Goal: Task Accomplishment & Management: Use online tool/utility

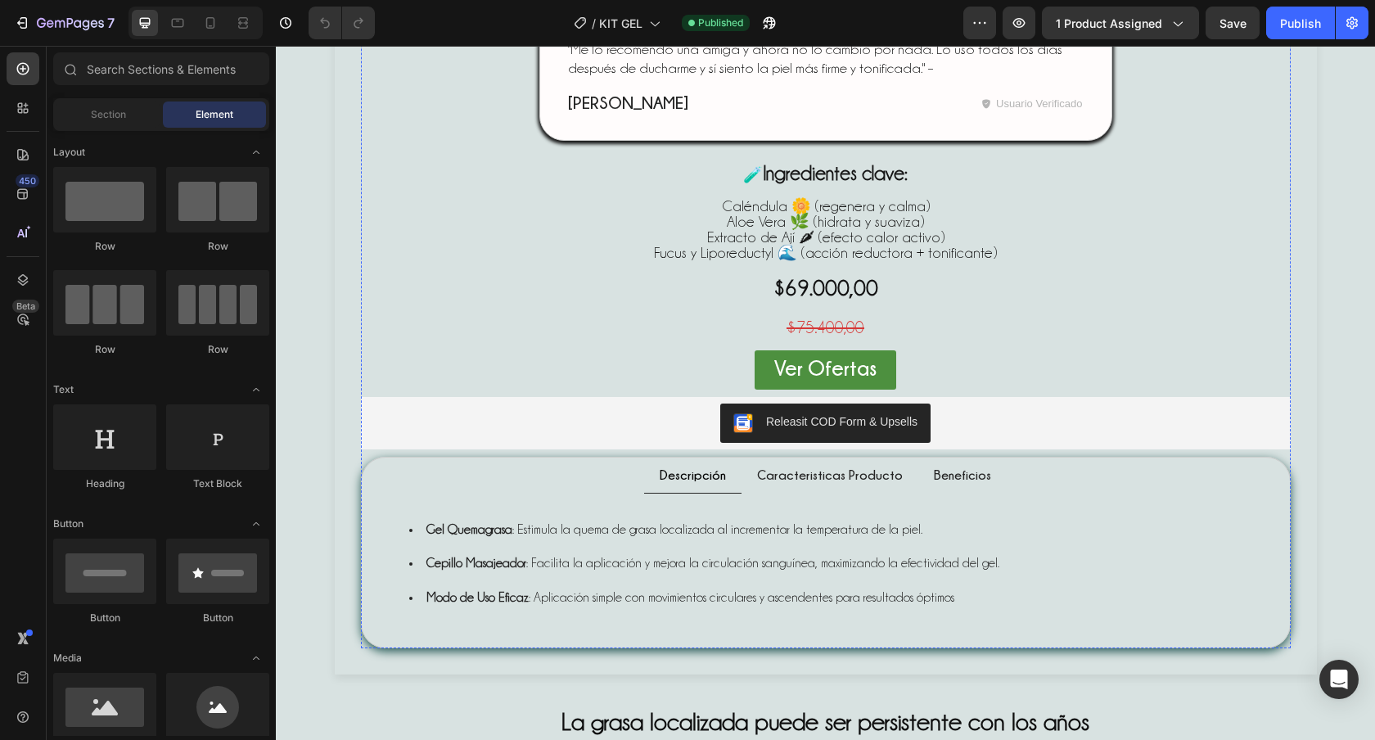
scroll to position [1061, 0]
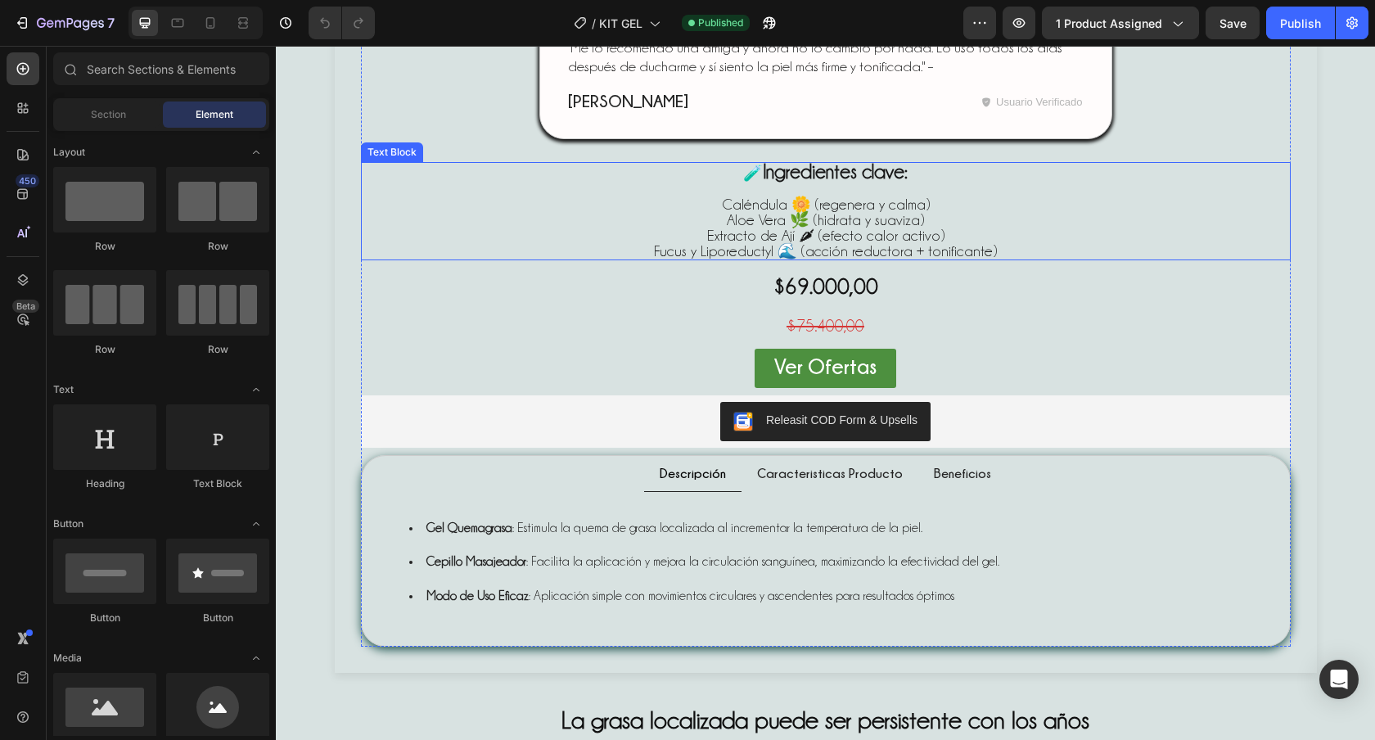
click at [850, 182] on strong "Ingredientes clave:" at bounding box center [835, 171] width 145 height 20
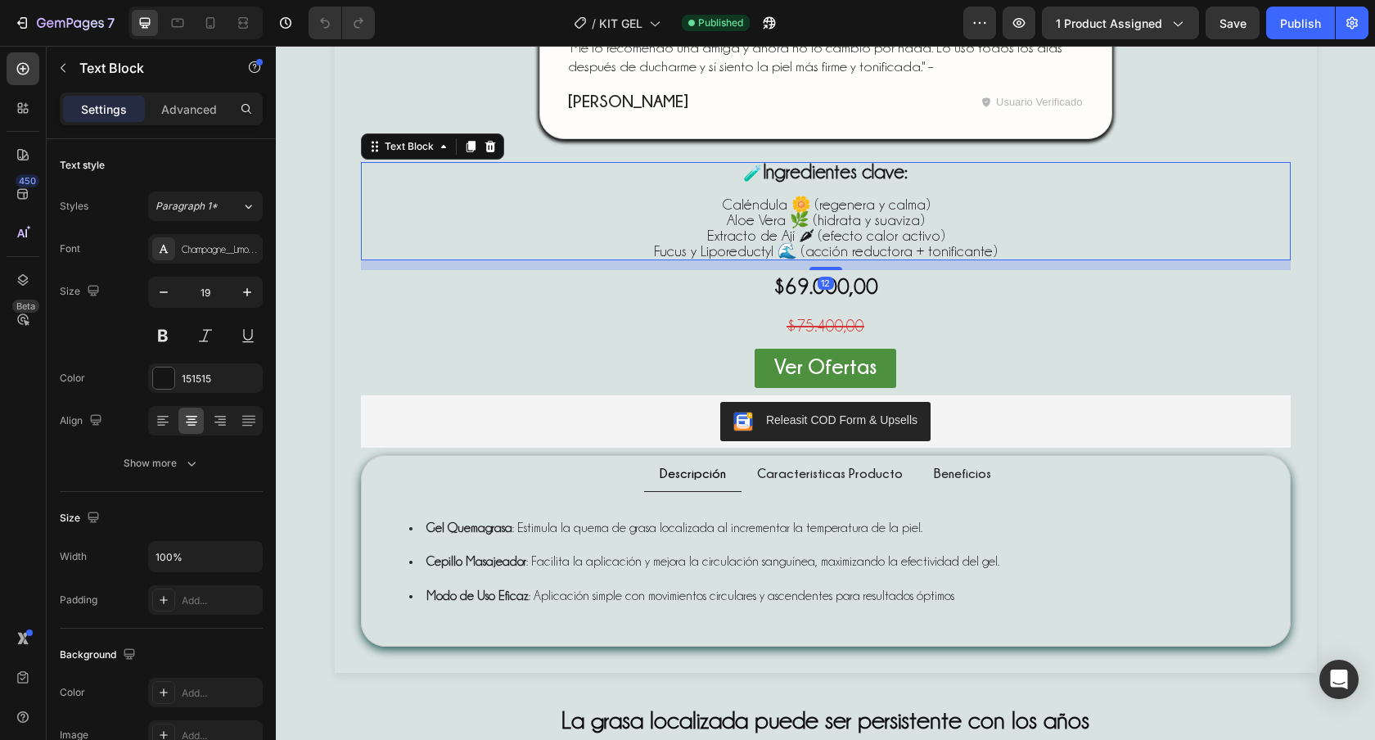
click at [912, 178] on p "🧪 Ingredientes clave:" at bounding box center [826, 180] width 926 height 33
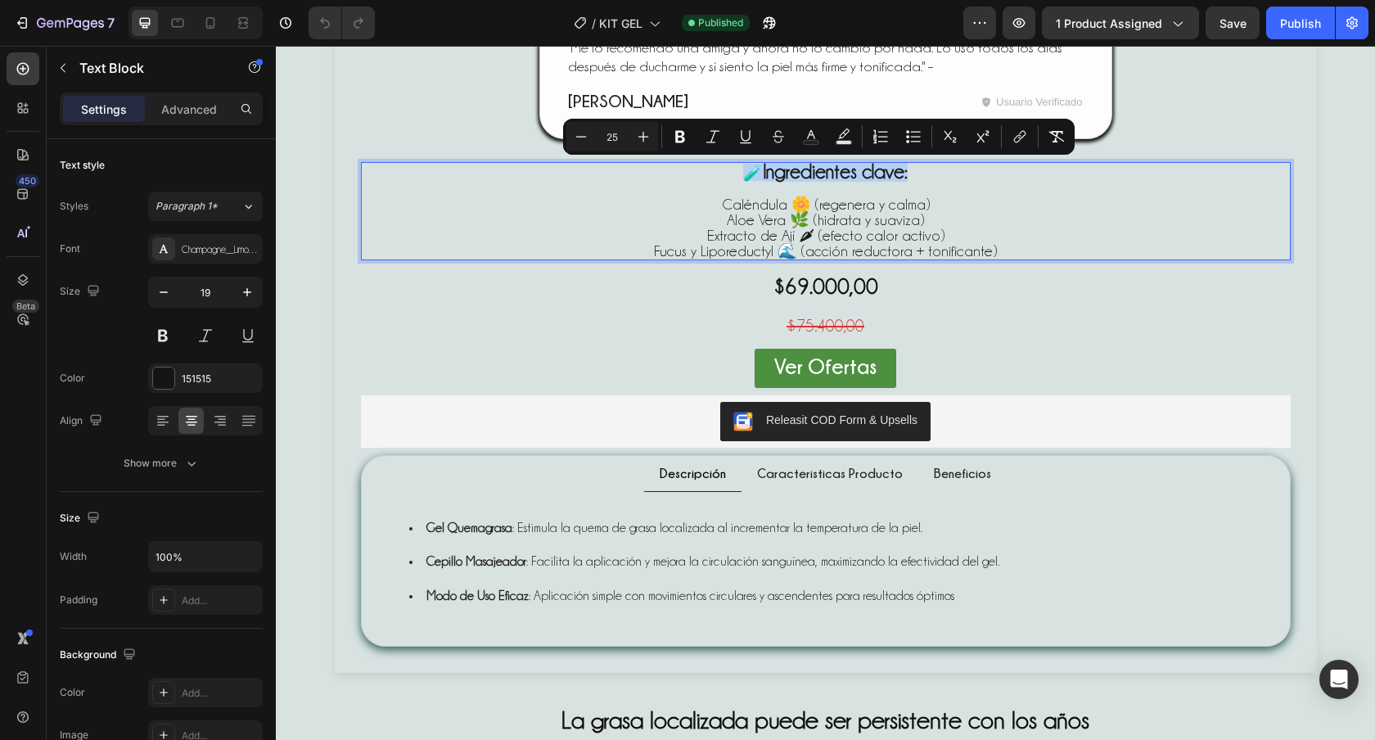
drag, startPoint x: 904, startPoint y: 175, endPoint x: 720, endPoint y: 165, distance: 184.4
click at [720, 165] on p "🧪 Ingredientes clave:" at bounding box center [826, 180] width 926 height 33
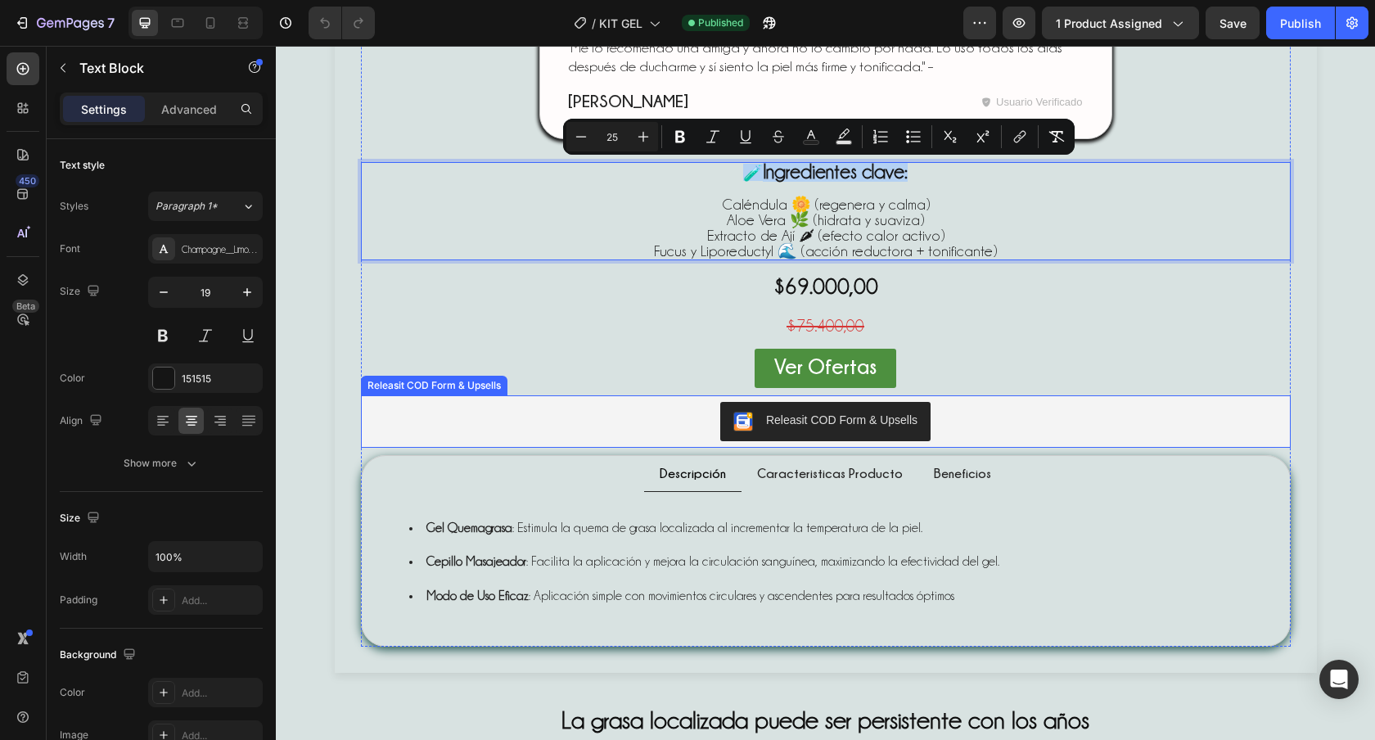
click at [994, 425] on div "Releasit COD Form & Upsells" at bounding box center [825, 421] width 917 height 39
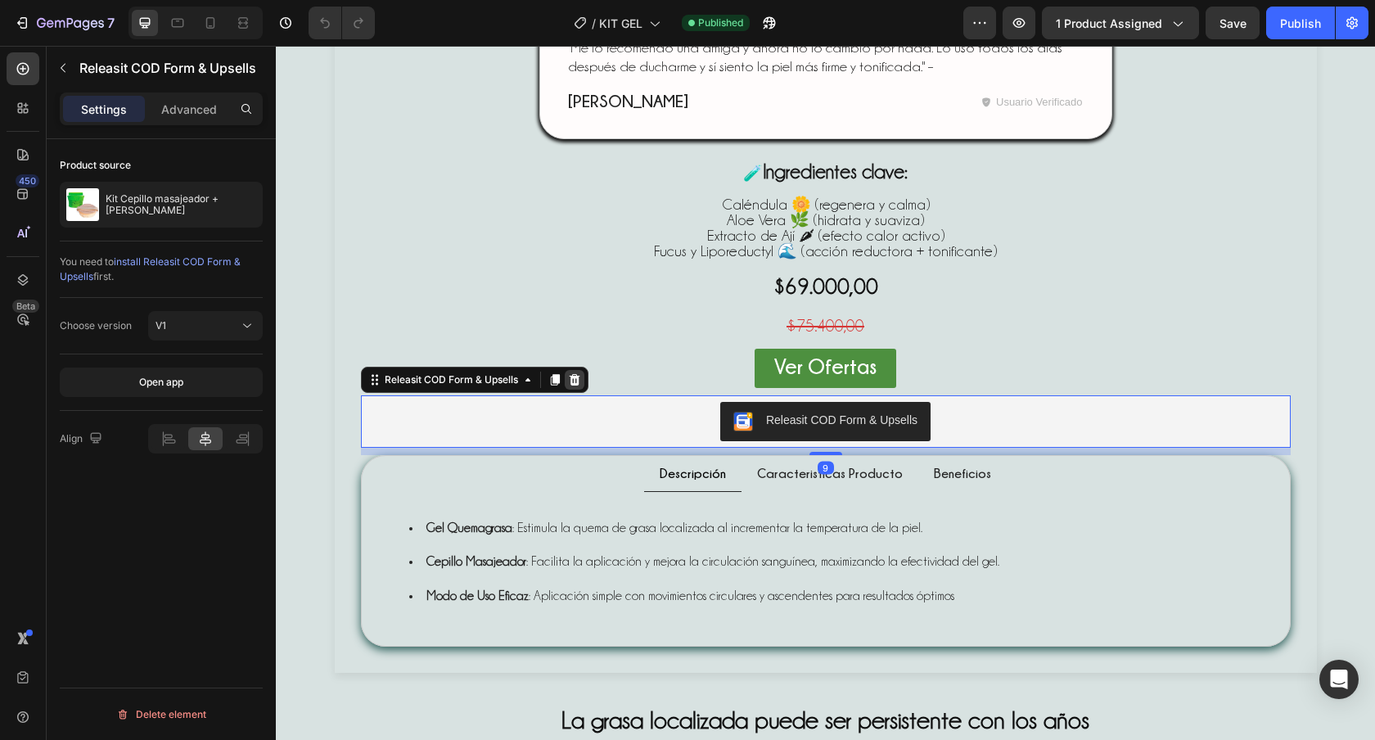
click at [571, 381] on icon at bounding box center [574, 379] width 11 height 11
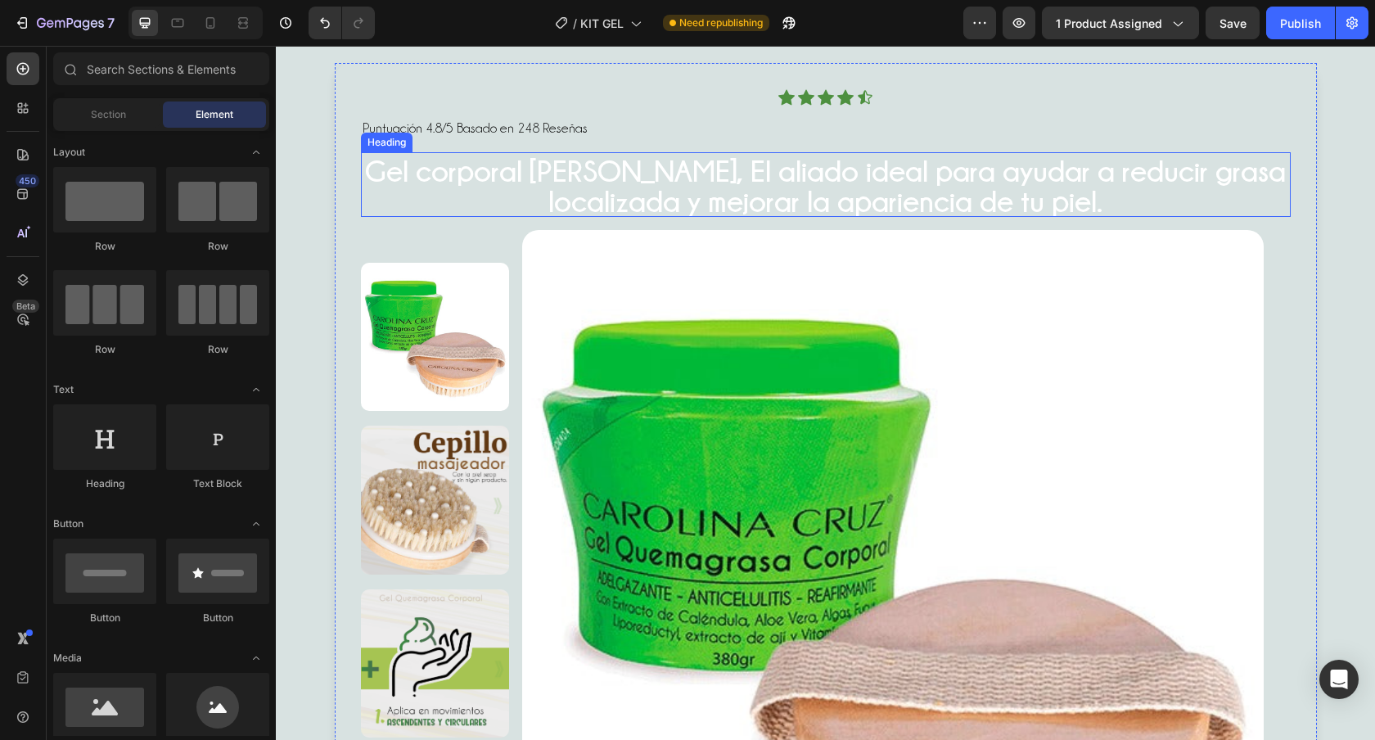
scroll to position [57, 0]
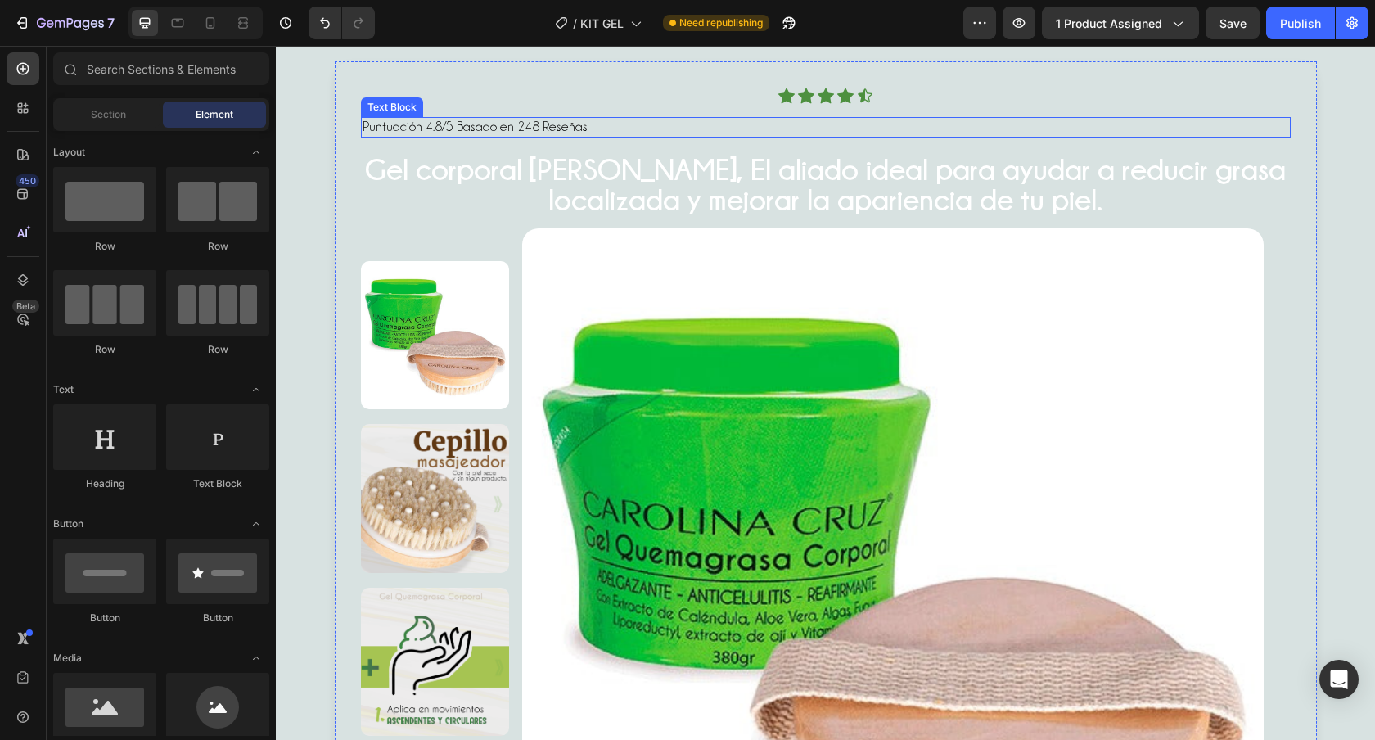
click at [615, 129] on p "Puntuación 4.8/5 Basado en 248 Reseñas" at bounding box center [826, 127] width 926 height 17
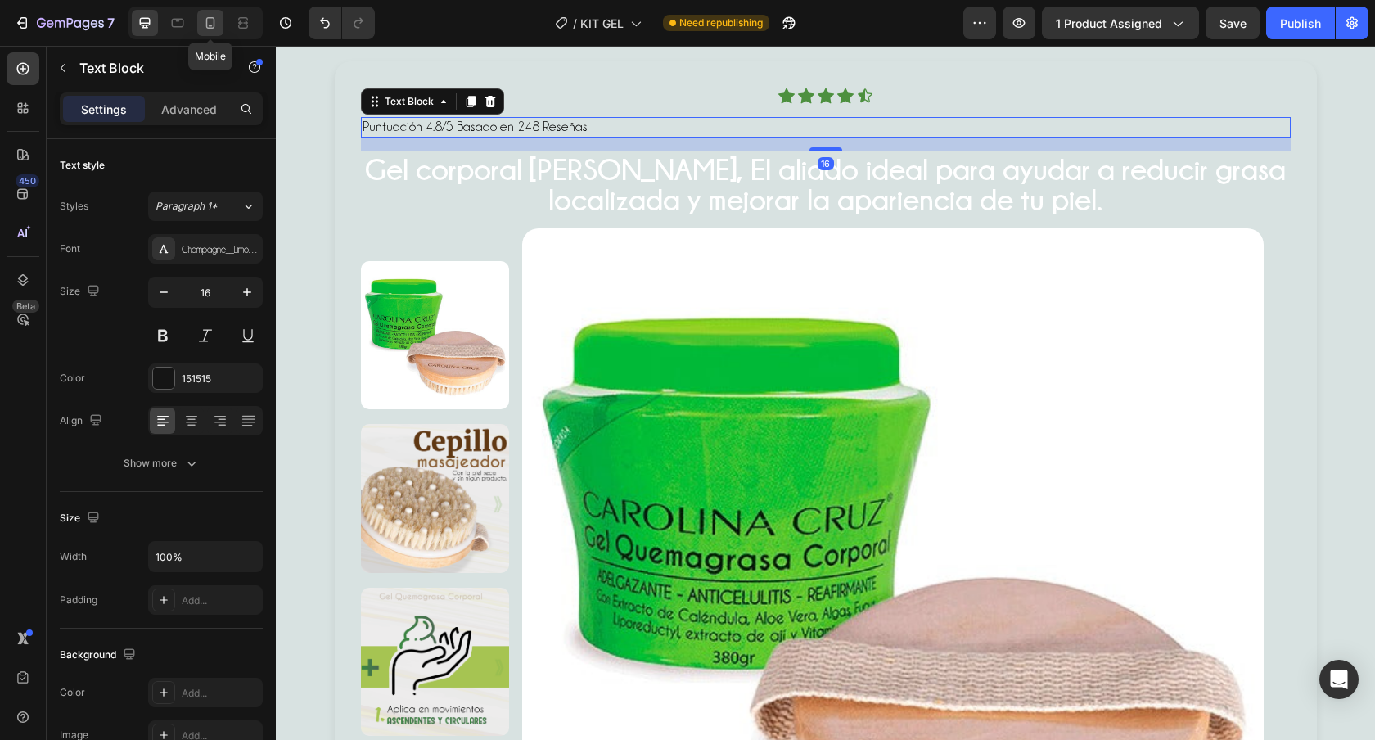
click at [211, 23] on icon at bounding box center [210, 23] width 16 height 16
type input "14"
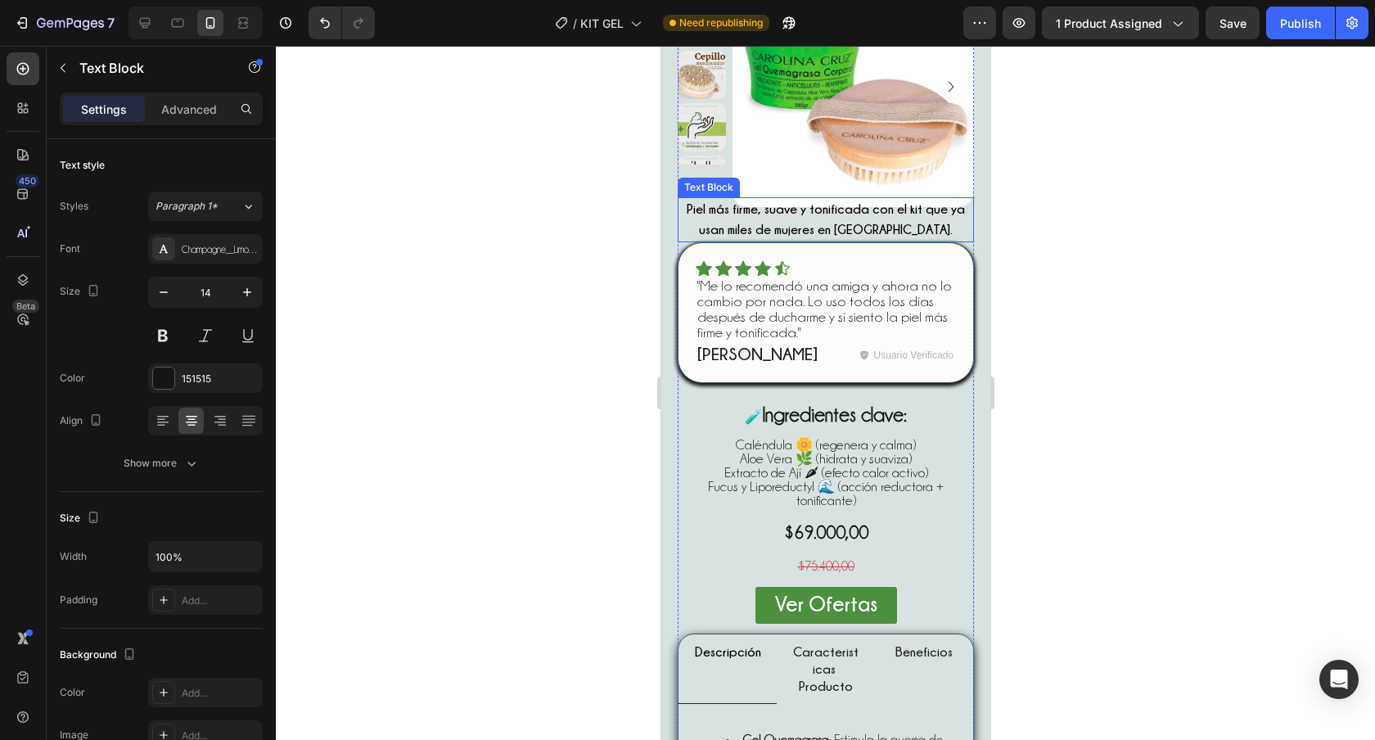
scroll to position [225, 0]
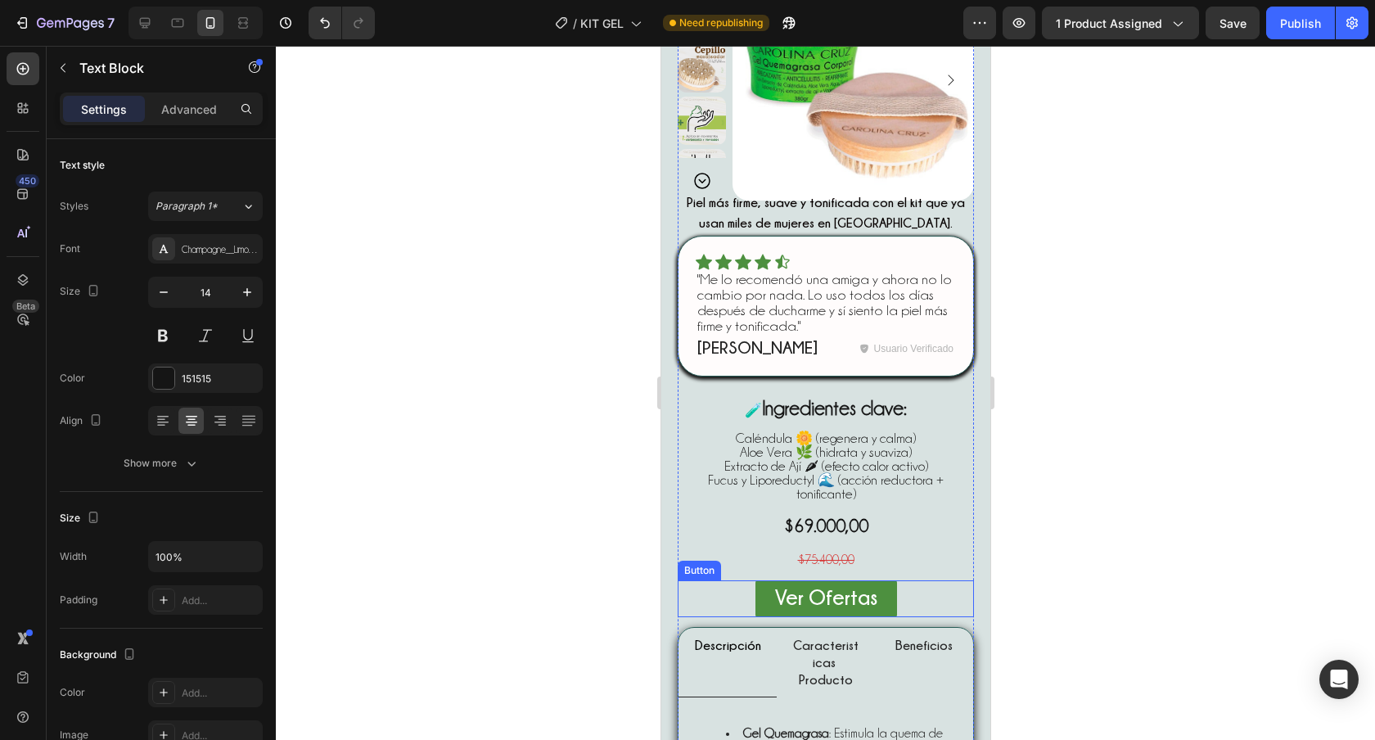
click at [907, 601] on div "Ver Ofertas Button" at bounding box center [825, 598] width 296 height 37
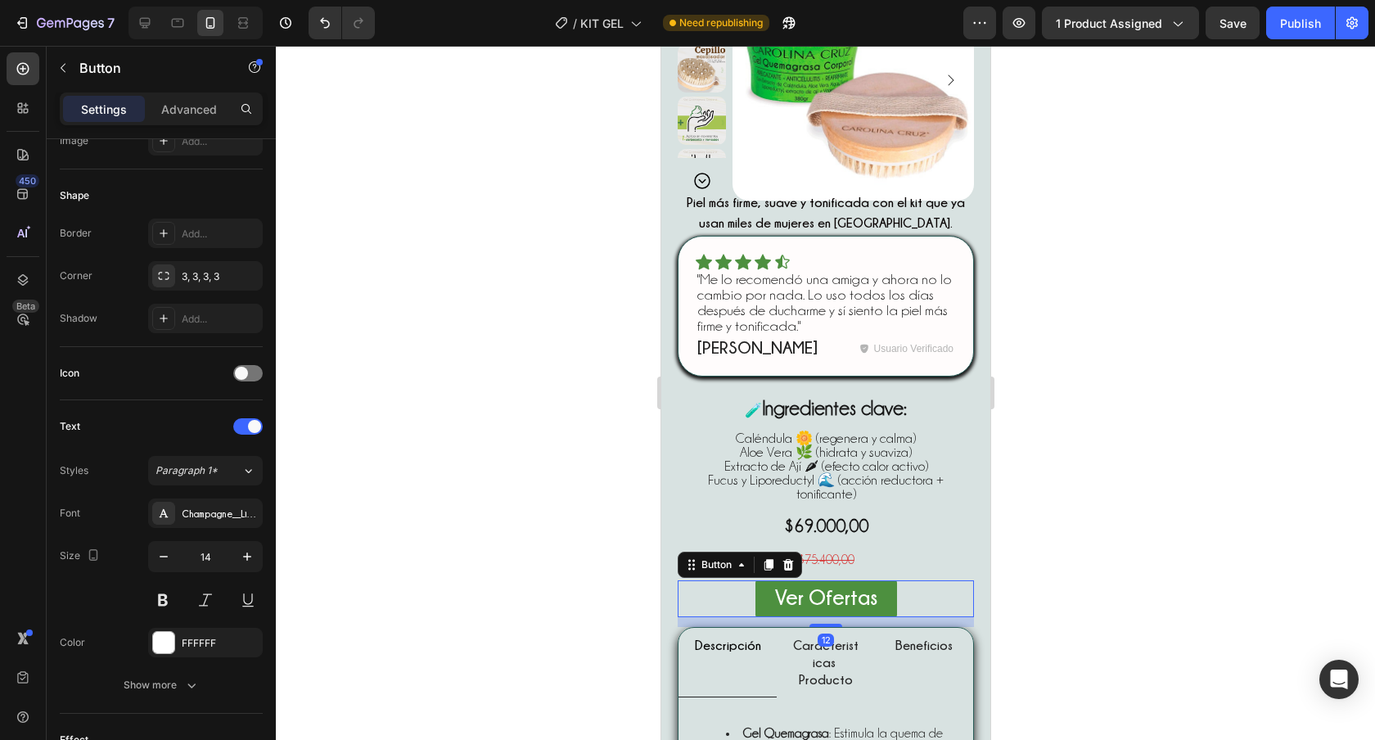
scroll to position [611, 0]
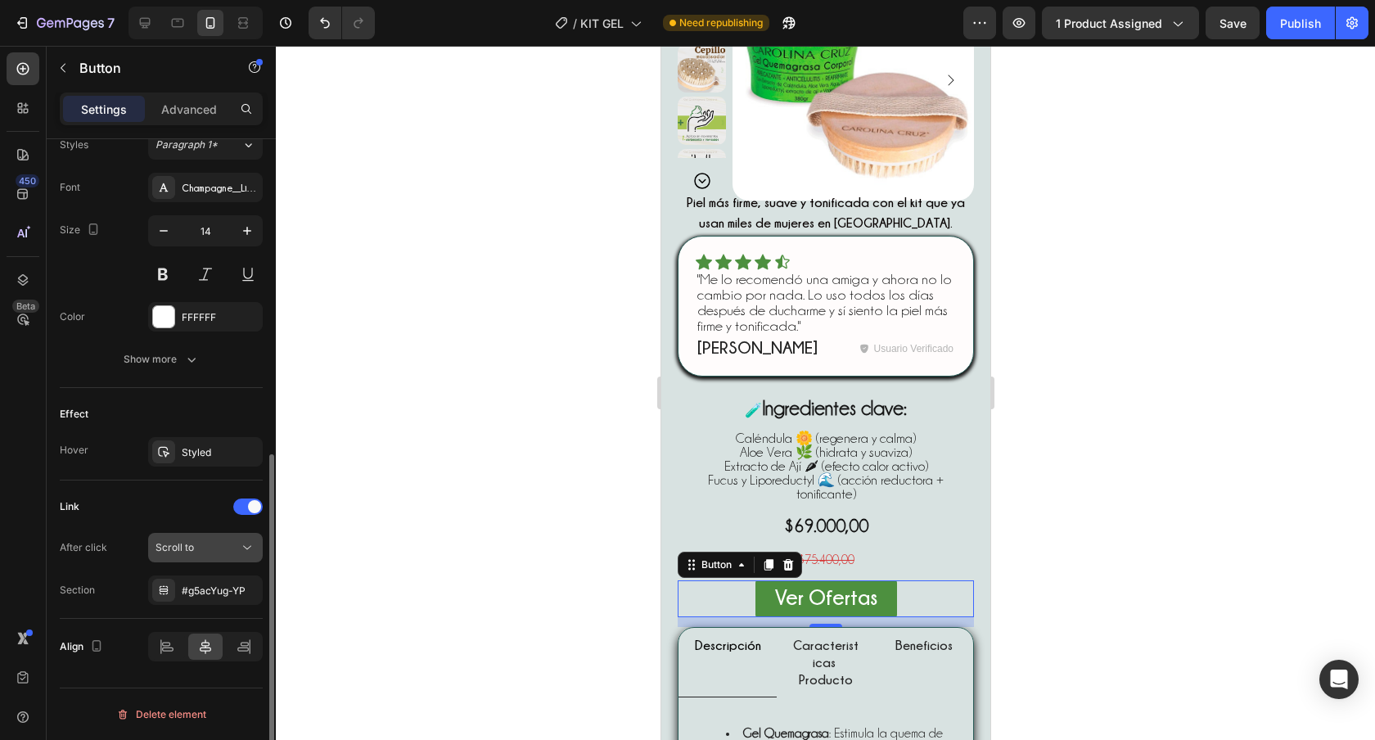
click at [227, 556] on button "Scroll to" at bounding box center [205, 547] width 115 height 29
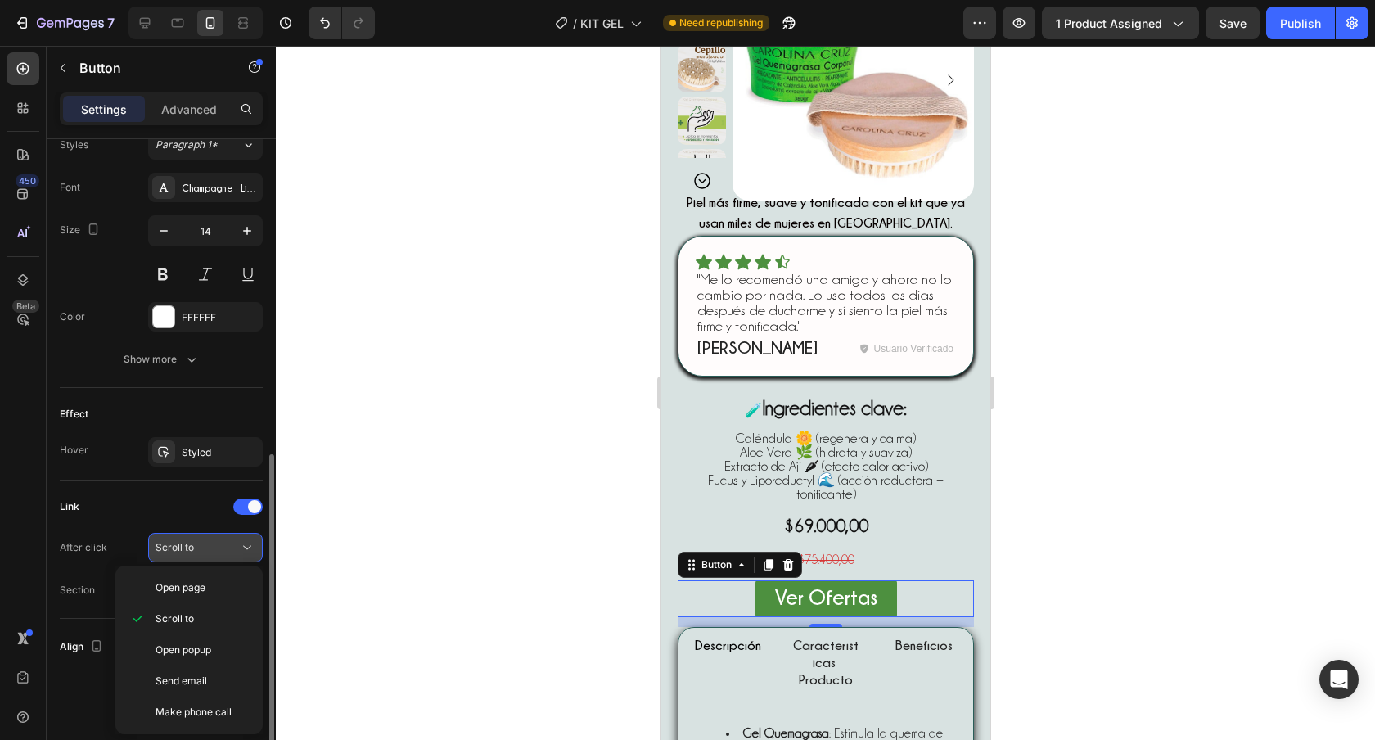
click at [227, 556] on button "Scroll to" at bounding box center [205, 547] width 115 height 29
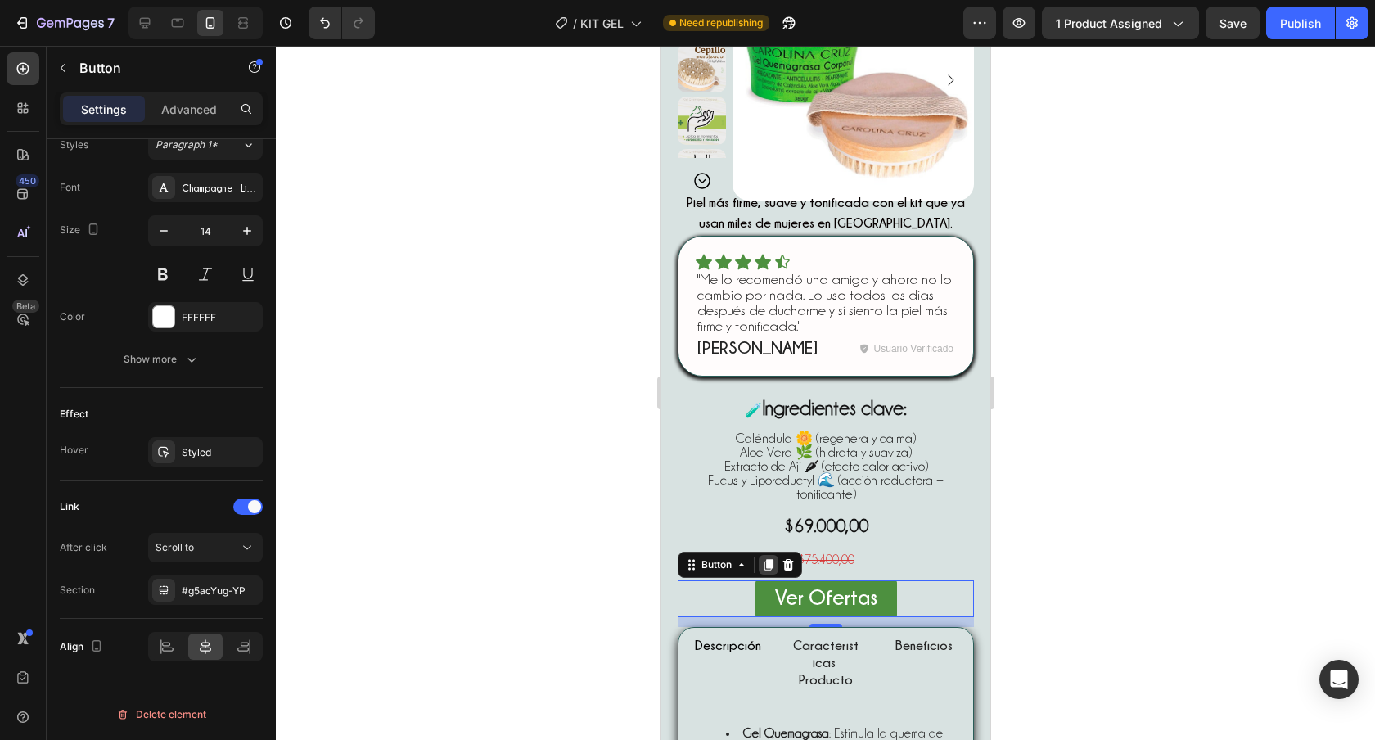
click at [767, 570] on icon at bounding box center [768, 564] width 9 height 11
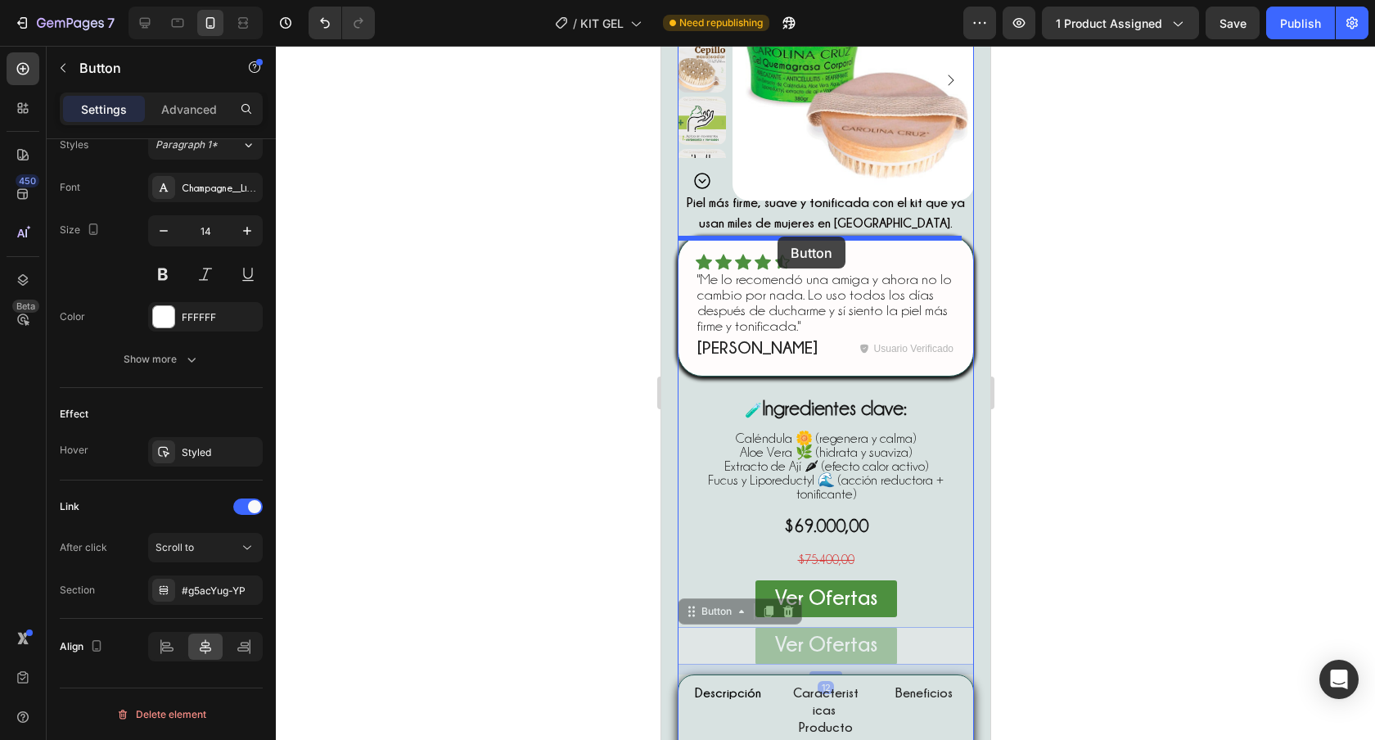
drag, startPoint x: 691, startPoint y: 617, endPoint x: 777, endPoint y: 237, distance: 390.2
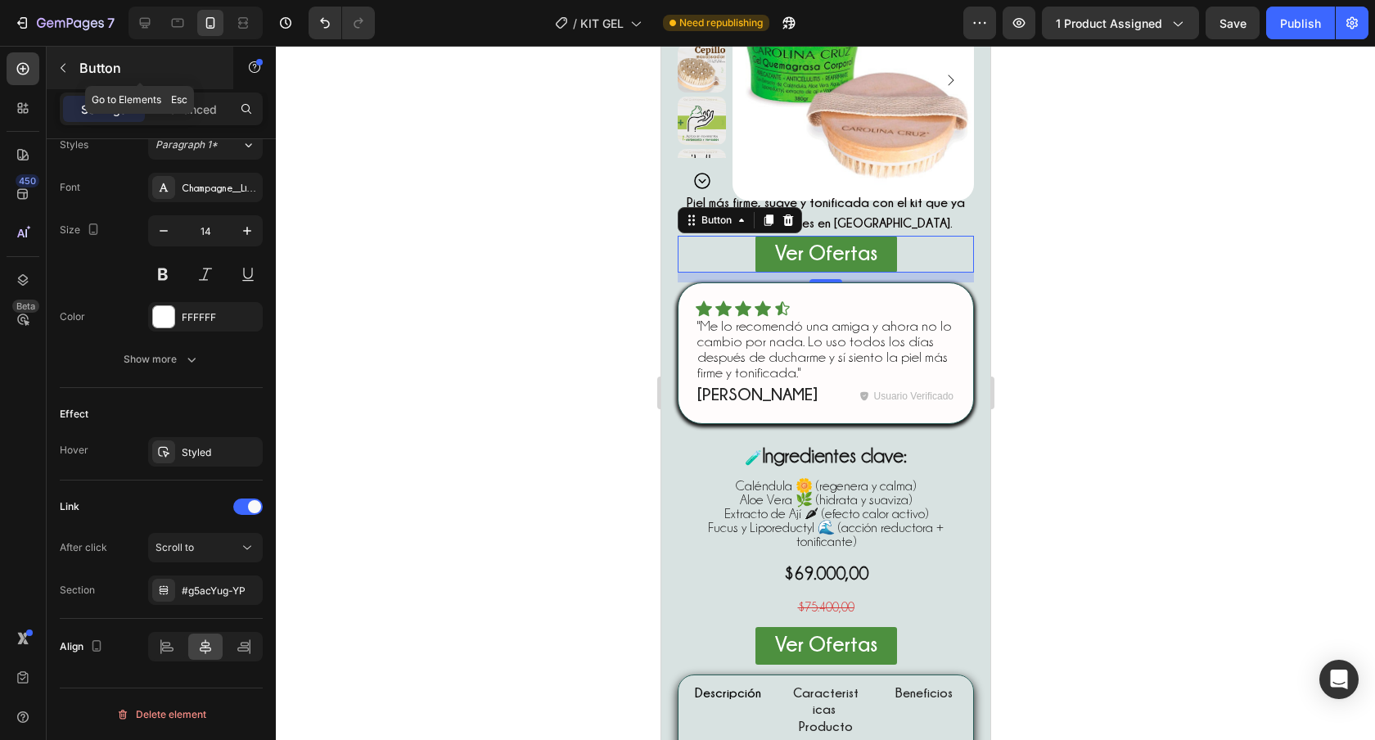
click at [59, 65] on icon "button" at bounding box center [62, 67] width 13 height 13
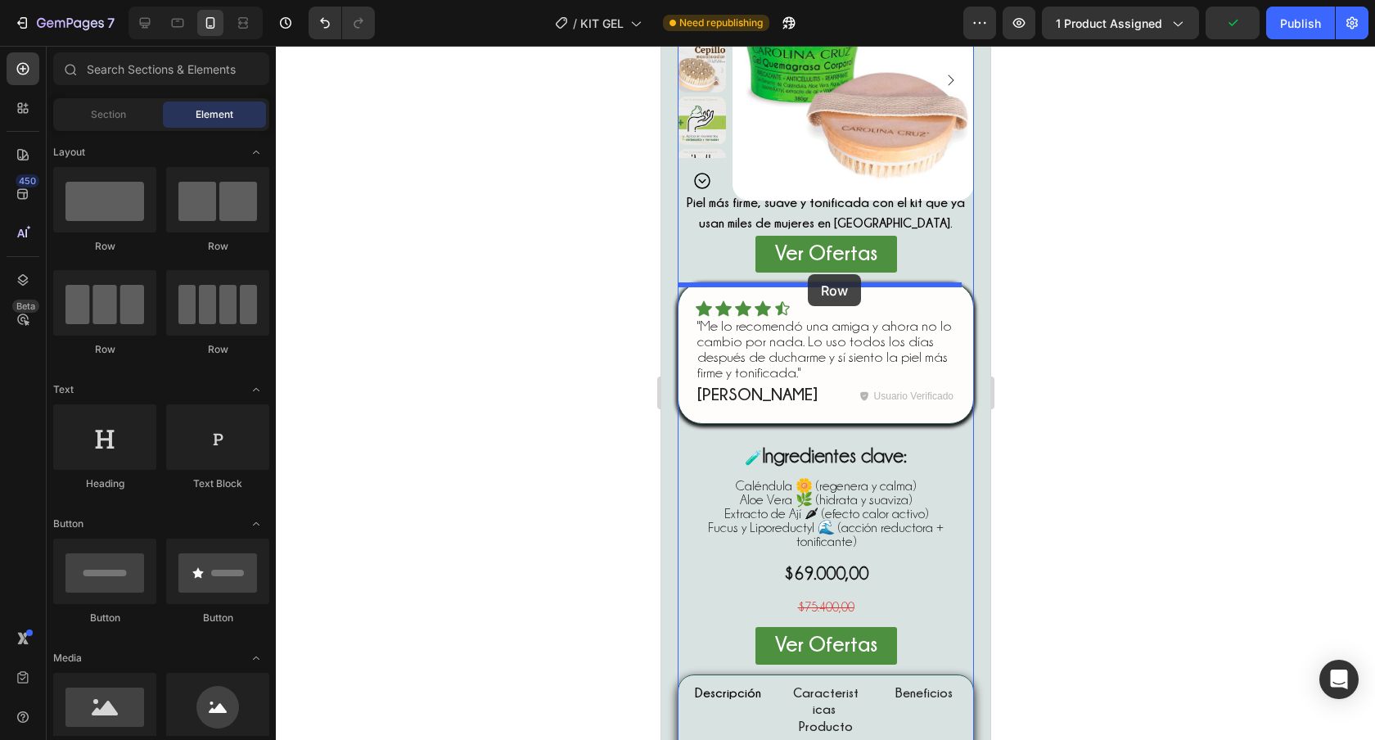
drag, startPoint x: 843, startPoint y: 244, endPoint x: 807, endPoint y: 274, distance: 47.1
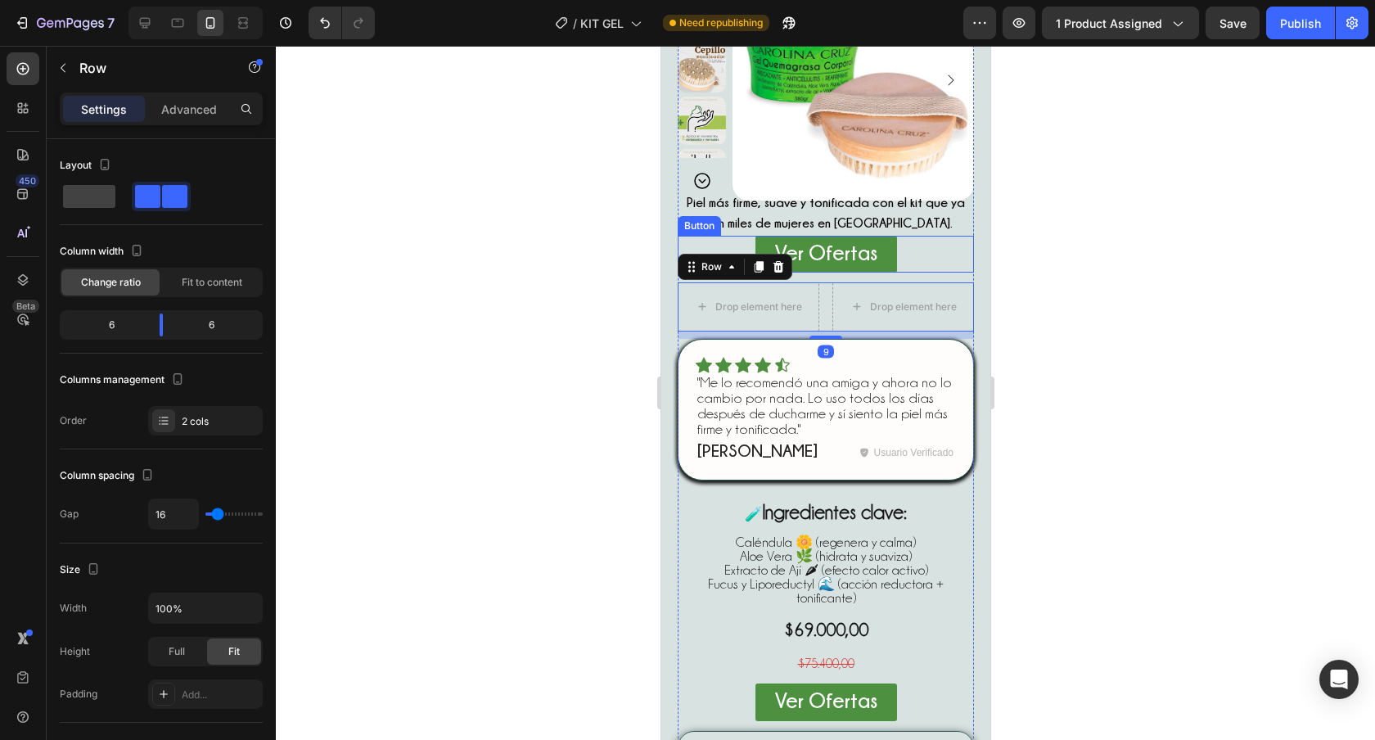
click at [899, 253] on div "Ver Ofertas Button" at bounding box center [825, 254] width 296 height 37
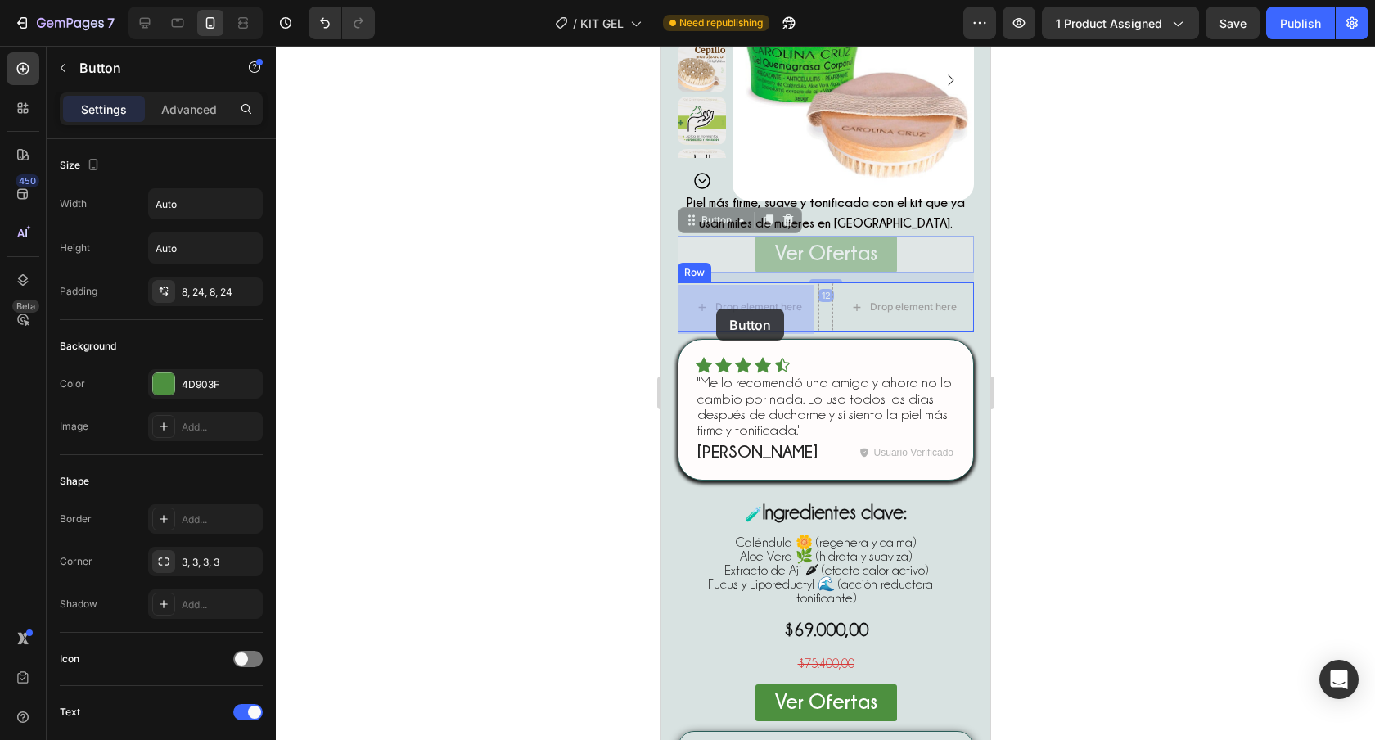
drag, startPoint x: 692, startPoint y: 223, endPoint x: 716, endPoint y: 308, distance: 88.4
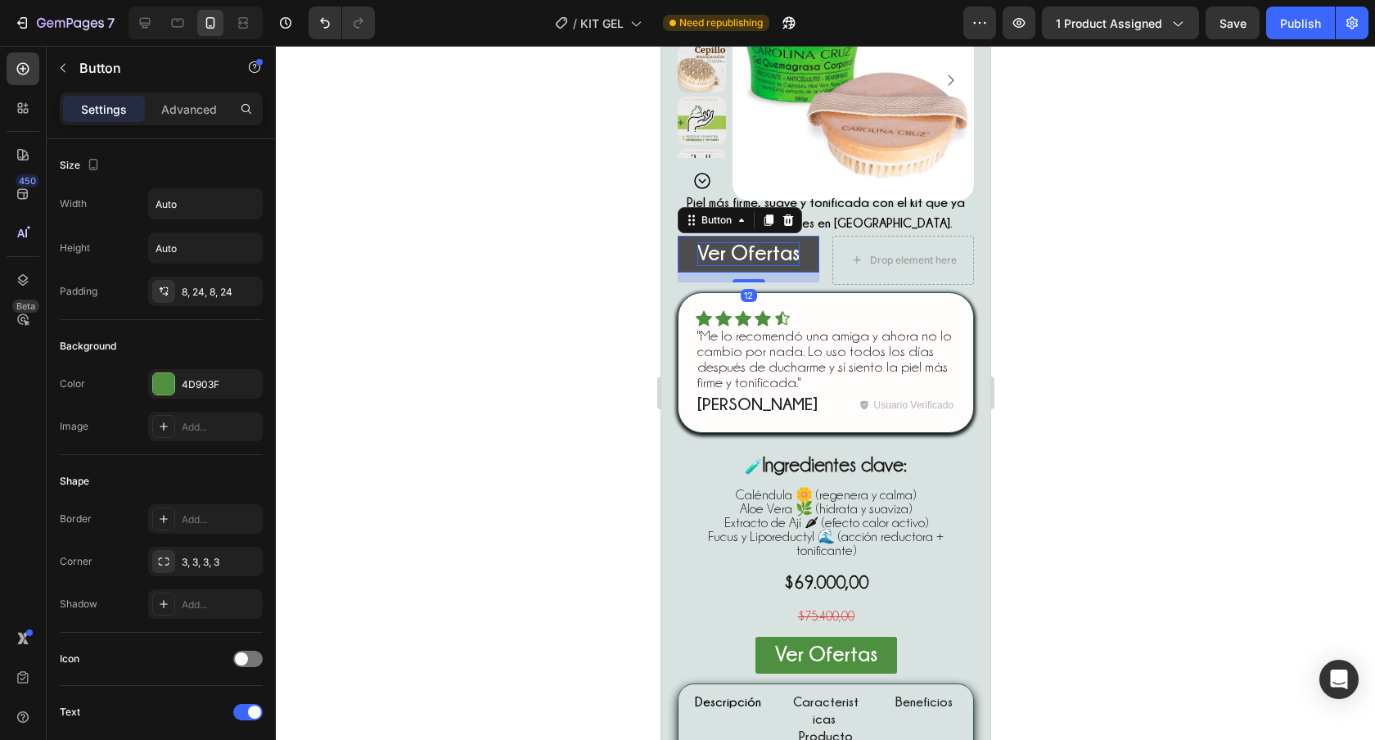
click at [747, 264] on span "Ver Ofertas" at bounding box center [747, 252] width 102 height 22
click at [798, 271] on link "Comprar" at bounding box center [748, 254] width 115 height 37
click at [769, 224] on icon at bounding box center [768, 219] width 9 height 11
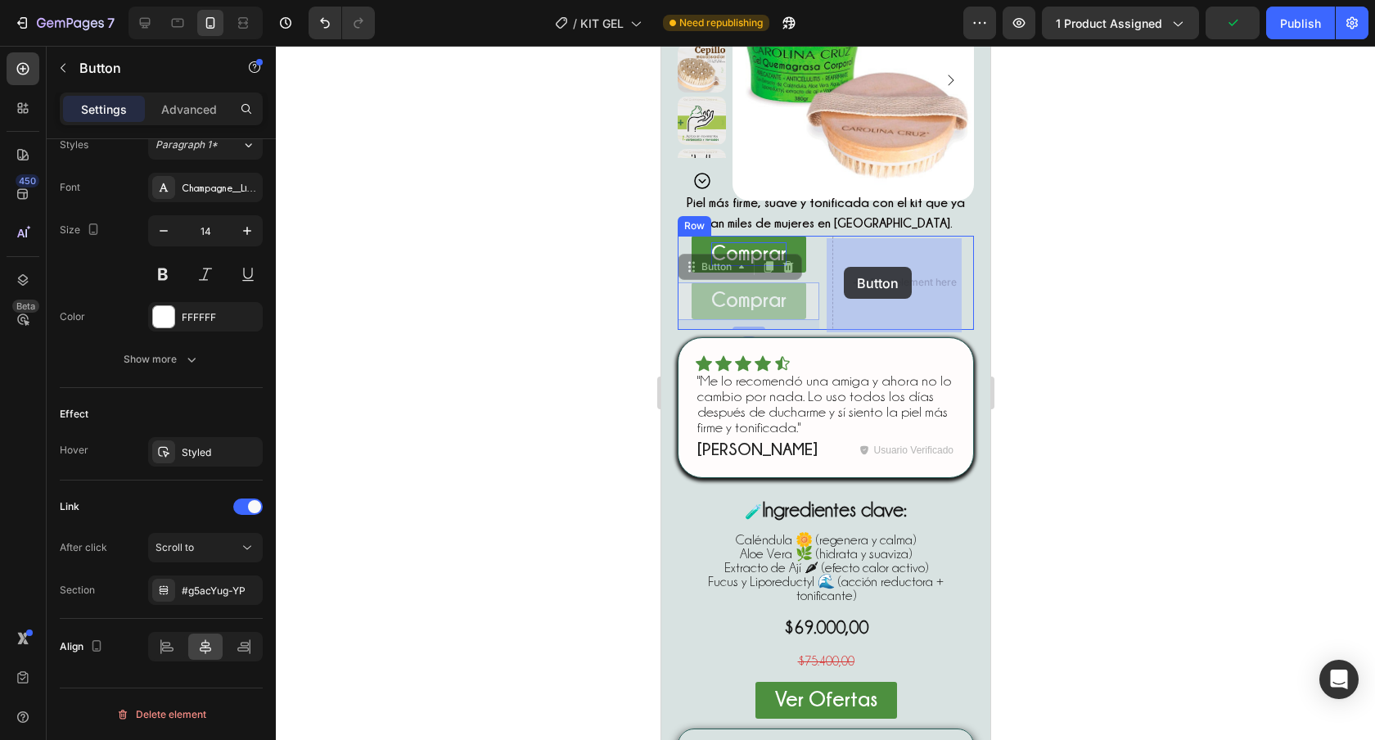
drag, startPoint x: 688, startPoint y: 270, endPoint x: 843, endPoint y: 267, distance: 154.7
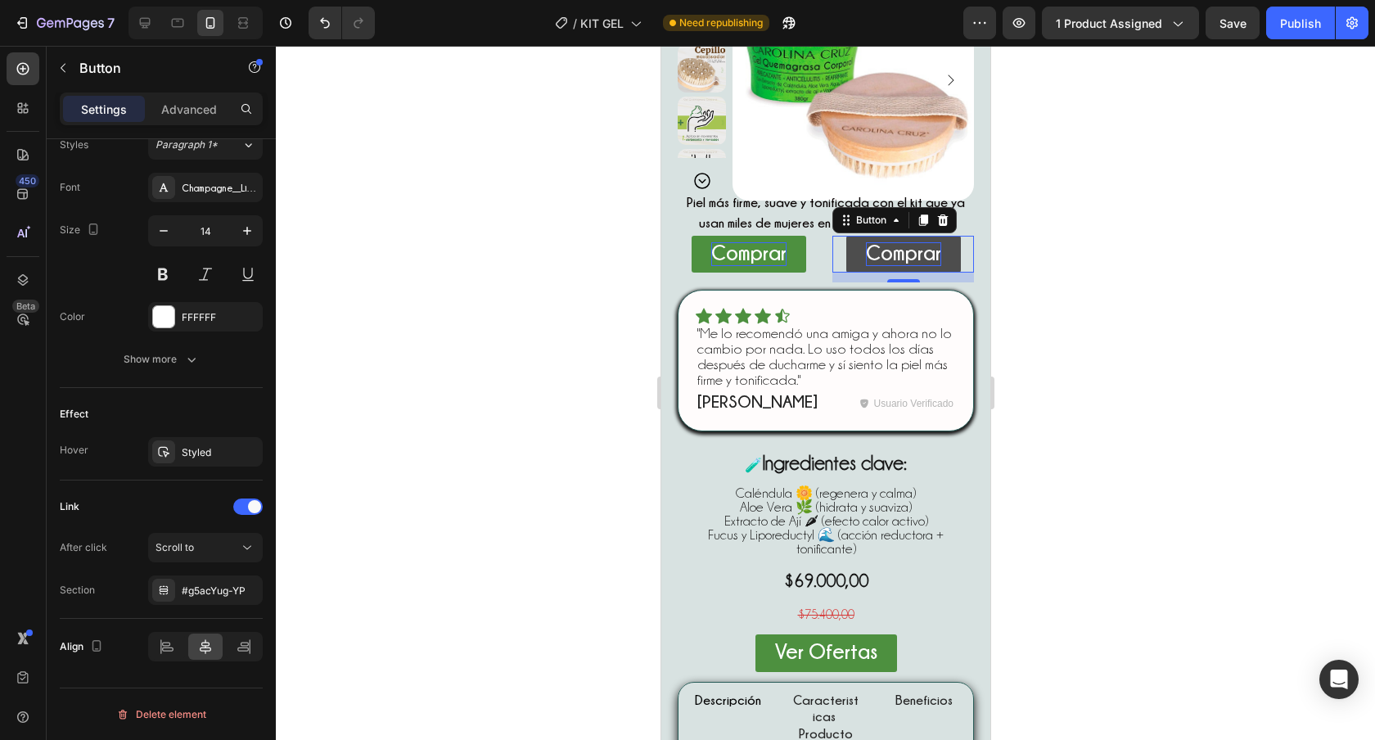
click at [906, 260] on span "Comprar" at bounding box center [902, 252] width 75 height 22
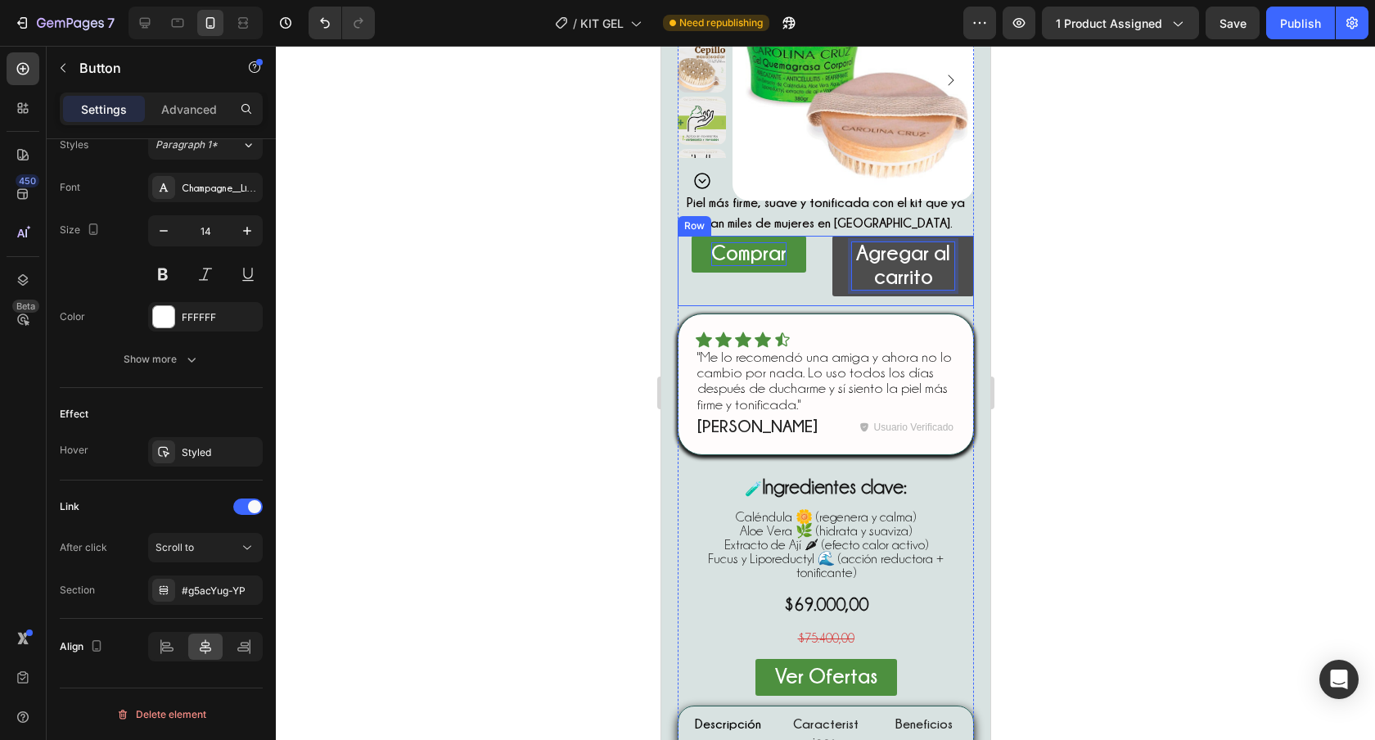
click at [817, 259] on div "Comprar Button Agregar al carrito Button 12 Row" at bounding box center [825, 271] width 296 height 70
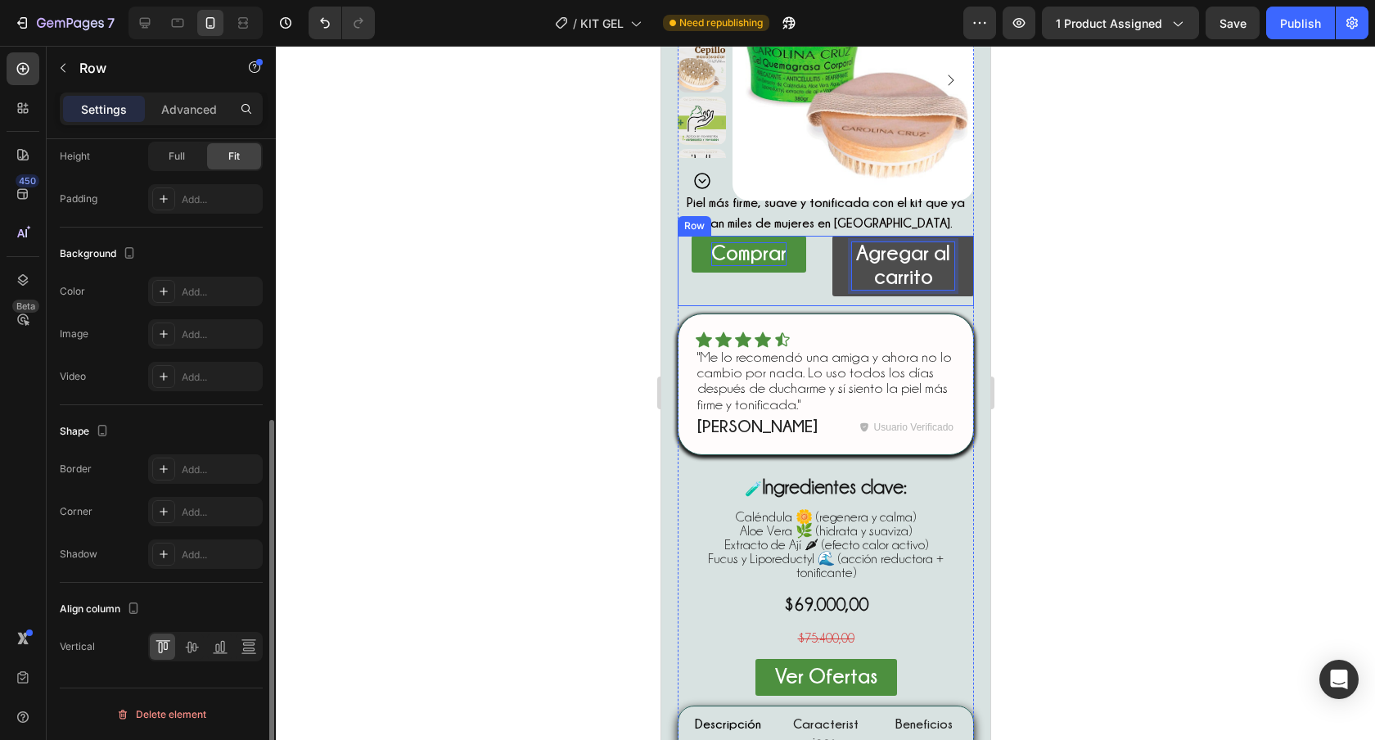
scroll to position [0, 0]
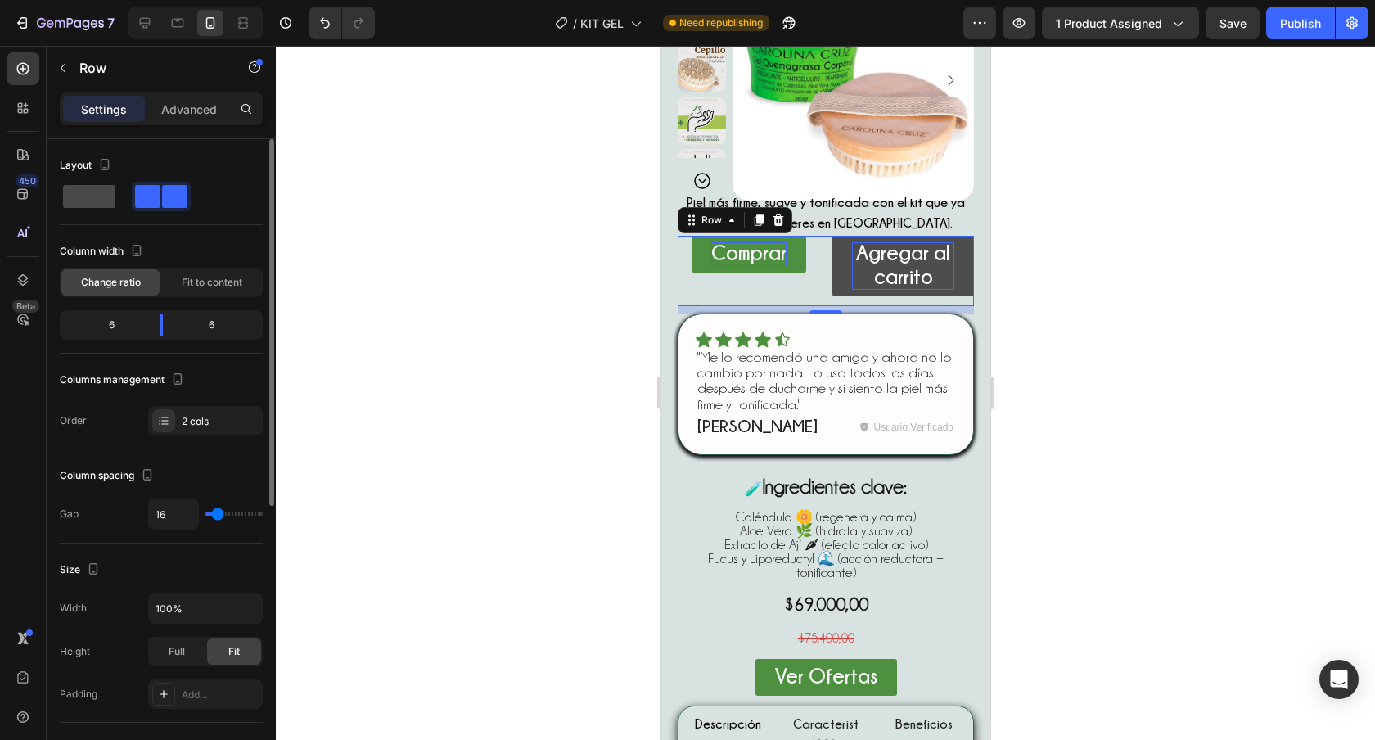
click at [103, 195] on span at bounding box center [89, 196] width 52 height 23
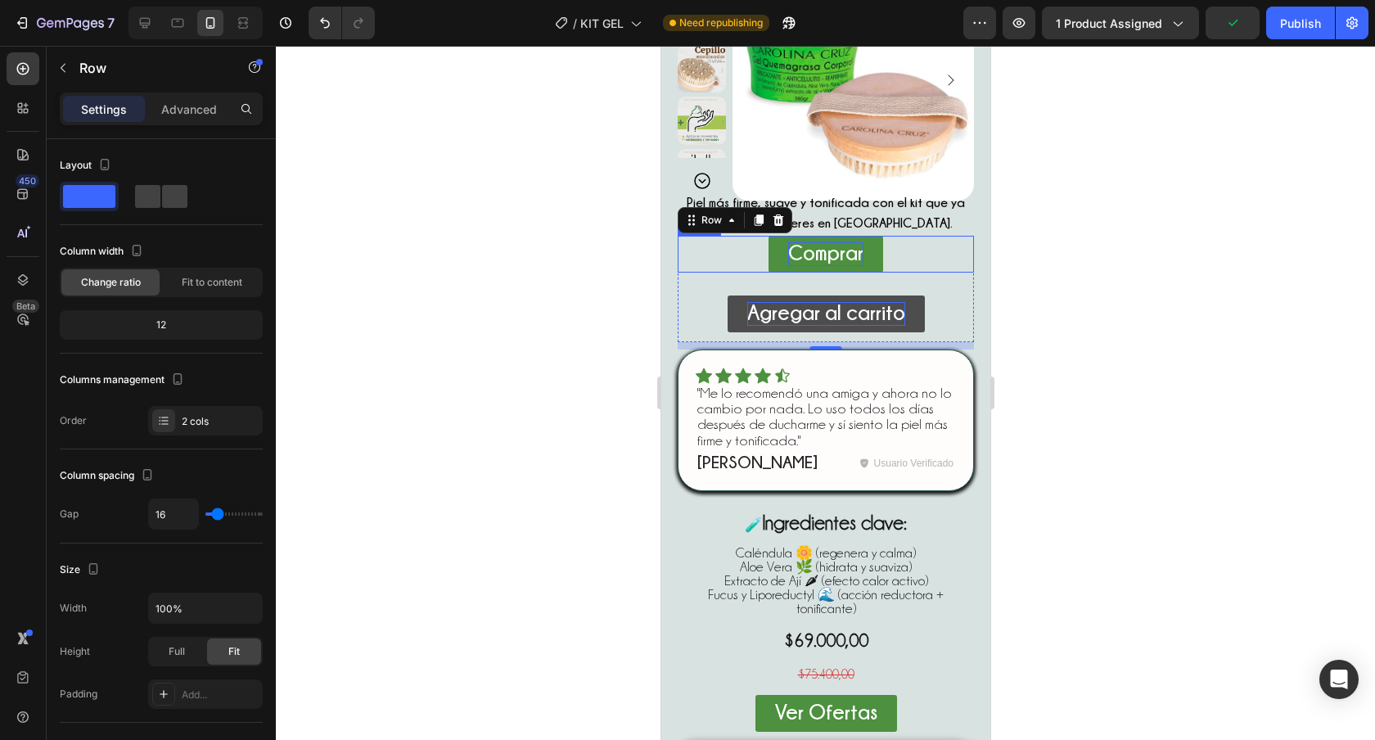
click at [908, 256] on div "Comprar Button" at bounding box center [825, 254] width 296 height 37
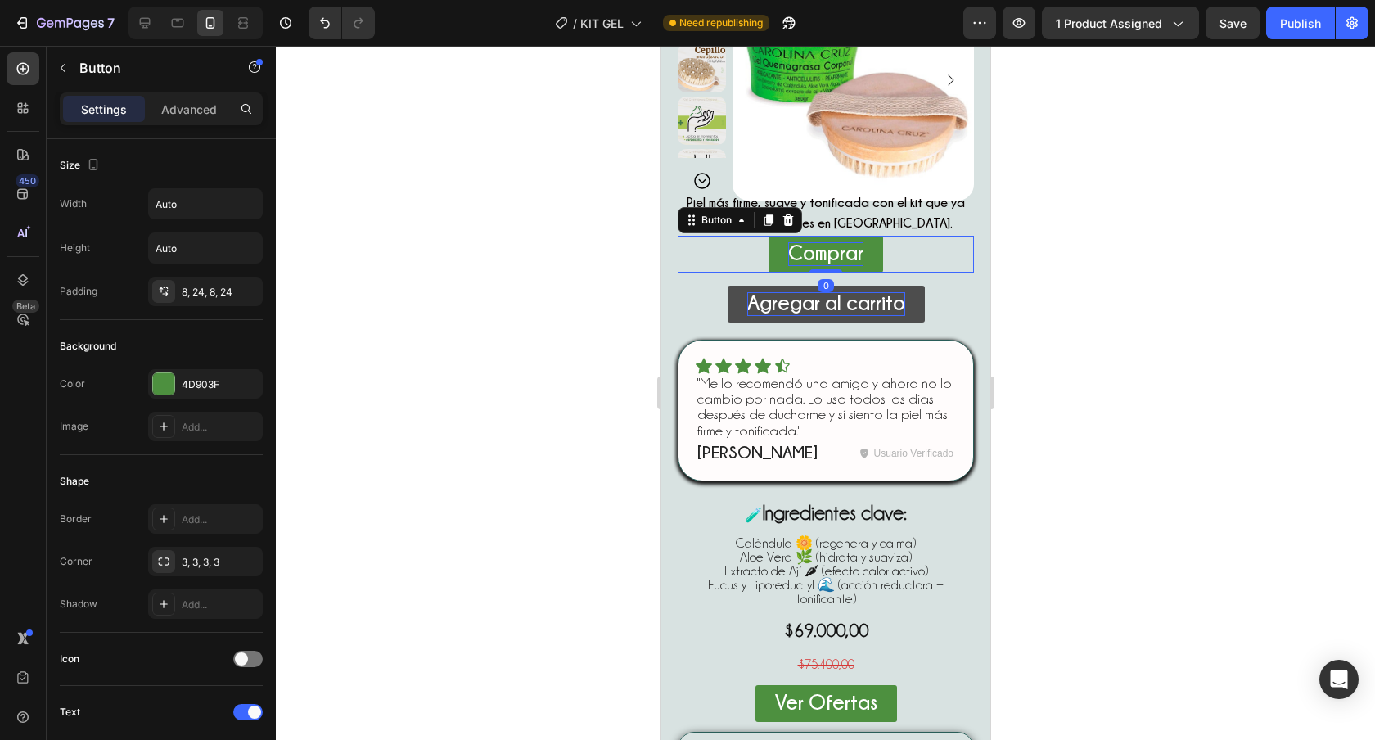
drag, startPoint x: 823, startPoint y: 284, endPoint x: 832, endPoint y: 248, distance: 37.1
click at [832, 248] on div "Comprar Button 0" at bounding box center [825, 254] width 296 height 37
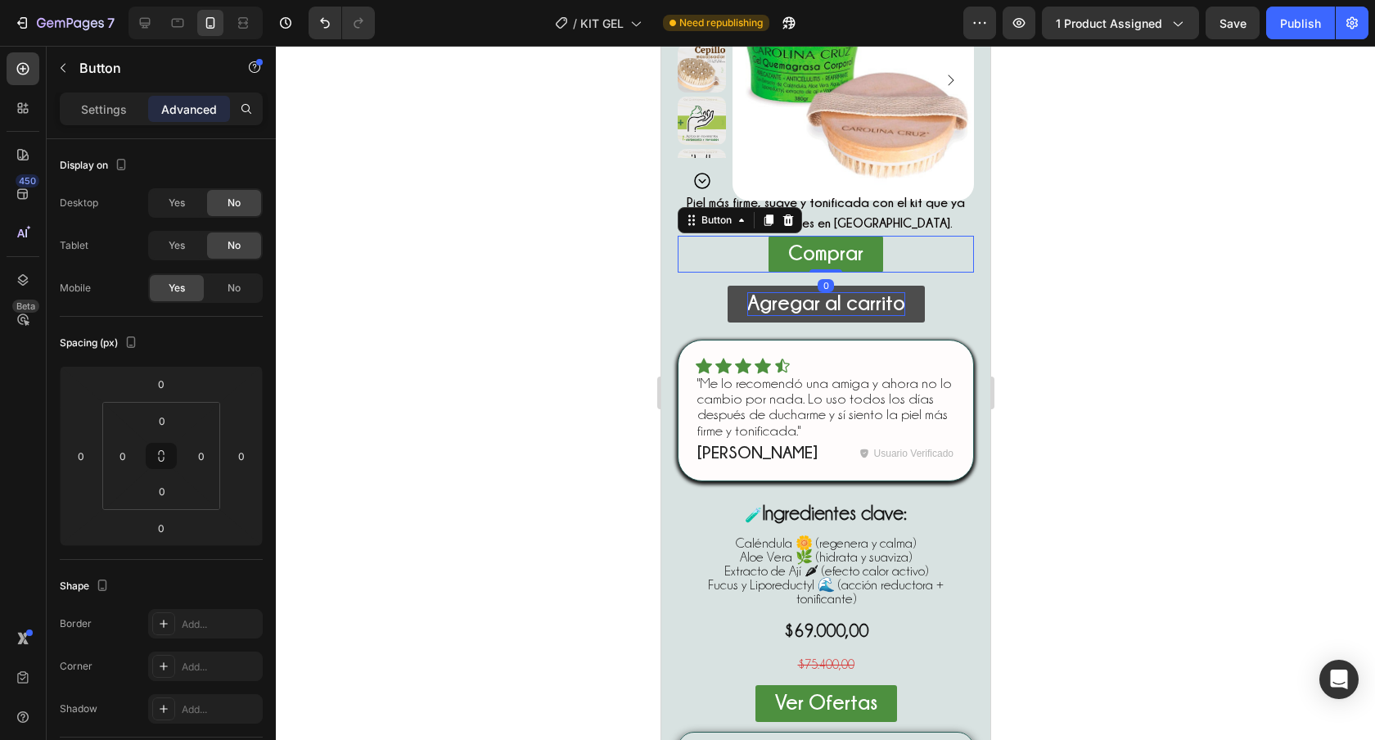
click at [871, 267] on link "Comprar" at bounding box center [825, 254] width 115 height 37
click at [103, 106] on p "Settings" at bounding box center [104, 109] width 46 height 17
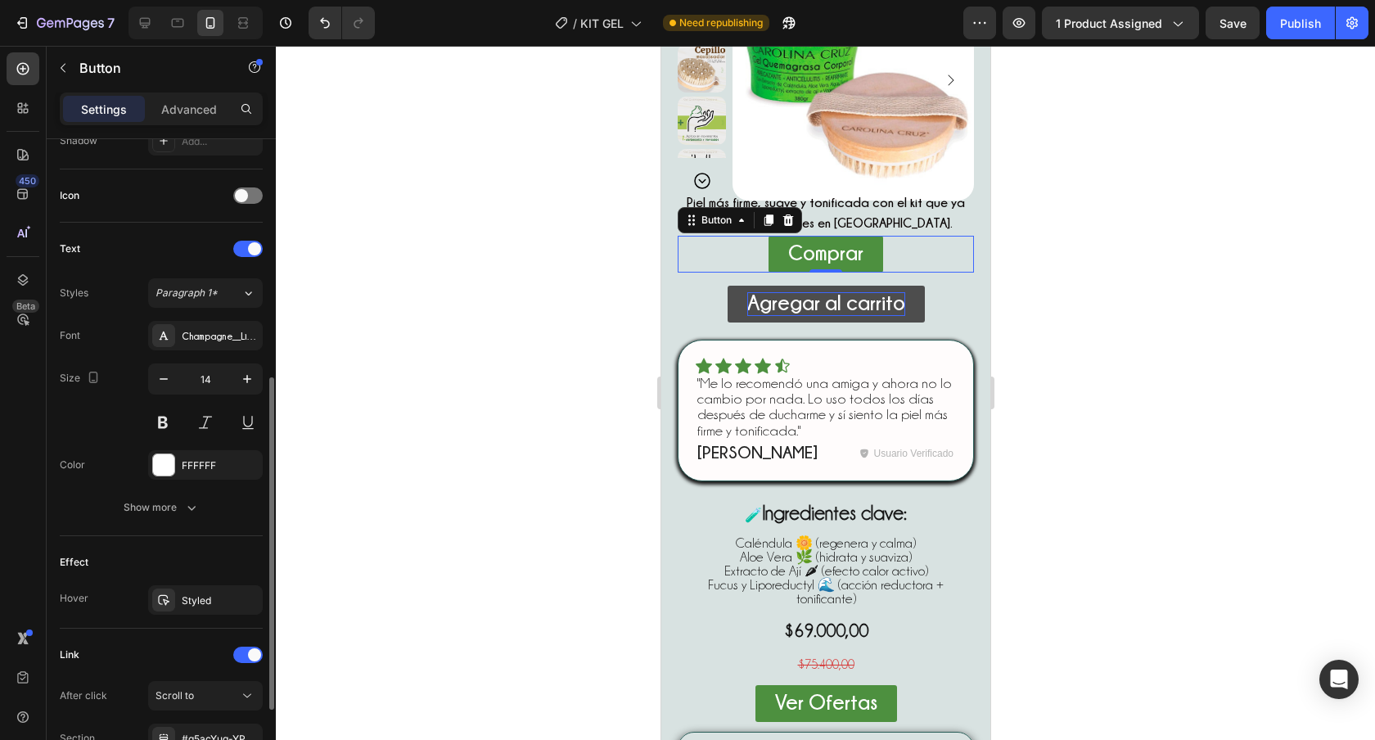
scroll to position [611, 0]
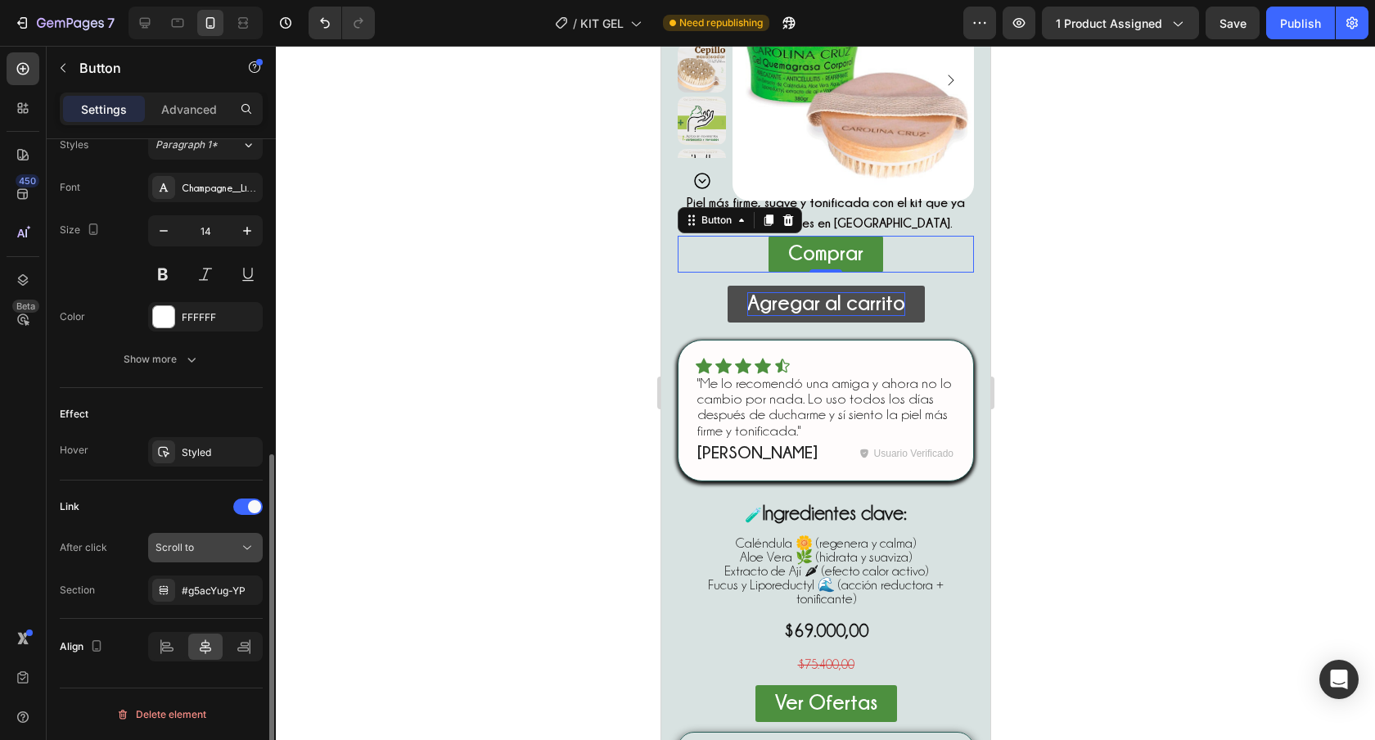
click at [227, 540] on div "Scroll to" at bounding box center [197, 547] width 83 height 15
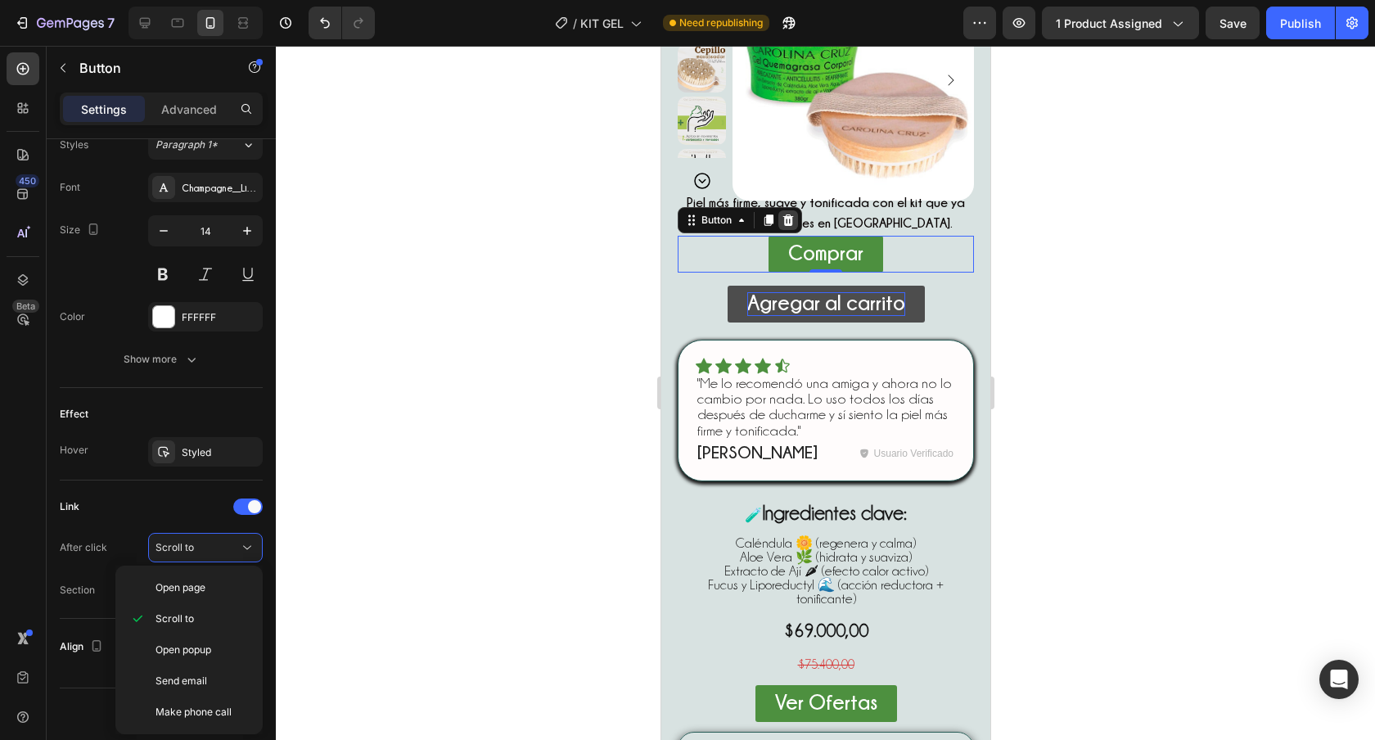
click at [787, 220] on icon at bounding box center [787, 220] width 13 height 13
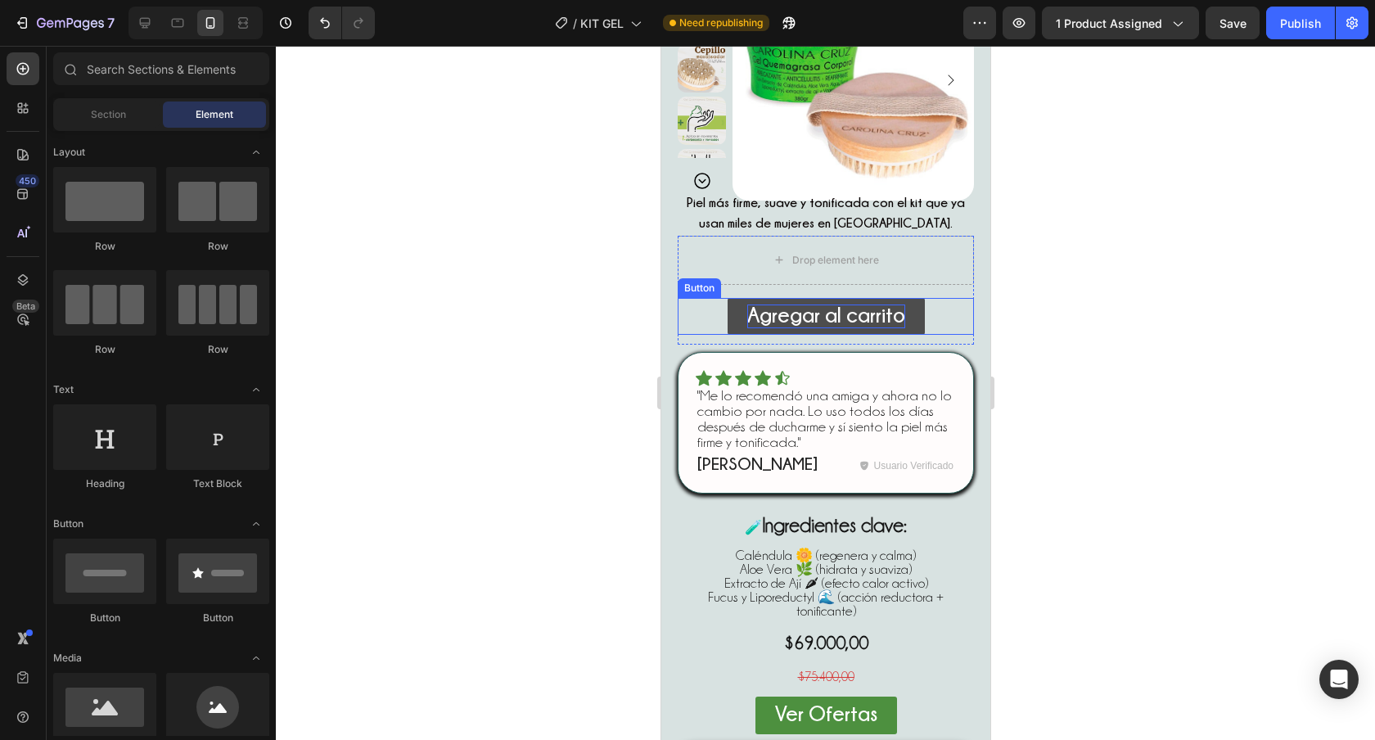
click at [934, 309] on div "Agregar al carrito Button" at bounding box center [825, 316] width 296 height 37
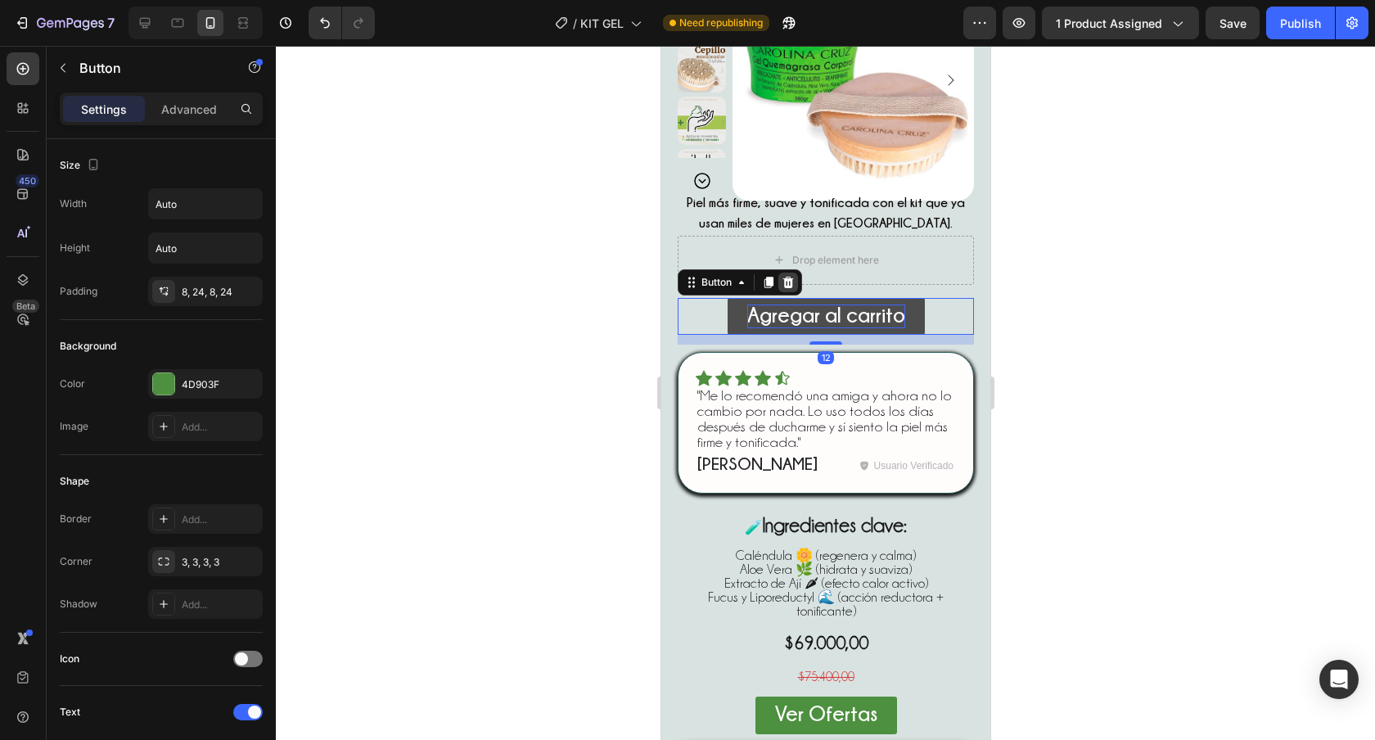
click at [786, 286] on icon at bounding box center [787, 282] width 13 height 13
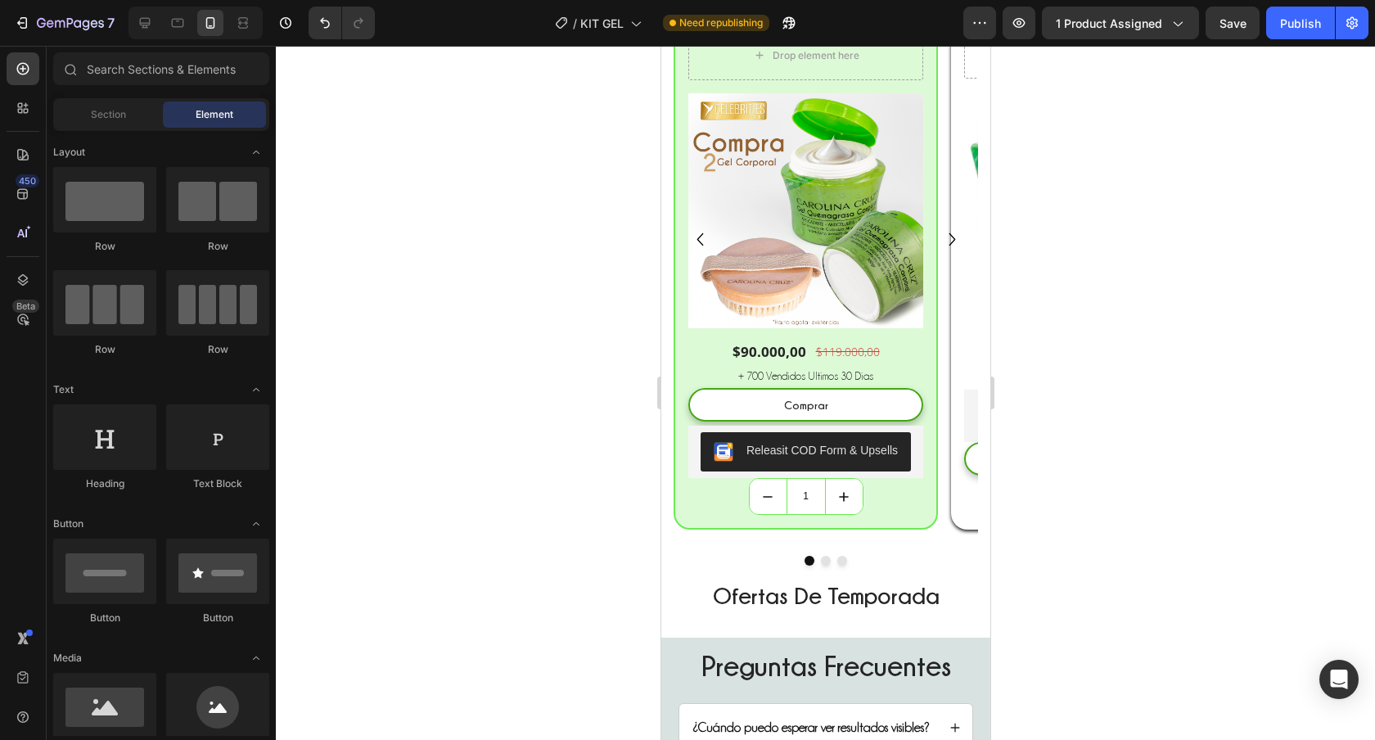
scroll to position [2395, 0]
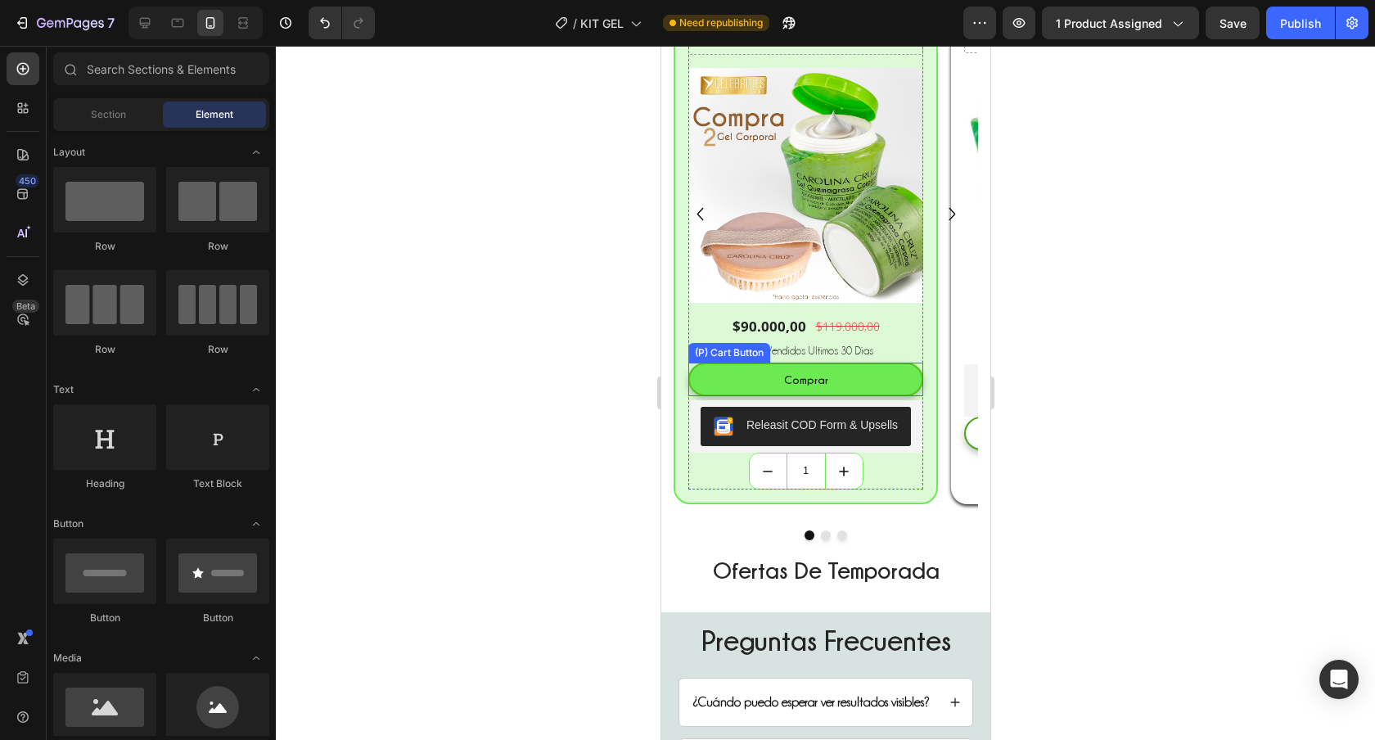
click at [904, 371] on button "Comprar" at bounding box center [804, 380] width 235 height 34
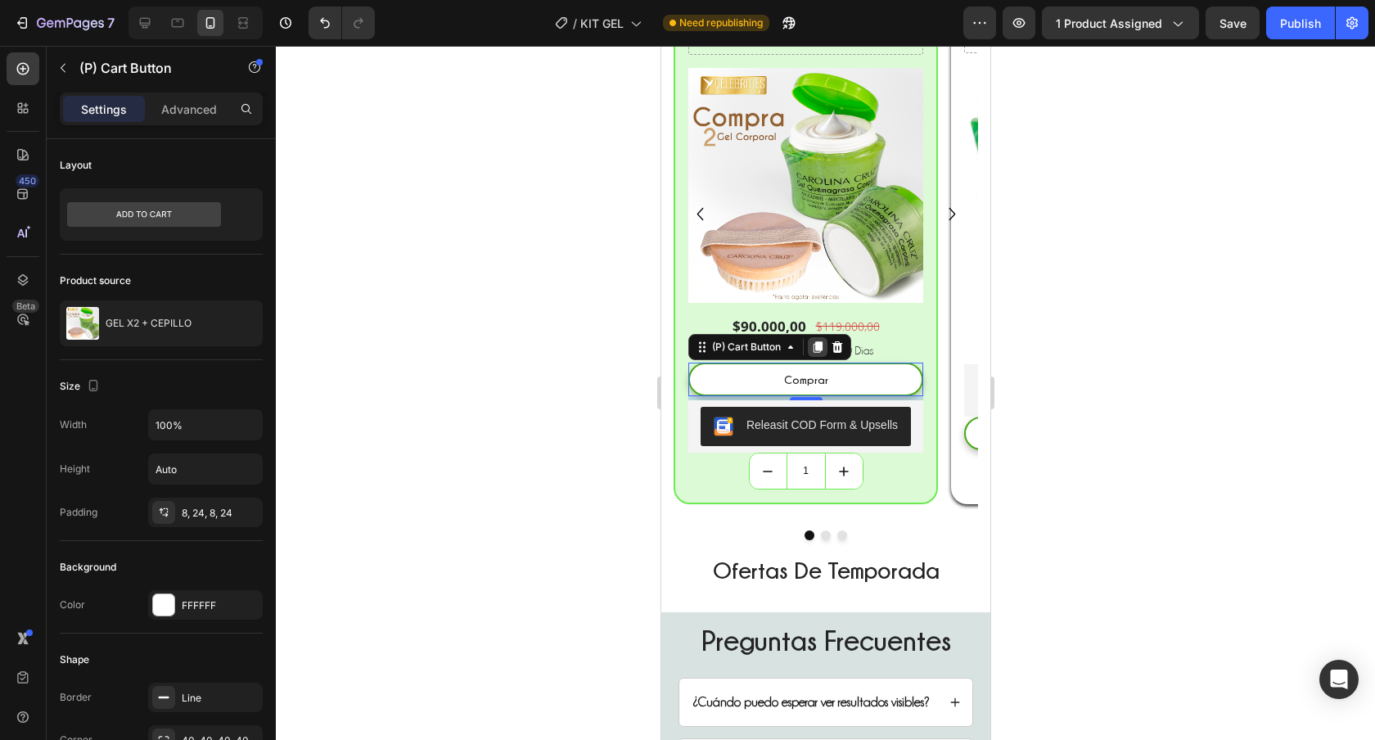
click at [817, 346] on icon at bounding box center [817, 346] width 9 height 11
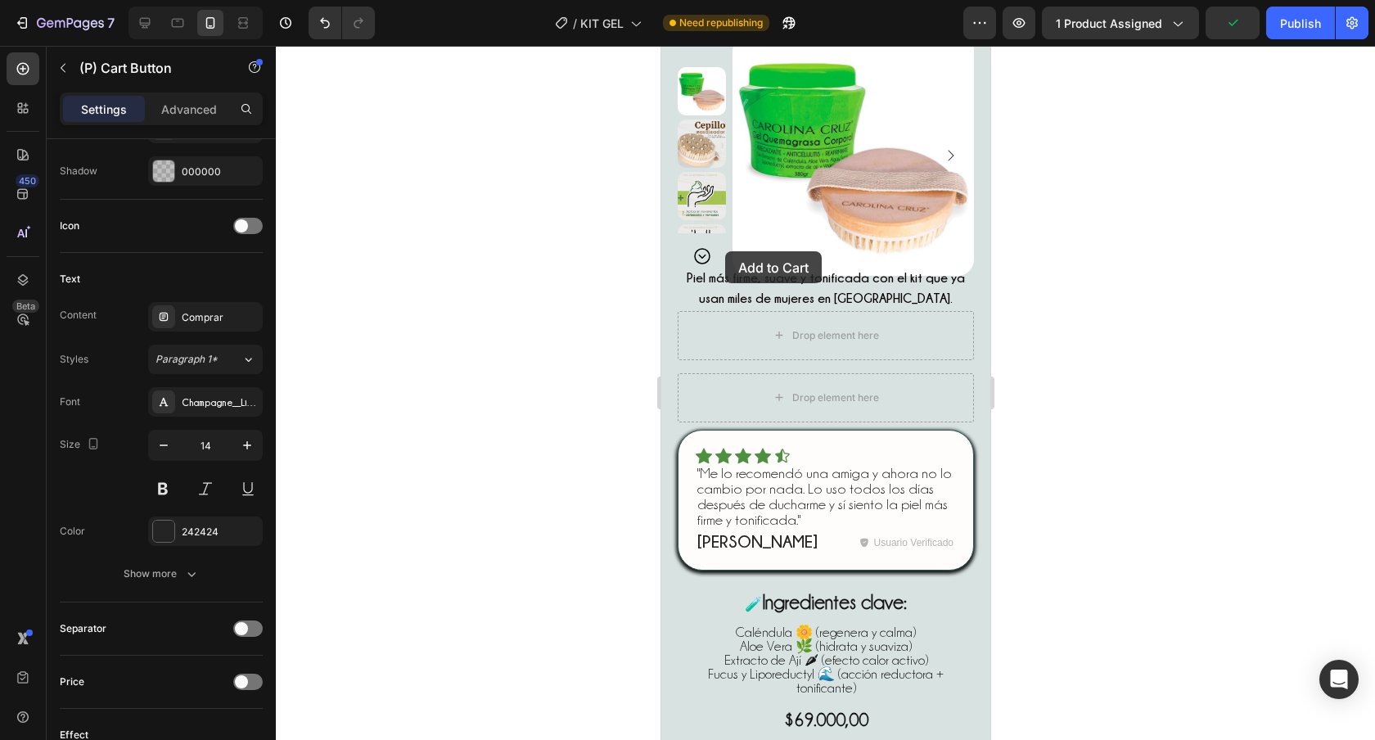
scroll to position [142, 0]
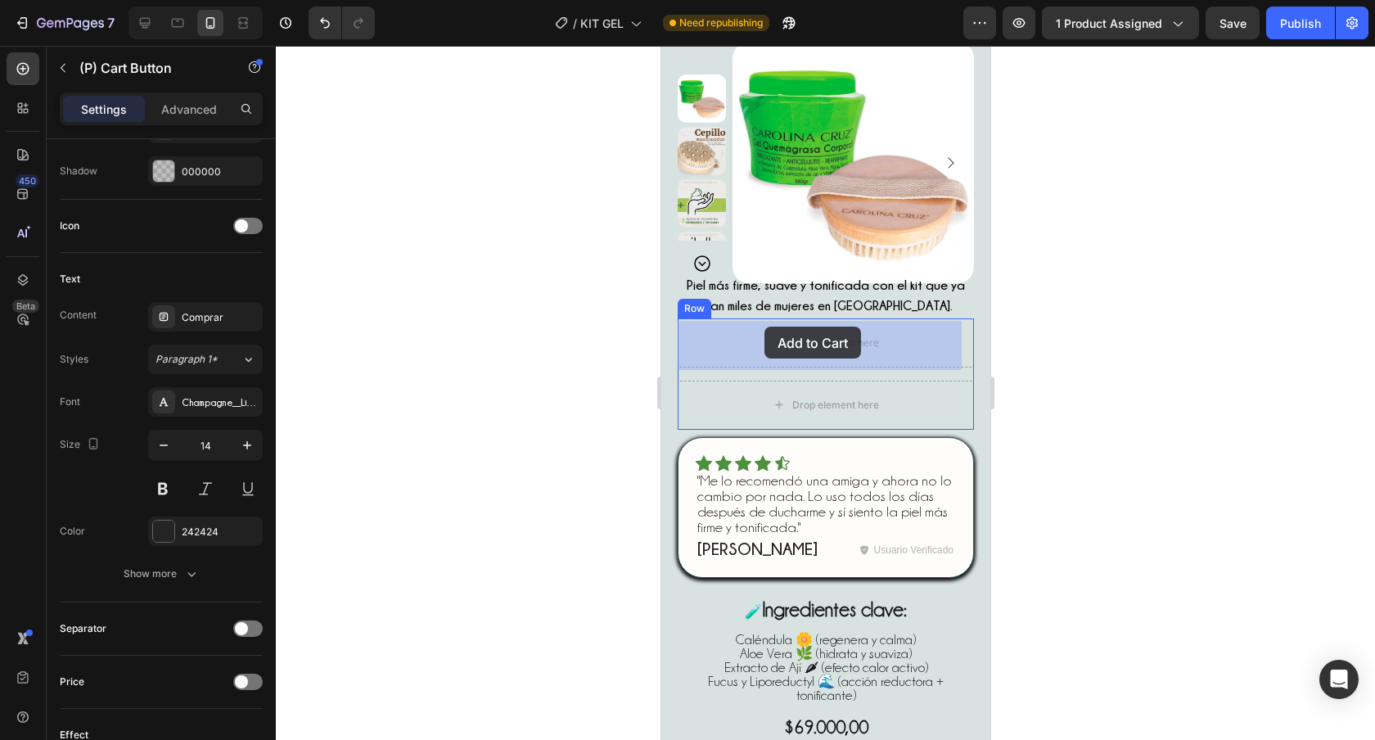
drag, startPoint x: 698, startPoint y: 365, endPoint x: 764, endPoint y: 327, distance: 75.9
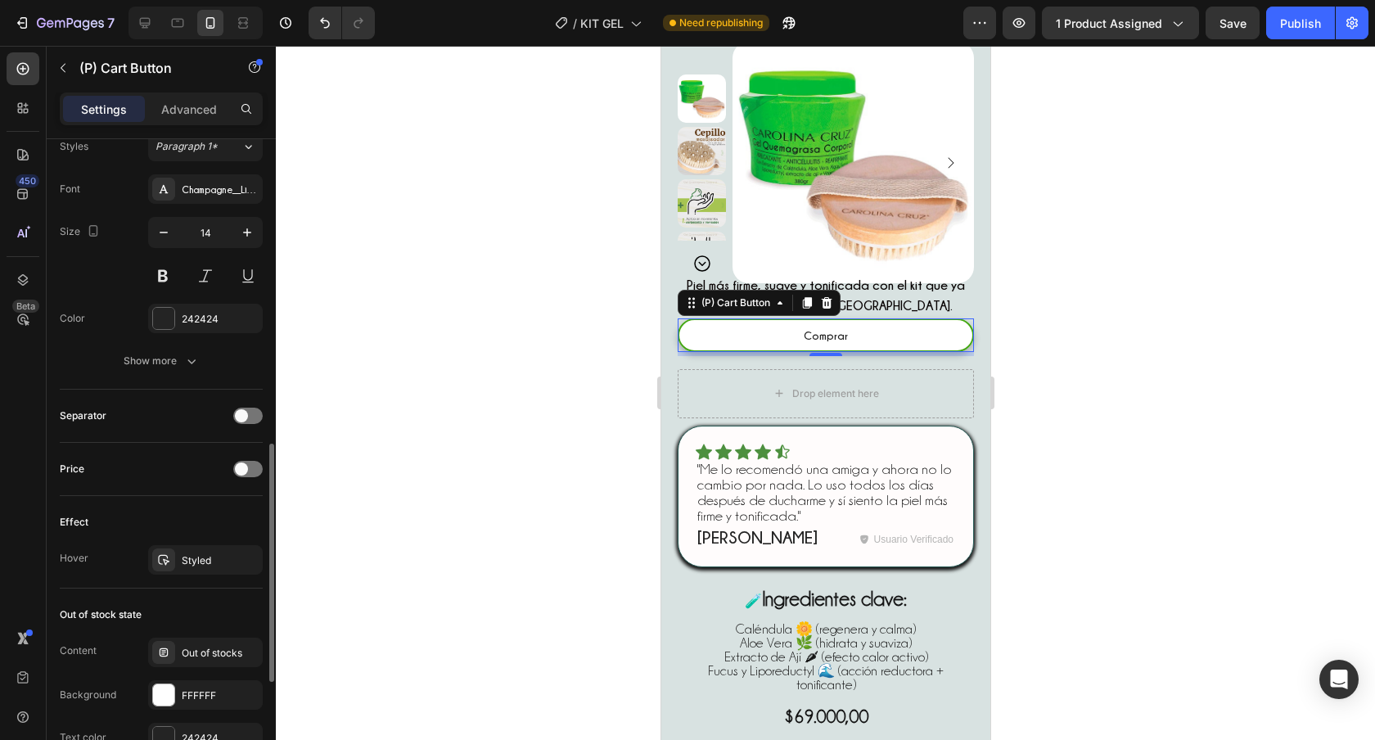
scroll to position [1107, 0]
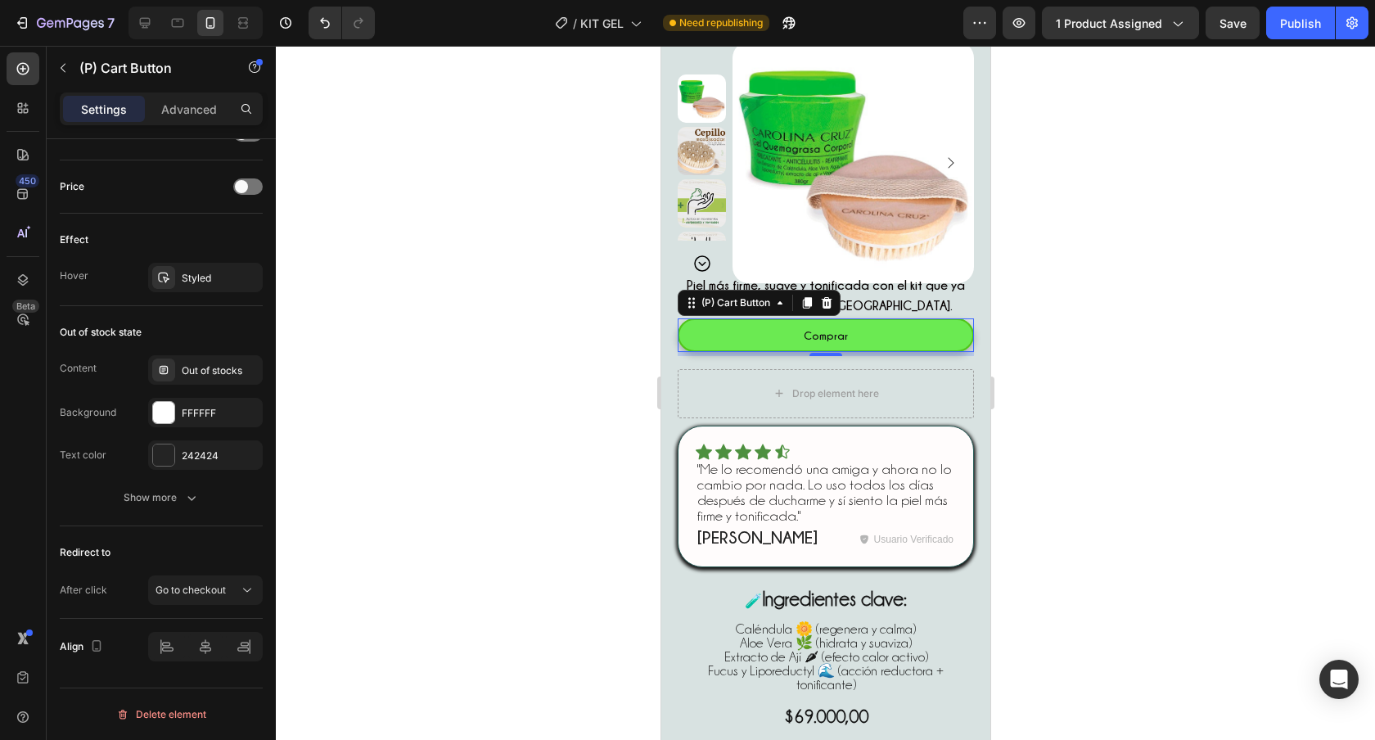
click at [775, 339] on button "Comprar" at bounding box center [825, 335] width 296 height 34
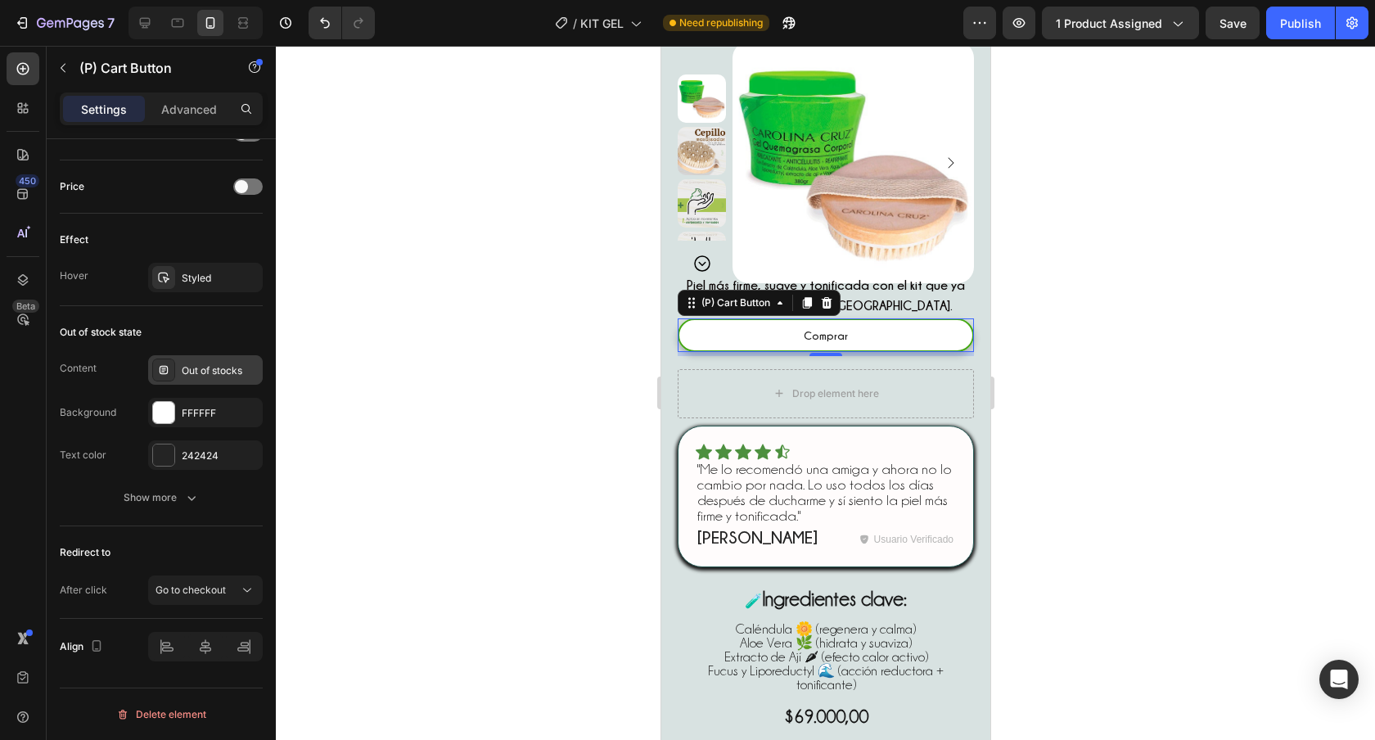
scroll to position [0, 0]
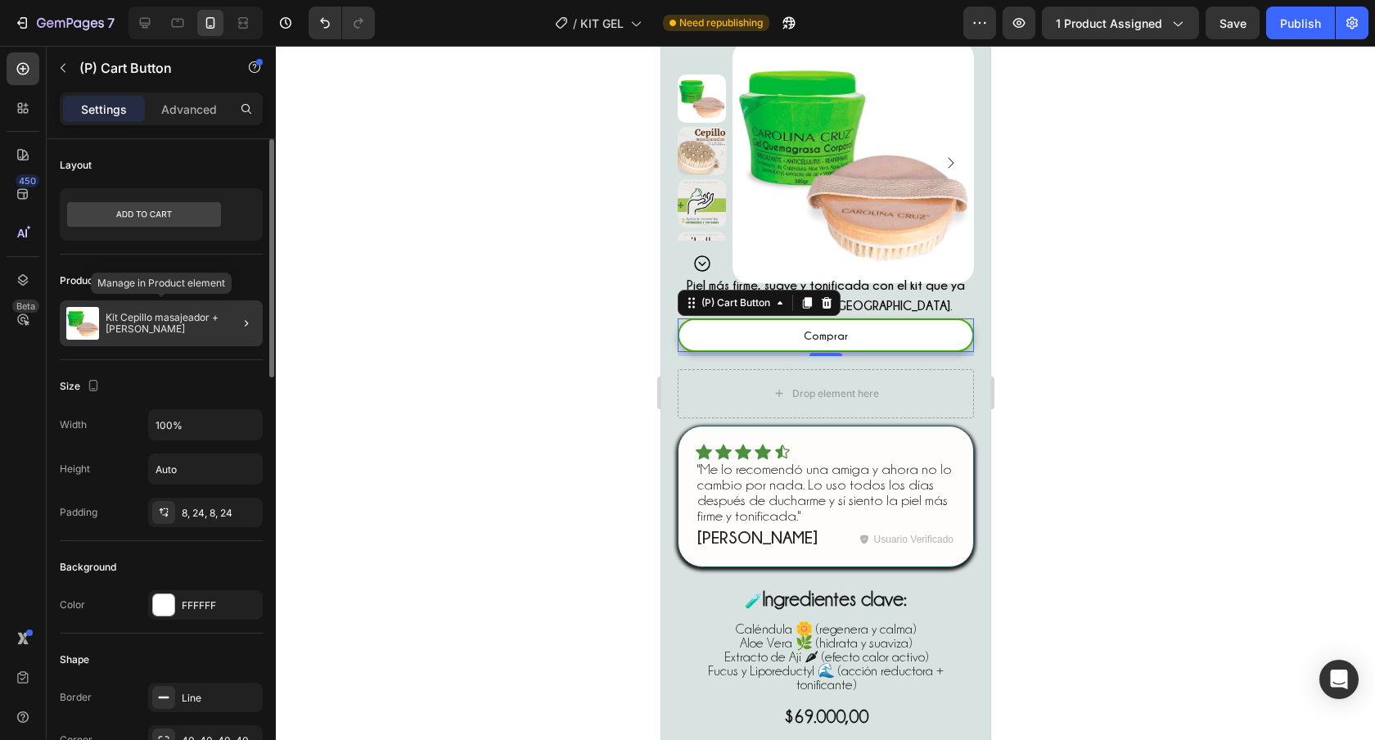
click at [195, 328] on p "Kit Cepillo masajeador +[PERSON_NAME]" at bounding box center [181, 323] width 151 height 23
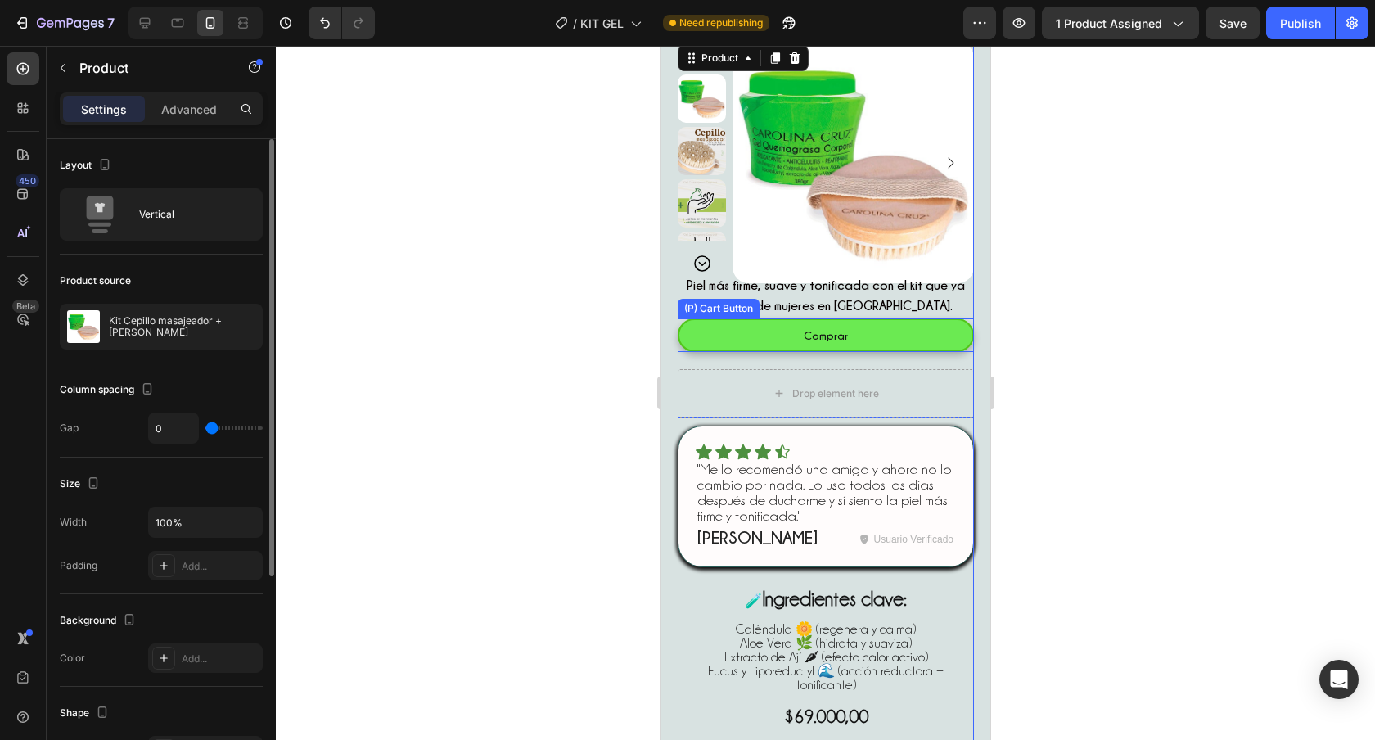
click at [752, 338] on button "Comprar" at bounding box center [825, 335] width 296 height 34
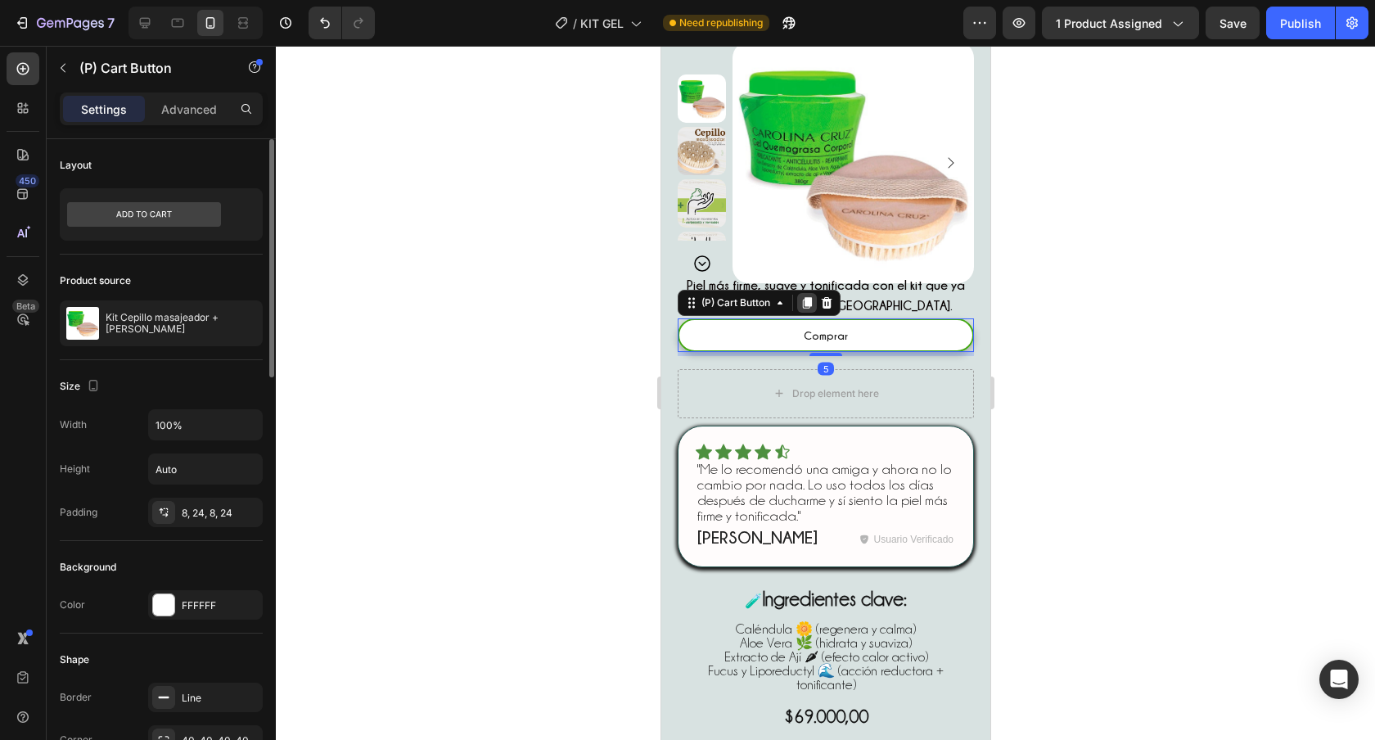
click at [806, 302] on icon at bounding box center [806, 302] width 9 height 11
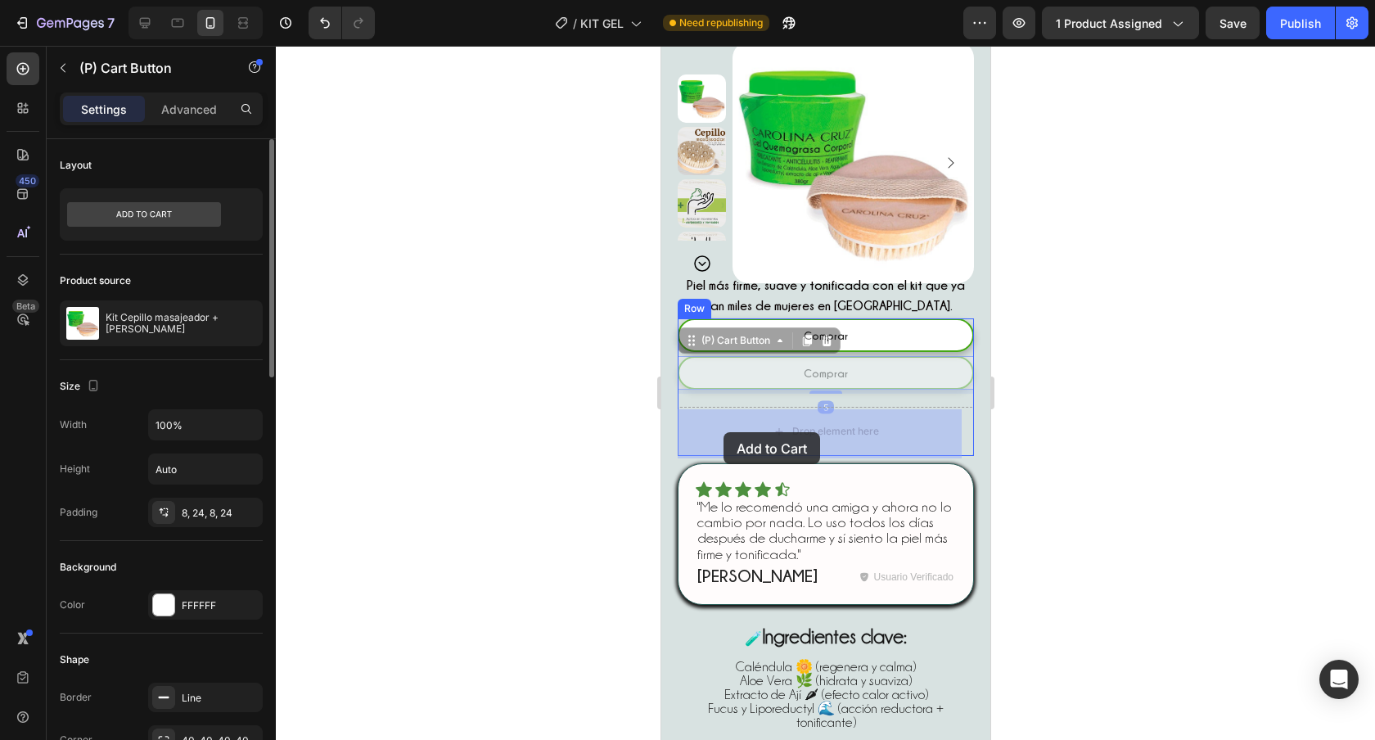
drag, startPoint x: 687, startPoint y: 342, endPoint x: 723, endPoint y: 431, distance: 95.9
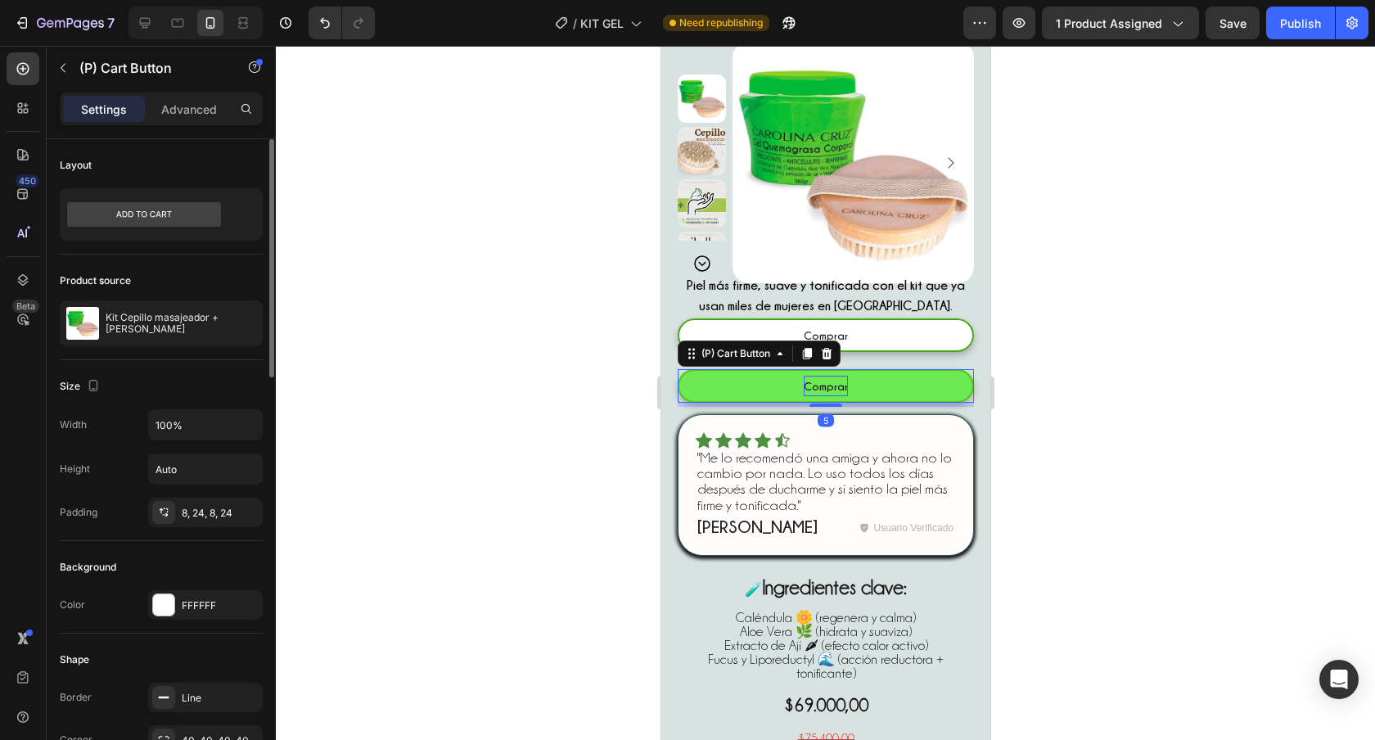
click at [817, 387] on div "Comprar" at bounding box center [825, 386] width 44 height 20
click at [817, 387] on p "Comprar" at bounding box center [825, 386] width 44 height 20
click at [677, 369] on button "Add" at bounding box center [825, 386] width 296 height 34
click at [677, 369] on button "Agregar" at bounding box center [825, 386] width 296 height 34
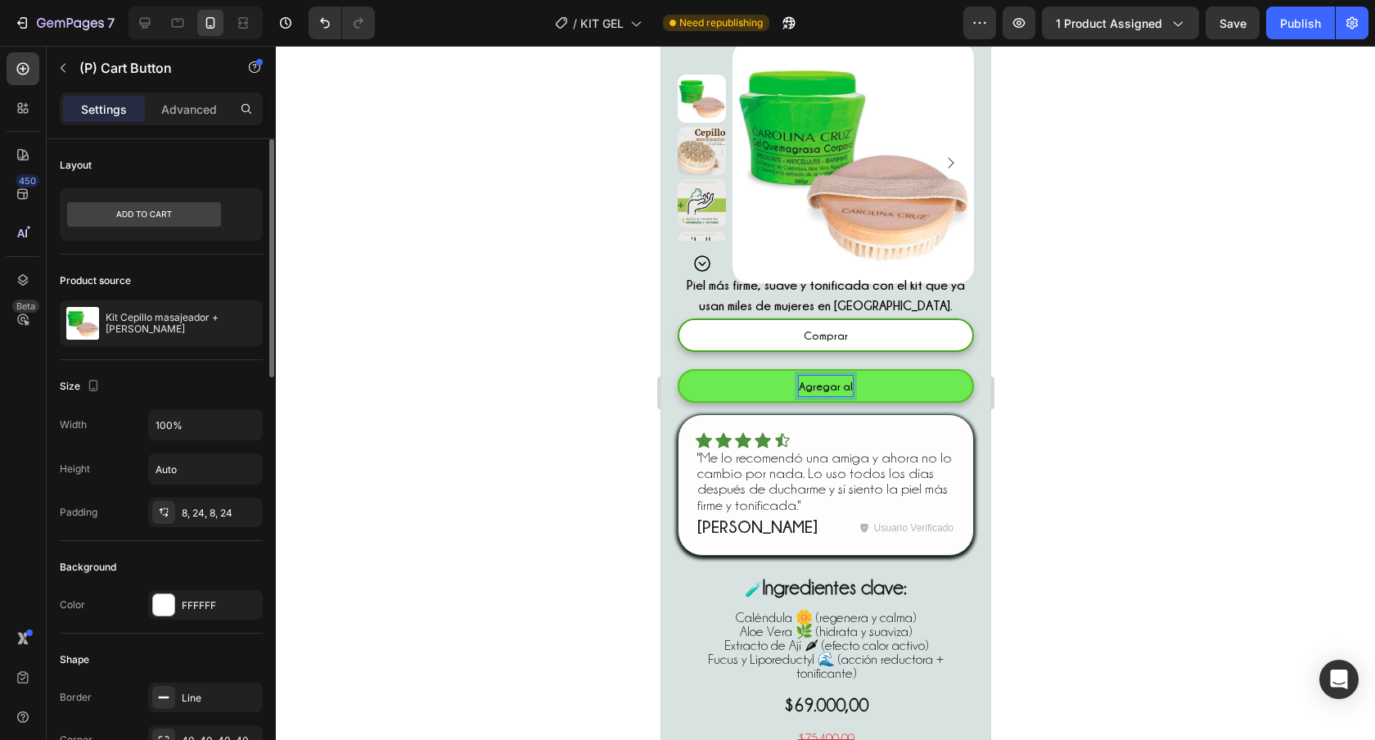
click at [677, 369] on button "Agregar al" at bounding box center [825, 386] width 296 height 34
click at [677, 369] on button "Agregar al carrito" at bounding box center [825, 386] width 296 height 34
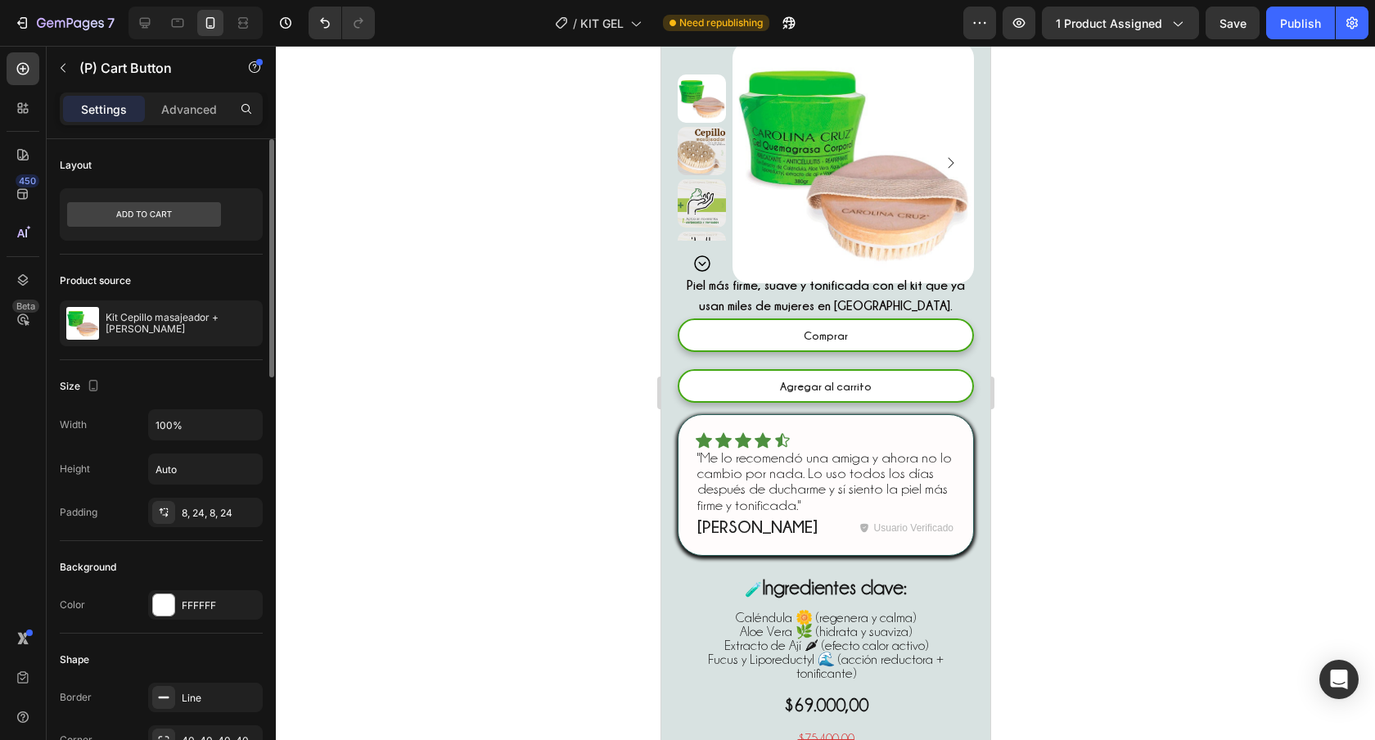
click at [1048, 385] on div at bounding box center [825, 393] width 1099 height 694
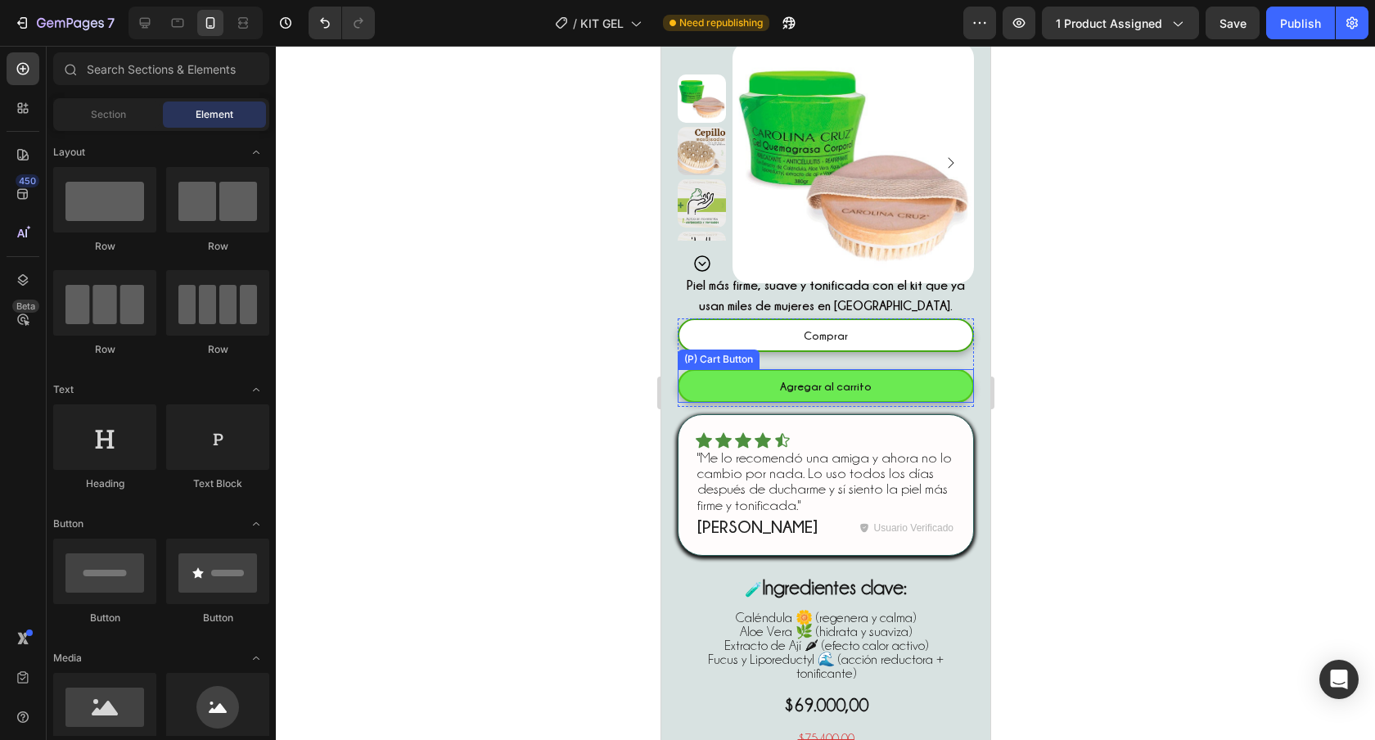
click at [911, 390] on button "Agregar al carrito" at bounding box center [825, 386] width 296 height 34
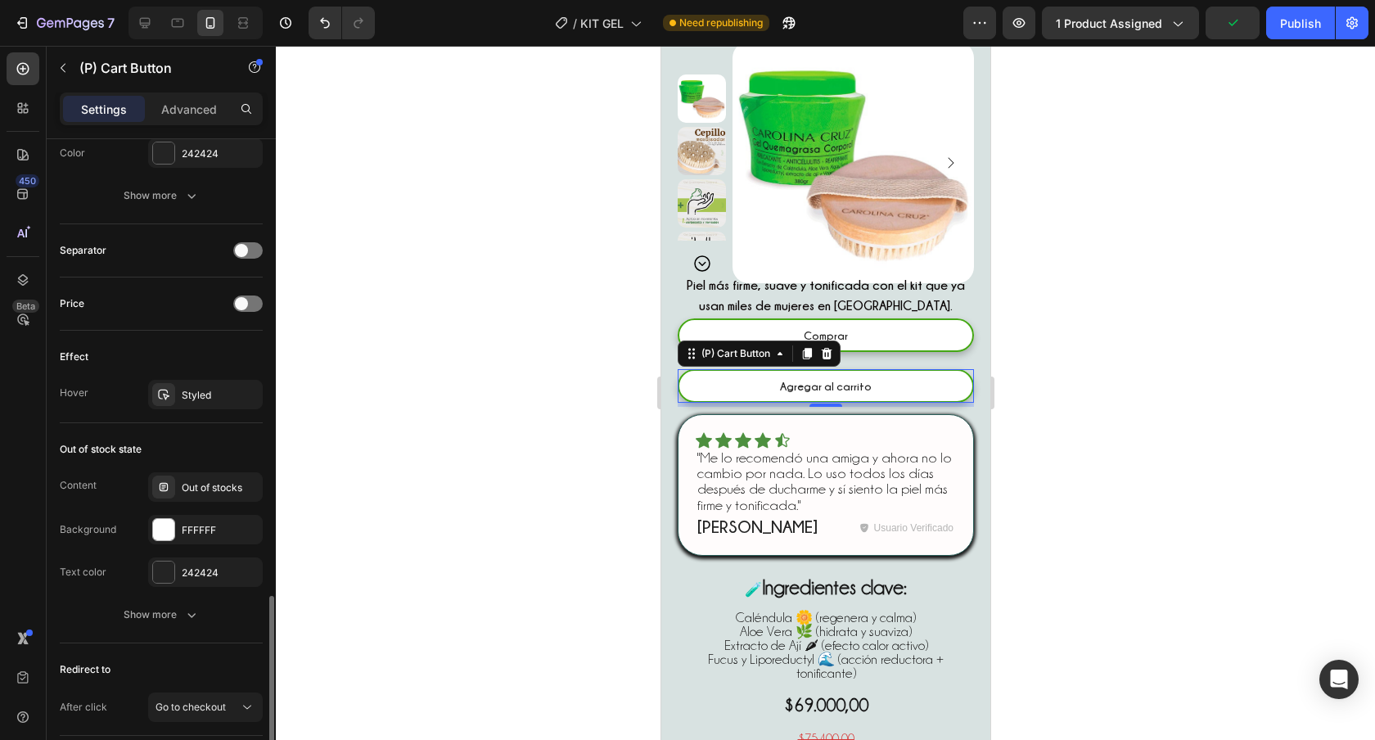
scroll to position [1107, 0]
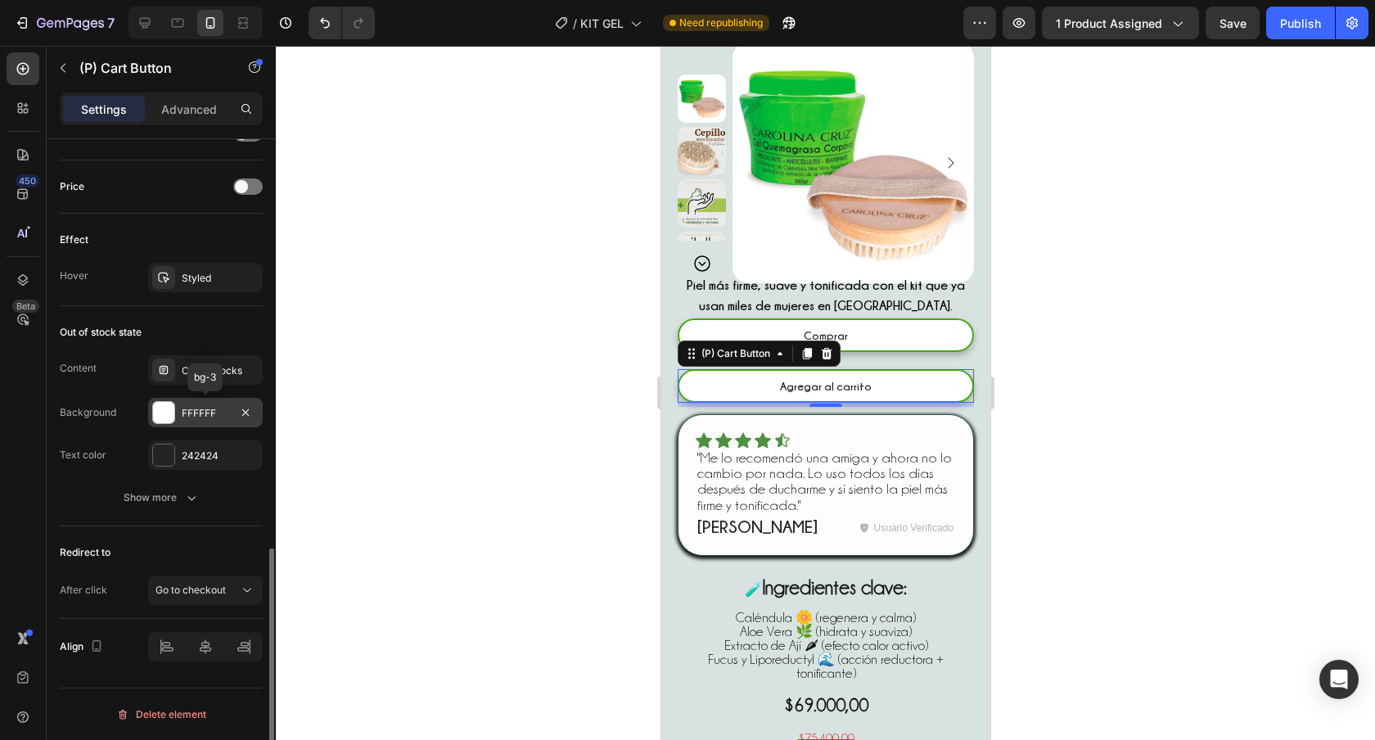
click at [166, 417] on div at bounding box center [163, 412] width 21 height 21
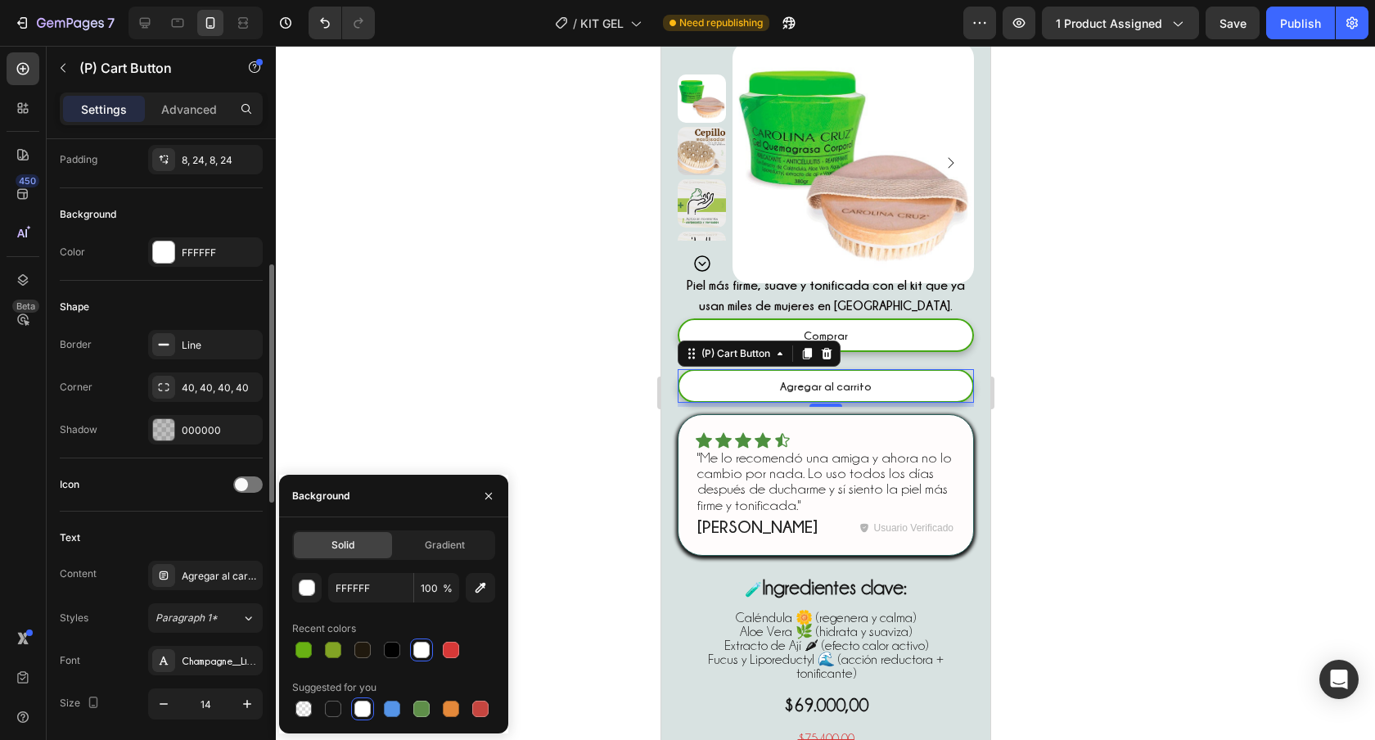
scroll to position [349, 0]
click at [199, 253] on div "FFFFFF" at bounding box center [205, 257] width 47 height 15
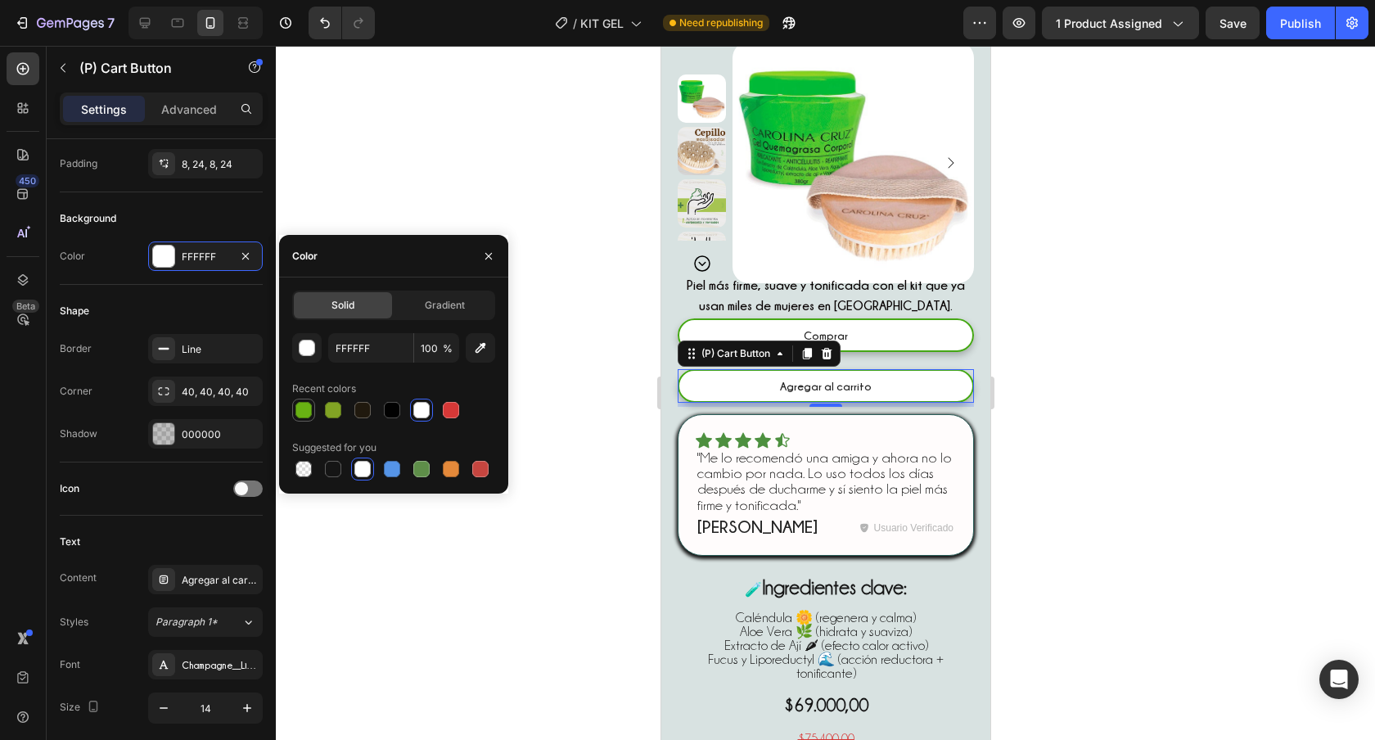
click at [311, 411] on div at bounding box center [303, 410] width 16 height 16
type input "68B113"
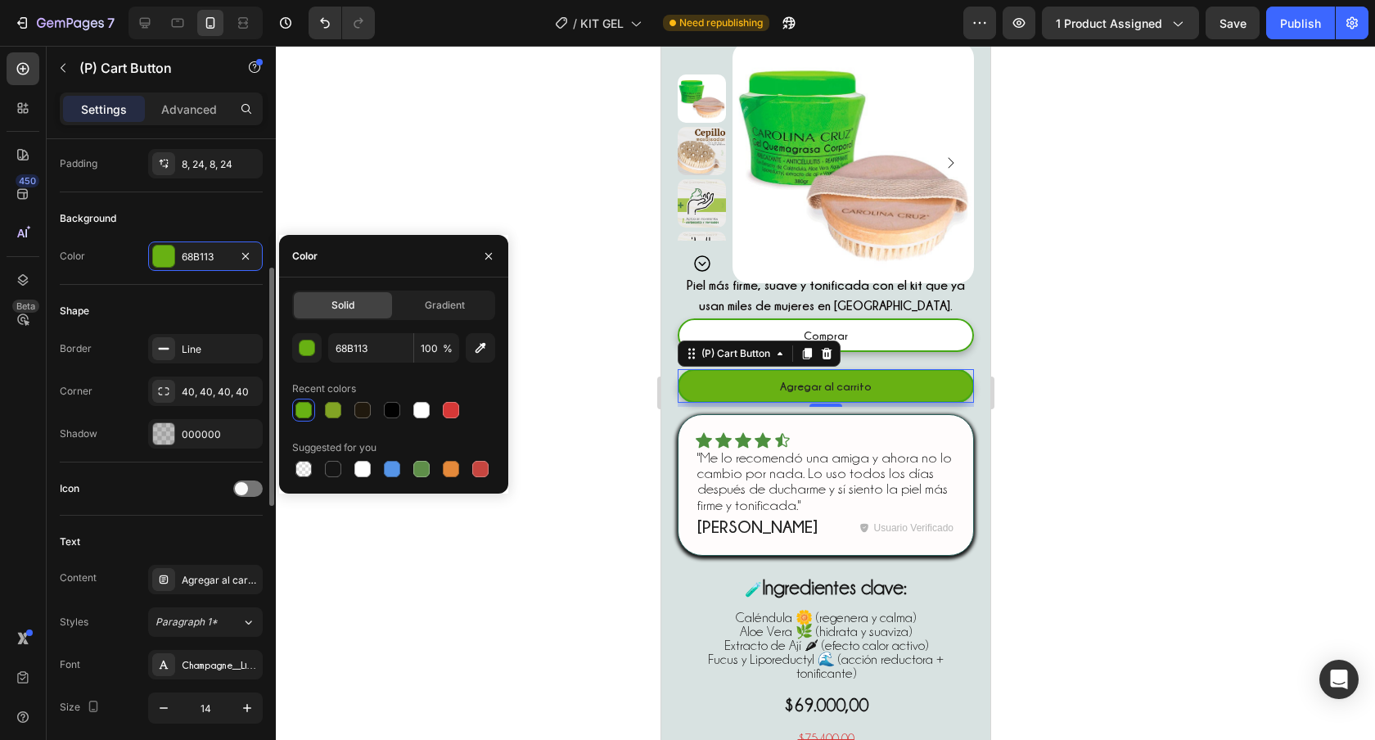
click at [152, 496] on div "Icon" at bounding box center [161, 489] width 203 height 26
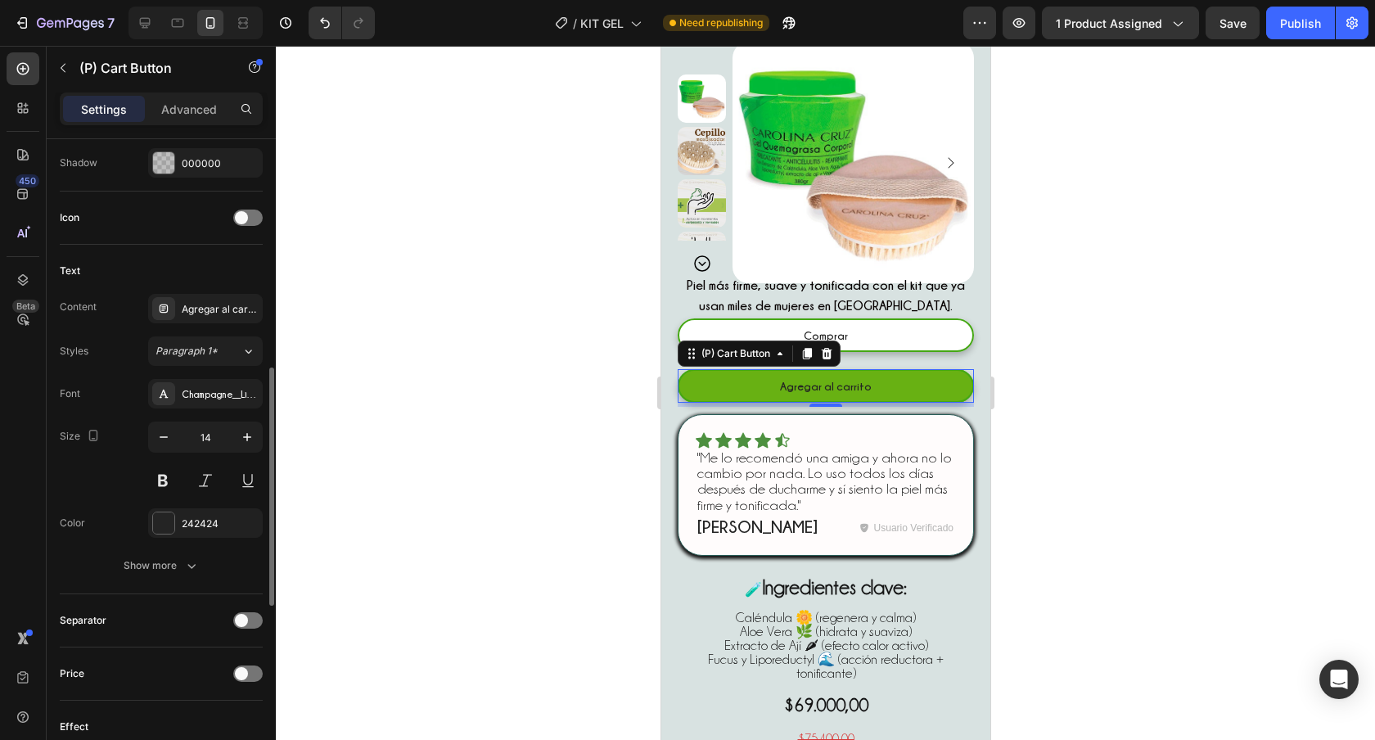
scroll to position [1107, 0]
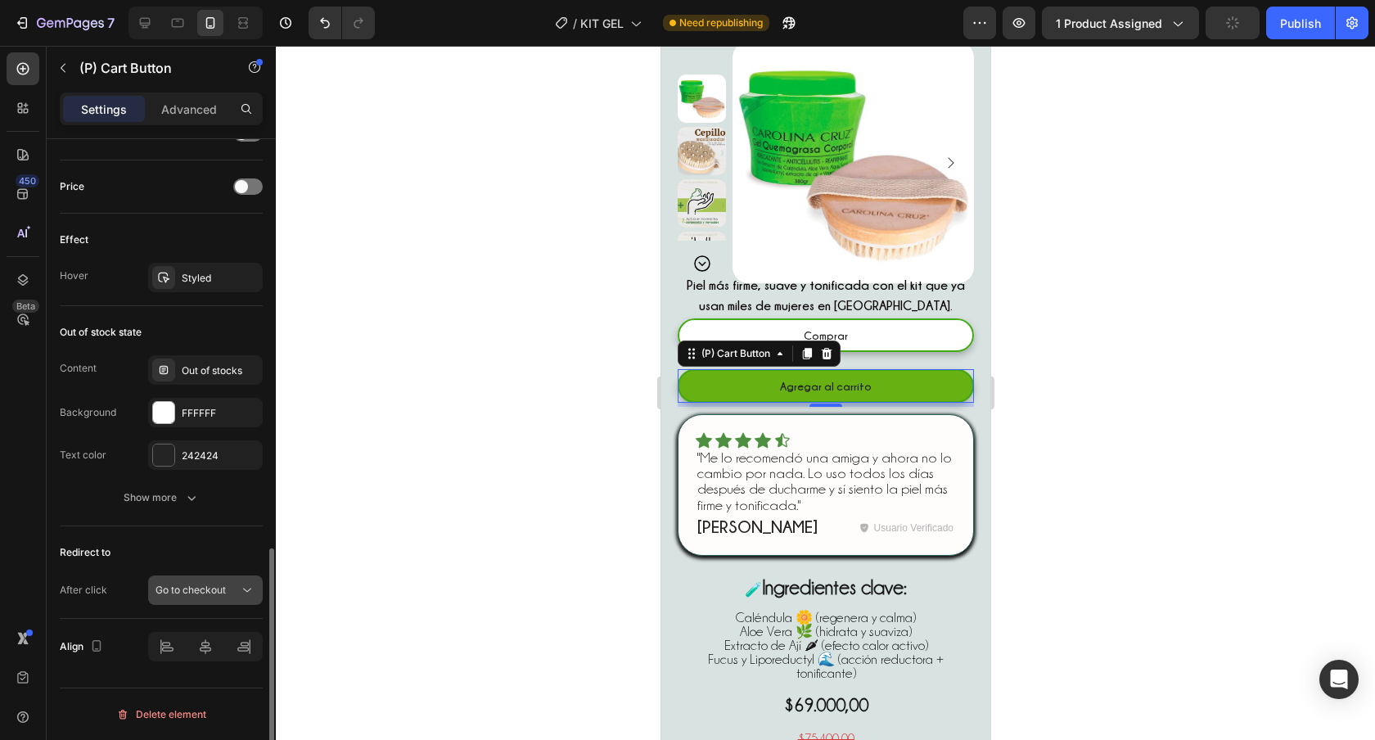
click at [224, 594] on span "Go to checkout" at bounding box center [191, 590] width 70 height 12
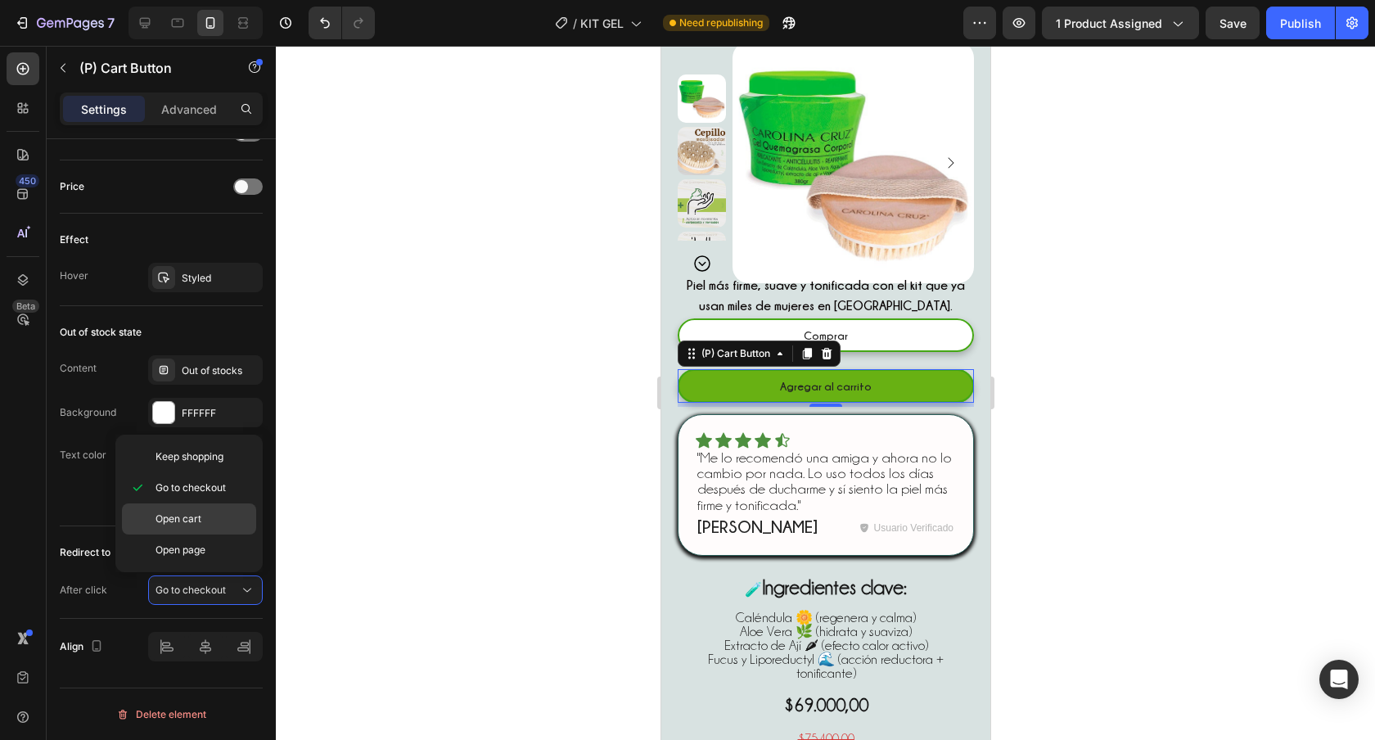
click at [204, 526] on div "Open cart" at bounding box center [189, 518] width 134 height 31
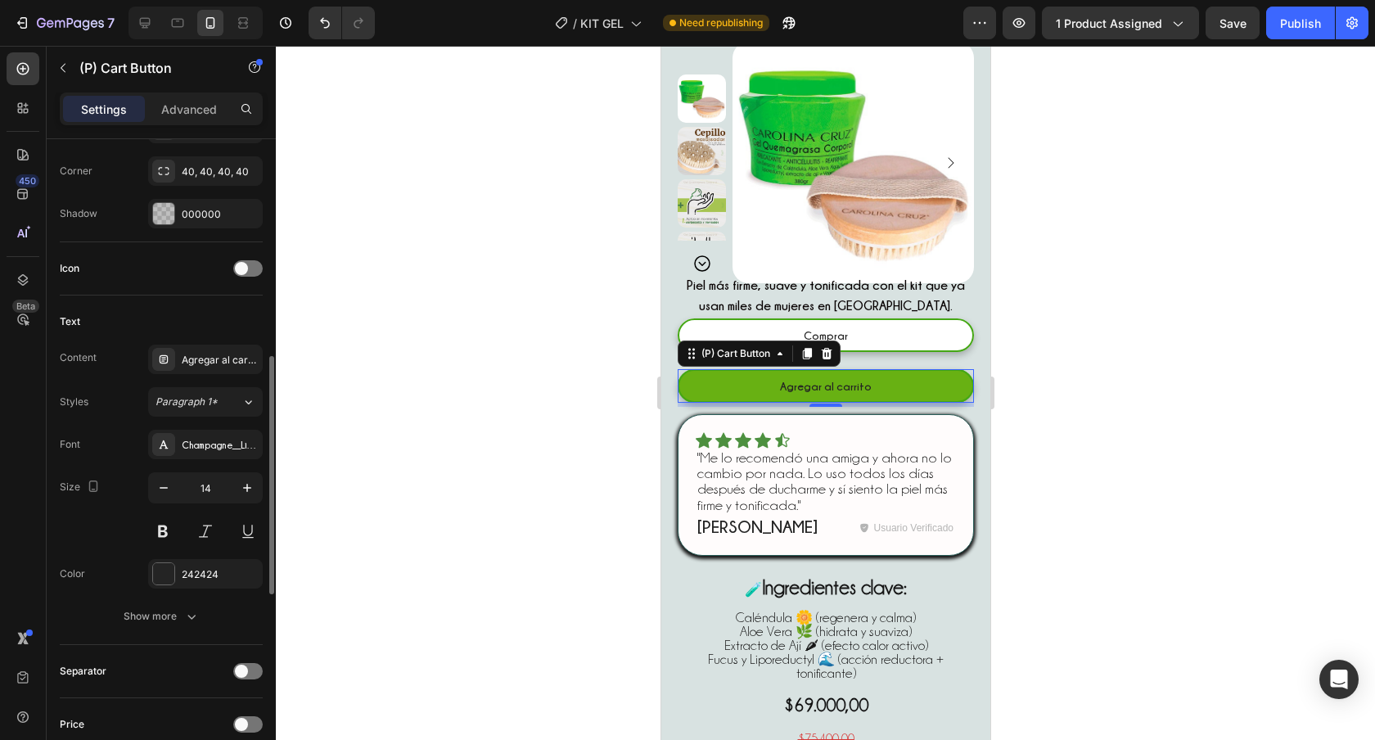
scroll to position [575, 0]
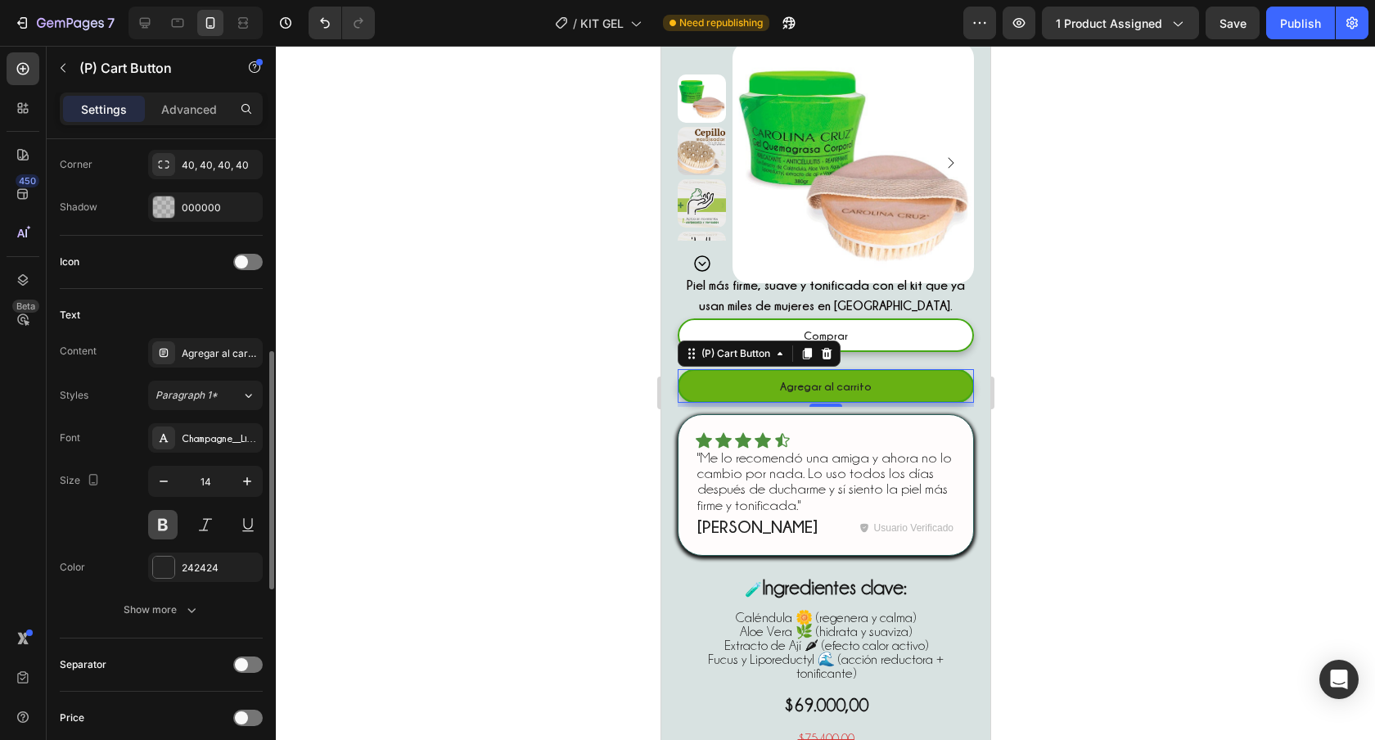
click at [167, 530] on button at bounding box center [162, 524] width 29 height 29
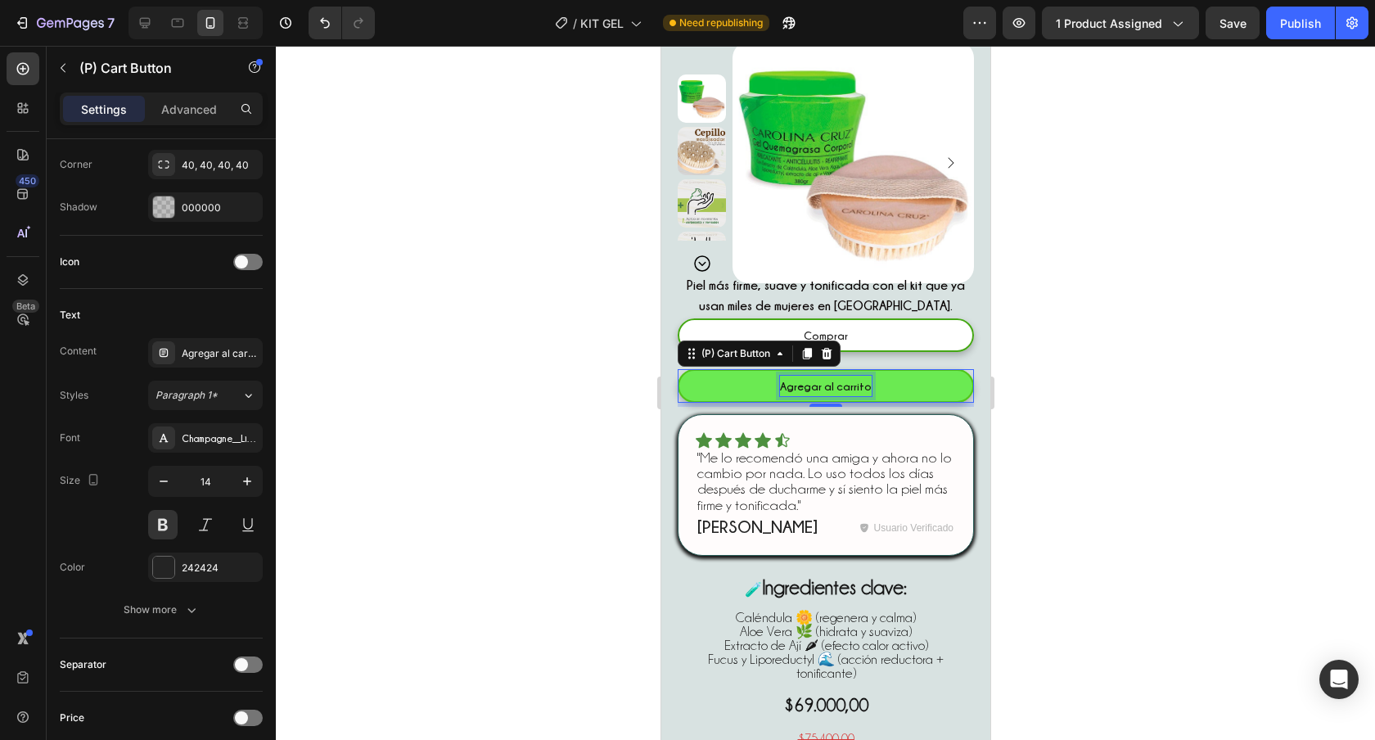
click at [822, 389] on p "Agregar al carrito" at bounding box center [825, 386] width 92 height 20
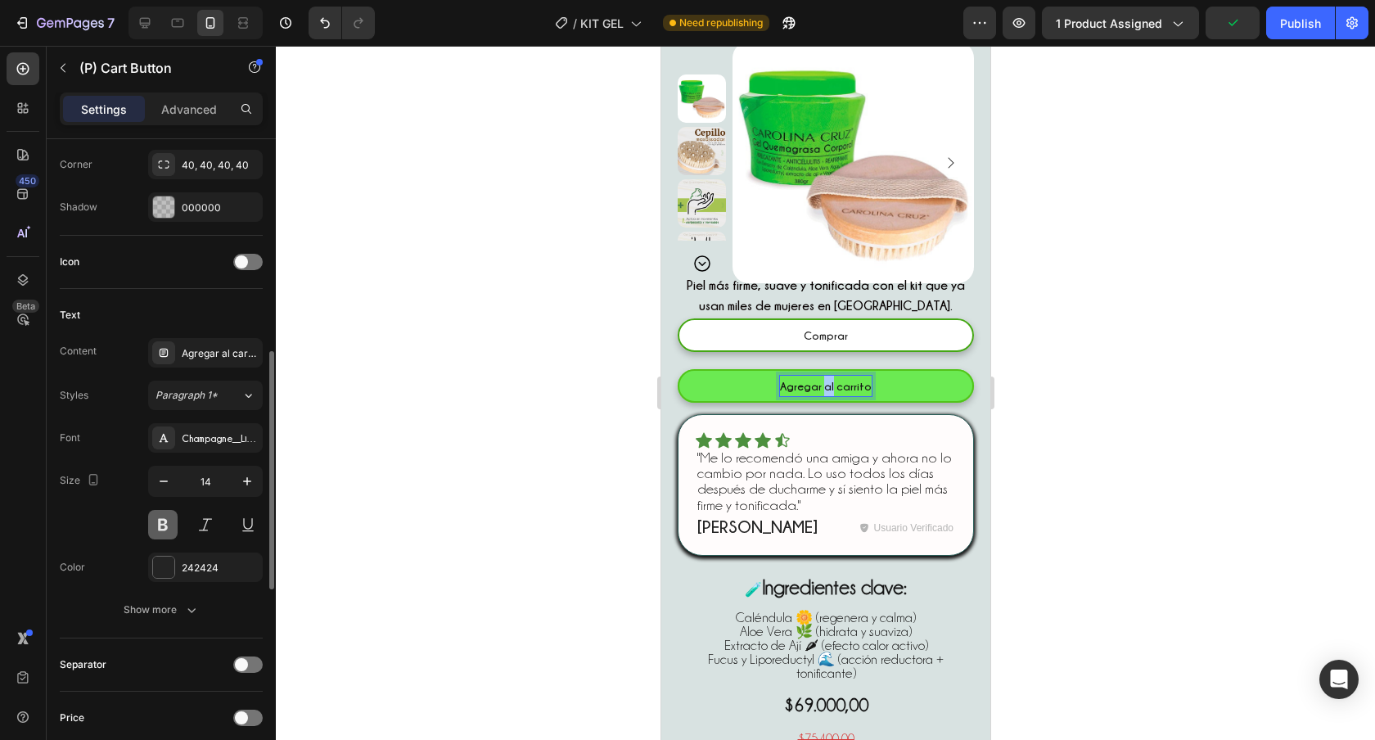
click at [167, 525] on button at bounding box center [162, 524] width 29 height 29
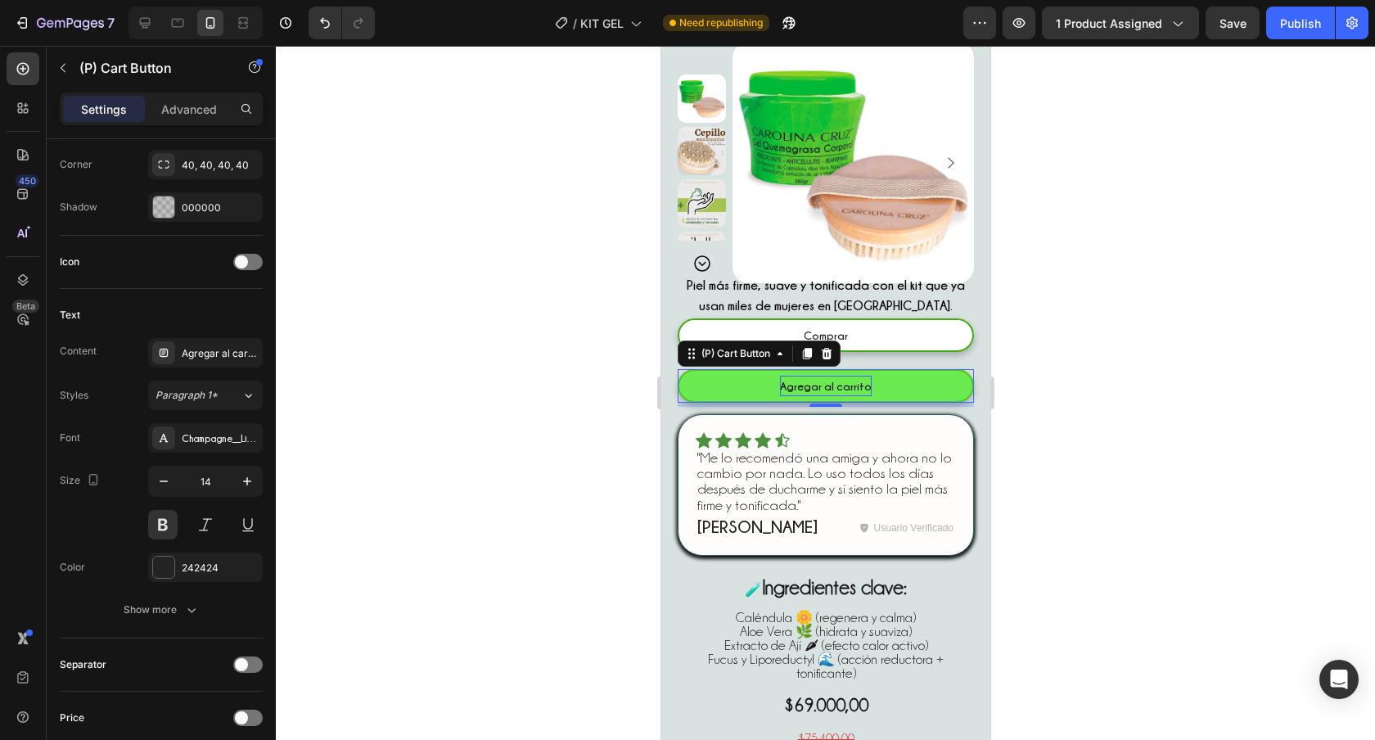
click at [810, 386] on p "Agregar al carrito" at bounding box center [825, 386] width 92 height 20
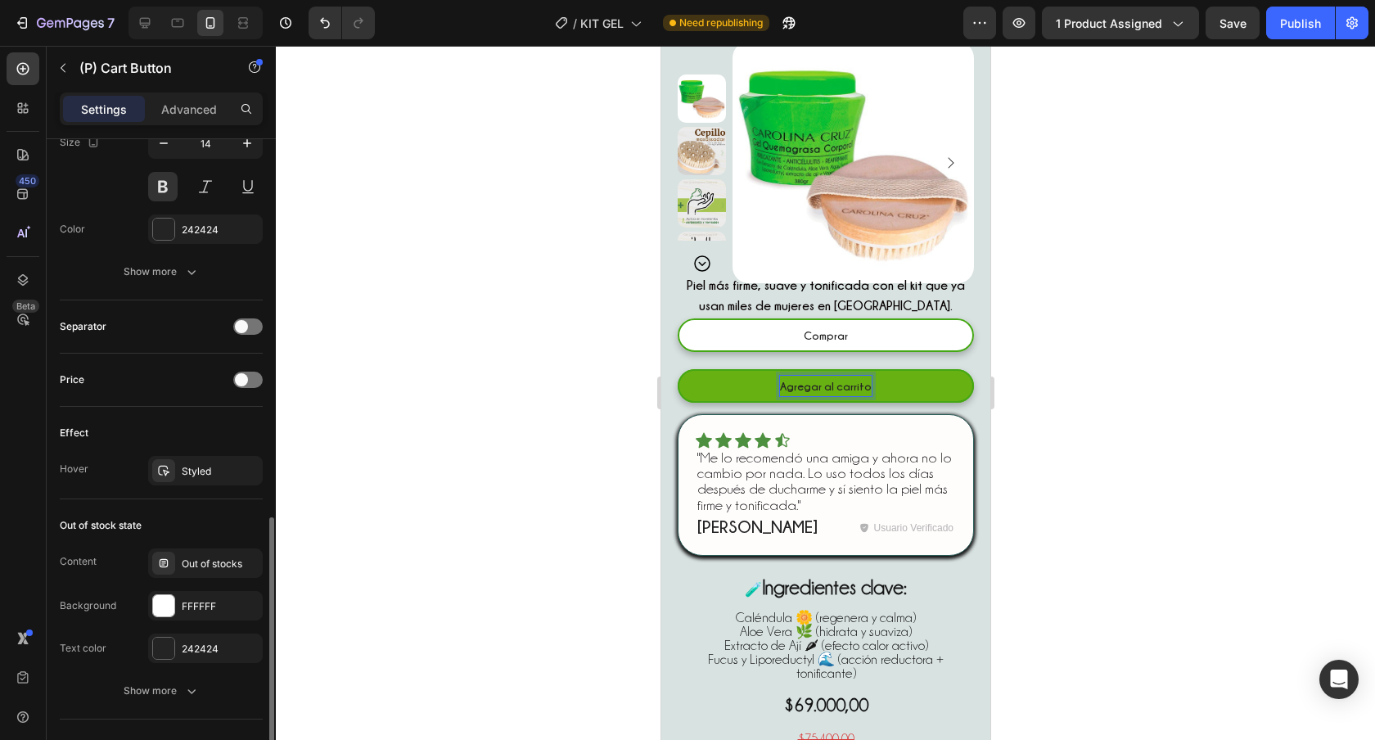
scroll to position [951, 0]
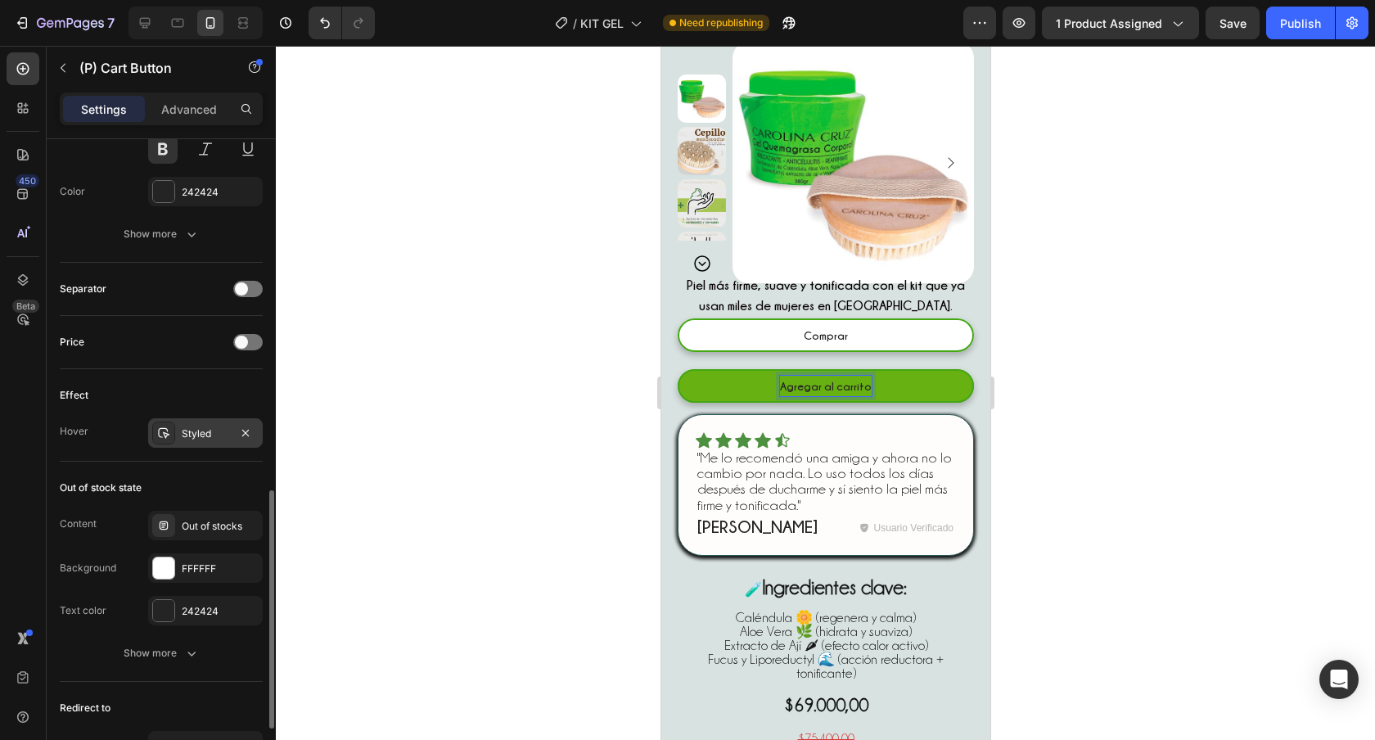
click at [201, 438] on div "Styled" at bounding box center [205, 433] width 47 height 15
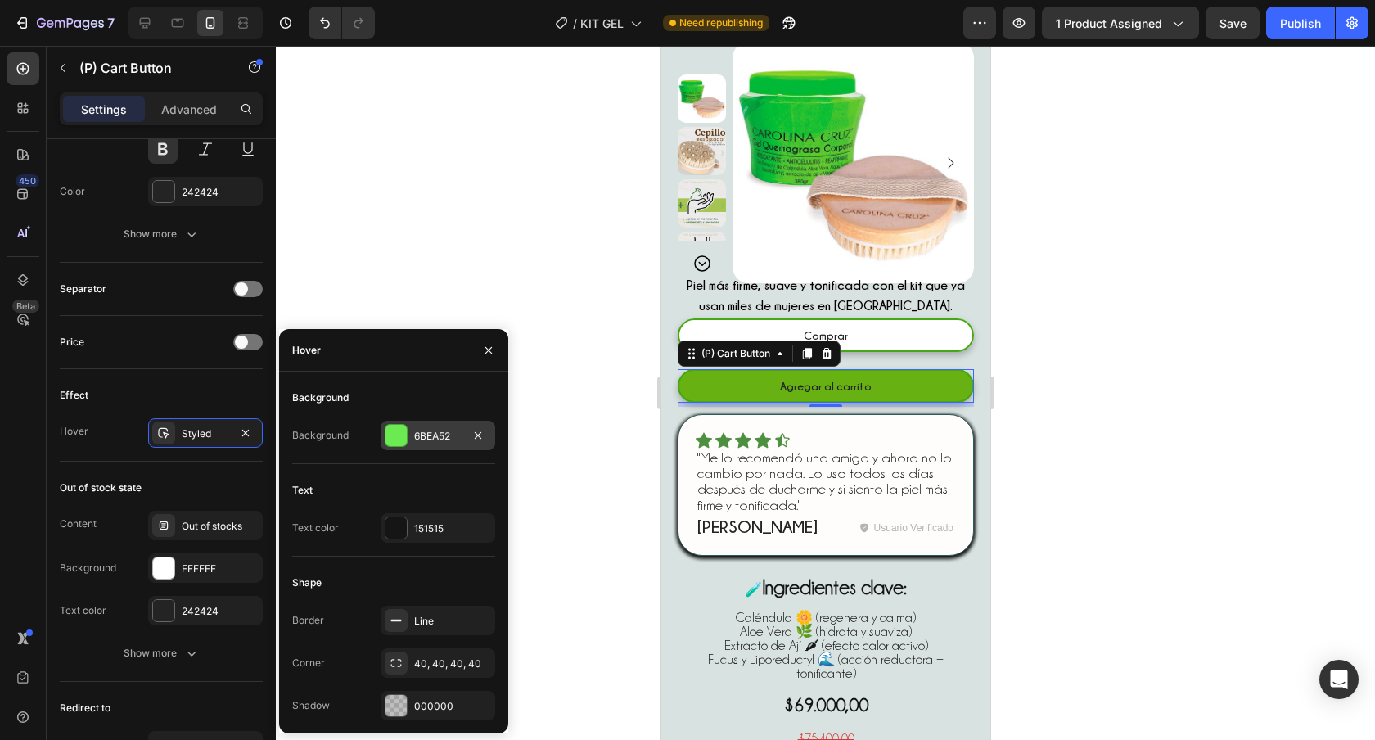
click at [408, 431] on div "6BEA52" at bounding box center [438, 435] width 115 height 29
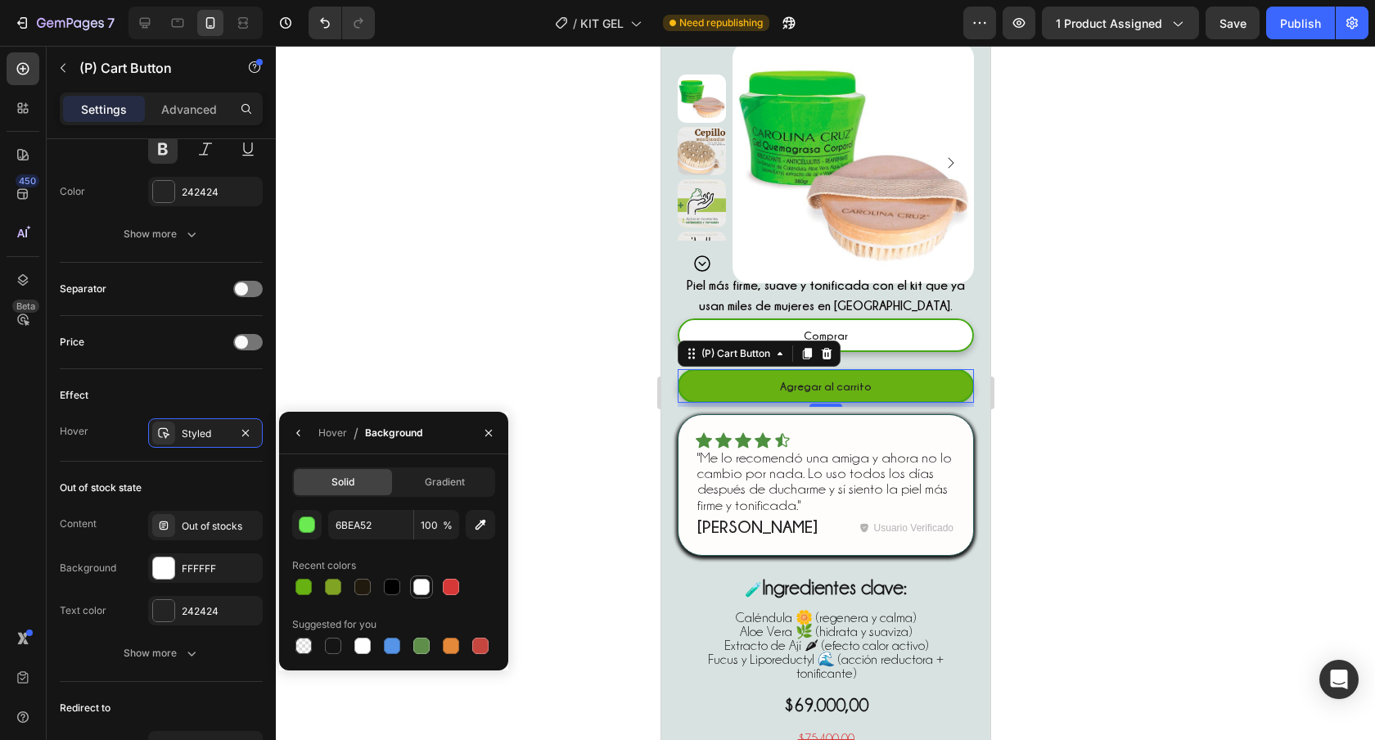
click at [426, 589] on div at bounding box center [421, 587] width 16 height 16
type input "FFFFFF"
click at [335, 433] on div "Hover" at bounding box center [332, 433] width 29 height 15
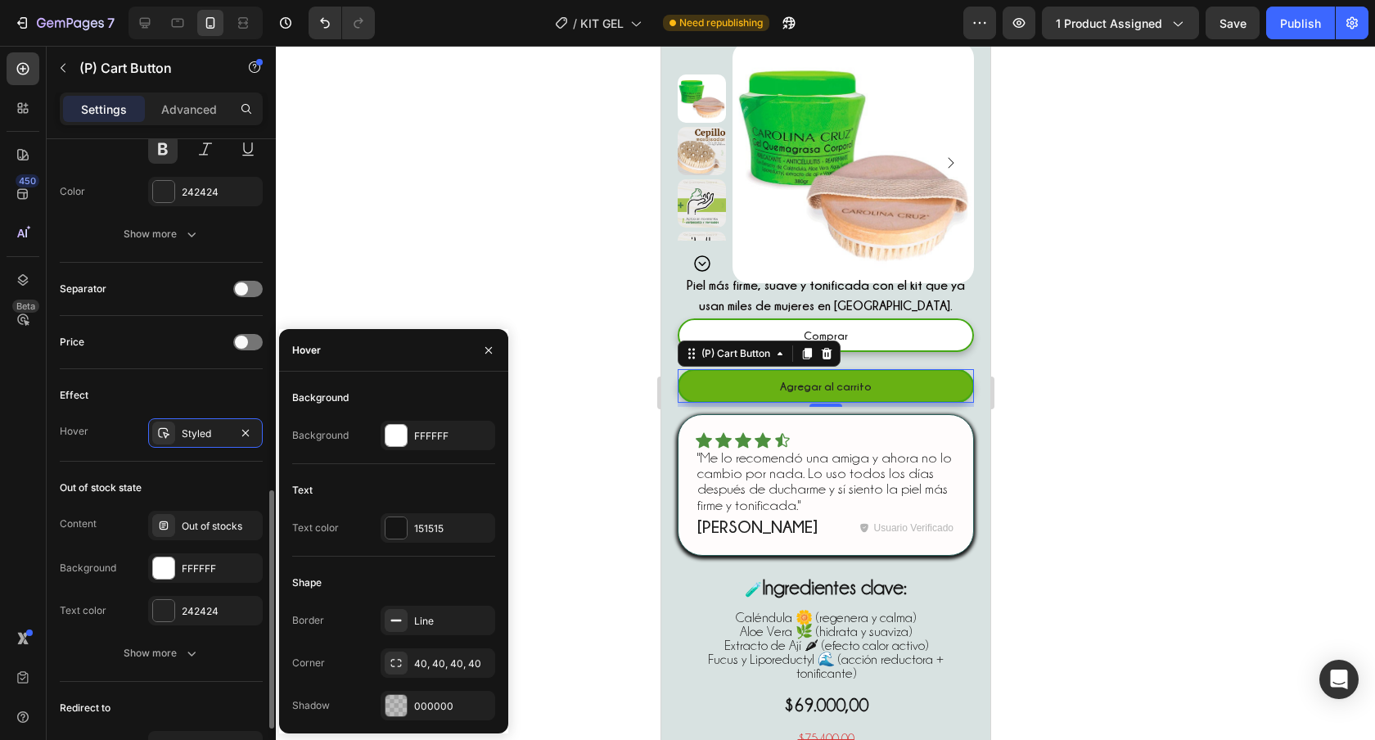
click at [214, 390] on div "Effect" at bounding box center [161, 395] width 203 height 26
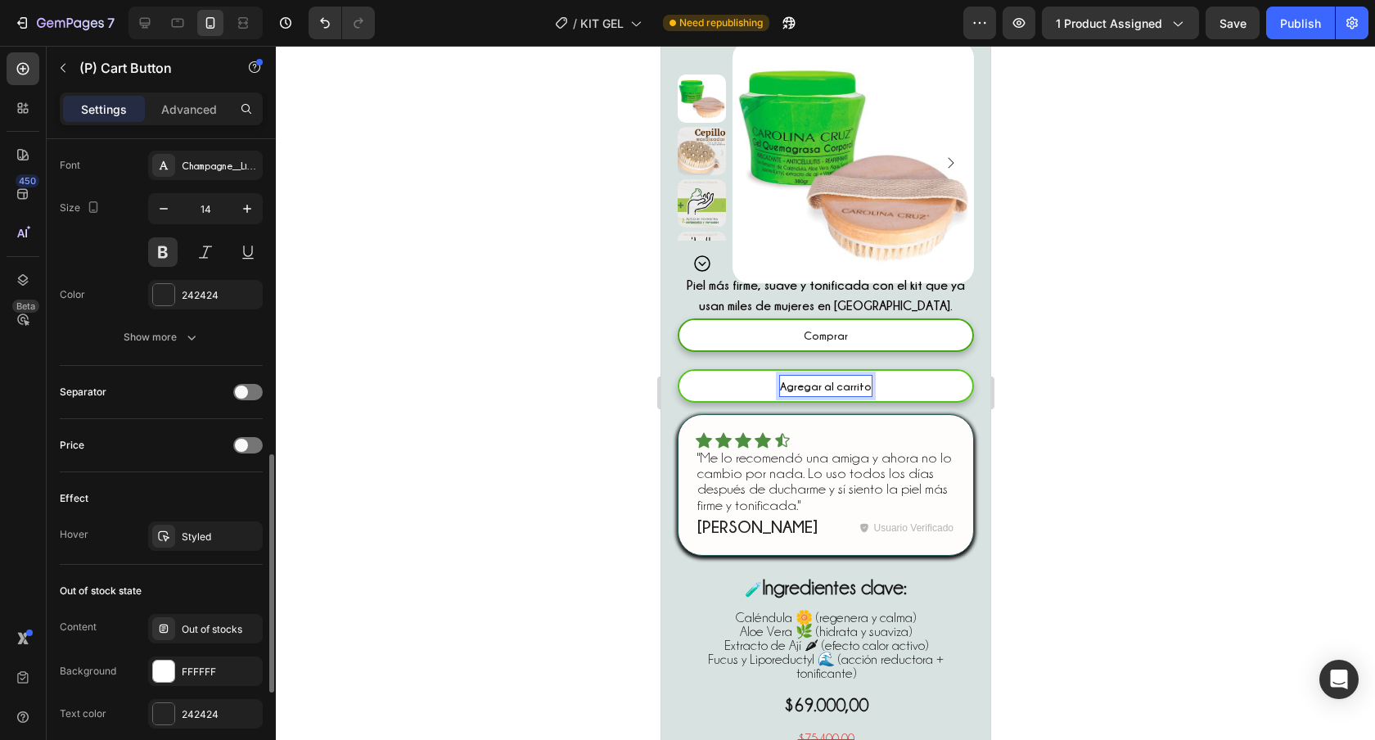
scroll to position [854, 0]
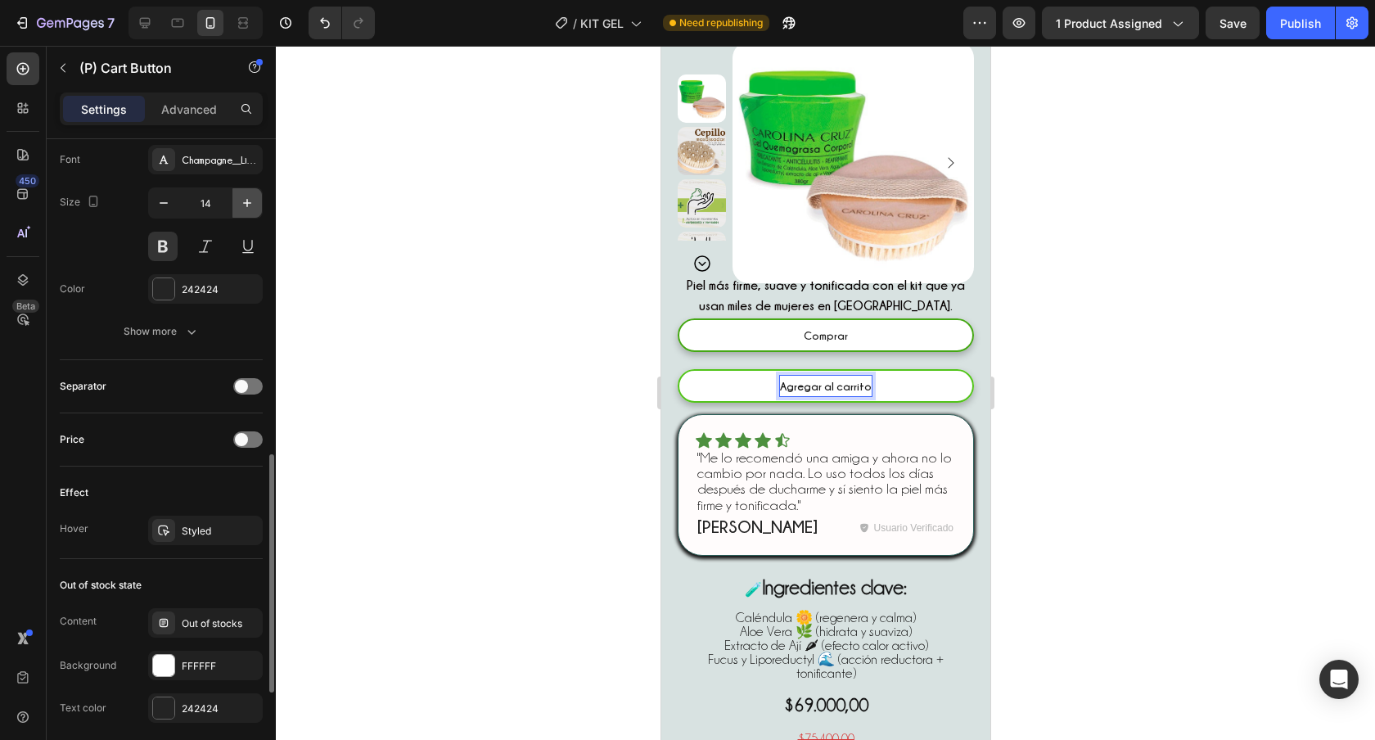
click at [251, 201] on icon "button" at bounding box center [247, 203] width 16 height 16
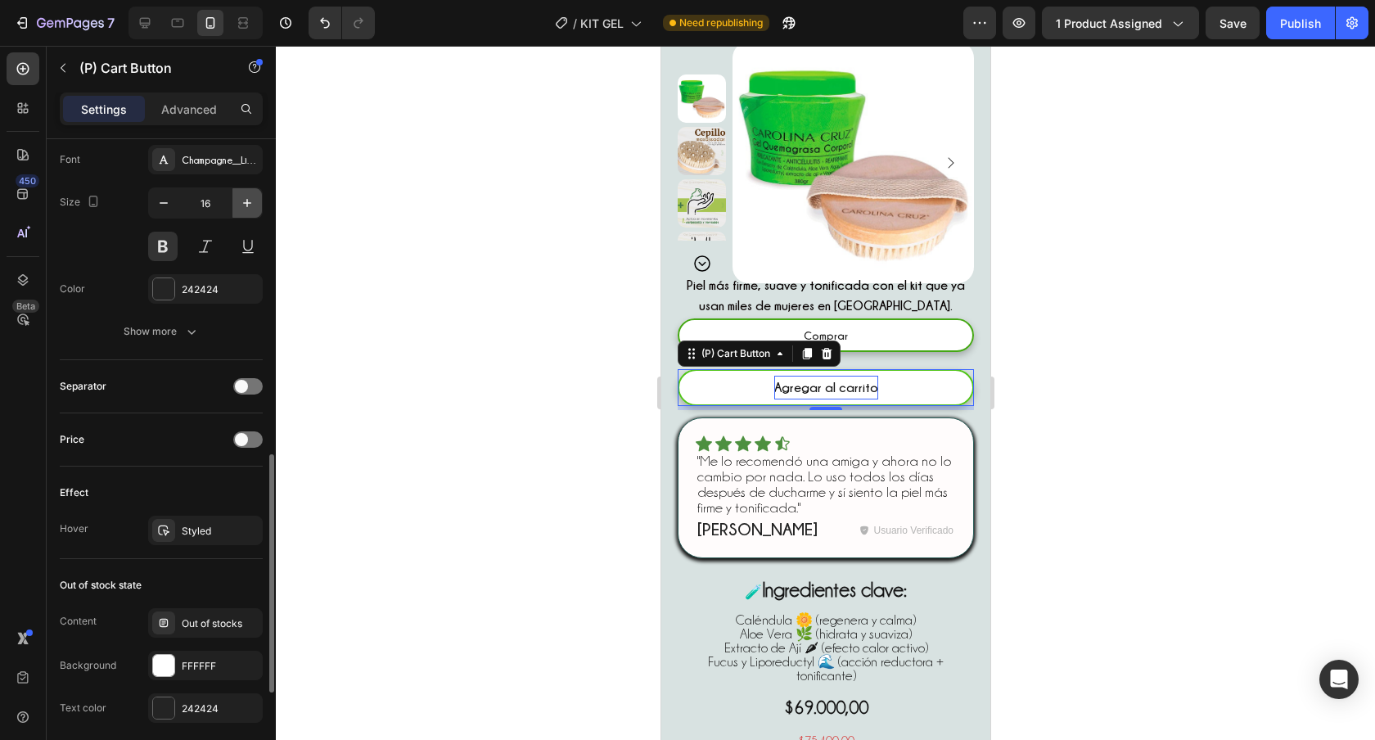
click at [251, 201] on icon "button" at bounding box center [247, 203] width 16 height 16
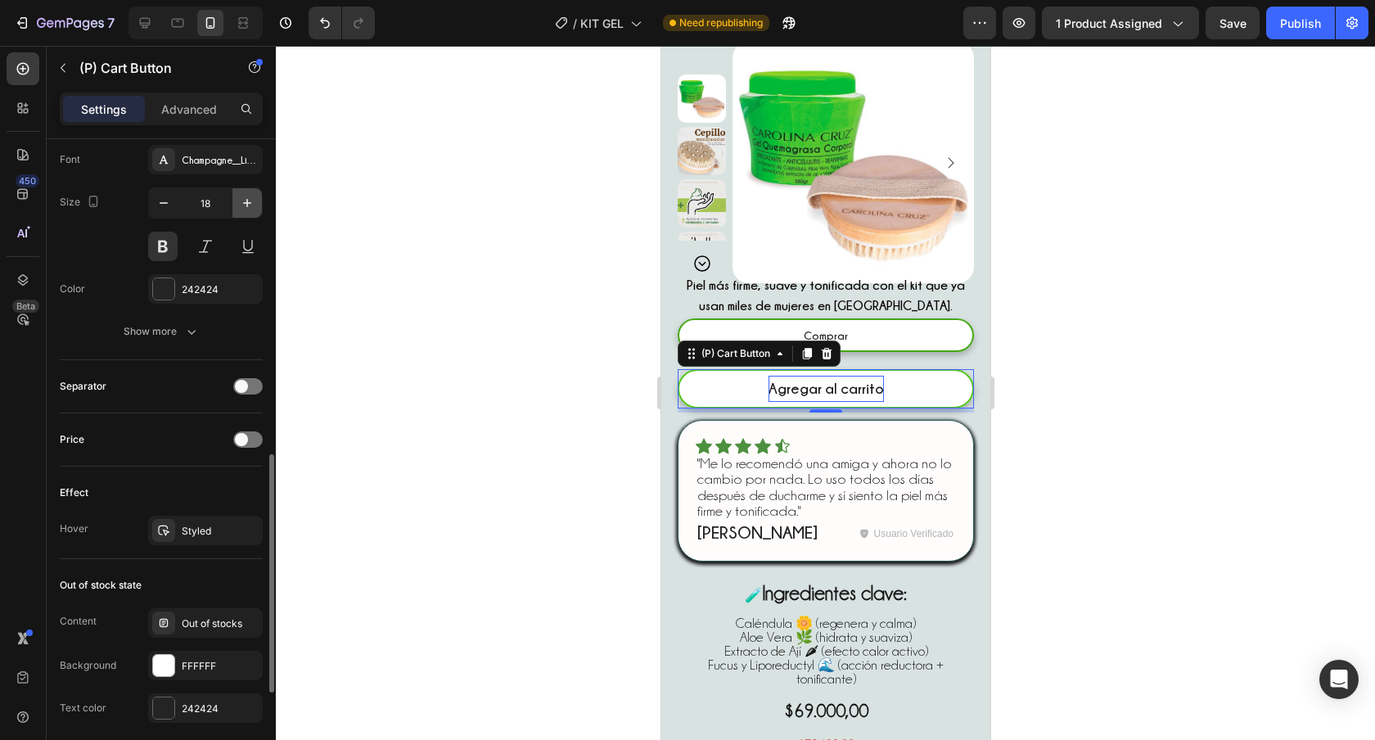
type input "19"
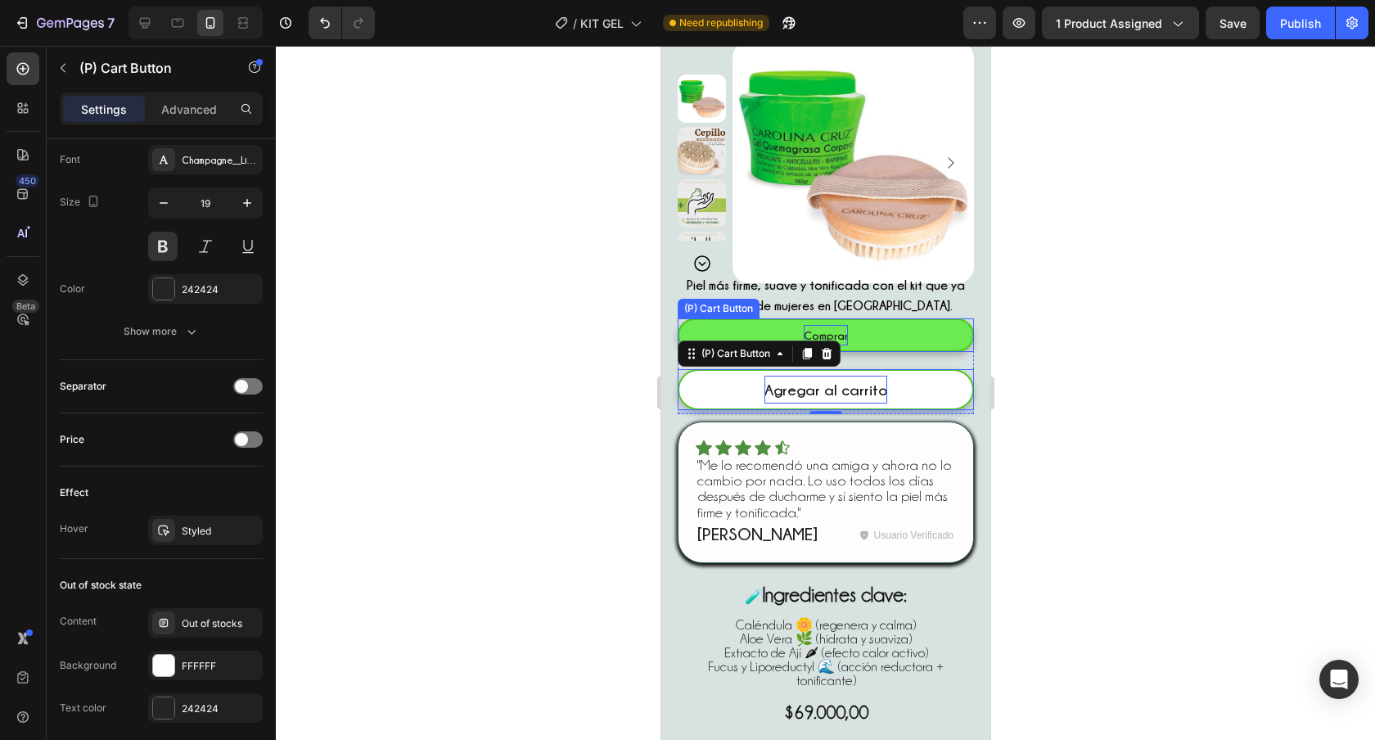
click at [823, 338] on div "Comprar" at bounding box center [825, 335] width 44 height 20
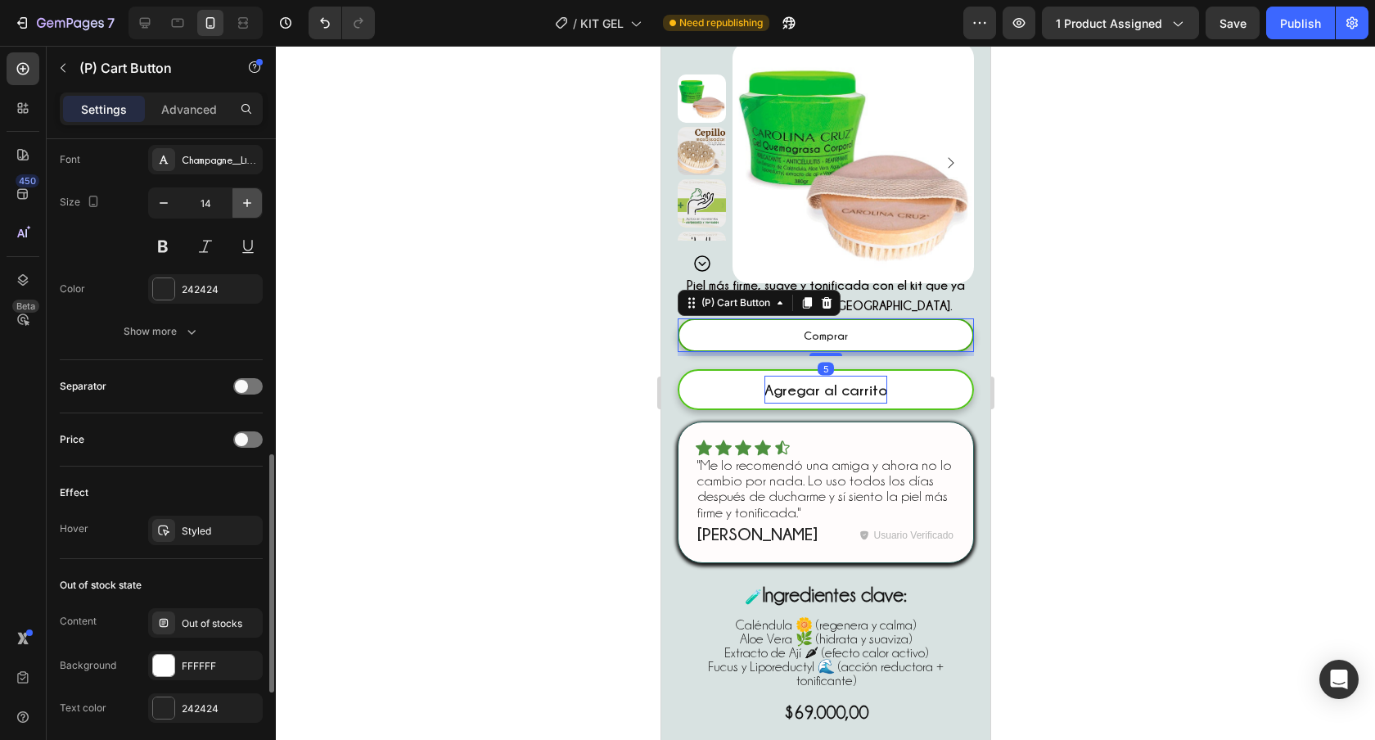
click at [244, 205] on icon "button" at bounding box center [247, 203] width 16 height 16
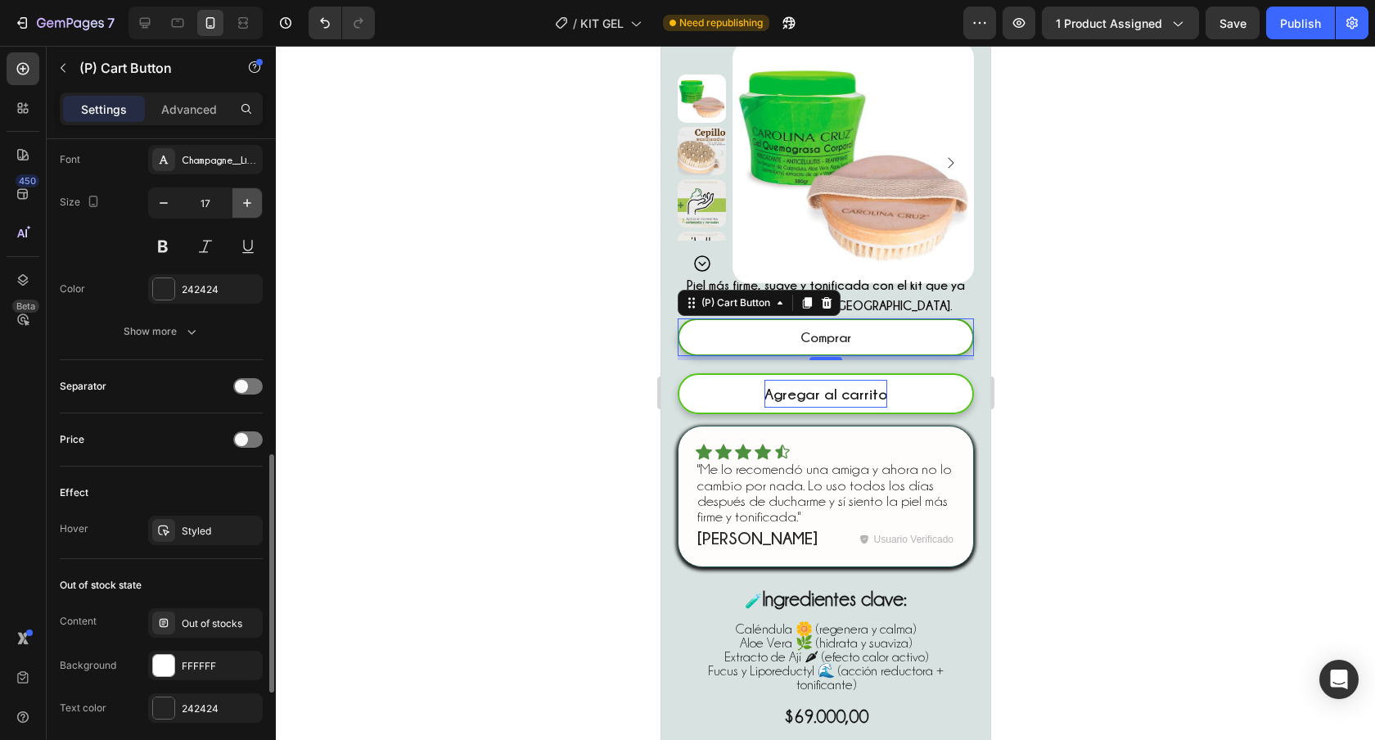
click at [244, 205] on icon "button" at bounding box center [247, 203] width 16 height 16
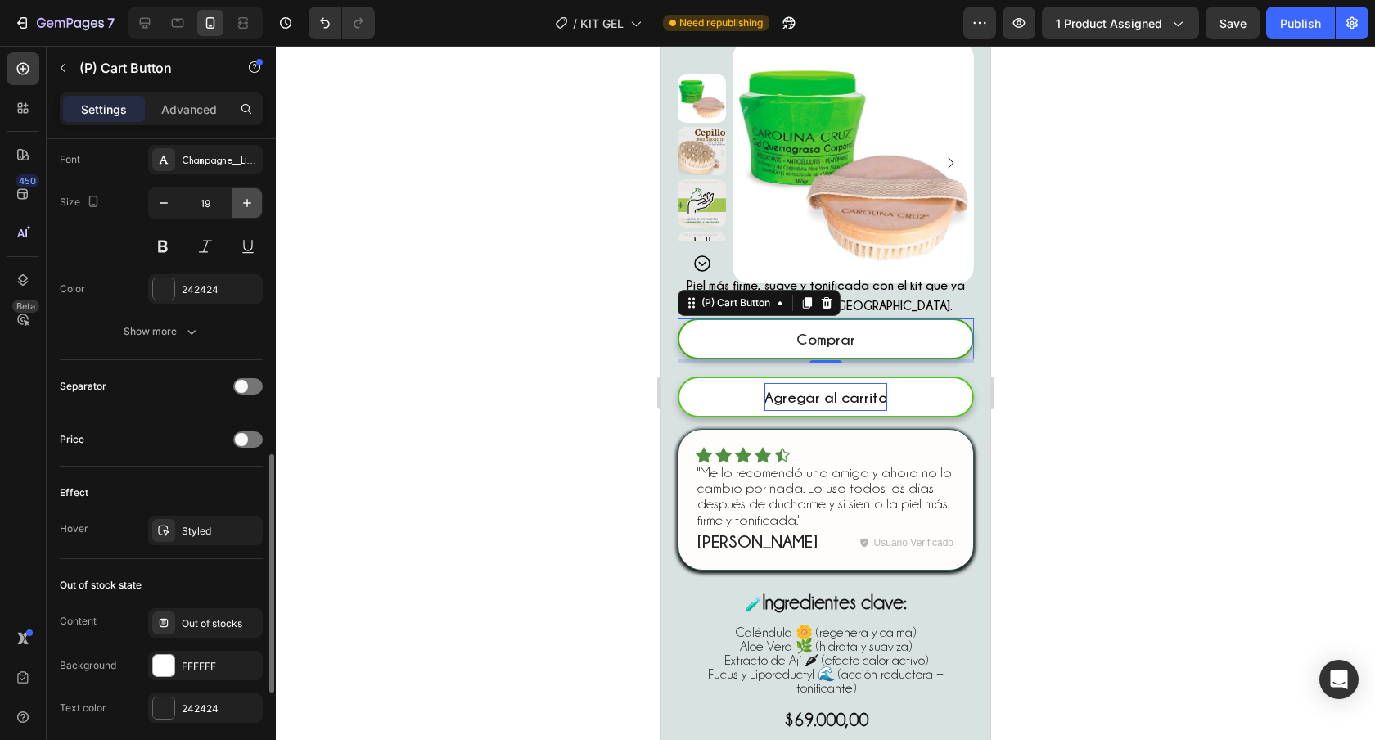
click at [244, 205] on icon "button" at bounding box center [247, 203] width 16 height 16
click at [166, 204] on icon "button" at bounding box center [164, 203] width 16 height 16
type input "19"
click at [872, 377] on div "Comprar (P) Cart Button 5 Agregar al carrito (P) Cart Button Row" at bounding box center [825, 369] width 296 height 103
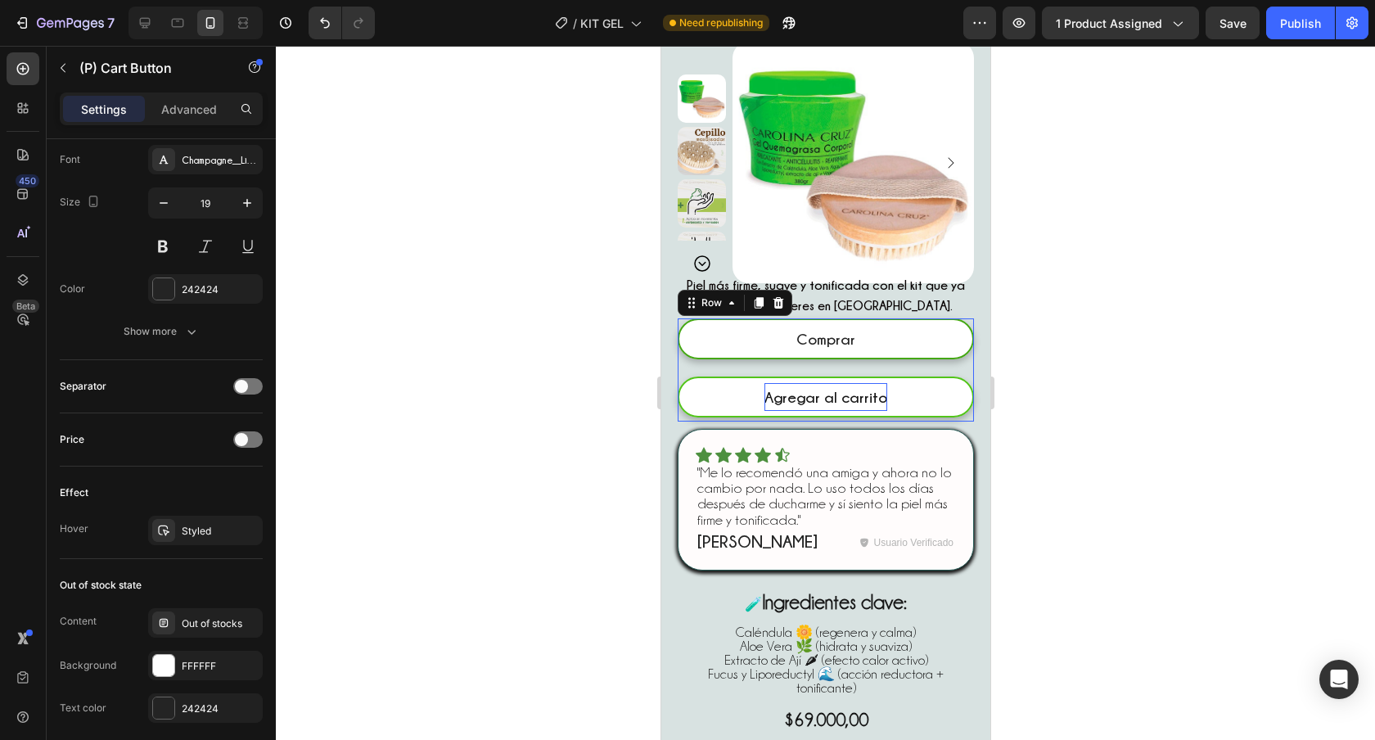
scroll to position [0, 0]
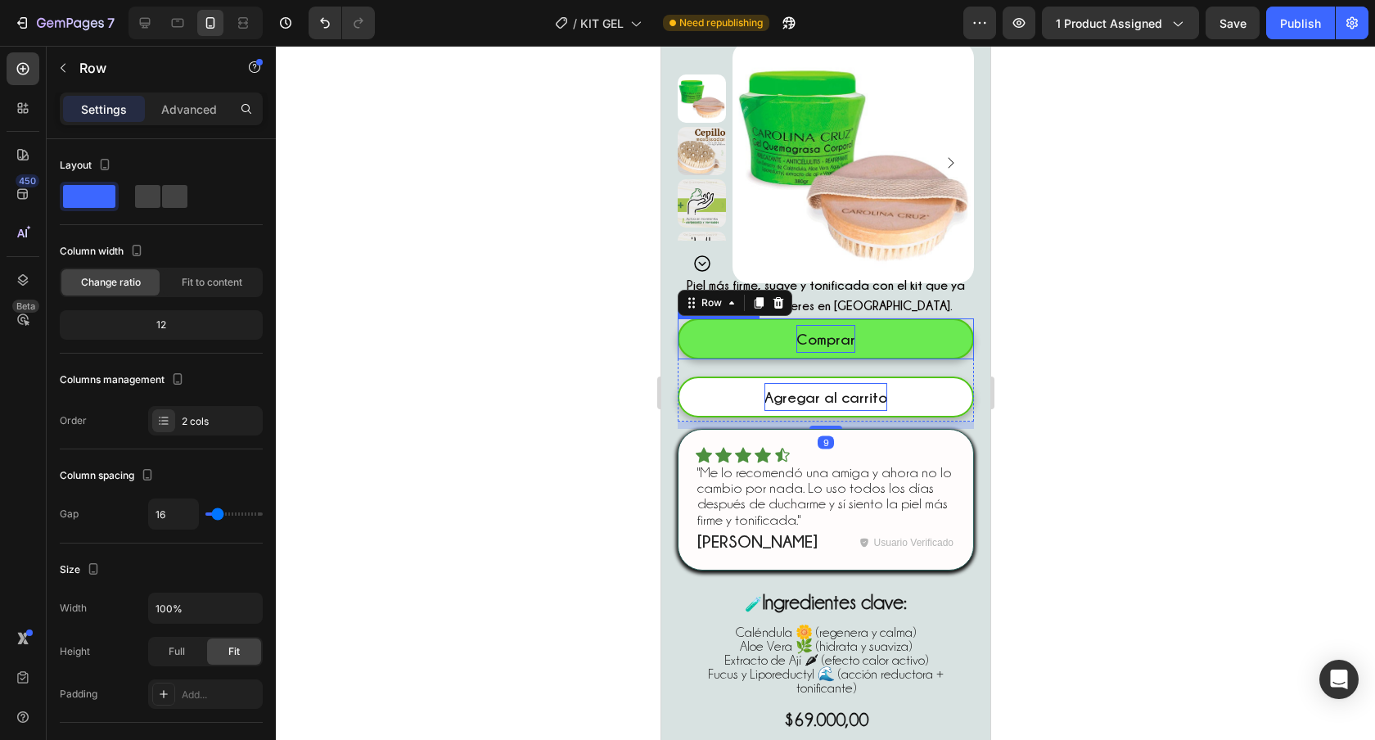
click at [839, 347] on div "Comprar" at bounding box center [825, 339] width 59 height 28
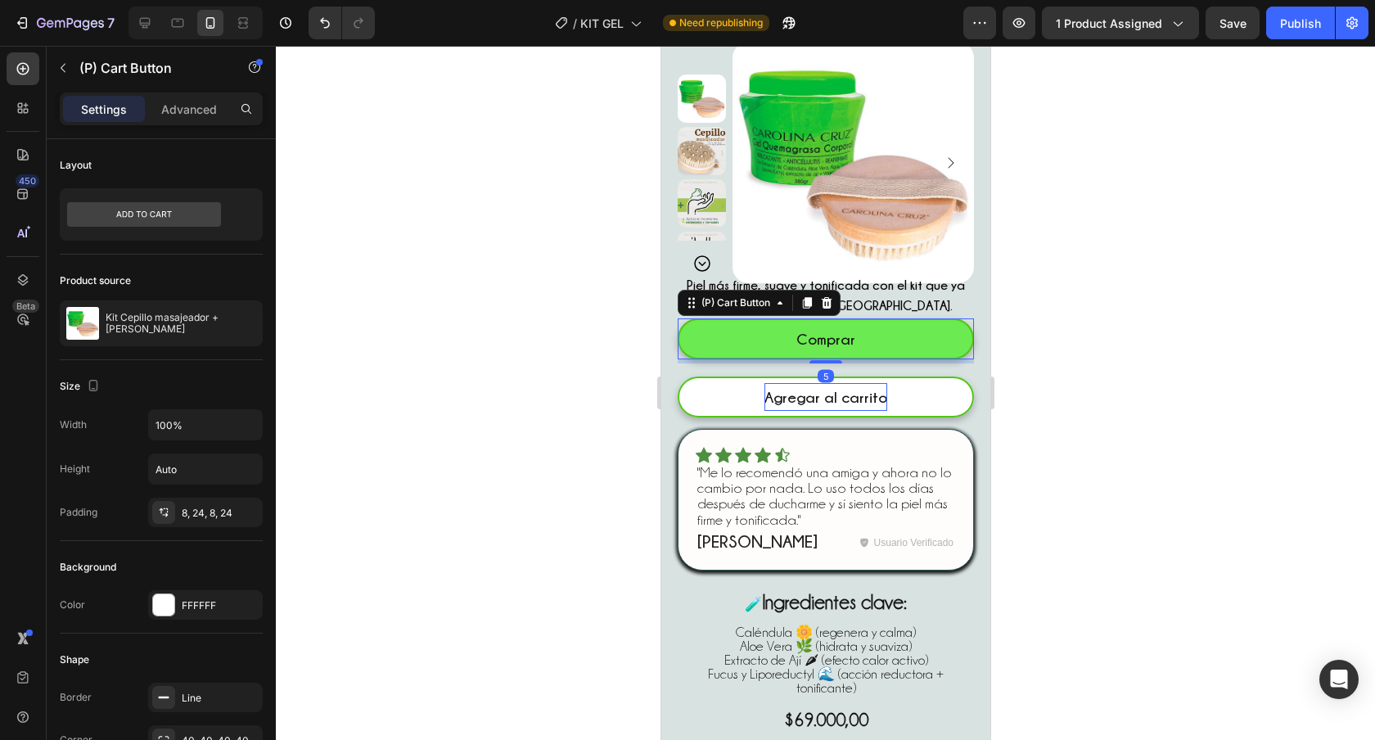
click at [891, 354] on button "Comprar" at bounding box center [825, 338] width 296 height 41
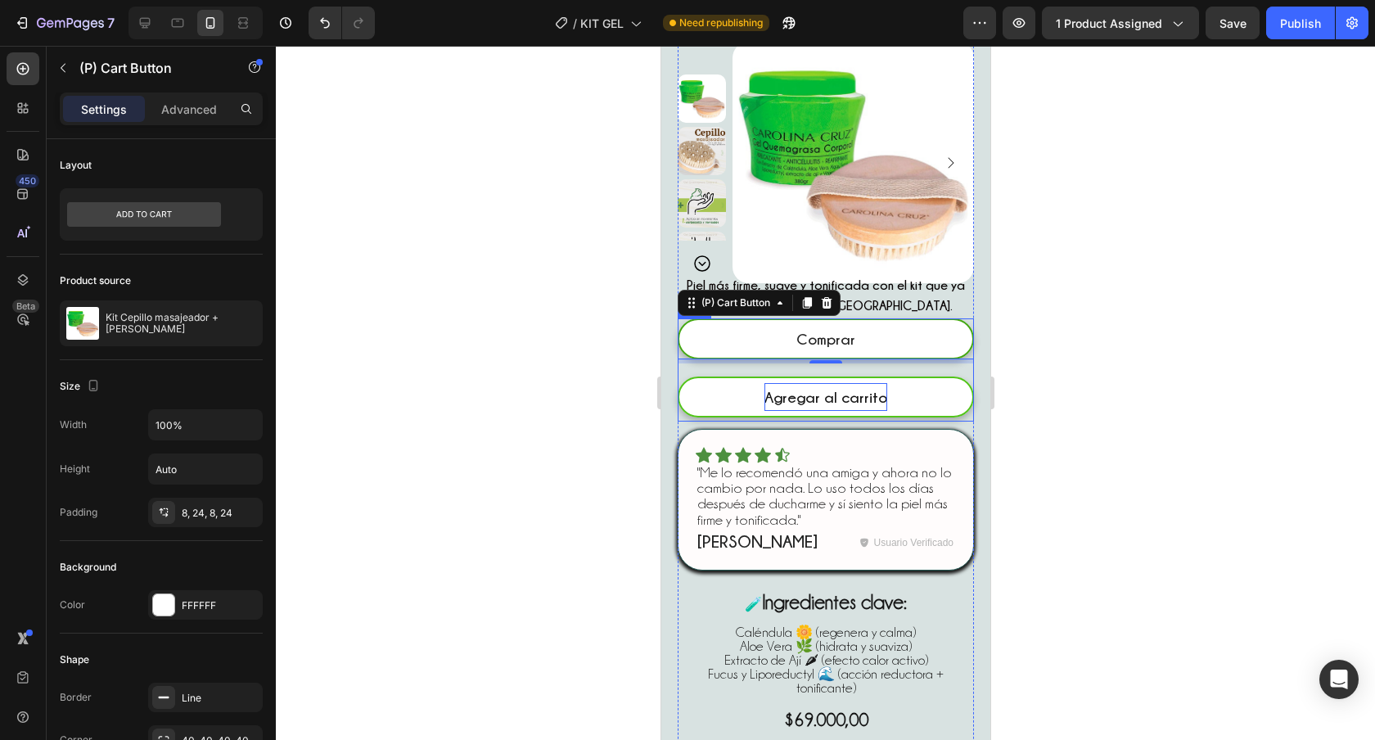
click at [922, 367] on div "Comprar (P) Cart Button 5 Agregar al carrito (P) Cart Button Row" at bounding box center [825, 369] width 296 height 103
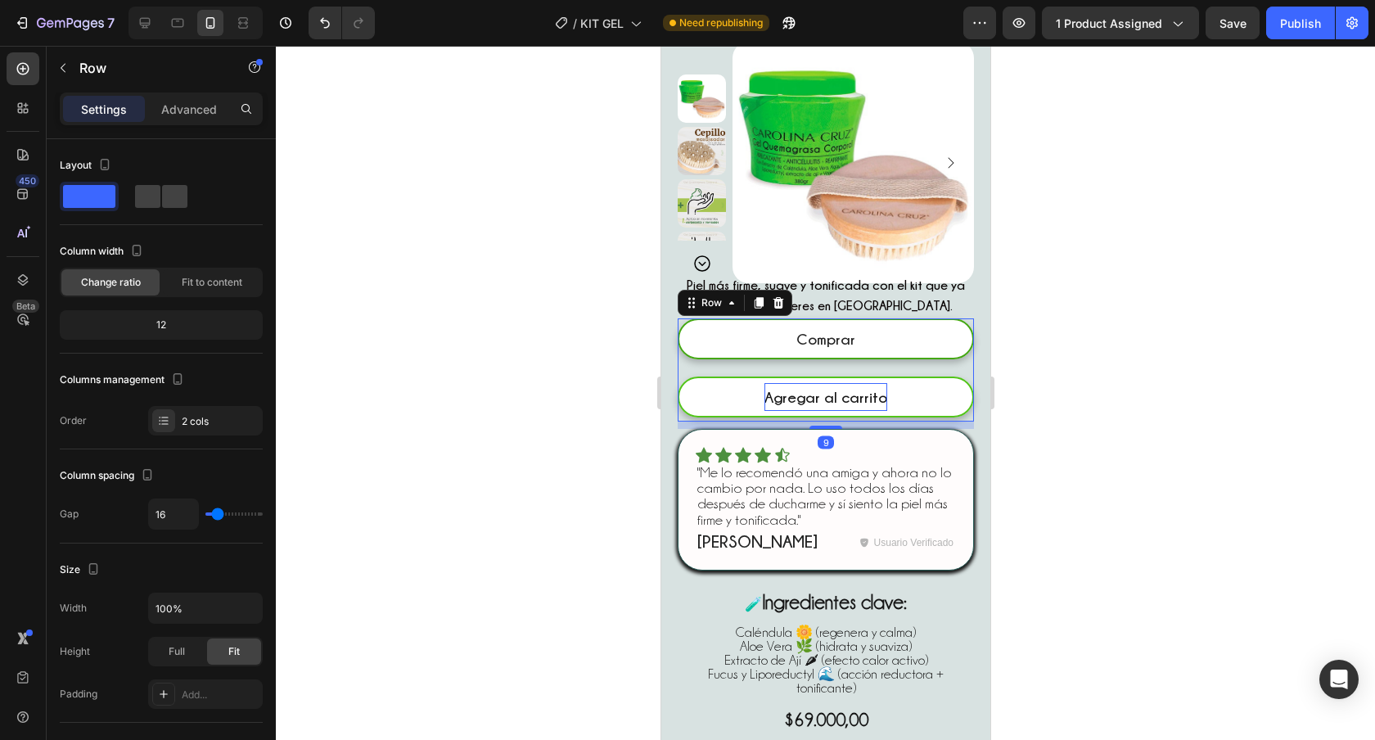
click at [527, 453] on div at bounding box center [825, 393] width 1099 height 694
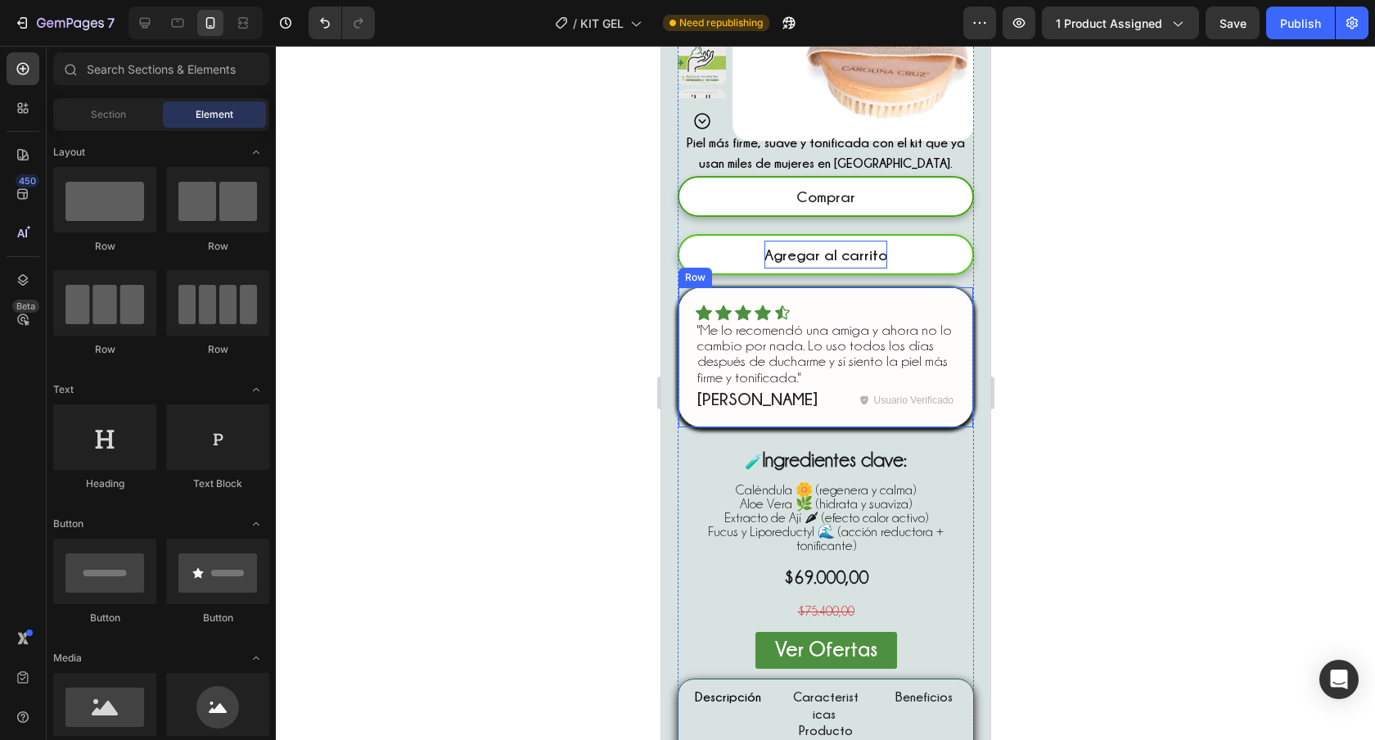
scroll to position [282, 0]
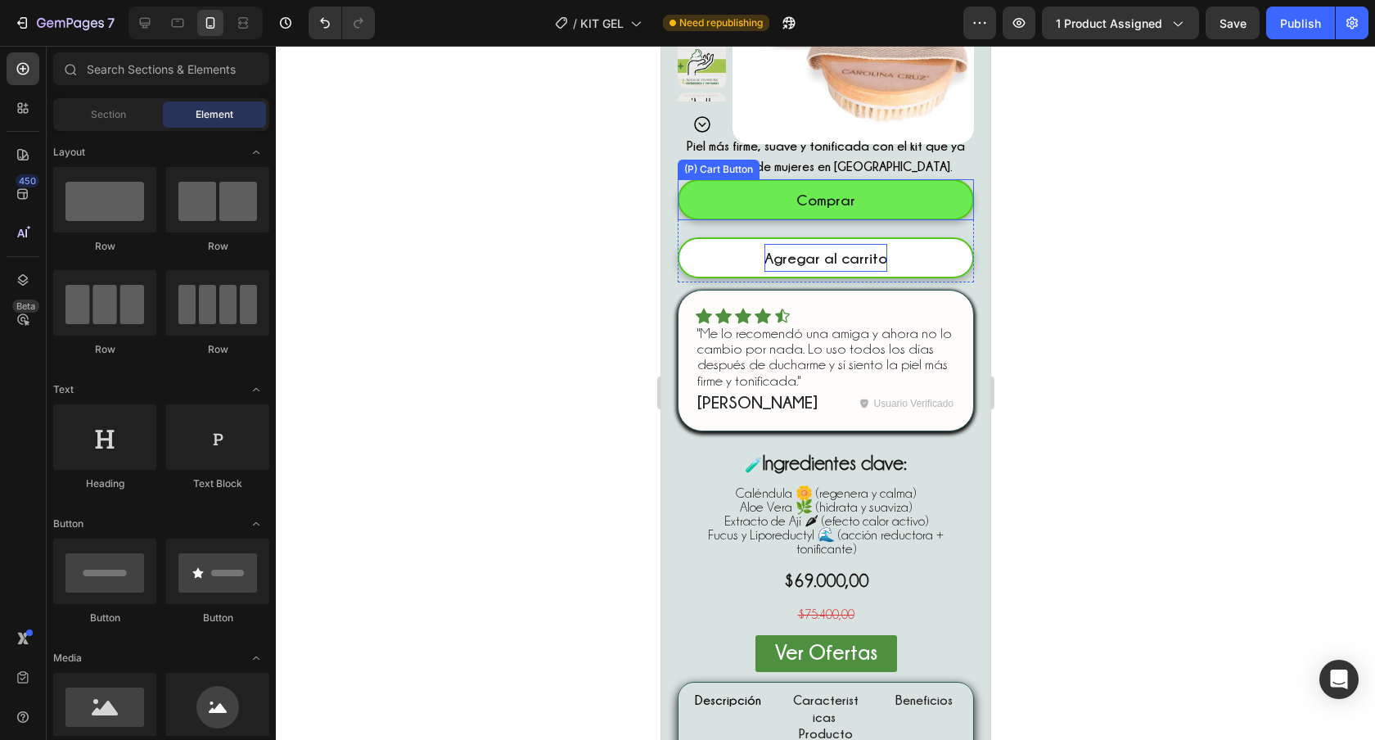
click at [903, 212] on button "Comprar" at bounding box center [825, 199] width 296 height 41
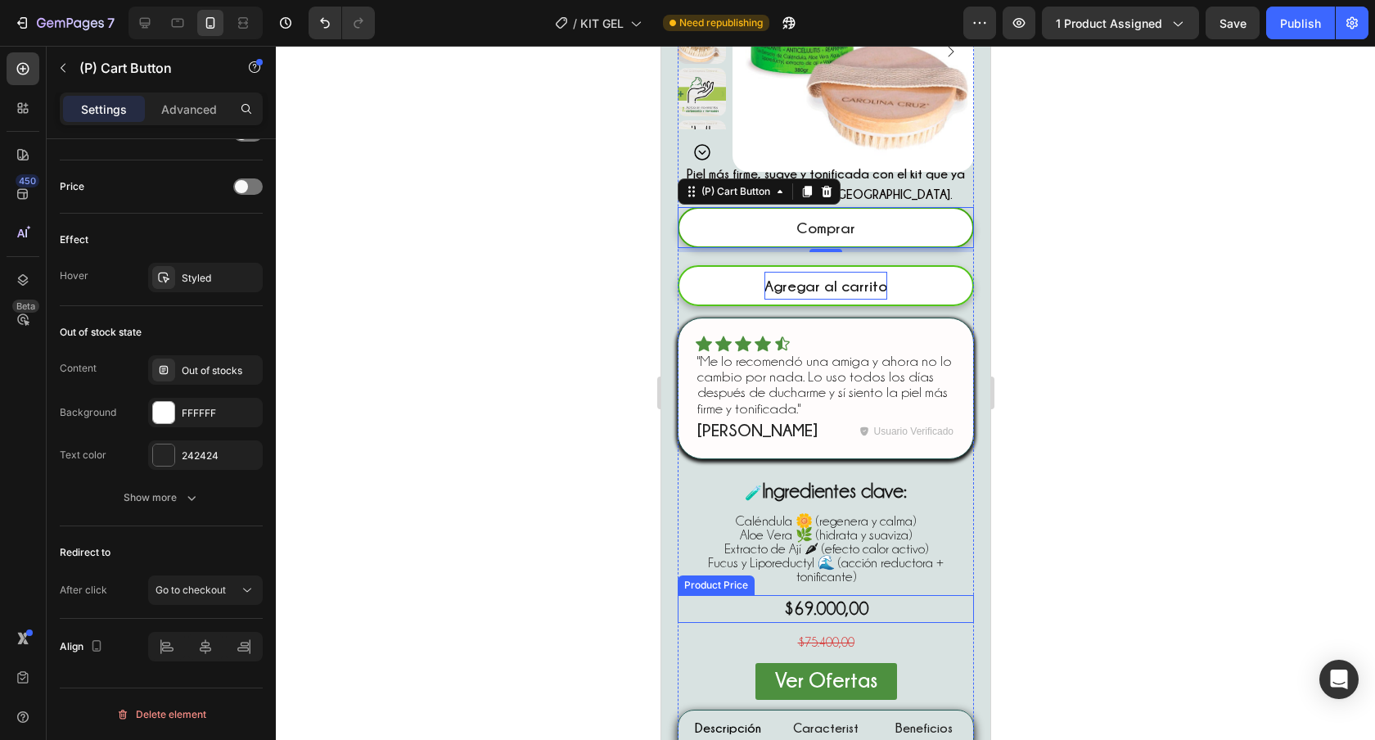
scroll to position [264, 0]
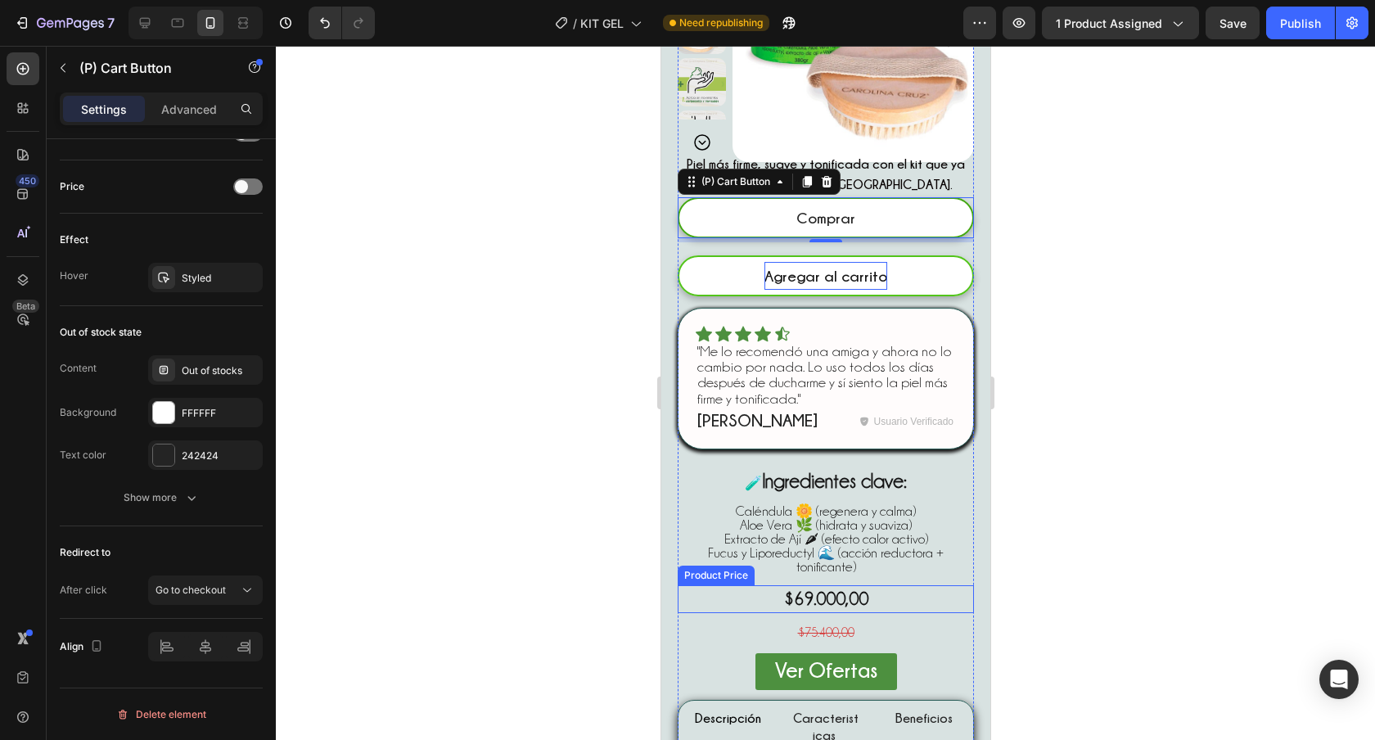
click at [692, 602] on div "$69.000,00" at bounding box center [825, 599] width 296 height 28
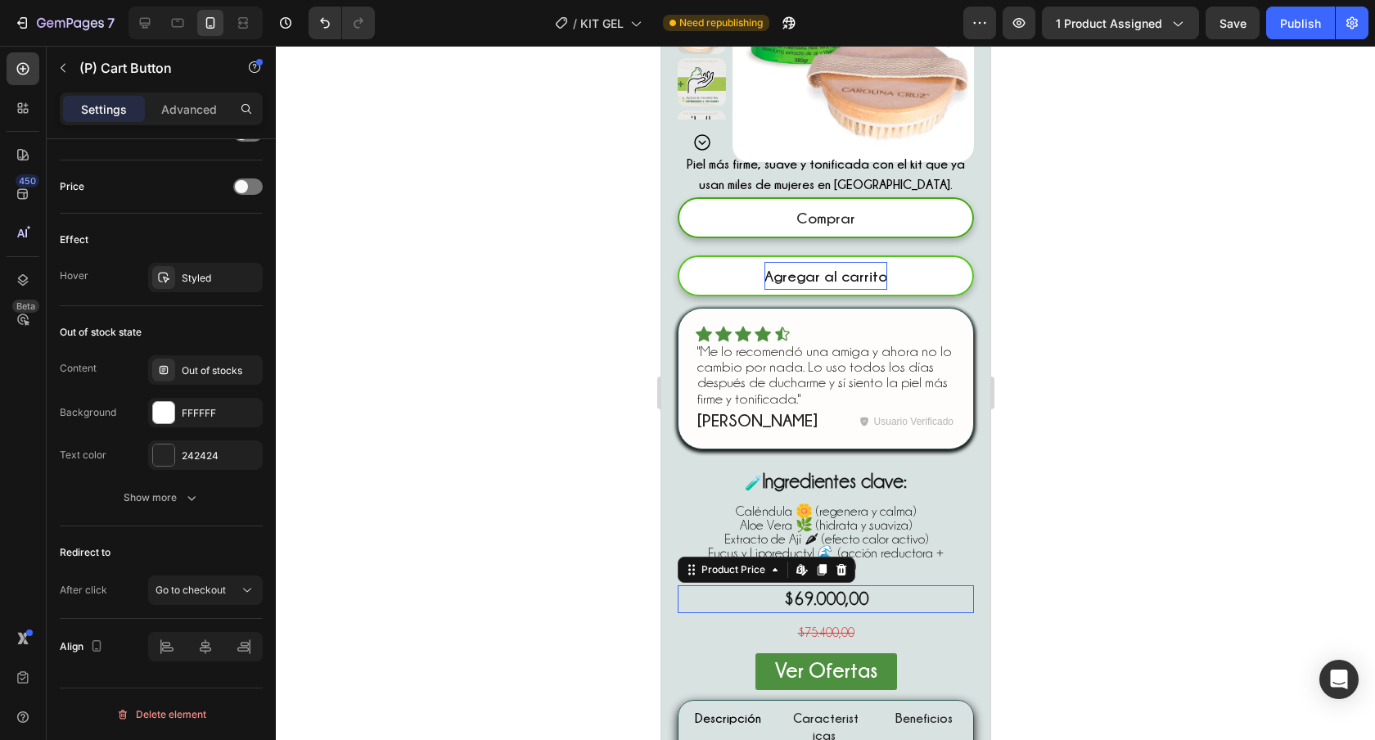
scroll to position [0, 0]
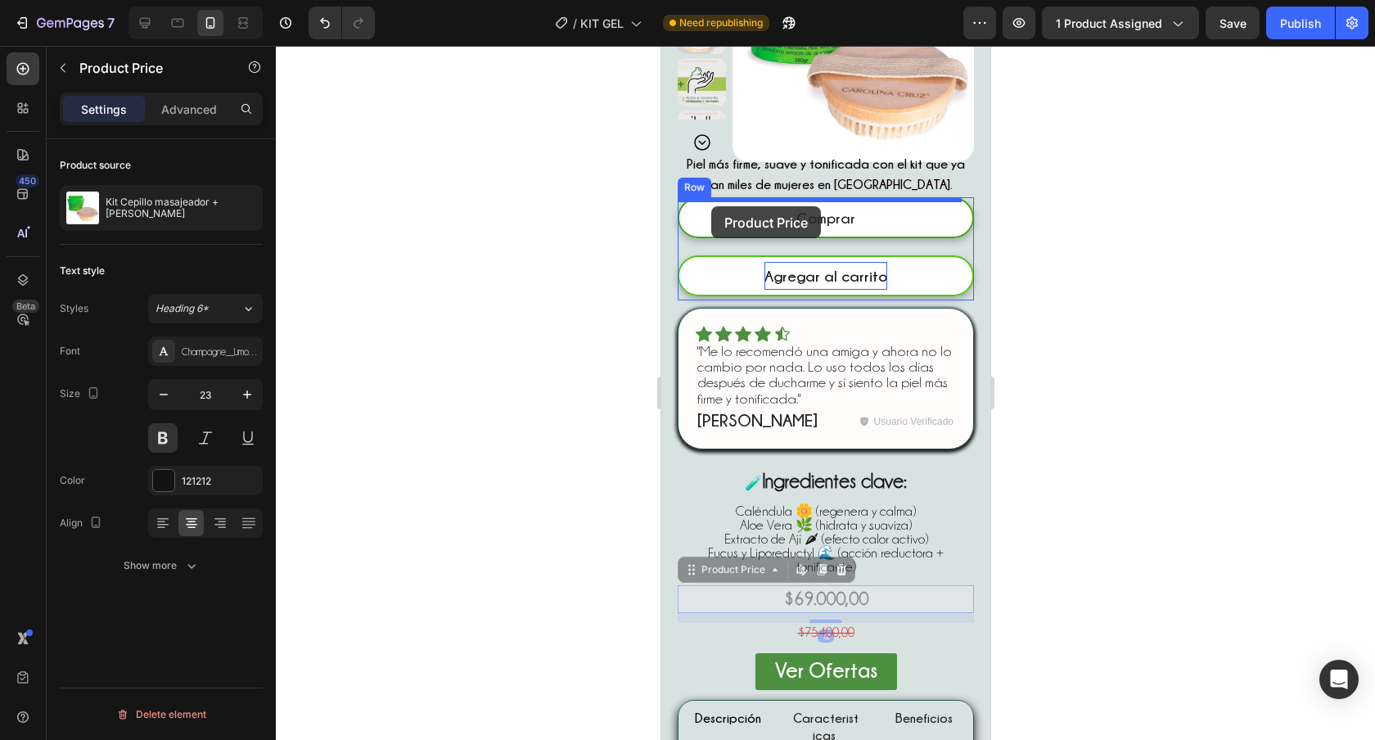
drag, startPoint x: 688, startPoint y: 578, endPoint x: 710, endPoint y: 206, distance: 372.2
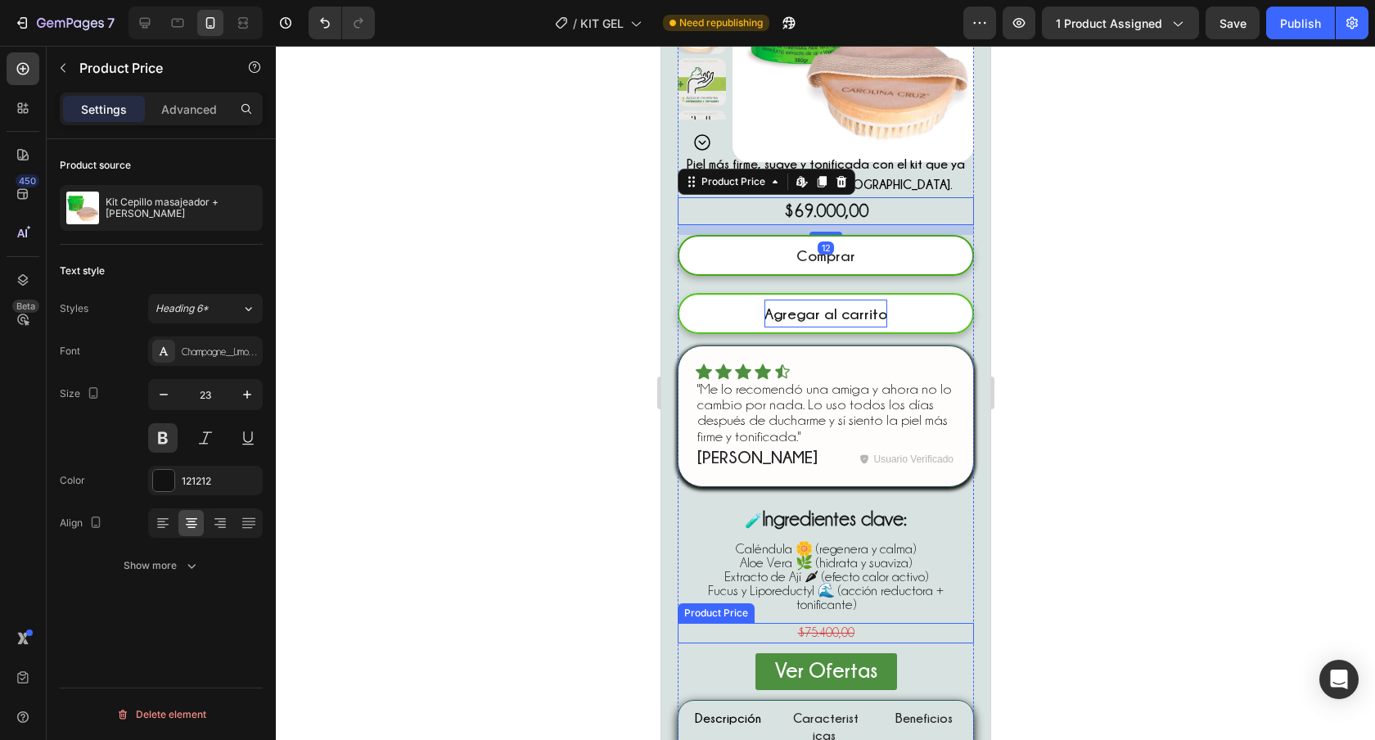
click at [764, 638] on div "$75.400,00" at bounding box center [825, 633] width 296 height 20
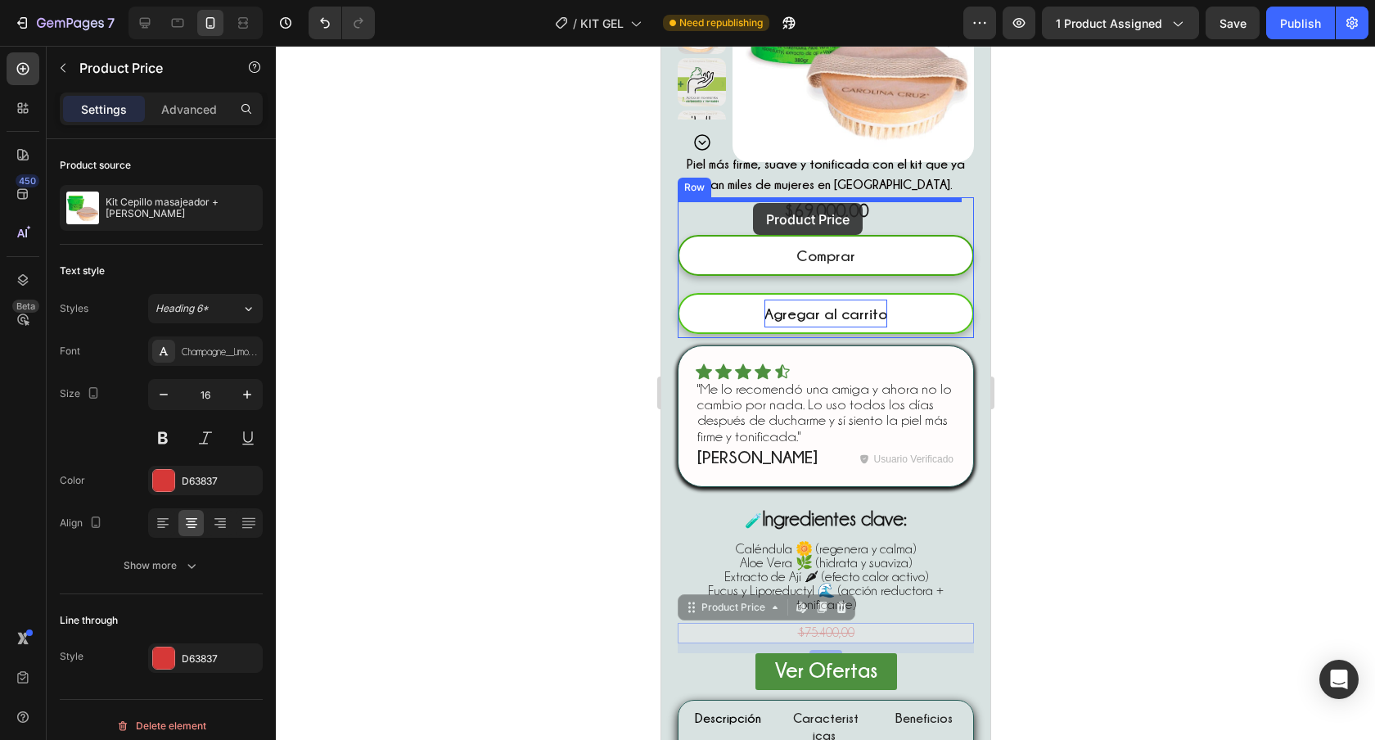
drag, startPoint x: 689, startPoint y: 611, endPoint x: 752, endPoint y: 203, distance: 413.2
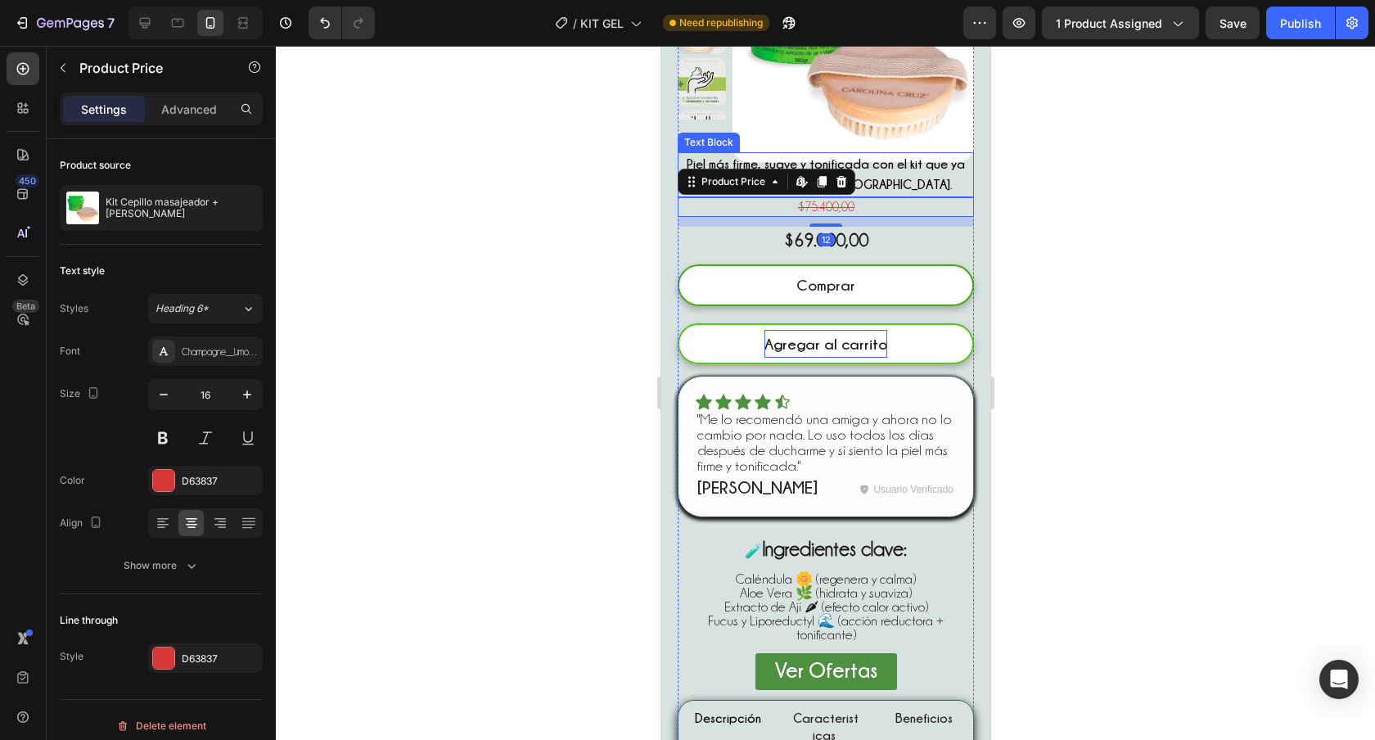
click at [924, 178] on p "Piel más firme, suave y tonificada con el kit que ya usan miles de mujeres en […" at bounding box center [824, 174] width 293 height 41
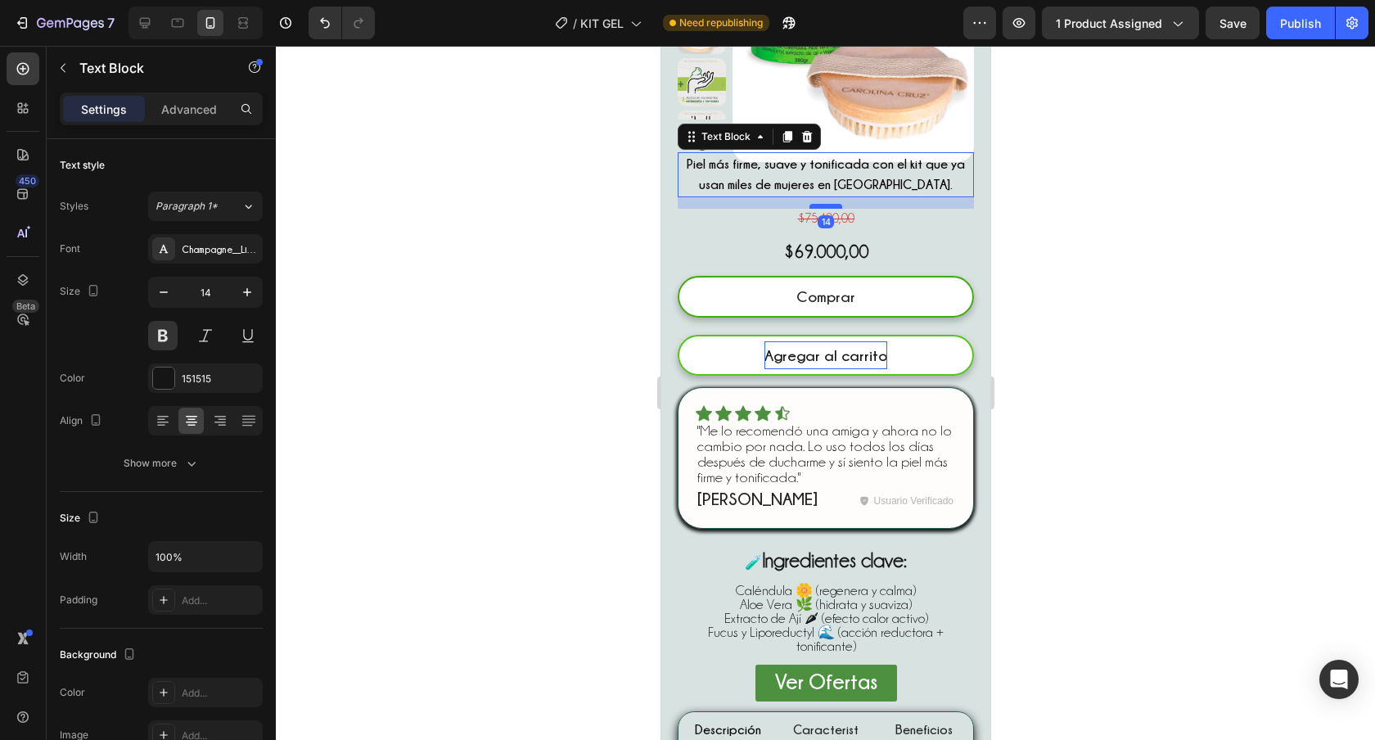
drag, startPoint x: 811, startPoint y: 197, endPoint x: 809, endPoint y: 208, distance: 10.9
click at [809, 208] on div at bounding box center [825, 206] width 33 height 5
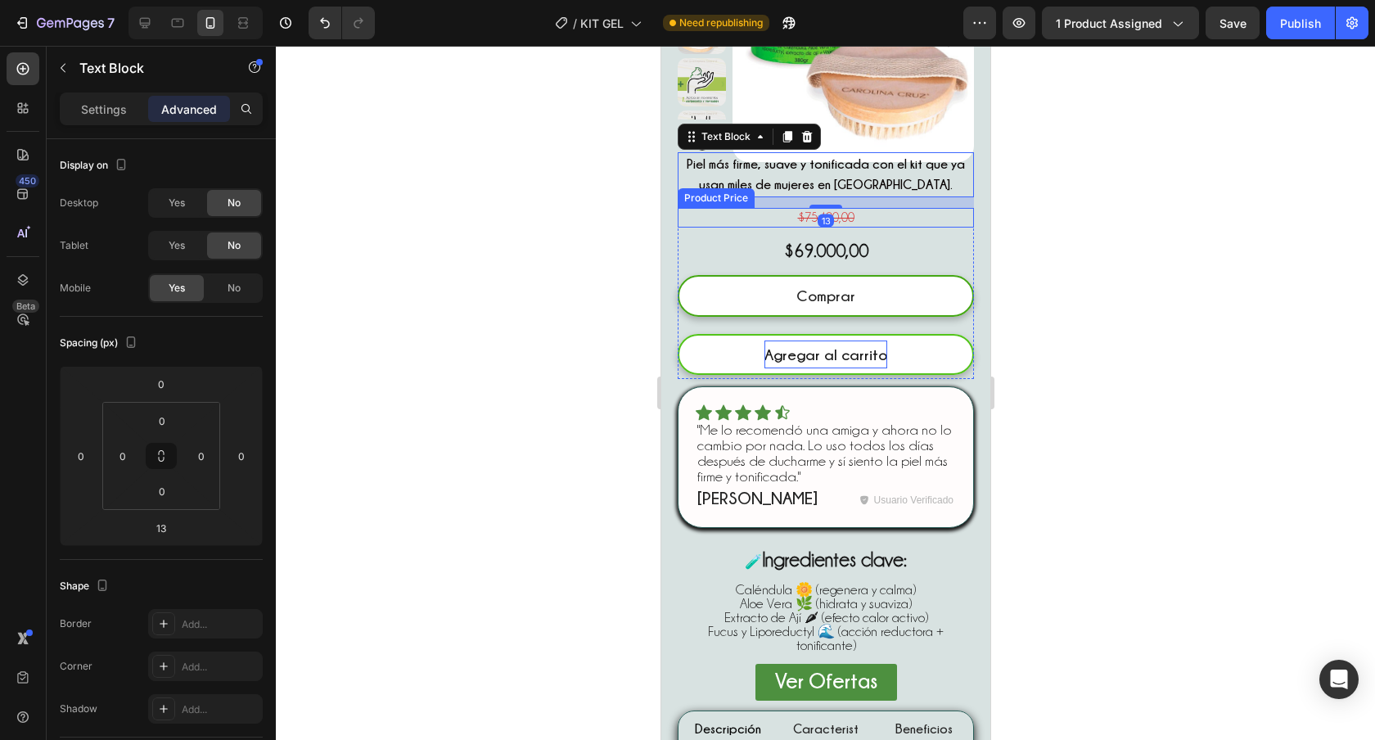
click at [887, 218] on div "$75.400,00" at bounding box center [825, 218] width 296 height 20
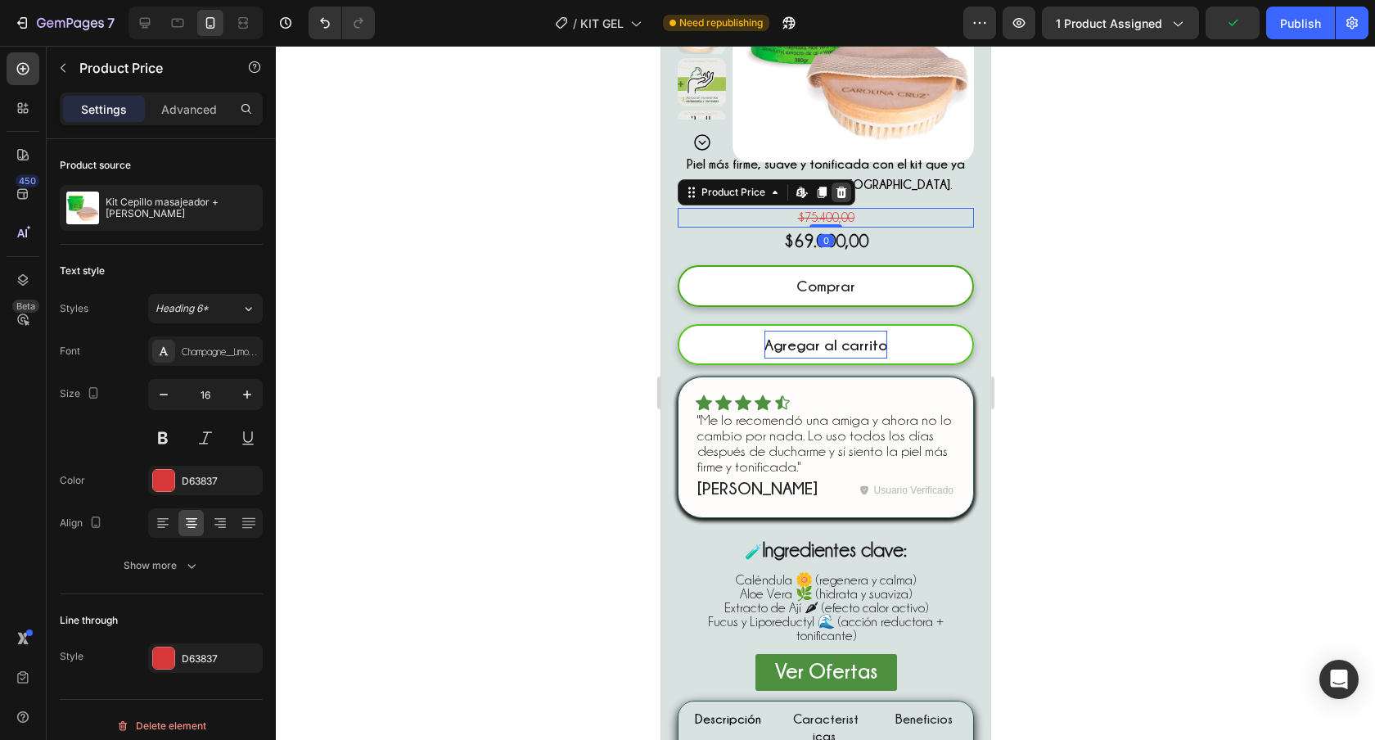
drag, startPoint x: 827, startPoint y: 237, endPoint x: 832, endPoint y: 189, distance: 47.8
click at [832, 208] on div "$75.400,00 Product Price Edit content in Shopify 0 Product Price Edit content i…" at bounding box center [825, 218] width 296 height 20
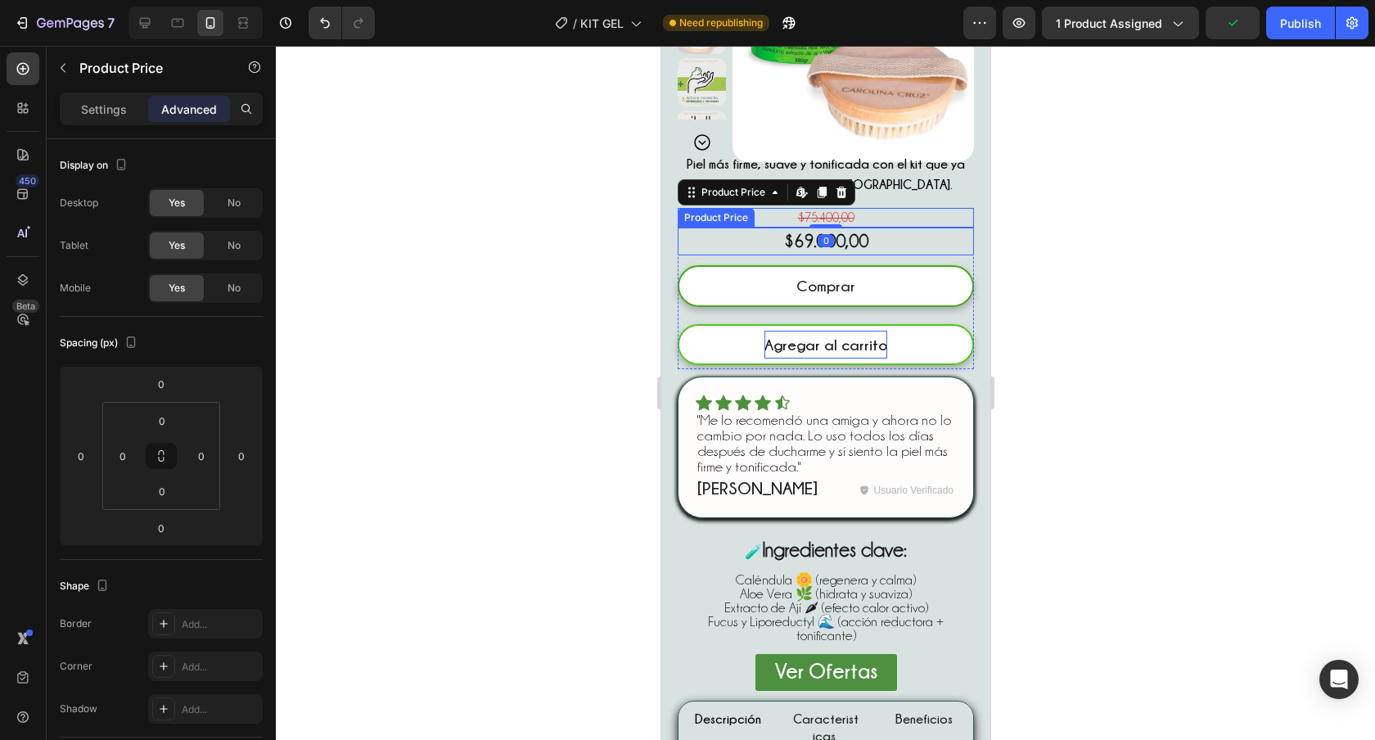
click at [854, 250] on div "$69.000,00" at bounding box center [825, 242] width 296 height 28
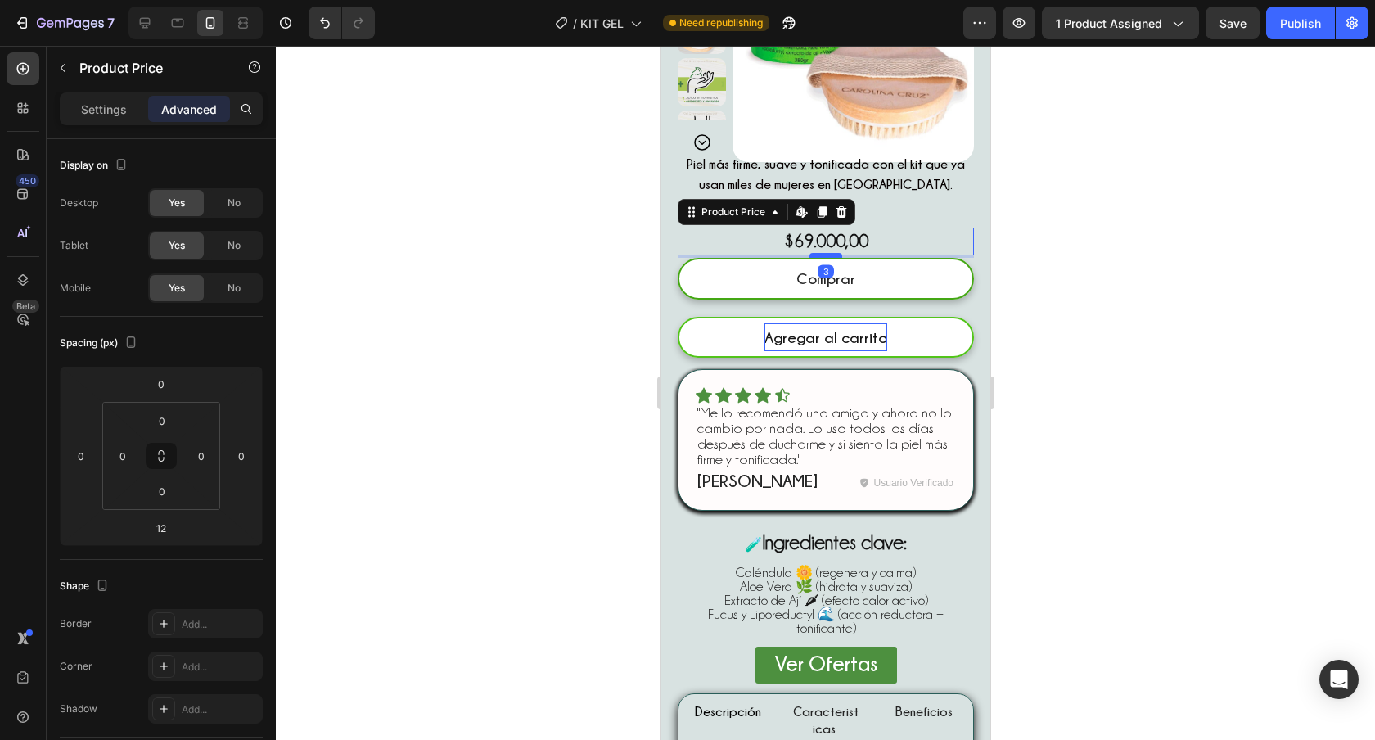
click at [809, 258] on div at bounding box center [825, 255] width 33 height 5
type input "3"
click at [573, 304] on div at bounding box center [825, 393] width 1099 height 694
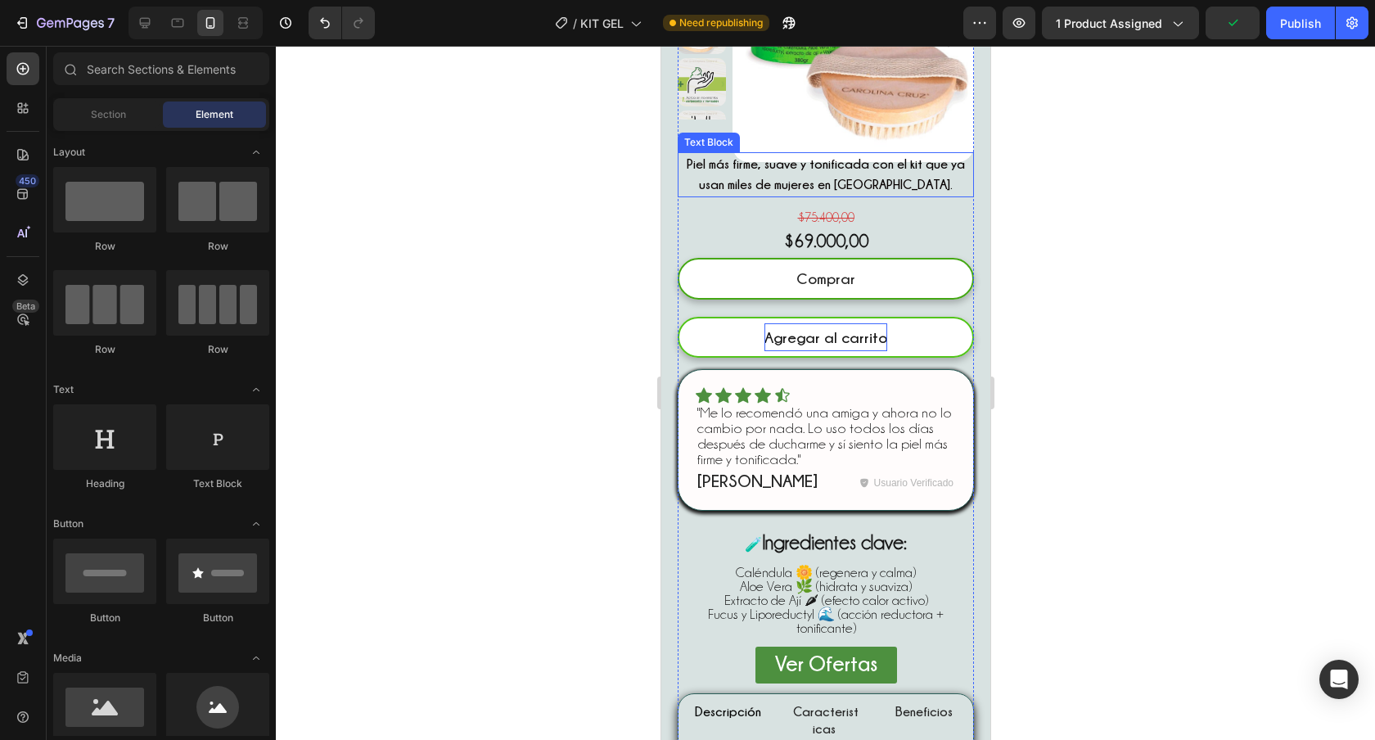
click at [785, 183] on strong "Piel más firme, suave y tonificada con el kit que ya usan miles de mujeres en […" at bounding box center [825, 174] width 278 height 34
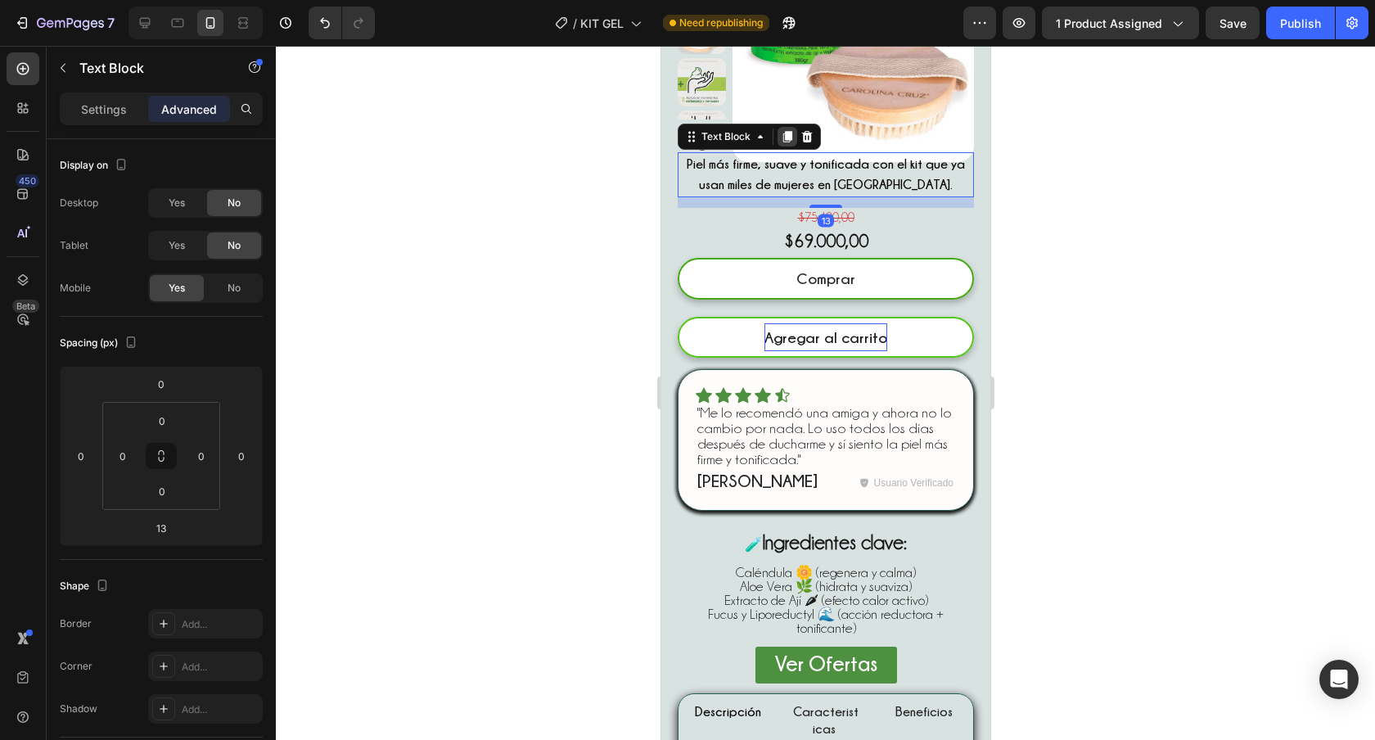
click at [784, 137] on icon at bounding box center [786, 136] width 9 height 11
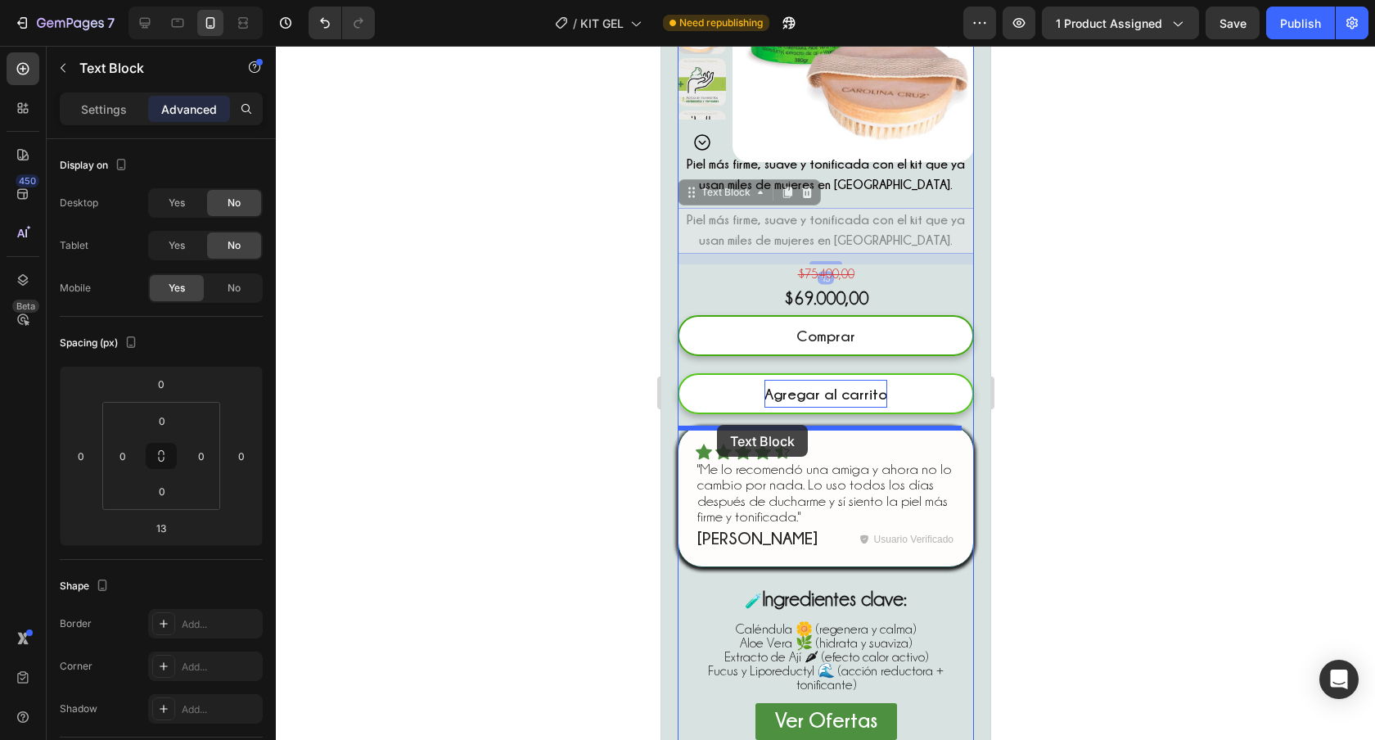
drag, startPoint x: 687, startPoint y: 195, endPoint x: 716, endPoint y: 425, distance: 231.8
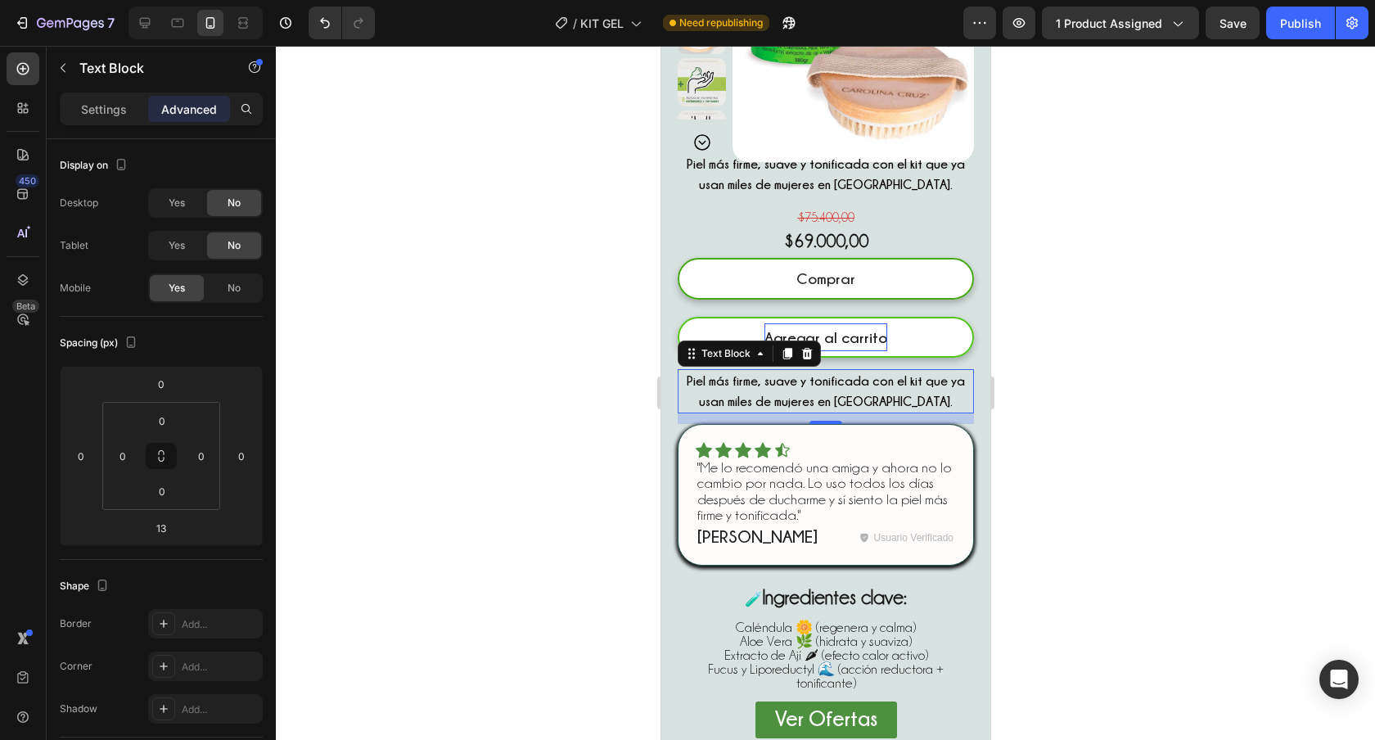
click at [809, 390] on strong "Piel más firme, suave y tonificada con el kit que ya usan miles de mujeres en […" at bounding box center [825, 391] width 278 height 34
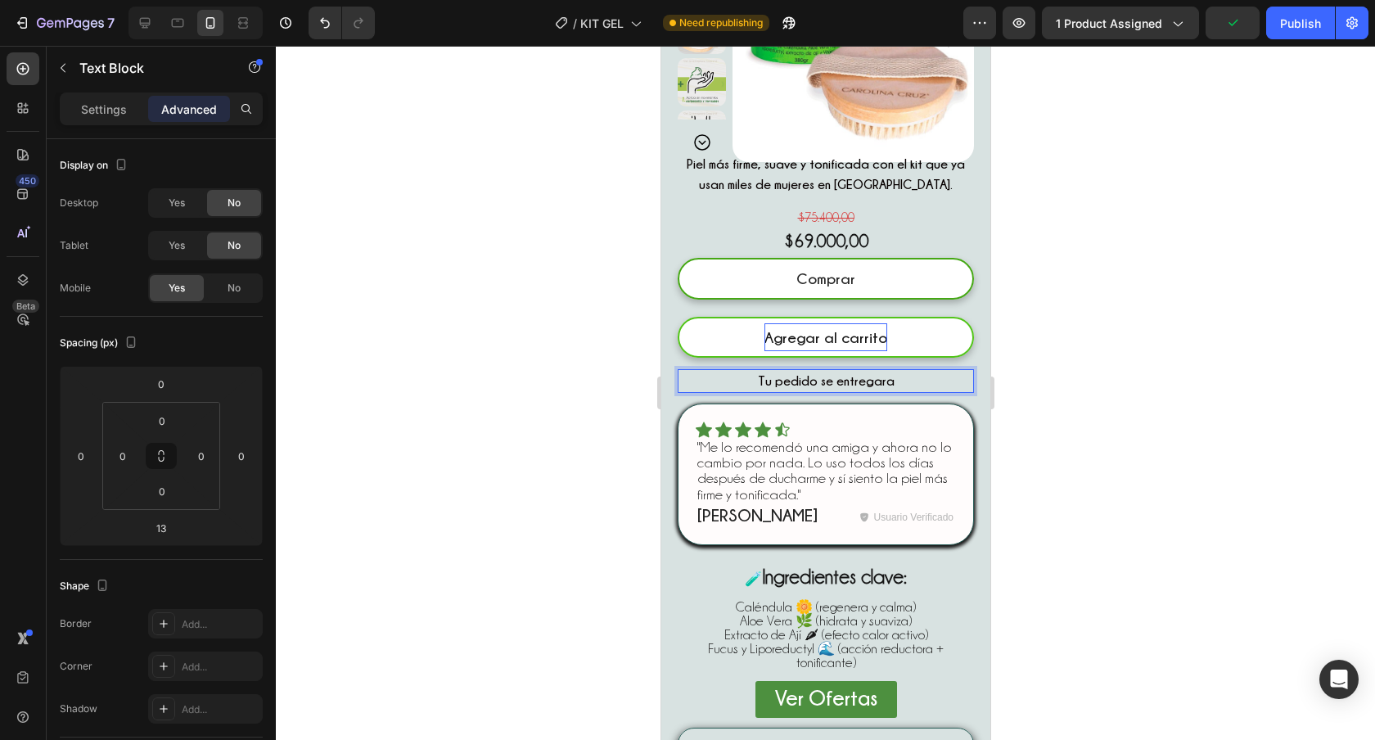
click at [877, 383] on strong "Tu pedido se entregara" at bounding box center [825, 380] width 137 height 13
click at [660, 46] on lt-span "entregar á" at bounding box center [660, 46] width 0 height 0
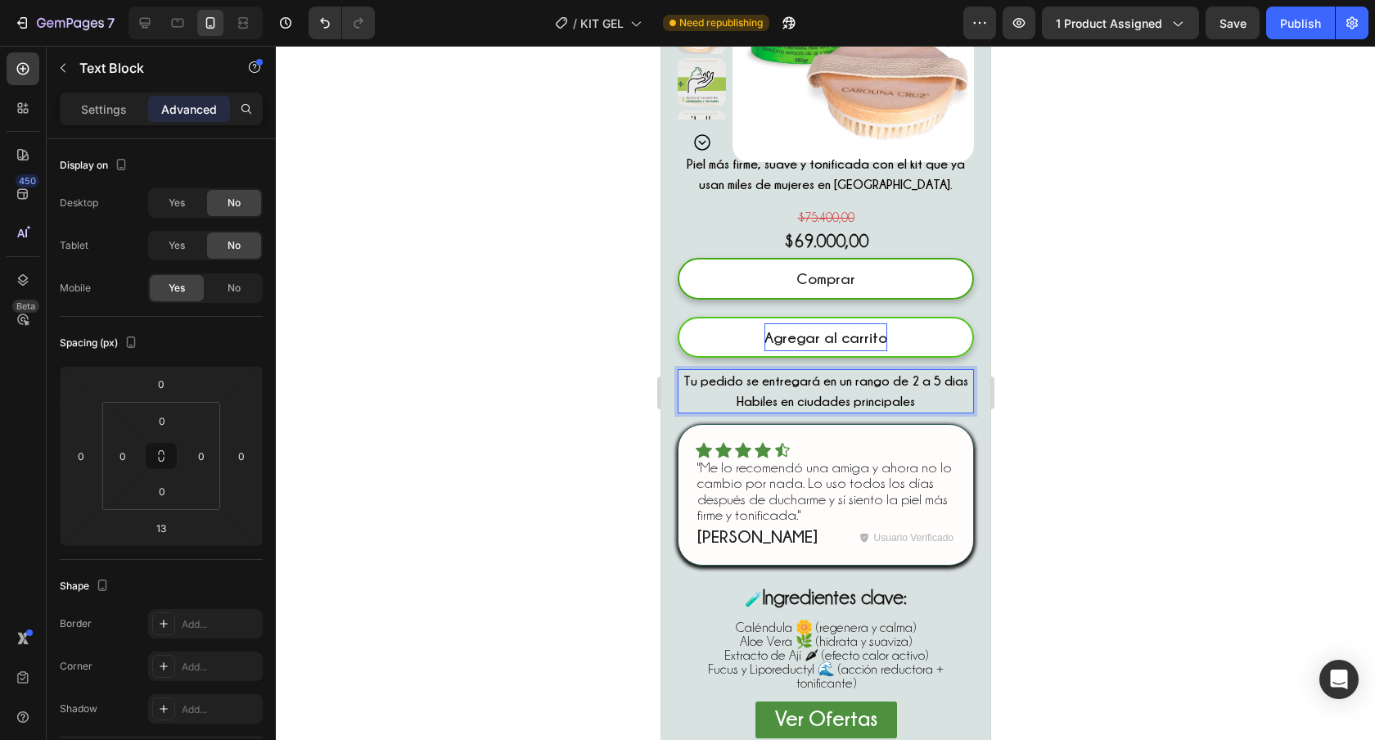
click at [769, 403] on strong "Tu pedido se entregará en un rango de 2 a 5 dias Habiles en ciudades principales" at bounding box center [825, 391] width 285 height 34
click at [660, 46] on lt-span "Hábiles" at bounding box center [660, 46] width 0 height 0
click at [953, 384] on strong "Tu pedido se entregará en un rango de 2 a 5 dias Hábiles en ciudades principales" at bounding box center [825, 391] width 285 height 34
click at [660, 46] on lt-span "d í as" at bounding box center [660, 46] width 0 height 0
click at [901, 408] on strong "Tu pedido se entregará en un rango de 2 a 5 días Hábiles en ciudades principales" at bounding box center [825, 391] width 285 height 34
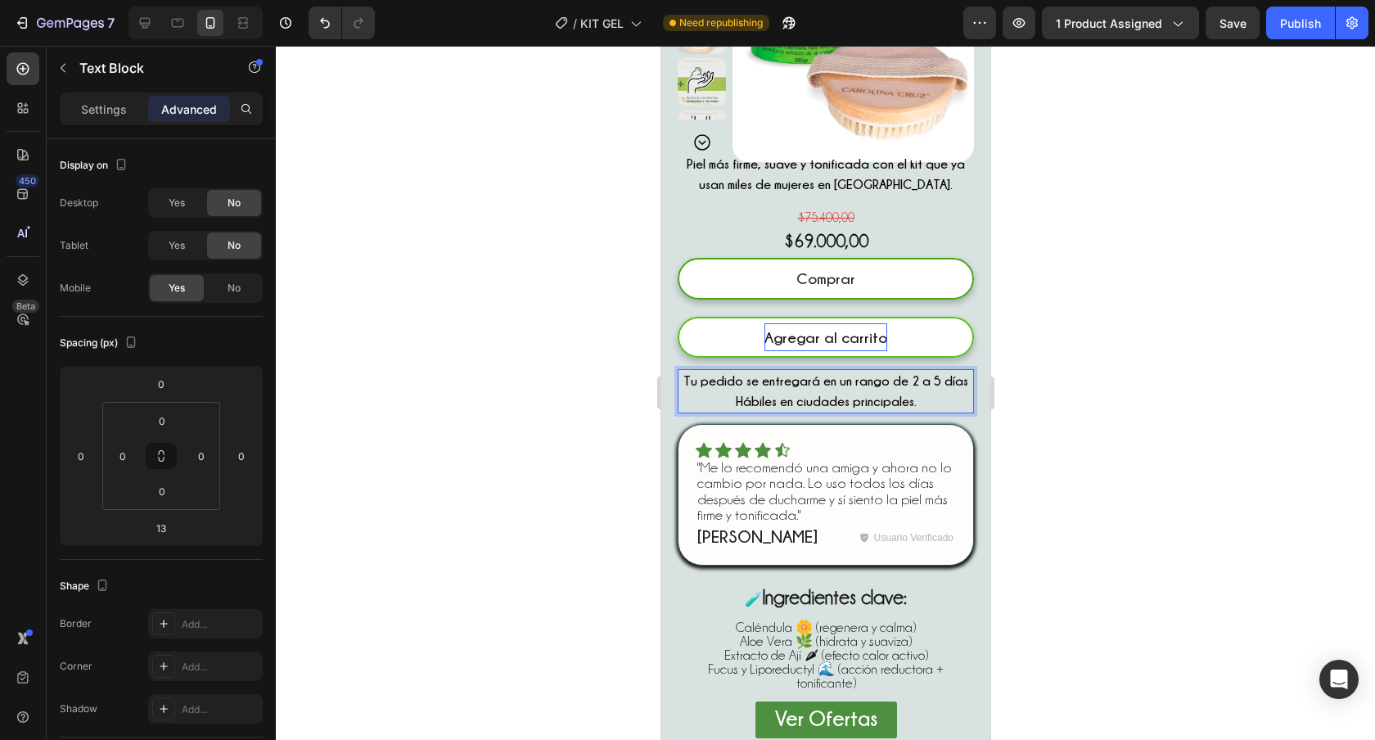
click at [1086, 356] on div at bounding box center [825, 393] width 1099 height 694
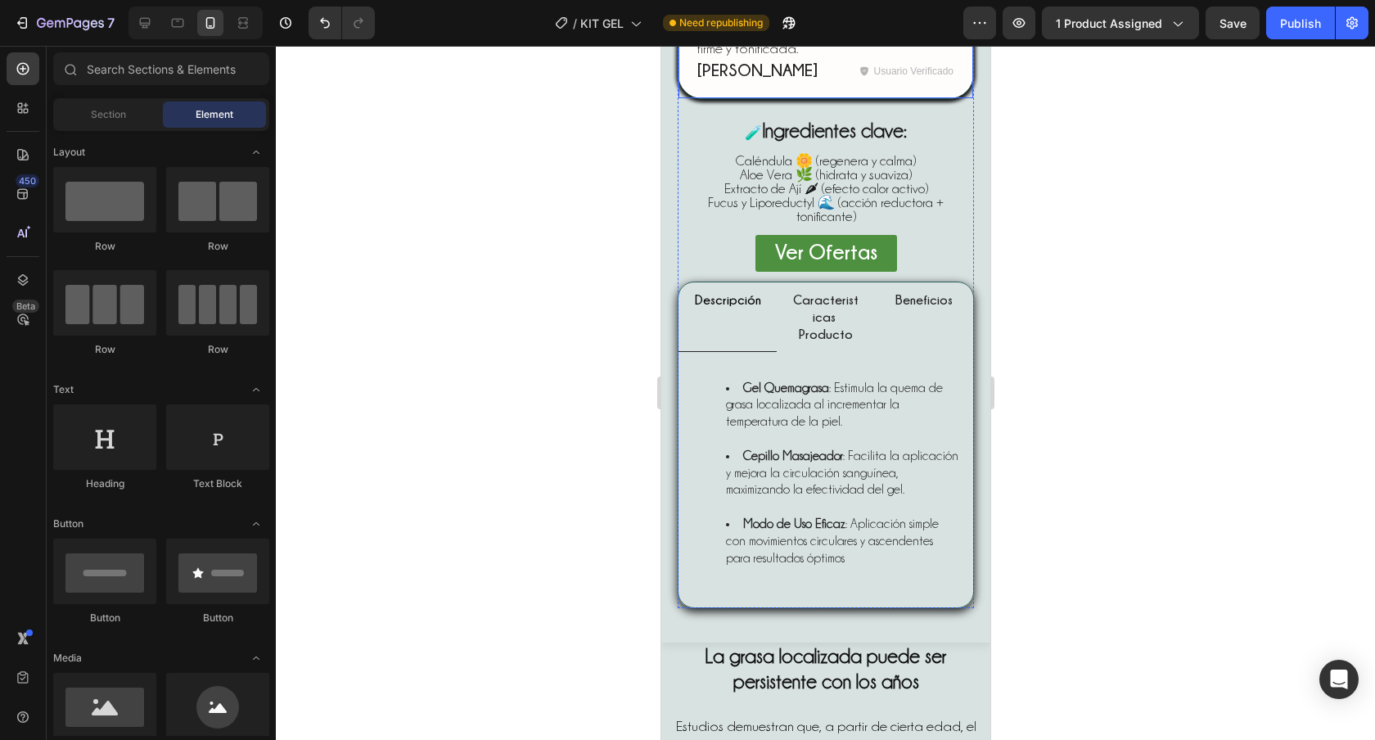
scroll to position [761, 0]
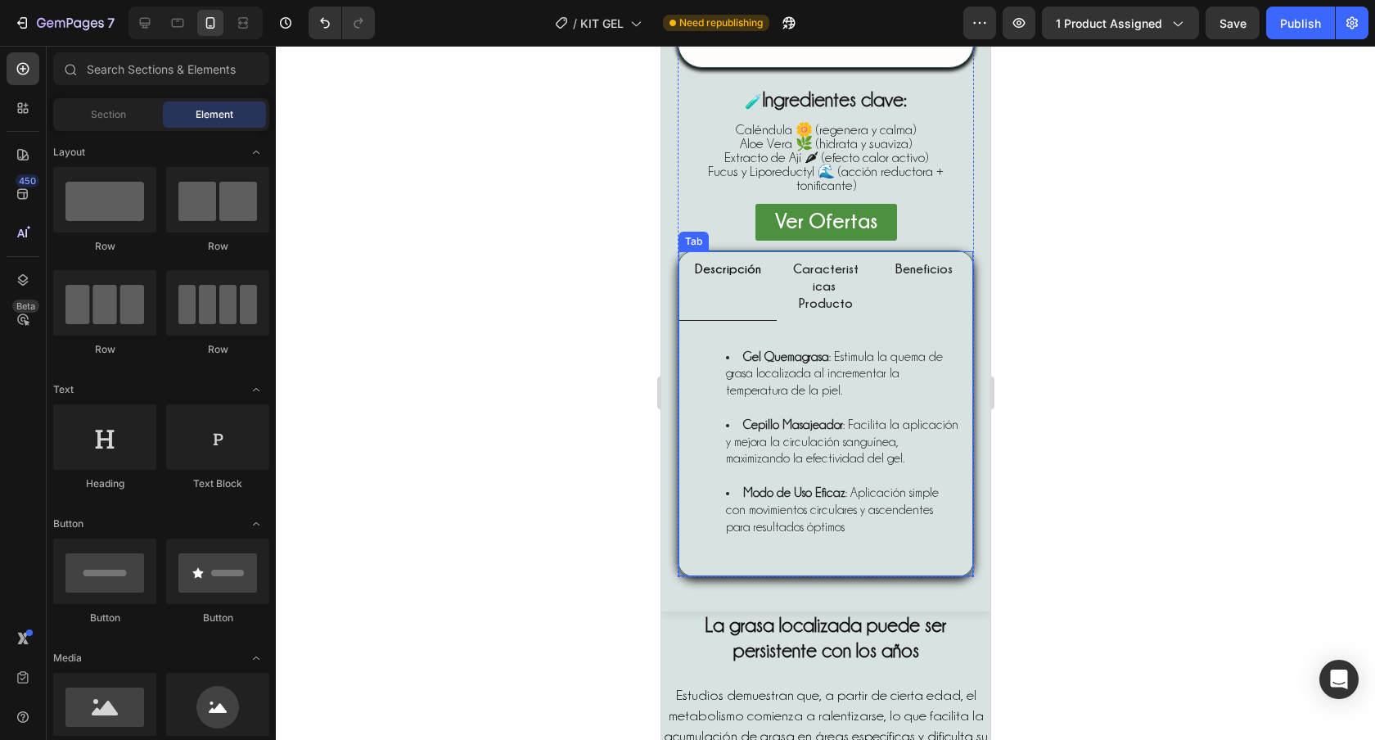
click at [746, 277] on p "Descripción" at bounding box center [727, 268] width 66 height 17
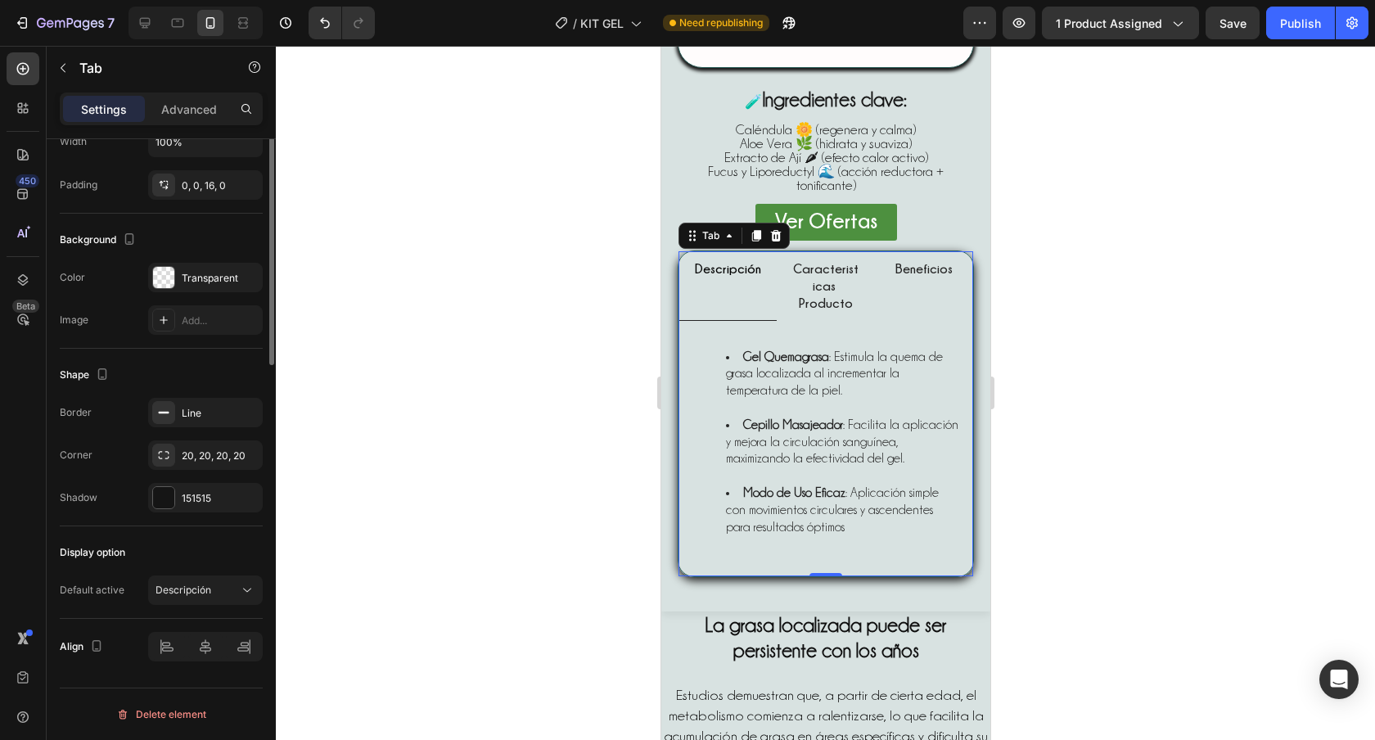
scroll to position [0, 0]
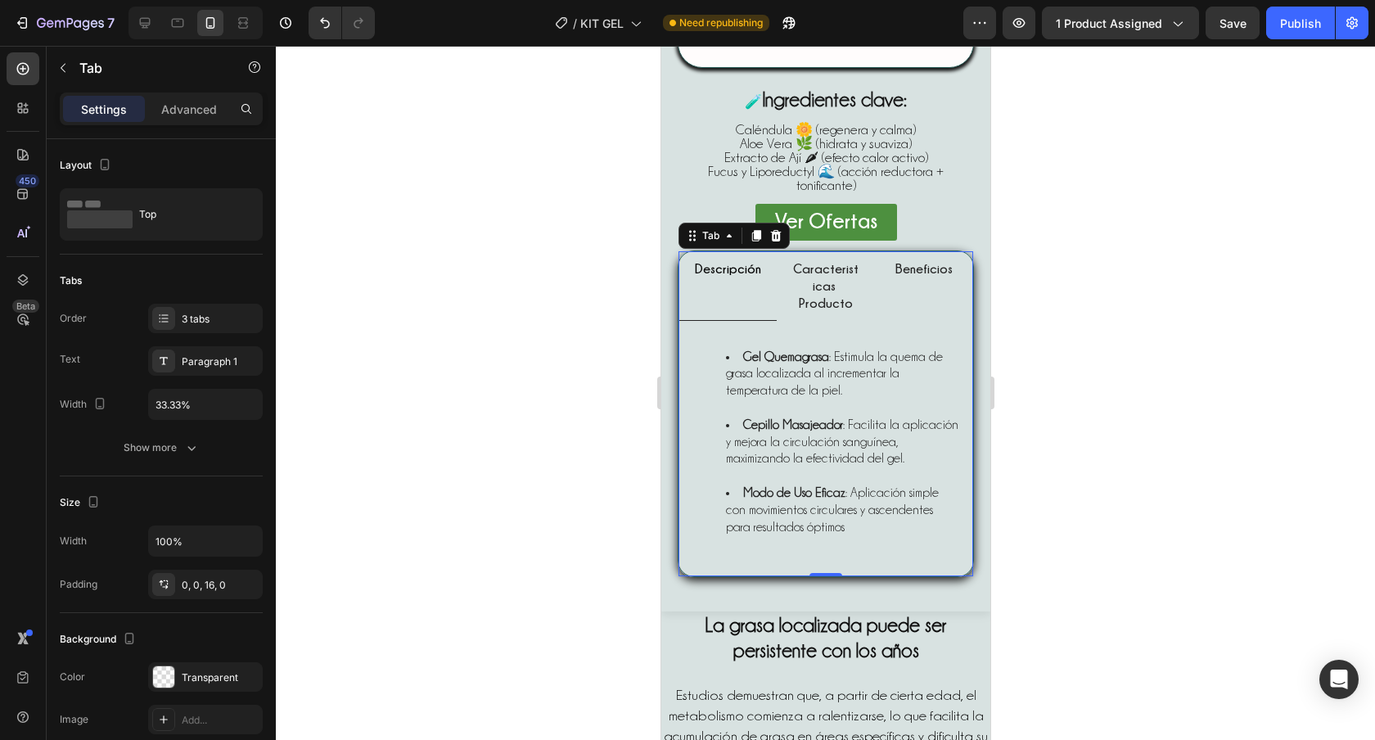
click at [755, 277] on p "Descripción" at bounding box center [727, 268] width 66 height 17
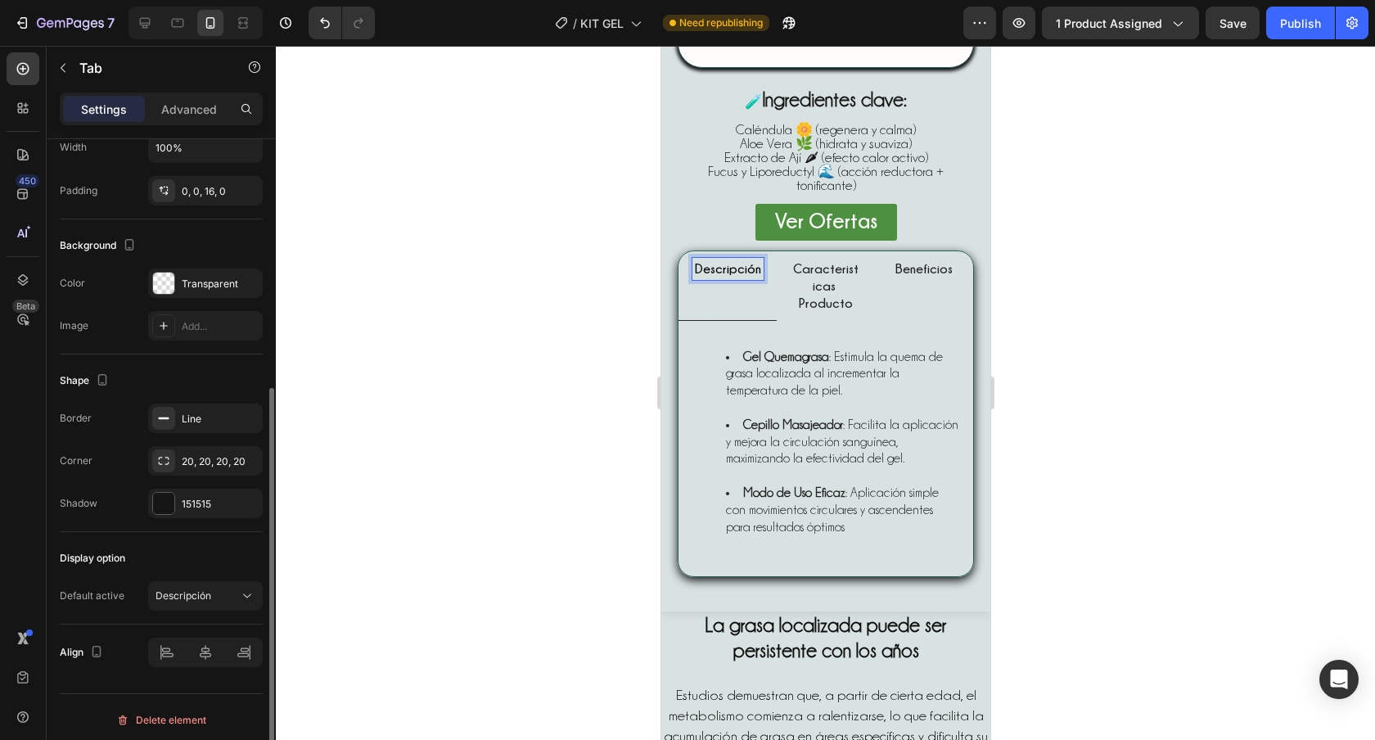
scroll to position [399, 0]
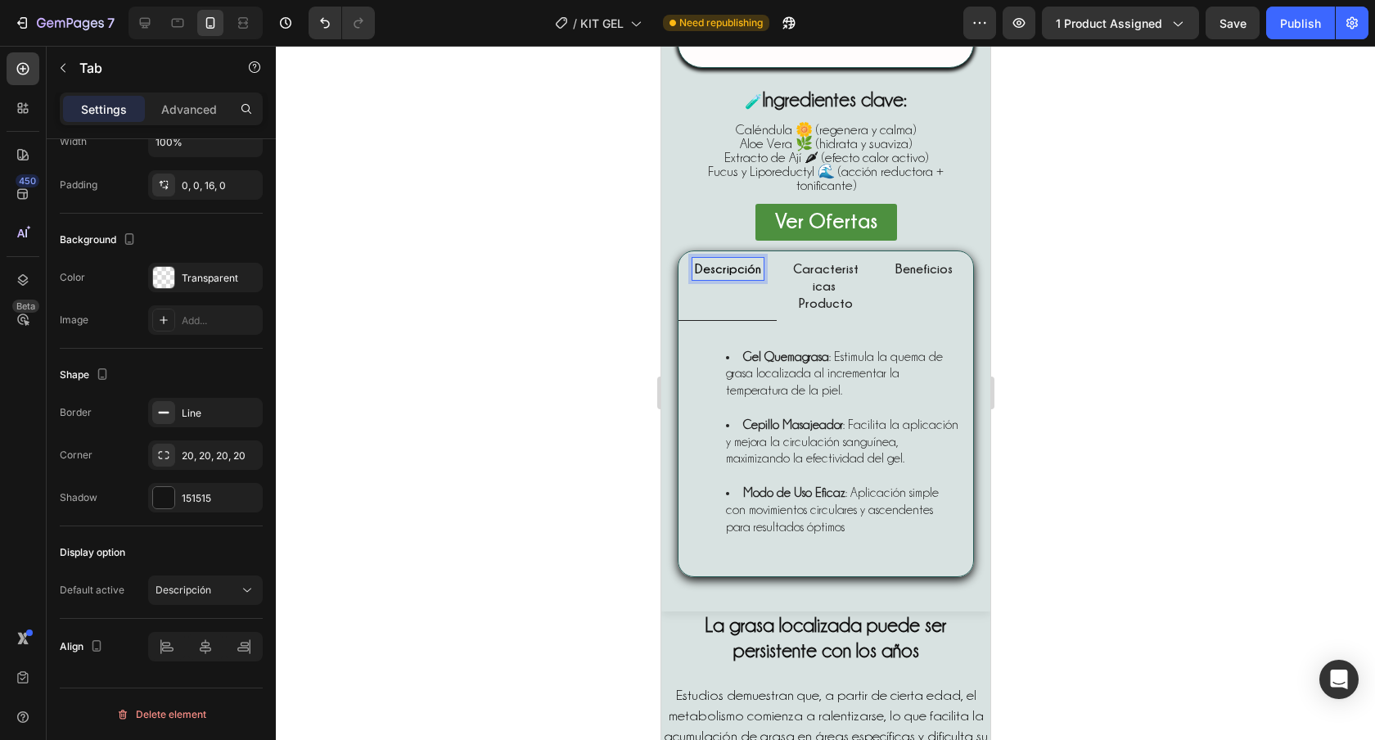
click at [863, 318] on li "Caracteristicas Producto" at bounding box center [825, 285] width 98 height 69
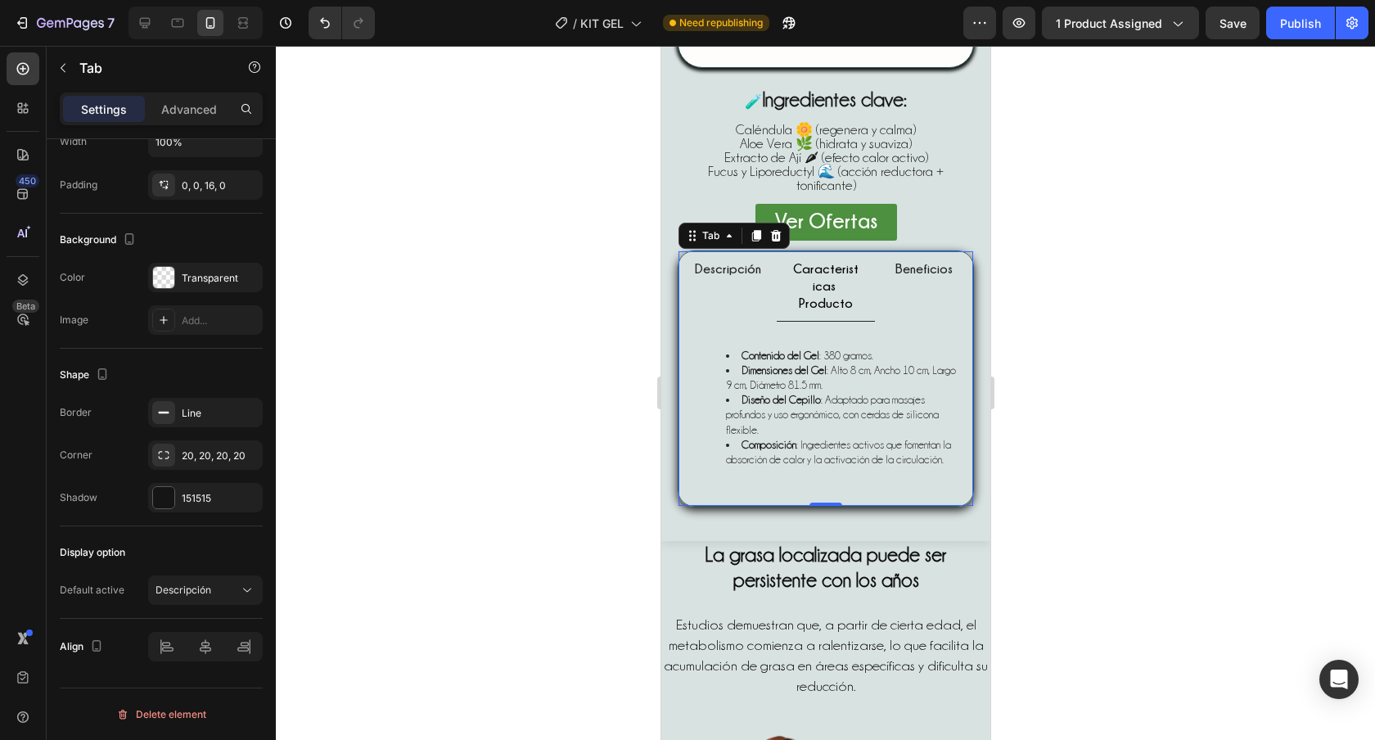
click at [895, 314] on div "Beneficios" at bounding box center [923, 286] width 62 height 56
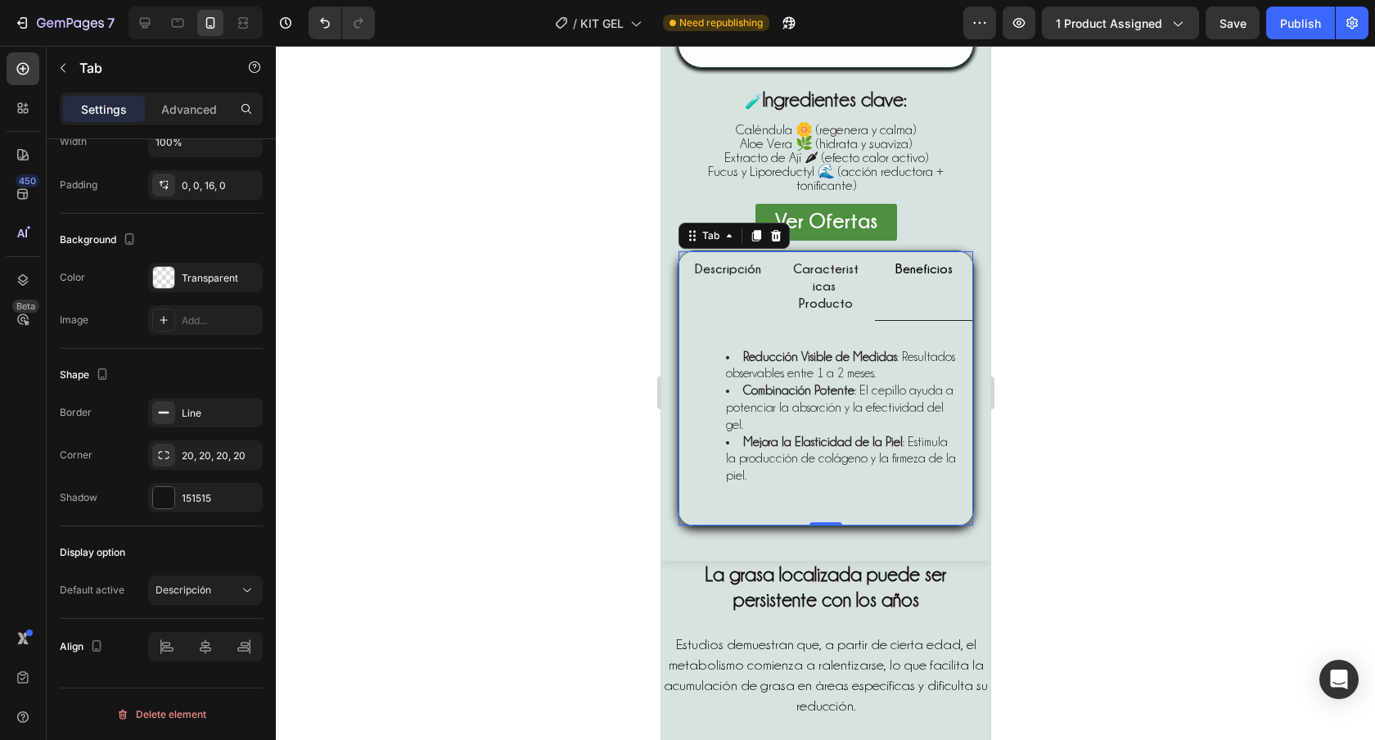
click at [913, 280] on div "Beneficios" at bounding box center [923, 269] width 62 height 22
click at [905, 313] on div "Beneficios" at bounding box center [923, 285] width 62 height 55
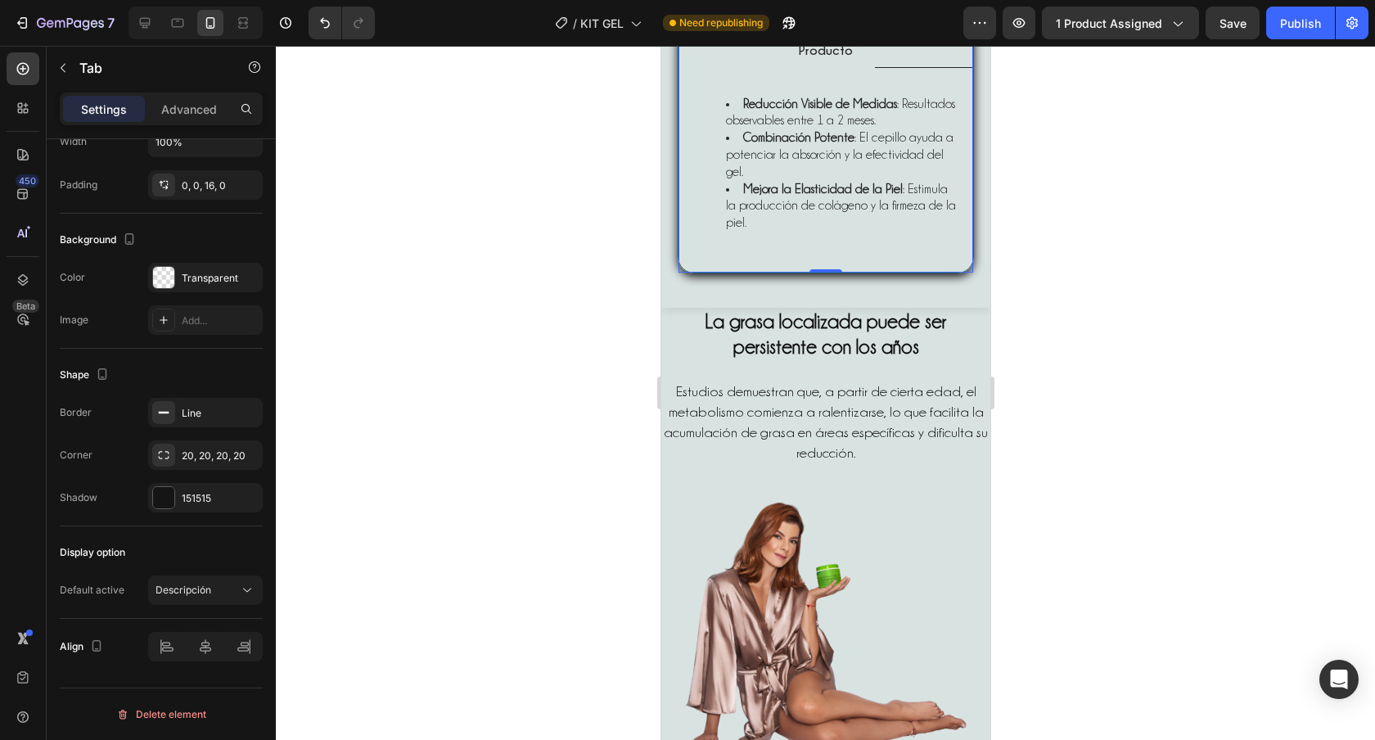
scroll to position [1018, 0]
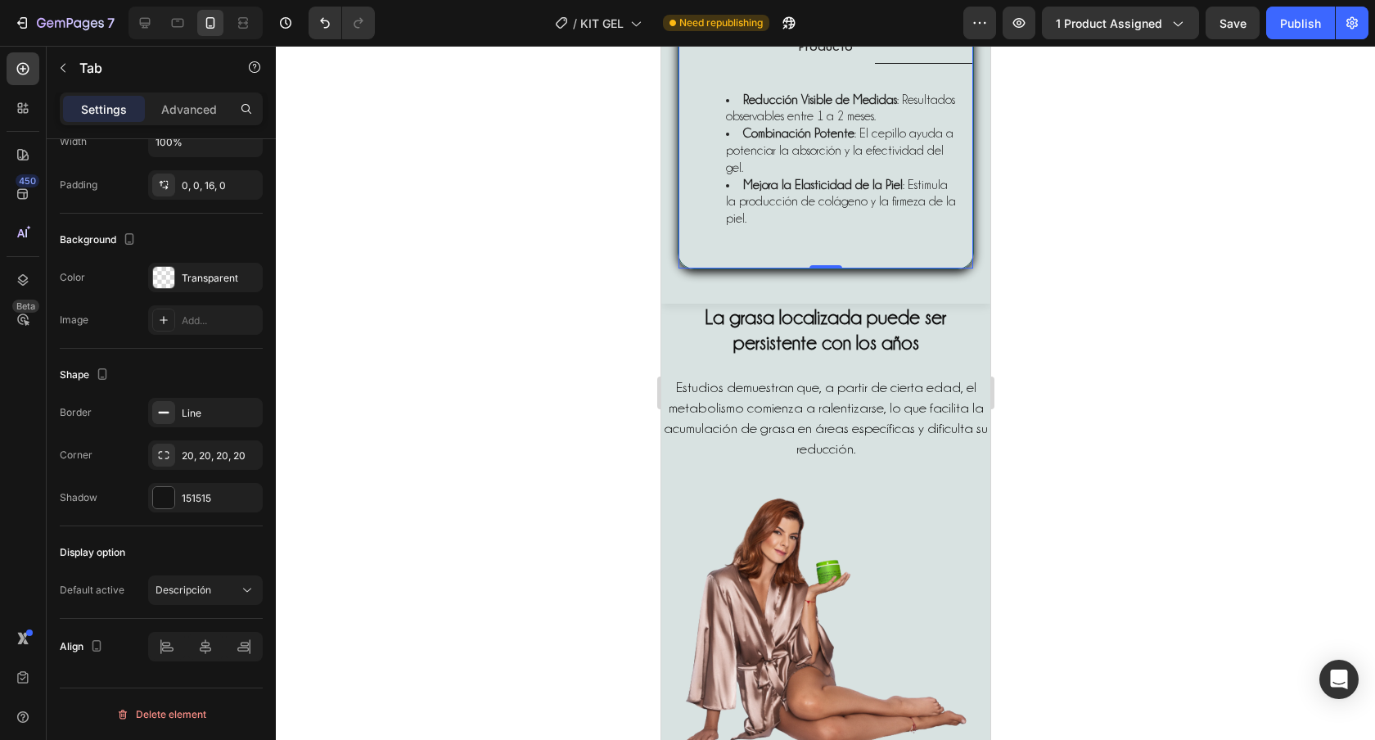
click at [692, 269] on div "Descripción Caracteristicas Producto Beneficios Gel Quemagrasa : Estimula la qu…" at bounding box center [825, 131] width 296 height 276
click at [202, 599] on button "Descripción" at bounding box center [205, 589] width 115 height 29
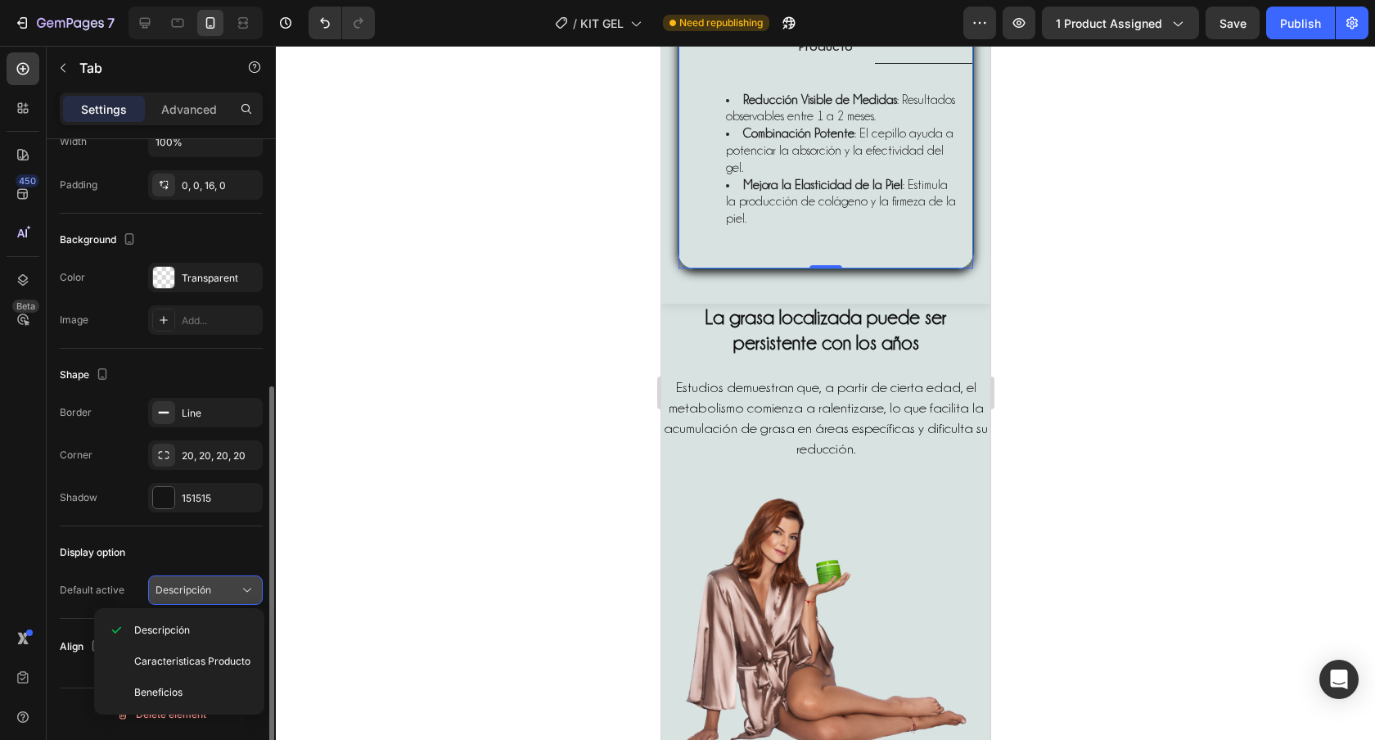
click at [202, 599] on button "Descripción" at bounding box center [205, 589] width 115 height 29
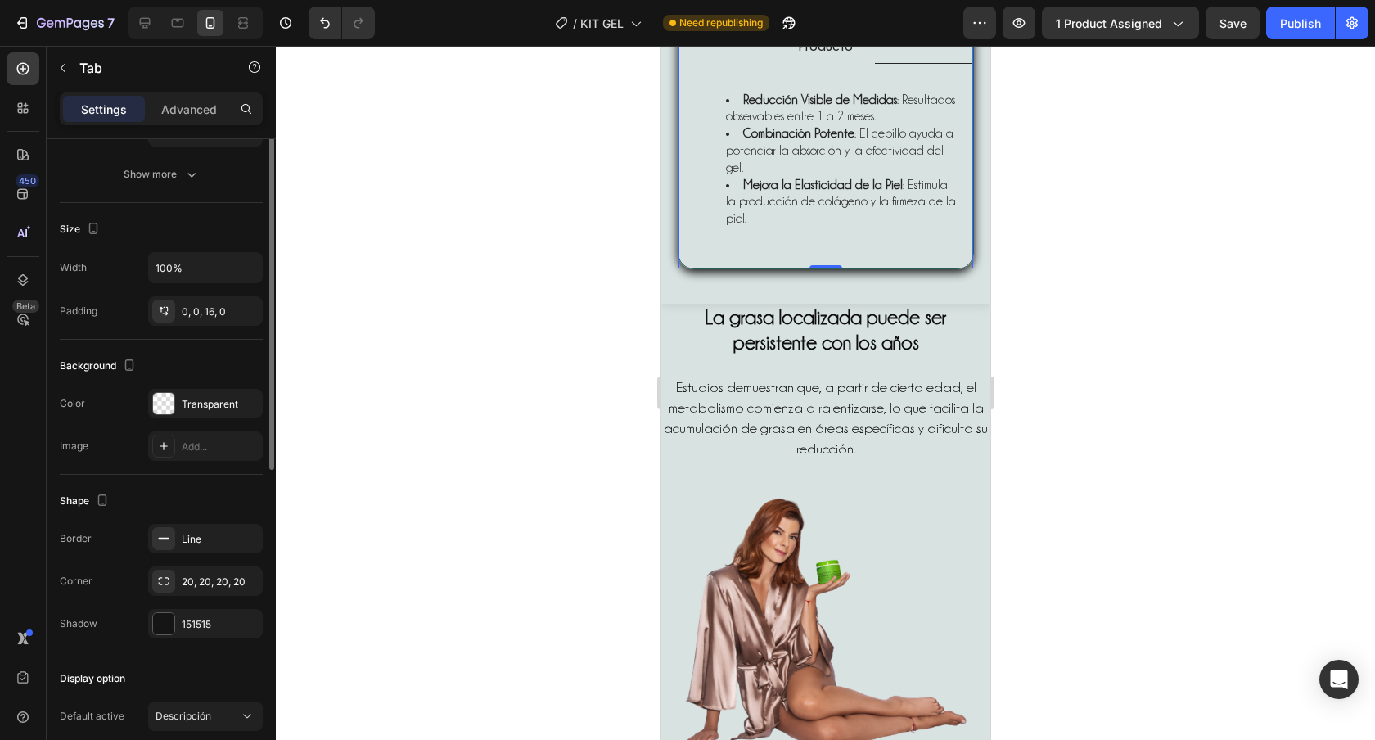
scroll to position [0, 0]
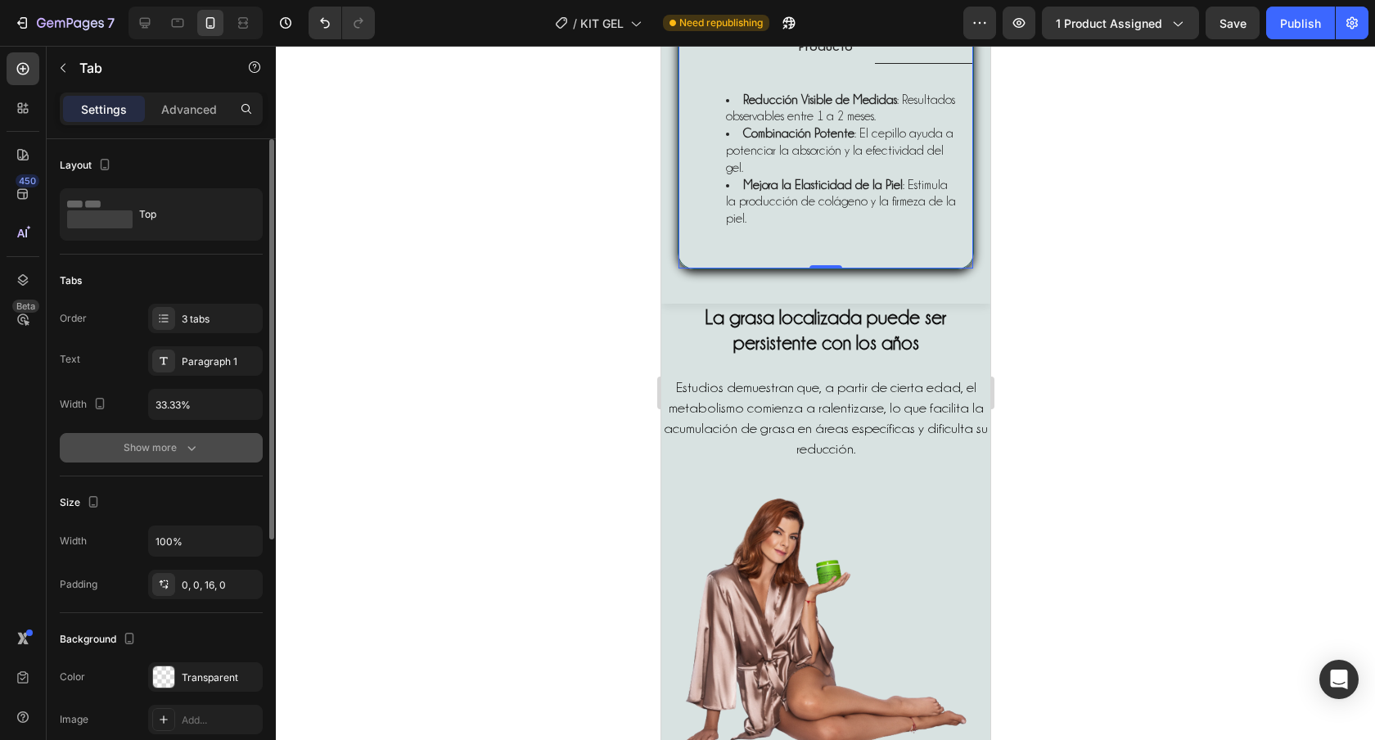
click at [171, 446] on div "Show more" at bounding box center [162, 448] width 76 height 16
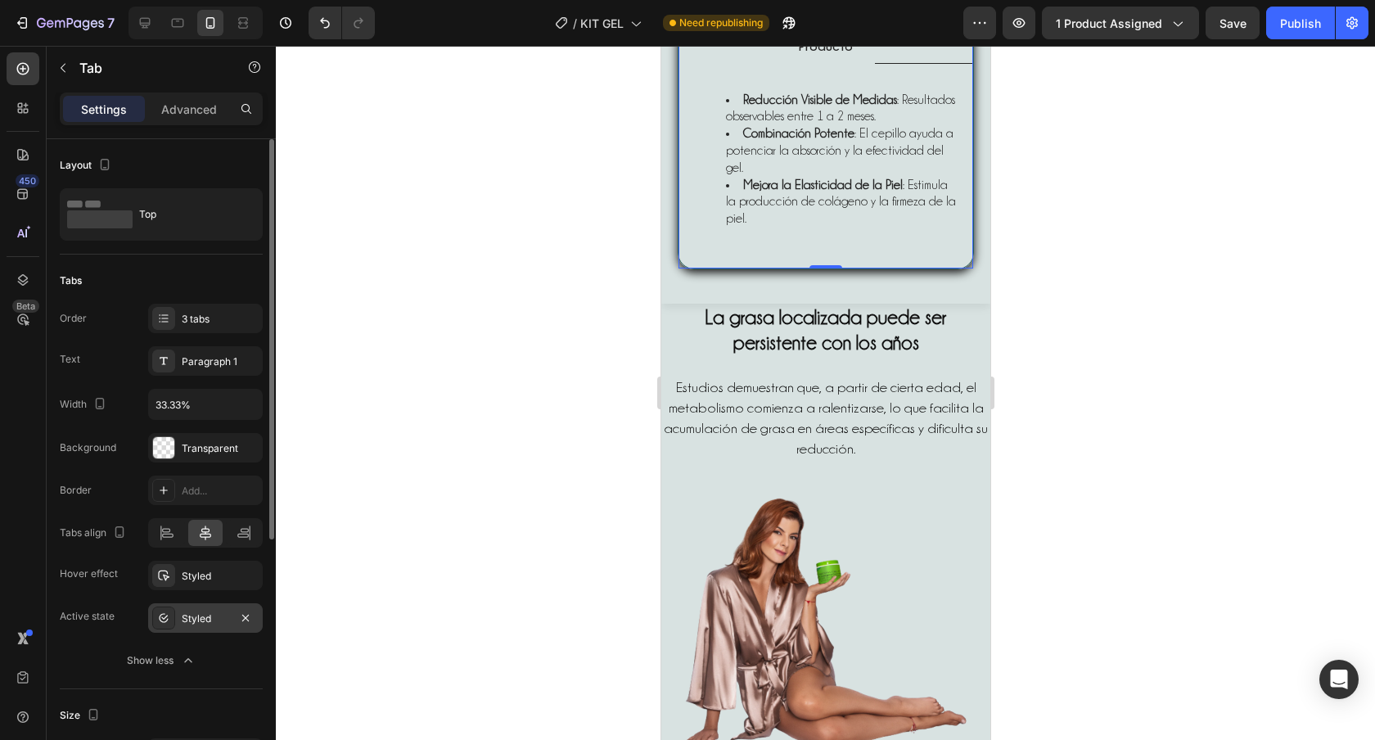
click at [196, 620] on div "Styled" at bounding box center [205, 618] width 47 height 15
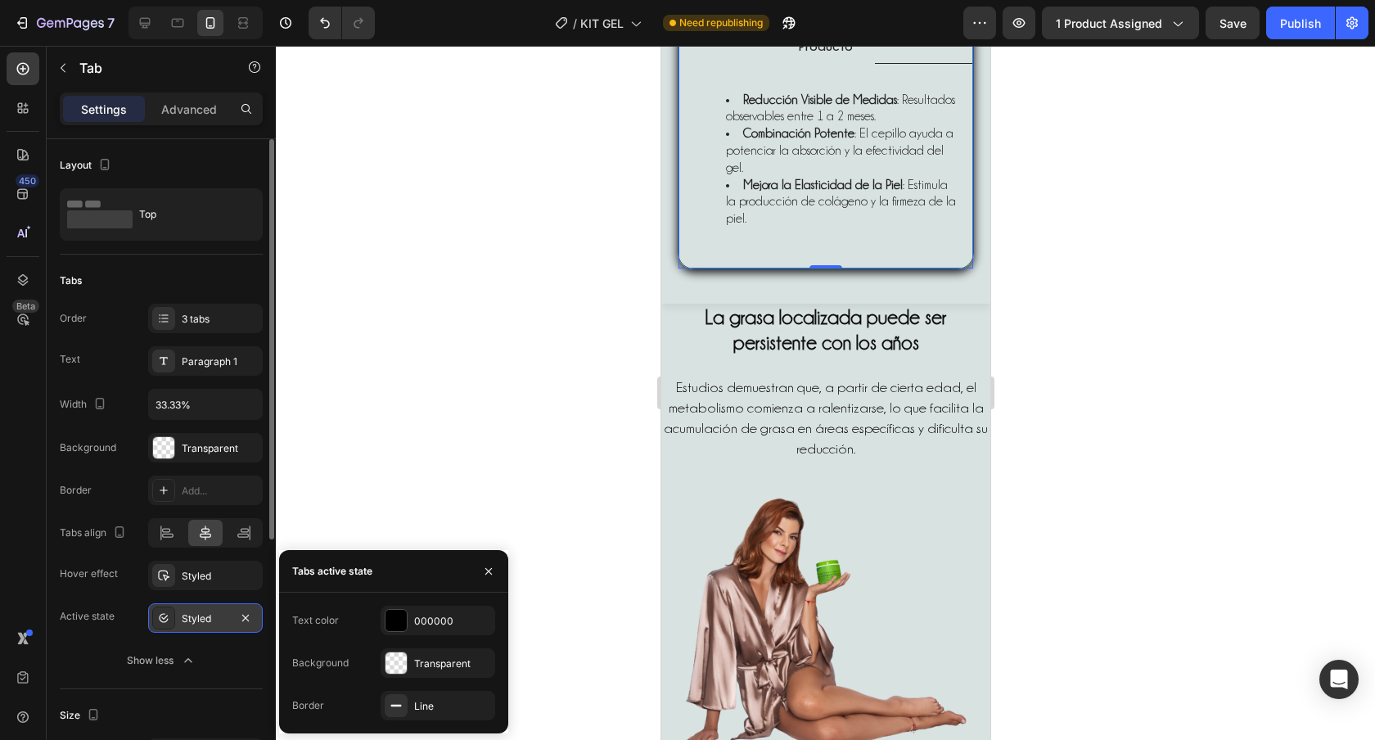
click at [196, 620] on div "Styled" at bounding box center [205, 618] width 47 height 15
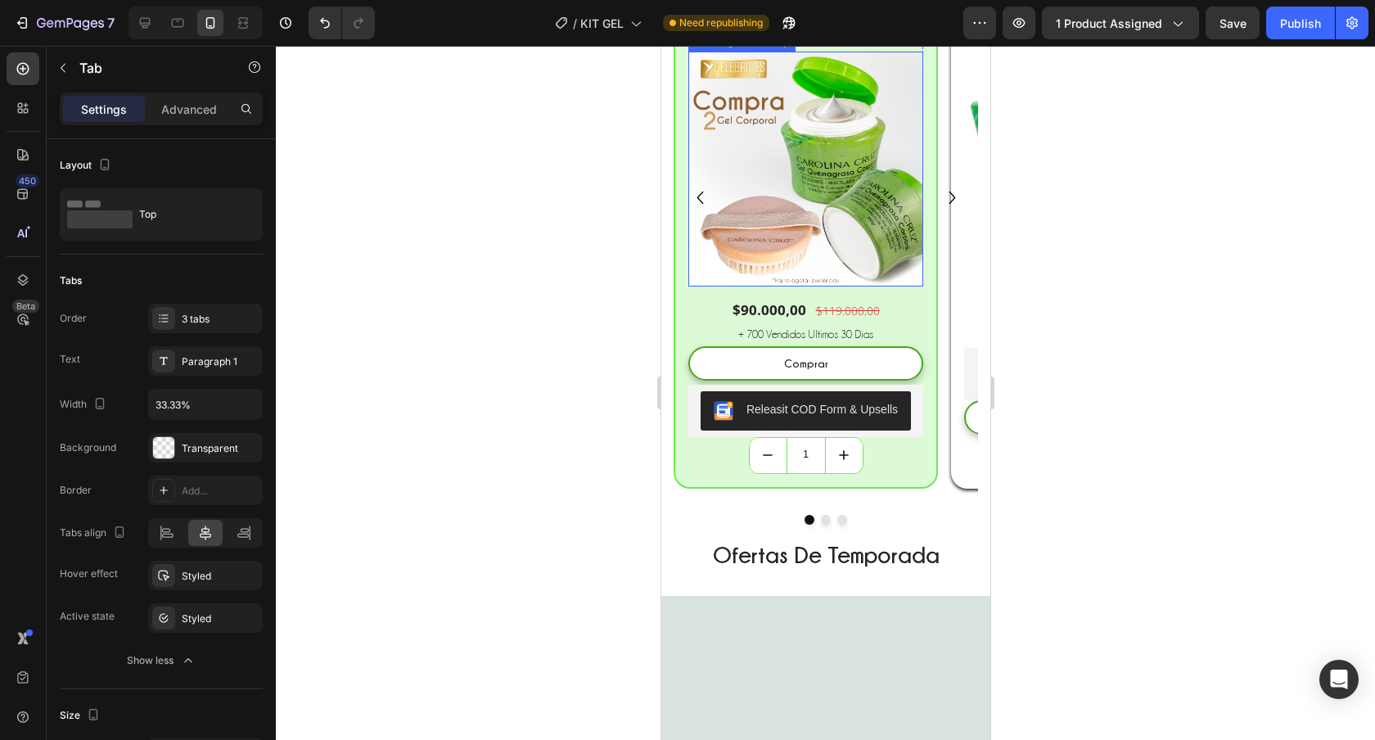
scroll to position [2970, 0]
click at [889, 39] on div "Drop element here" at bounding box center [804, 14] width 235 height 49
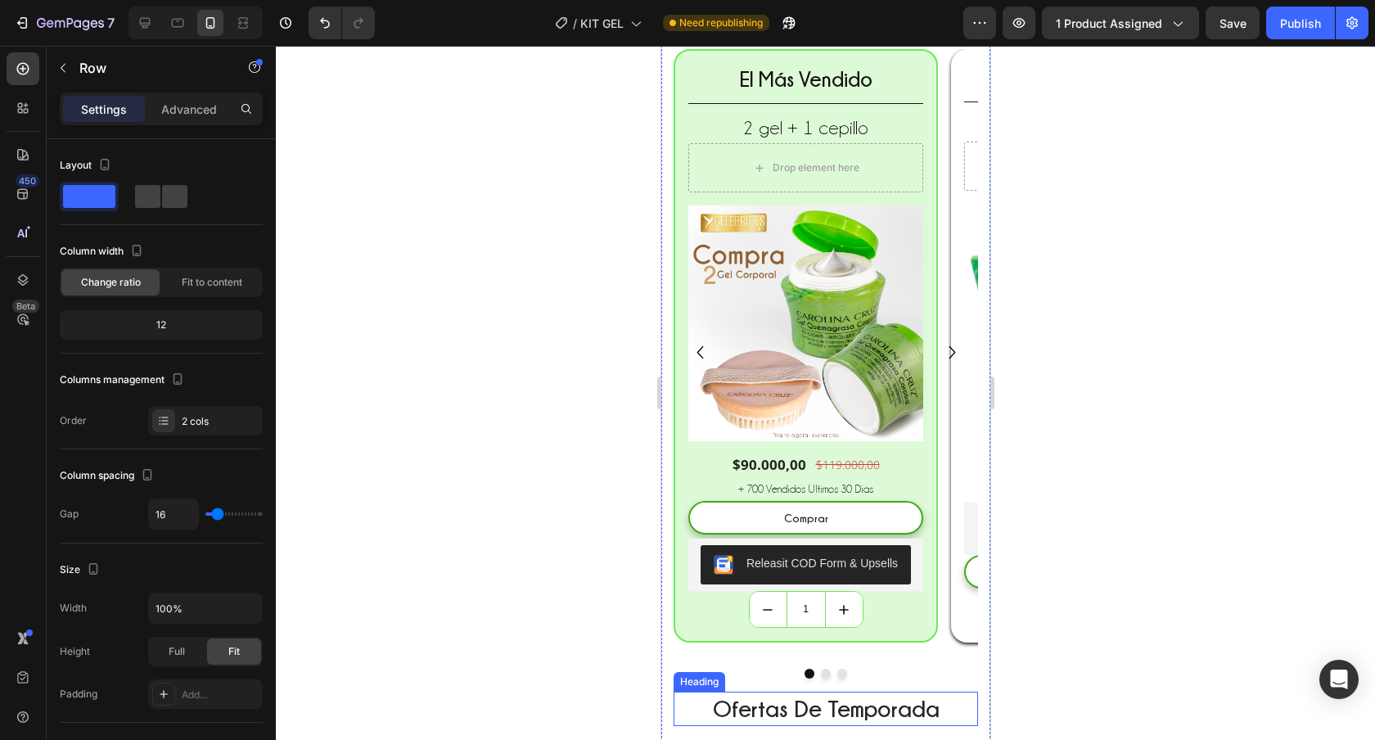
scroll to position [3188, 0]
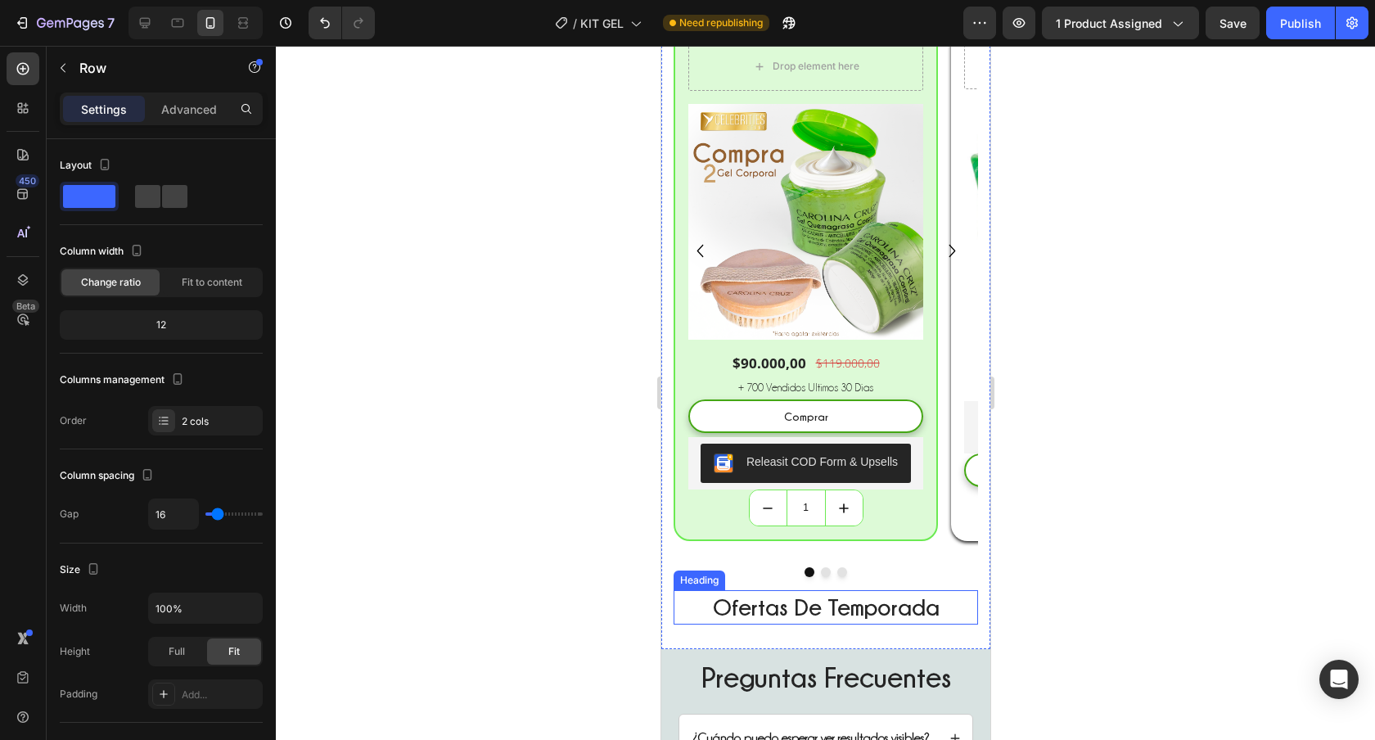
click at [851, 609] on h2 "Ofertas De Temporada" at bounding box center [825, 607] width 304 height 34
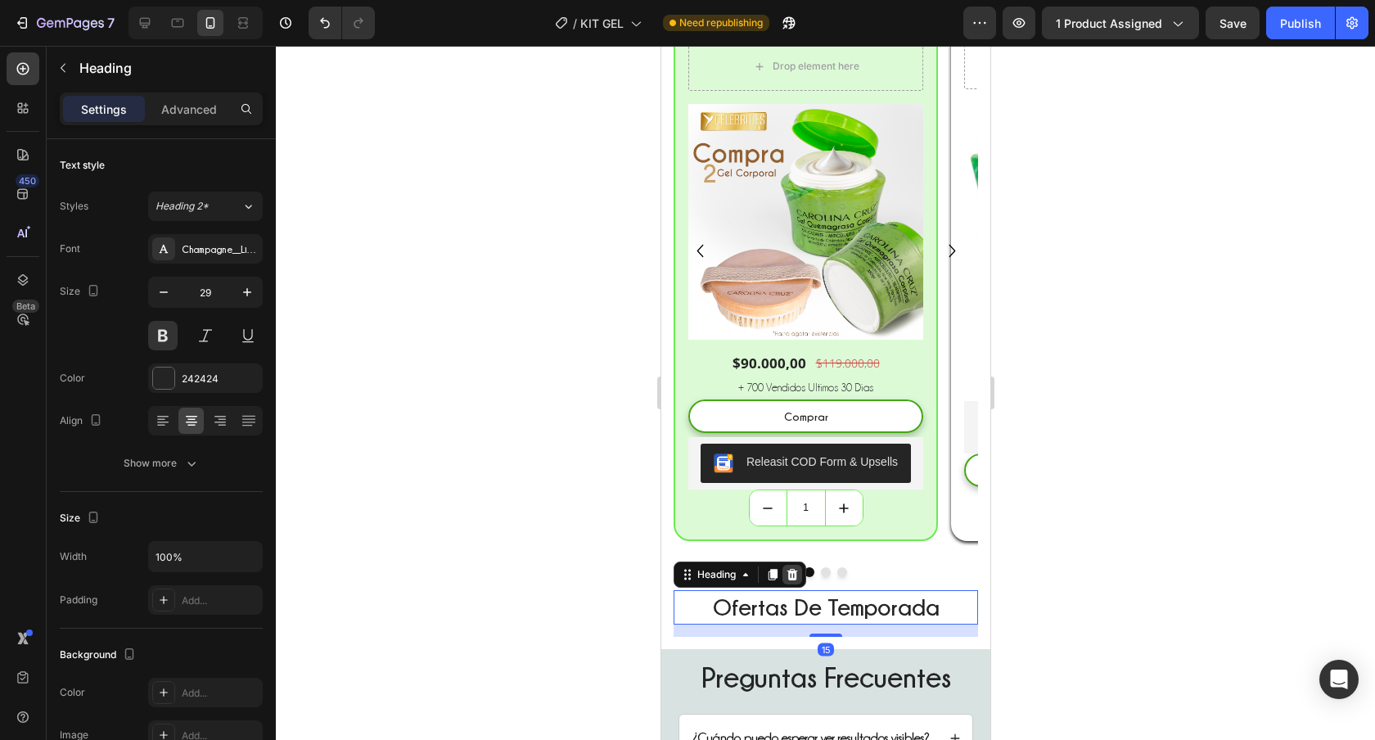
click at [796, 570] on icon at bounding box center [791, 574] width 13 height 13
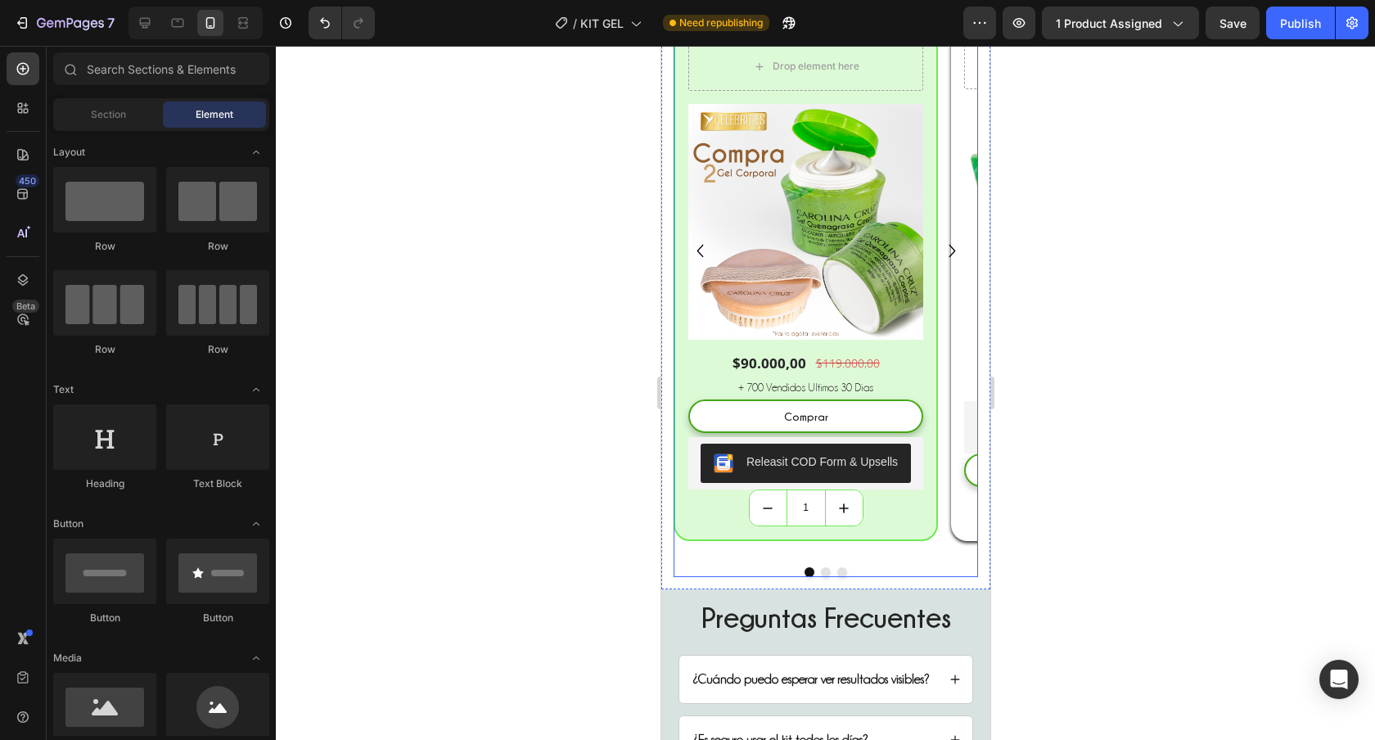
click at [939, 245] on icon "Carousel Next Arrow" at bounding box center [951, 250] width 25 height 25
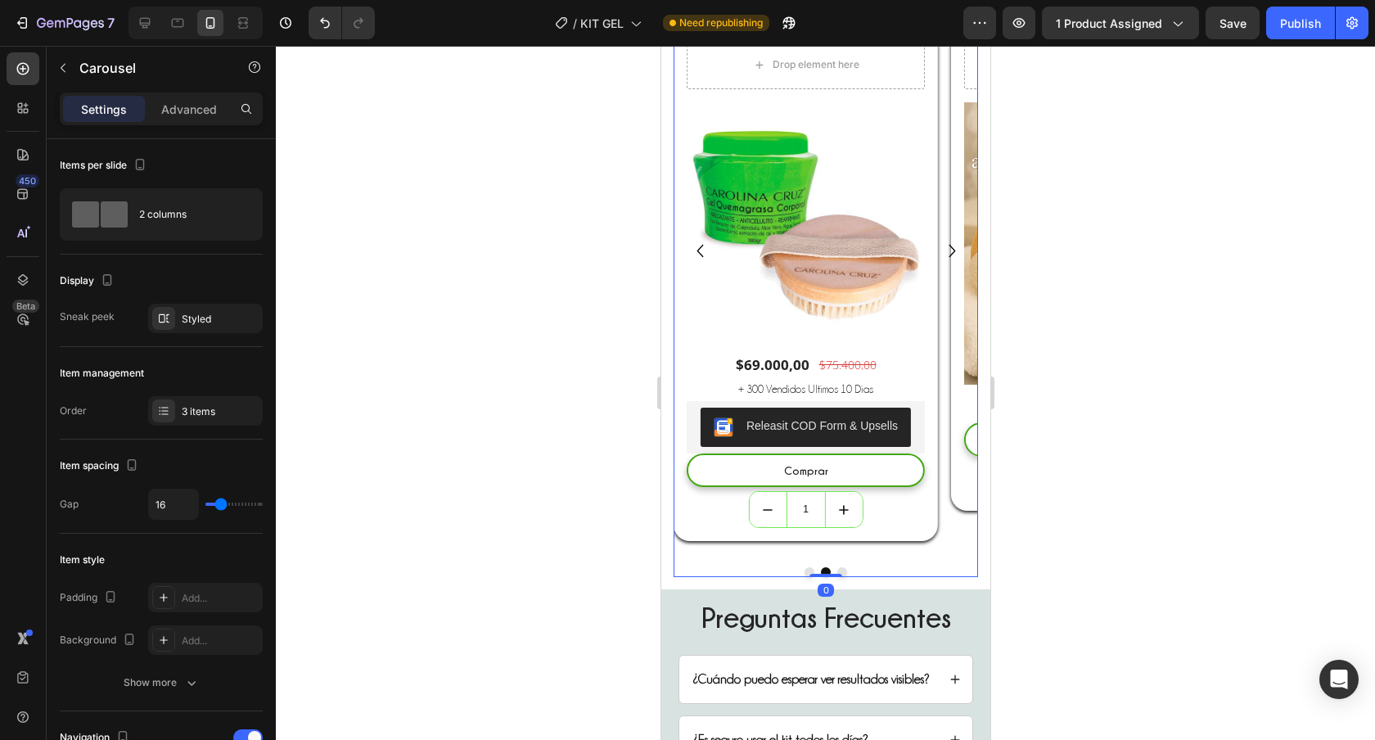
click at [939, 245] on icon "Carousel Next Arrow" at bounding box center [951, 250] width 25 height 25
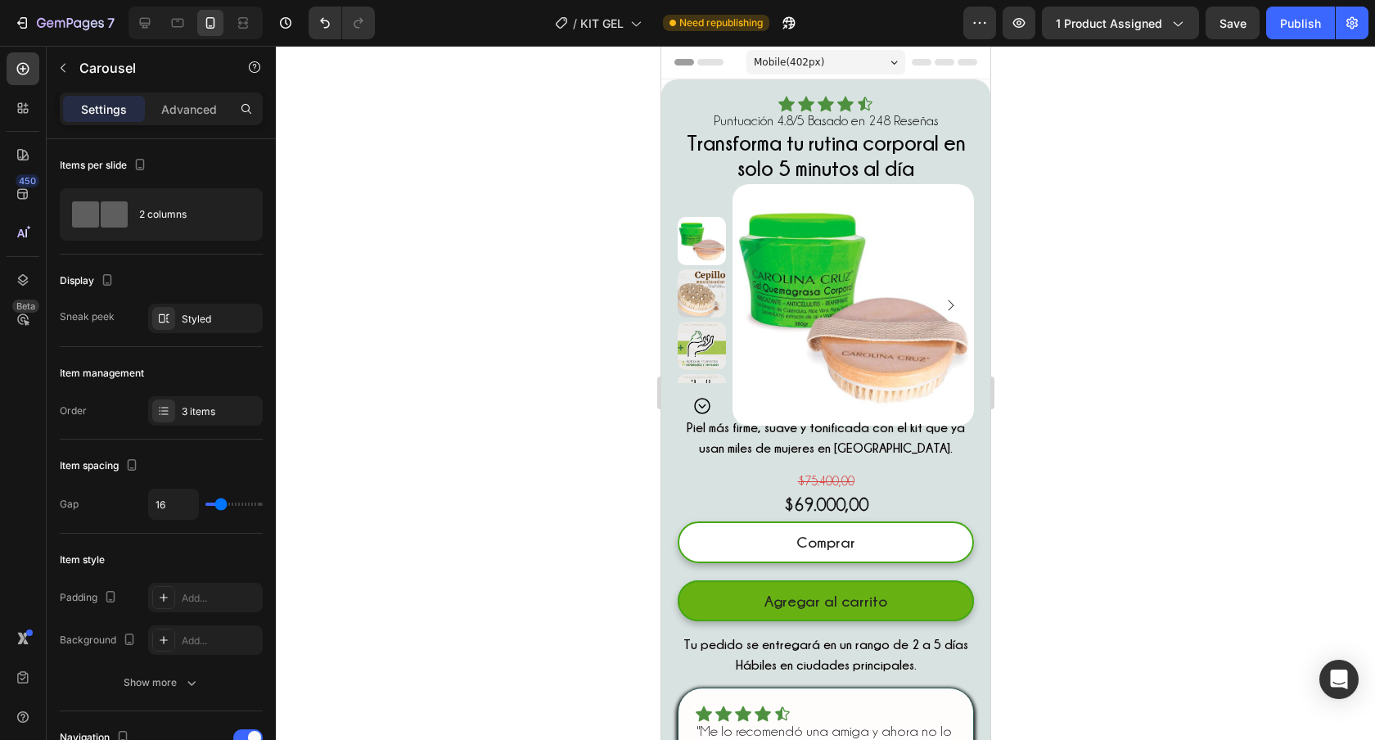
scroll to position [2, 0]
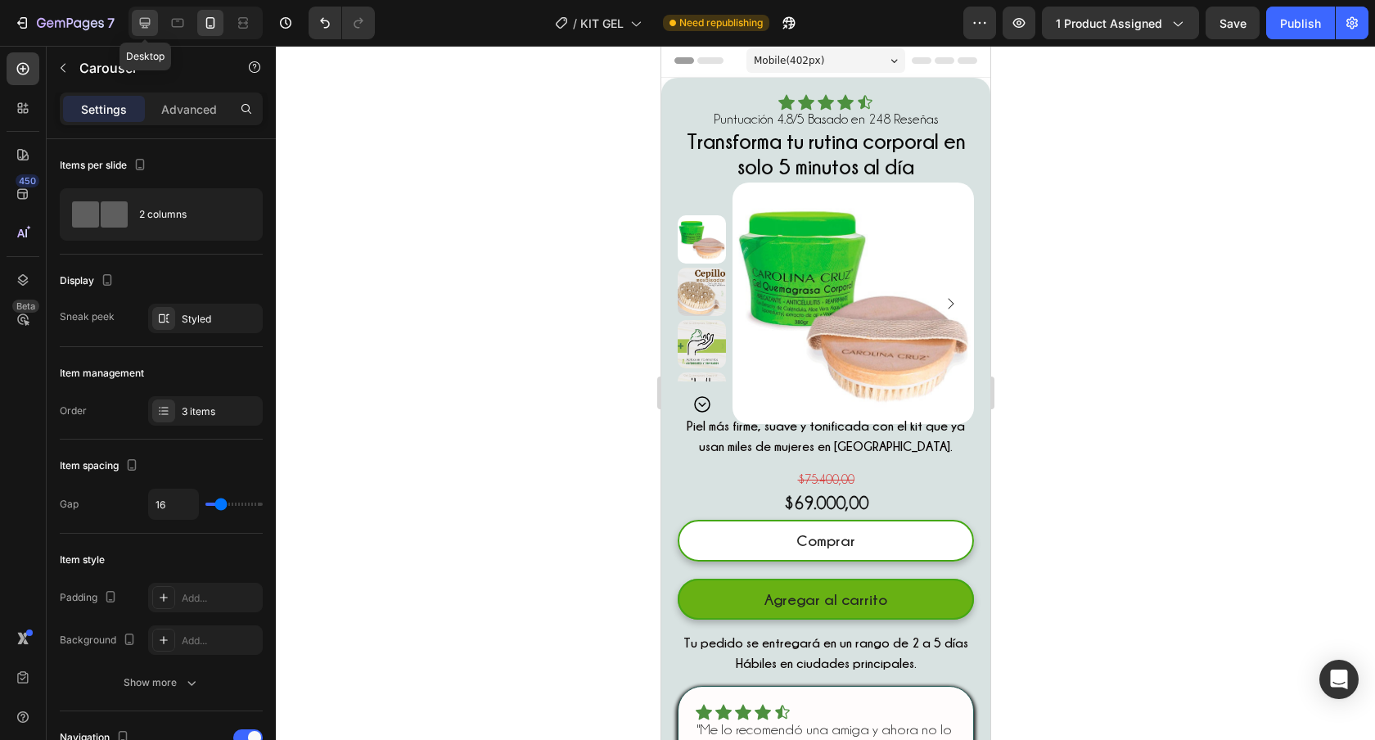
click at [150, 29] on icon at bounding box center [145, 23] width 16 height 16
type input "24"
type input "1200"
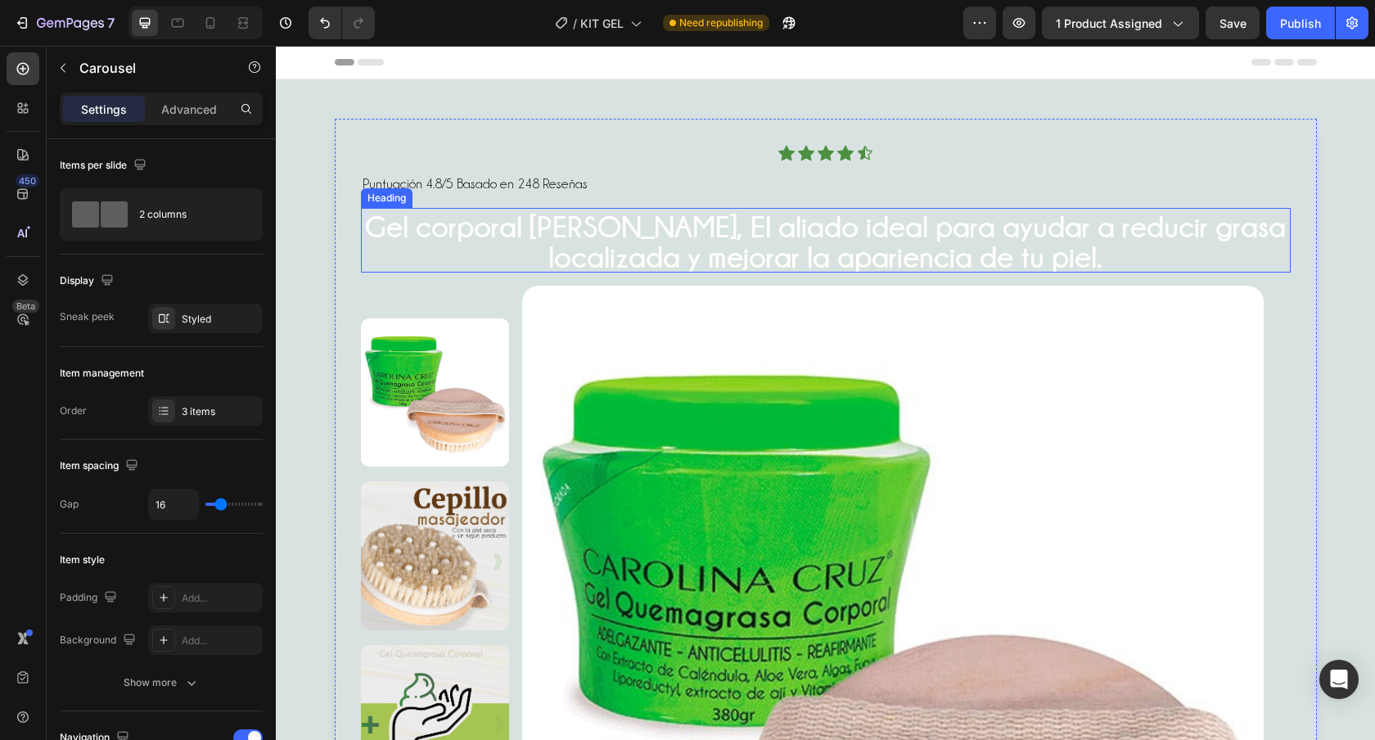
click at [861, 243] on strong "Gel corporal [PERSON_NAME], El aliado ideal para ayudar a reducir grasa localiz…" at bounding box center [825, 241] width 921 height 63
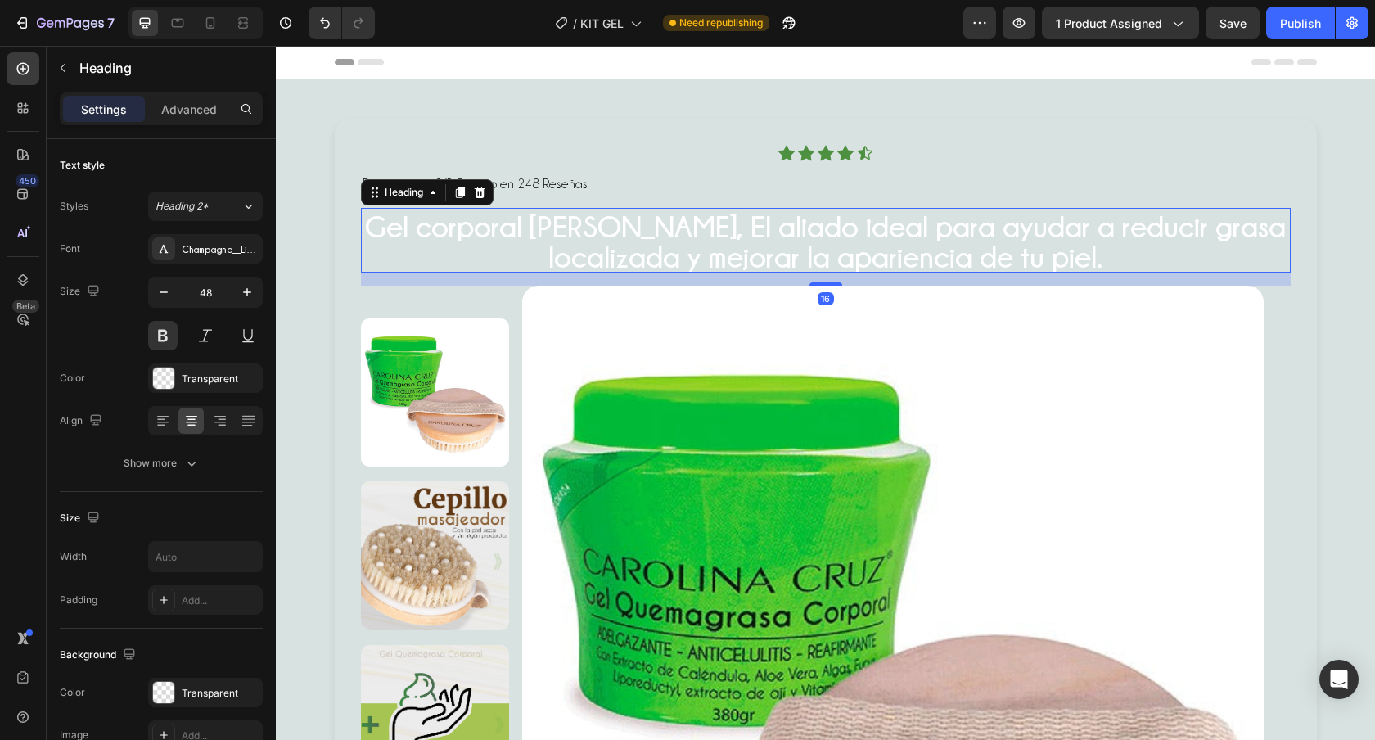
click at [861, 243] on strong "Gel corporal [PERSON_NAME], El aliado ideal para ayudar a reducir grasa localiz…" at bounding box center [825, 241] width 921 height 63
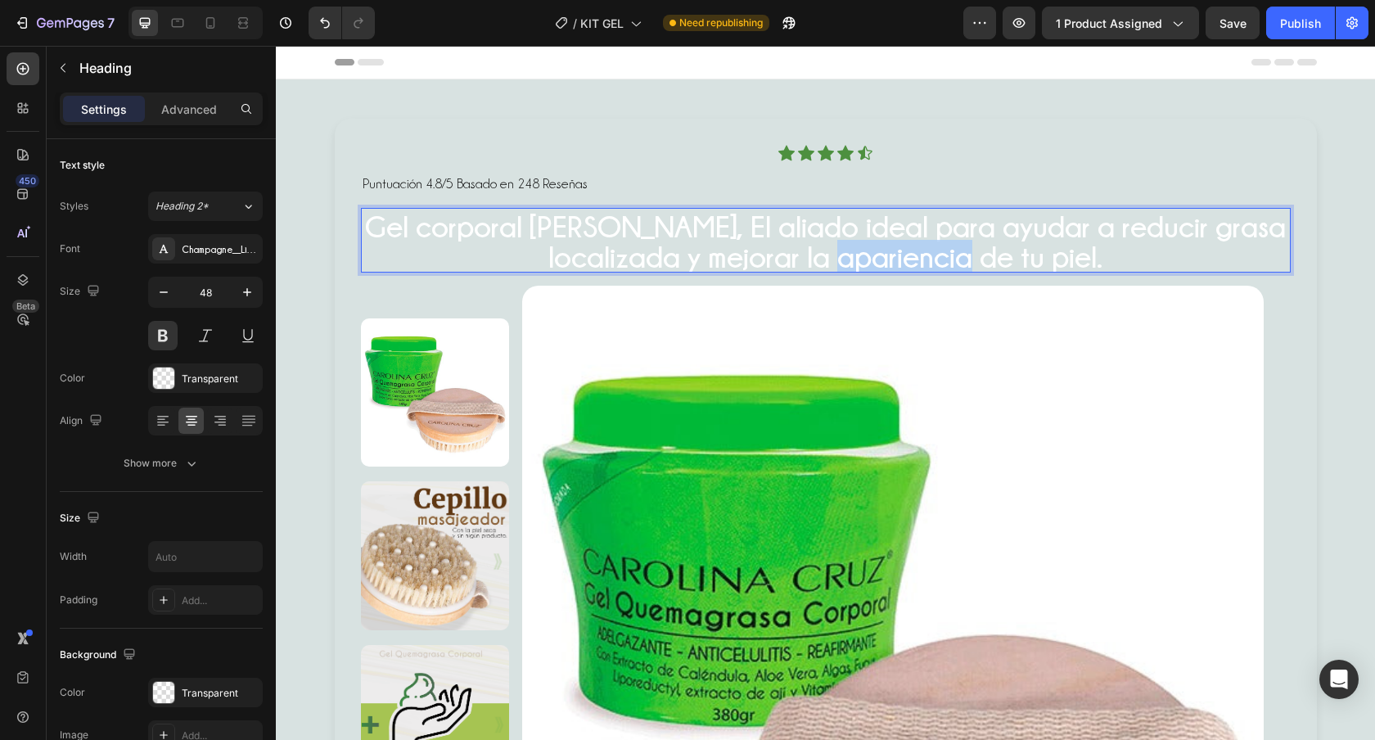
click at [861, 243] on strong "Gel corporal [PERSON_NAME], El aliado ideal para ayudar a reducir grasa localiz…" at bounding box center [825, 241] width 921 height 63
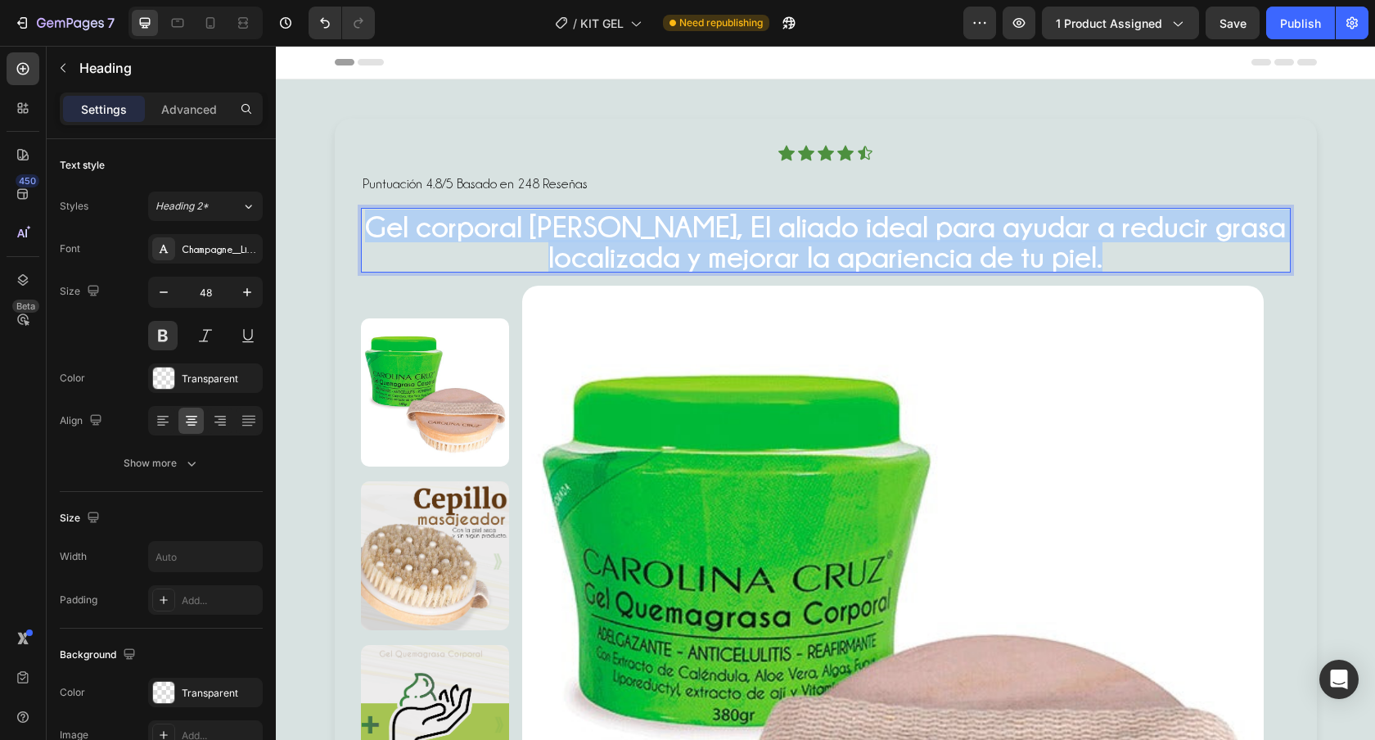
click at [861, 243] on strong "Gel corporal [PERSON_NAME], El aliado ideal para ayudar a reducir grasa localiz…" at bounding box center [825, 241] width 921 height 63
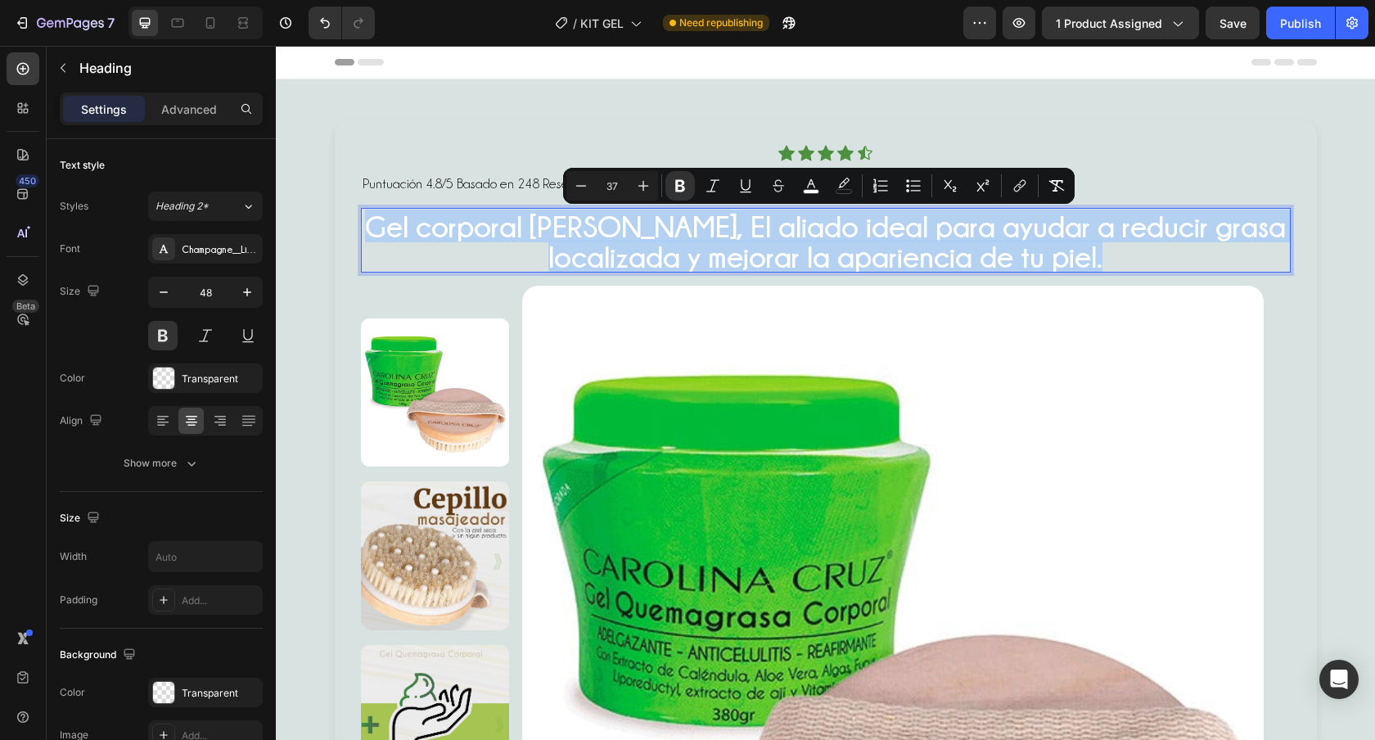
copy strong "Gel corporal [PERSON_NAME], El aliado ideal para ayudar a reducir grasa localiz…"
click at [199, 20] on div at bounding box center [210, 23] width 26 height 26
type input "43"
type input "100%"
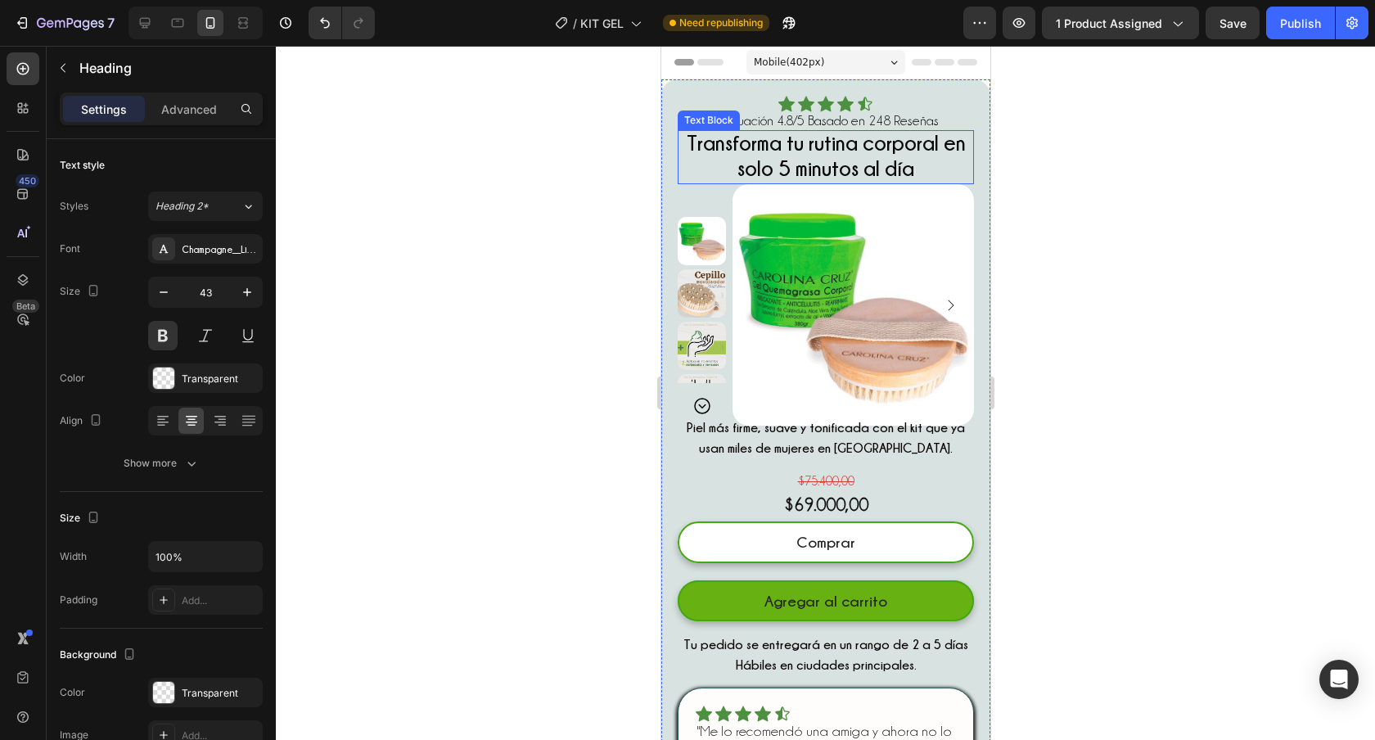
click at [872, 159] on span "Transforma tu rutina corporal en solo 5 minutos al día" at bounding box center [825, 155] width 279 height 47
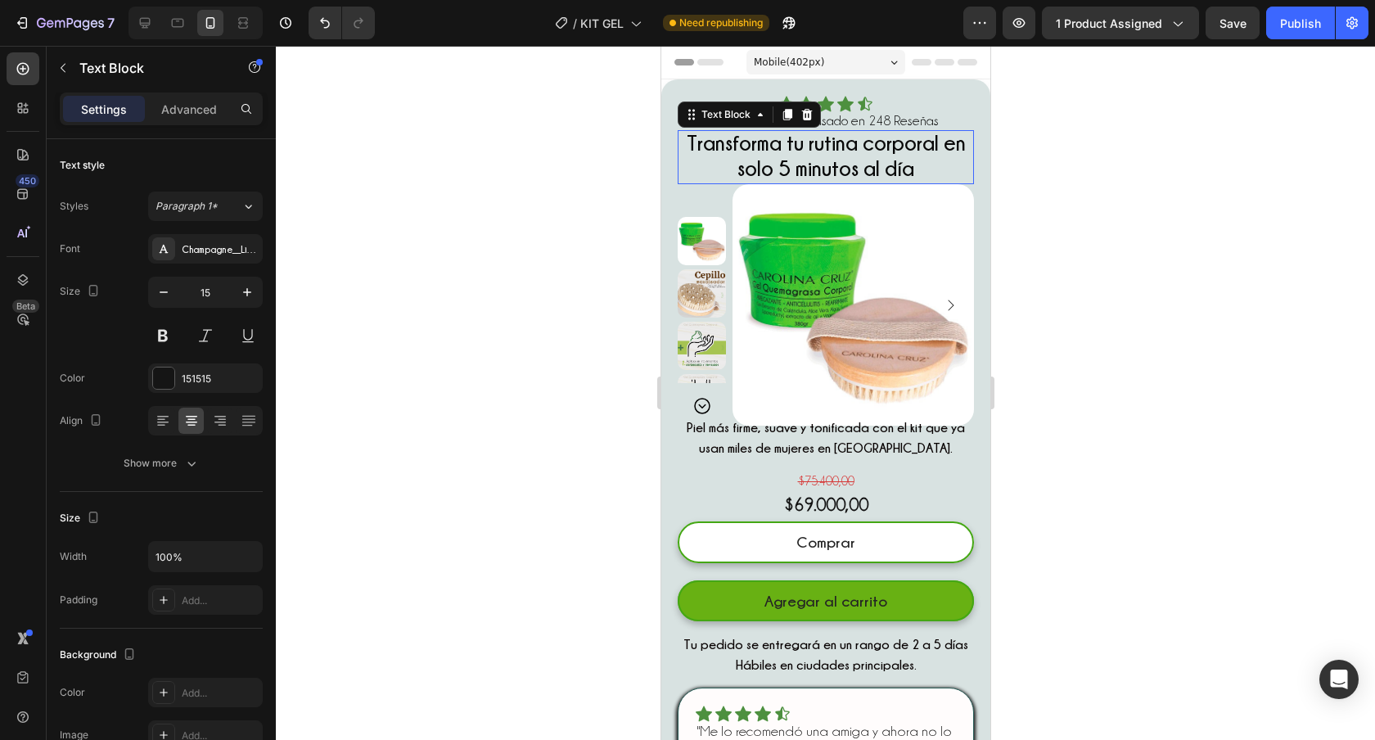
click at [872, 159] on span "Transforma tu rutina corporal en solo 5 minutos al día" at bounding box center [825, 155] width 279 height 47
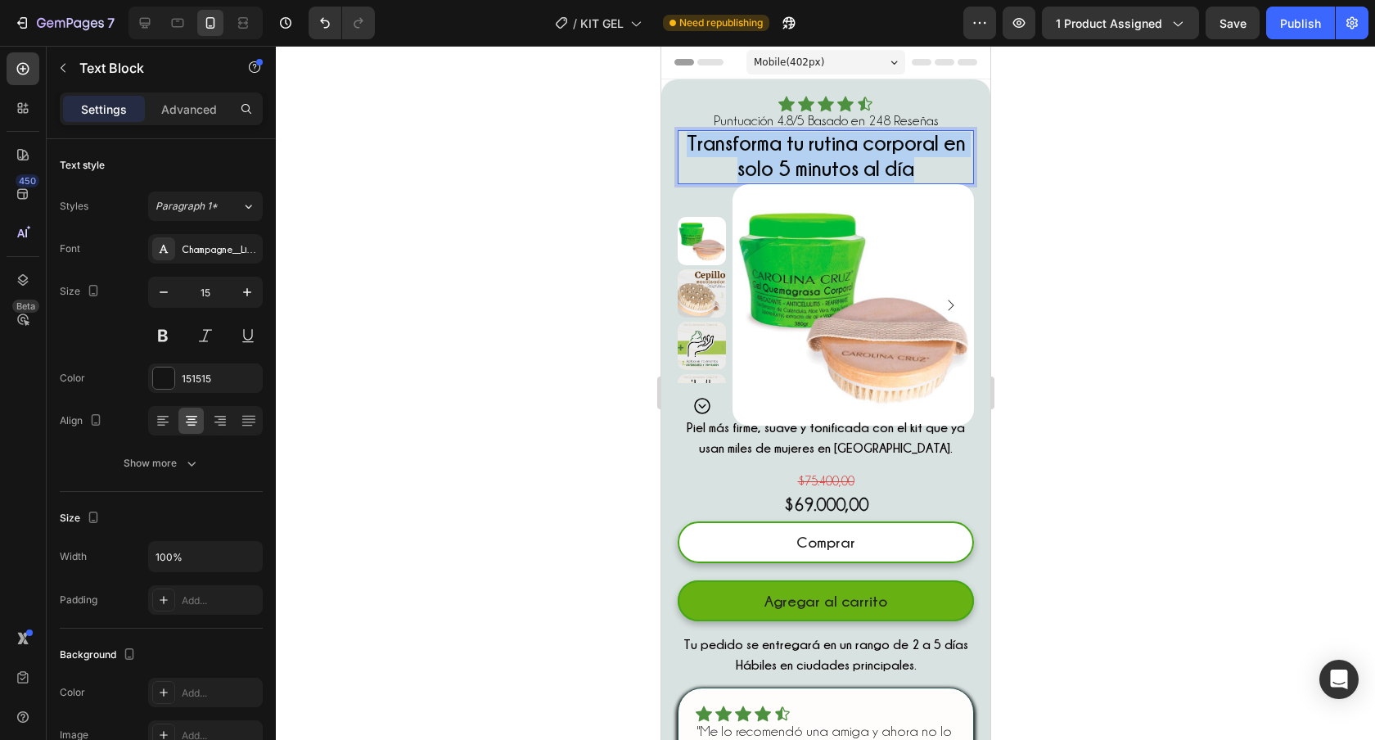
click at [872, 159] on span "Transforma tu rutina corporal en solo 5 minutos al día" at bounding box center [825, 155] width 279 height 47
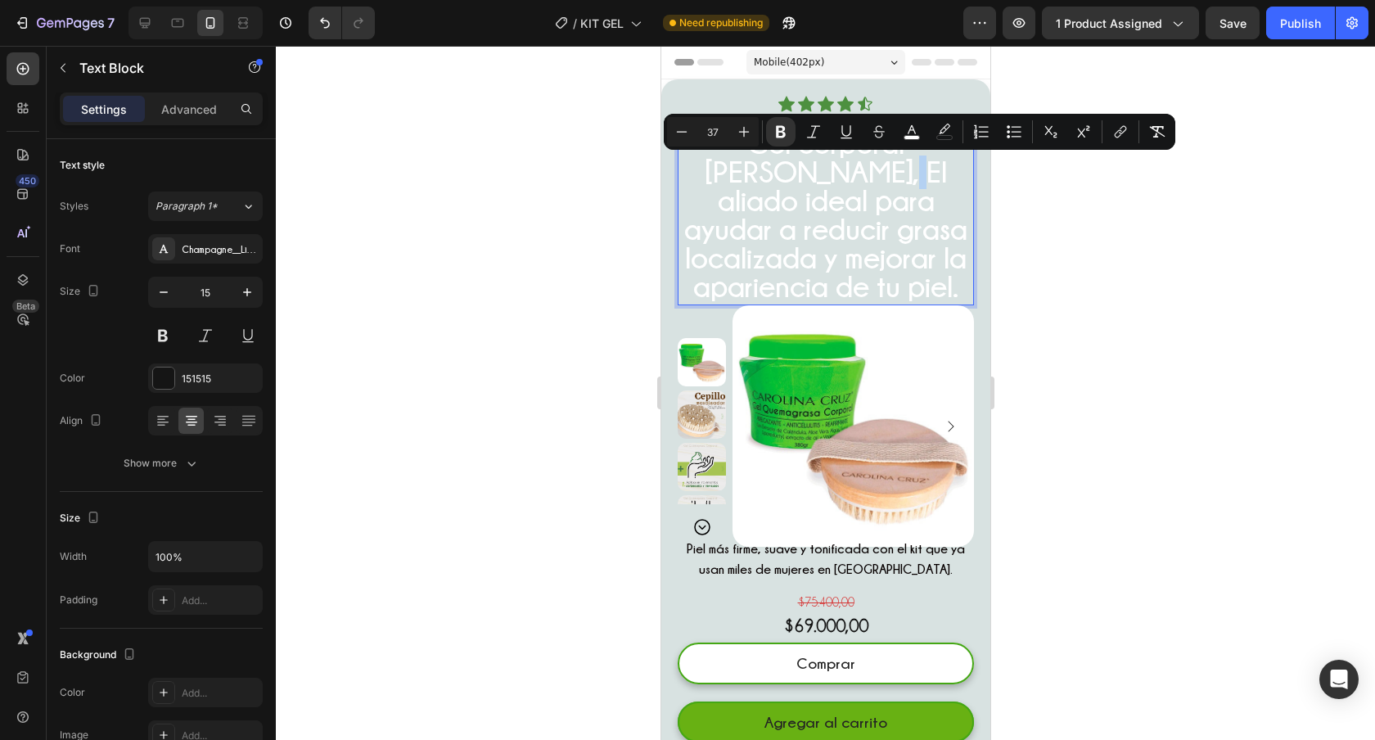
click at [755, 174] on strong "Gel corporal [PERSON_NAME], El aliado ideal para ayudar a reducir grasa localiz…" at bounding box center [824, 214] width 283 height 175
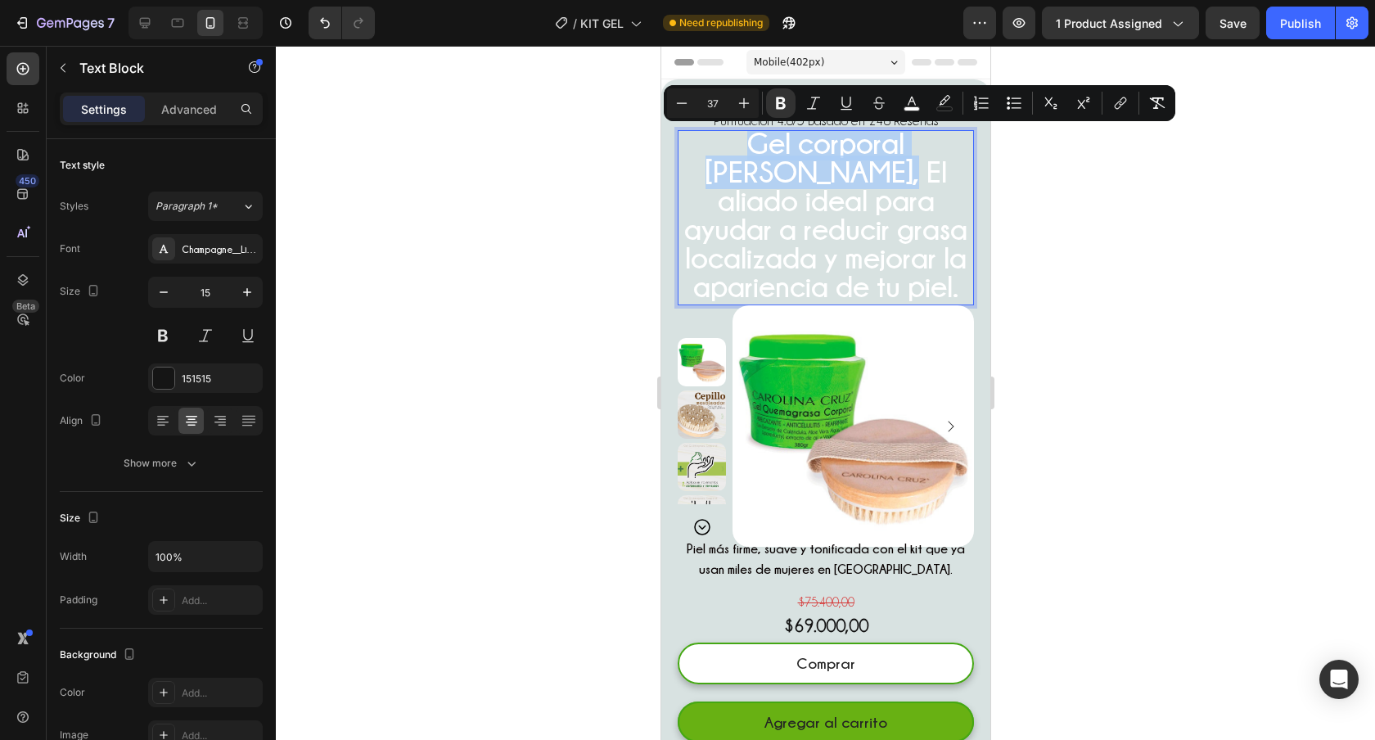
drag, startPoint x: 756, startPoint y: 182, endPoint x: 686, endPoint y: 148, distance: 78.0
click at [686, 148] on strong "Gel corporal [PERSON_NAME], El aliado ideal para ayudar a reducir grasa localiz…" at bounding box center [824, 214] width 283 height 175
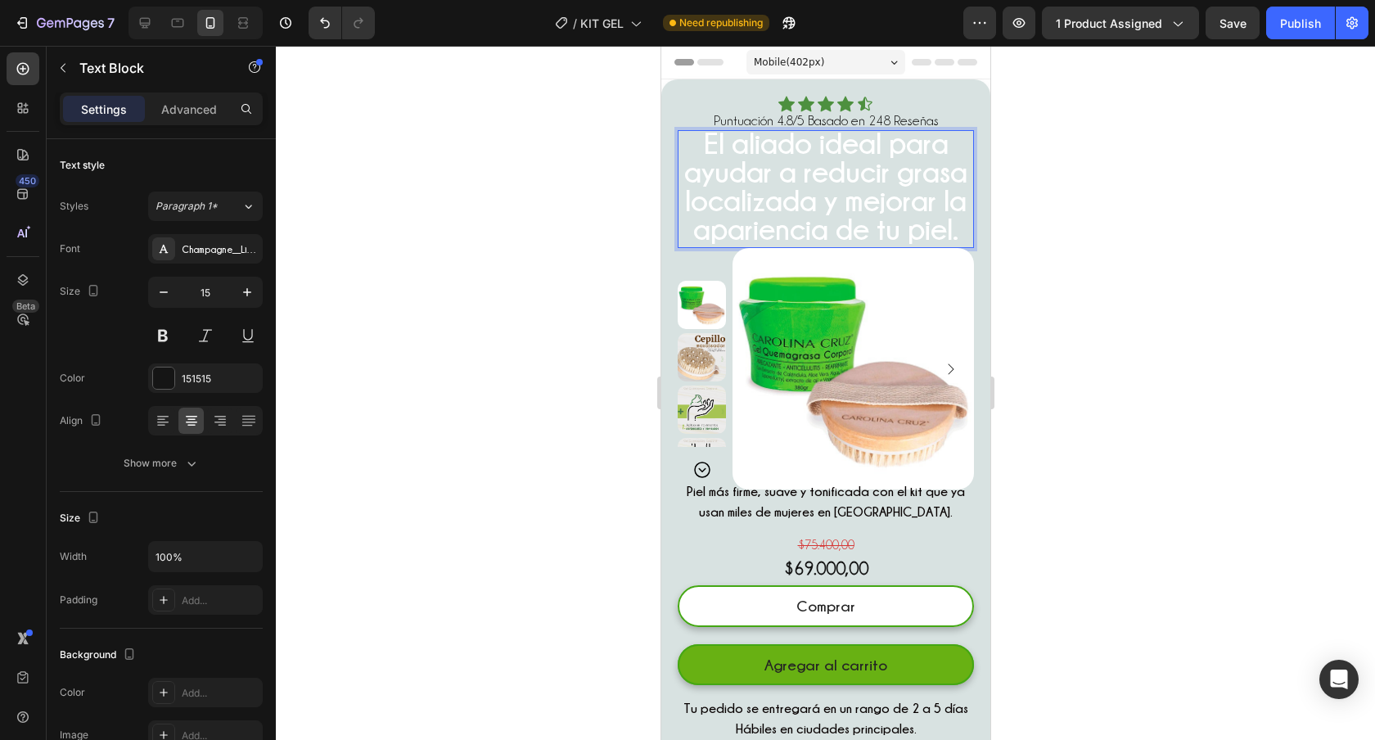
click at [484, 342] on div at bounding box center [825, 393] width 1099 height 694
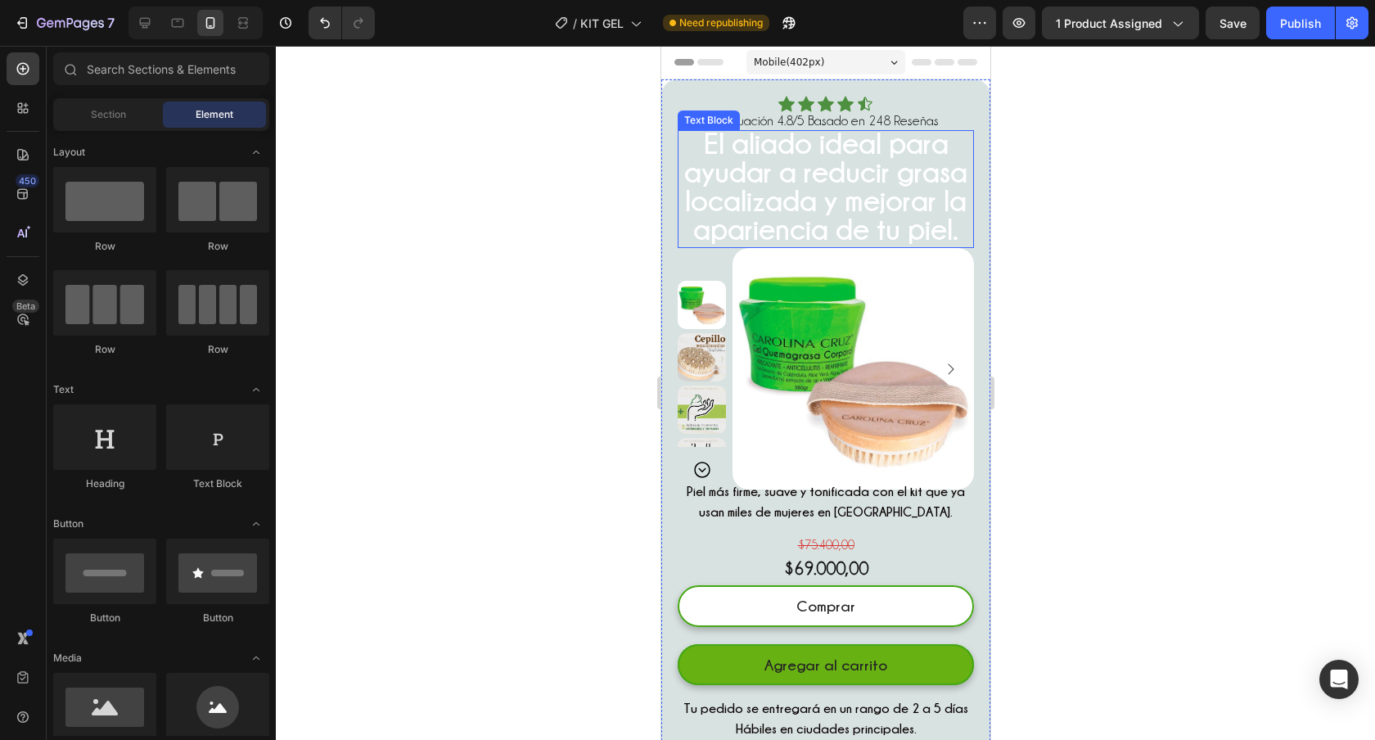
click at [799, 228] on strong "El aliado ideal para ayudar a reducir grasa localizada y mejorar la apariencia …" at bounding box center [824, 186] width 283 height 118
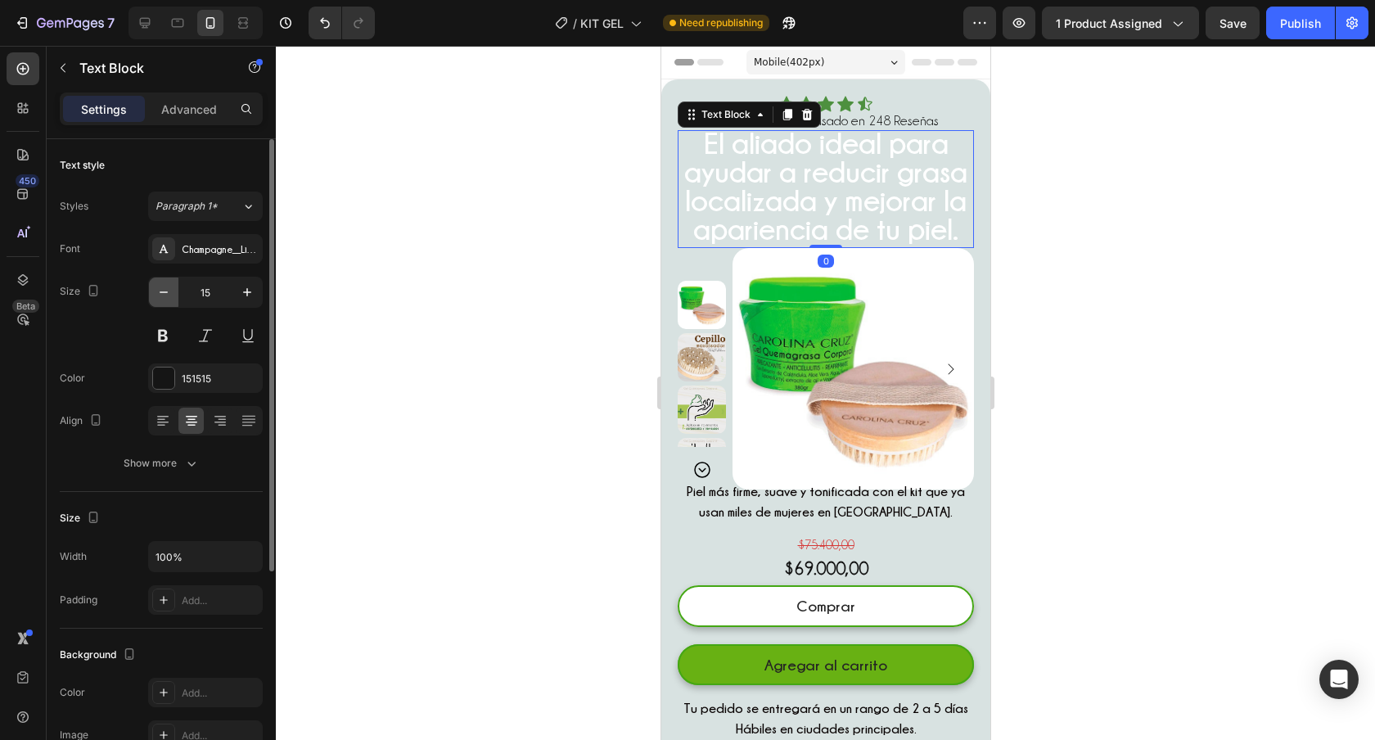
click at [160, 292] on icon "button" at bounding box center [164, 292] width 8 height 2
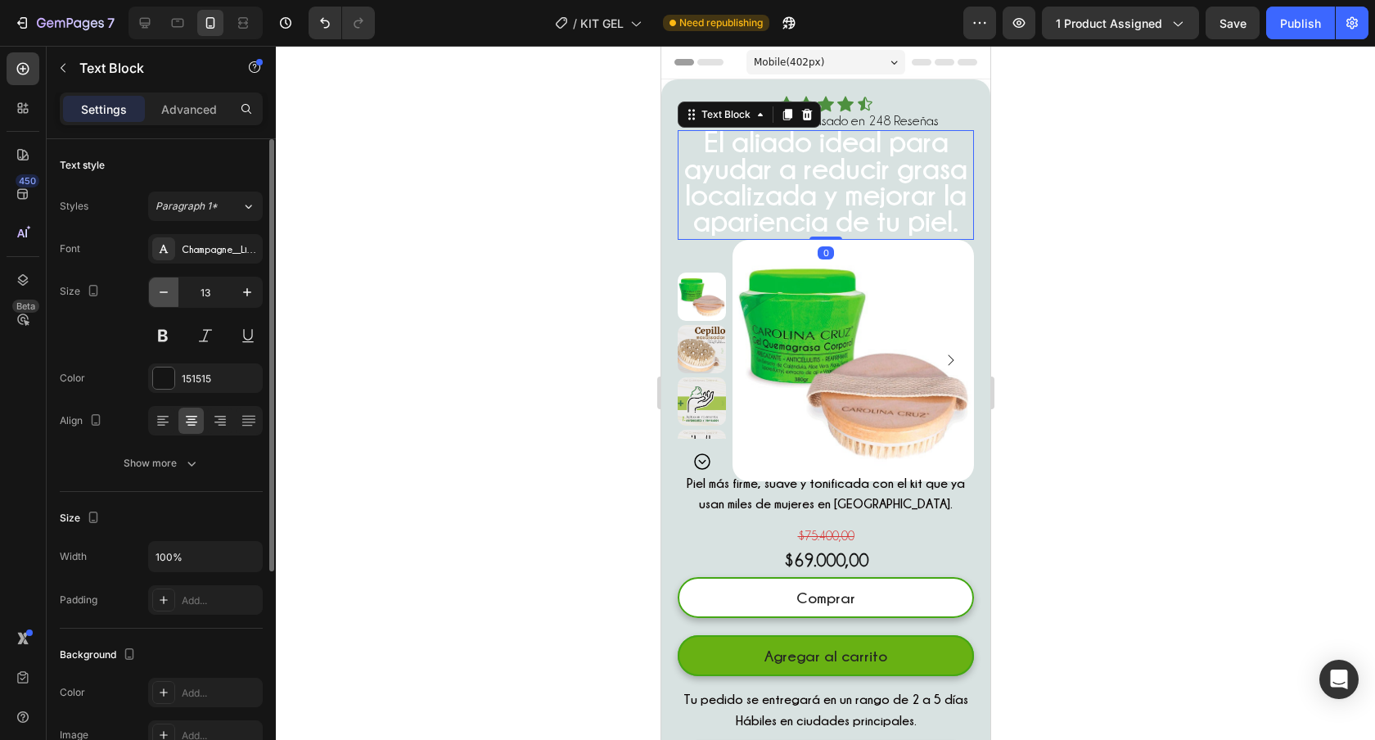
click at [160, 292] on icon "button" at bounding box center [164, 292] width 8 height 2
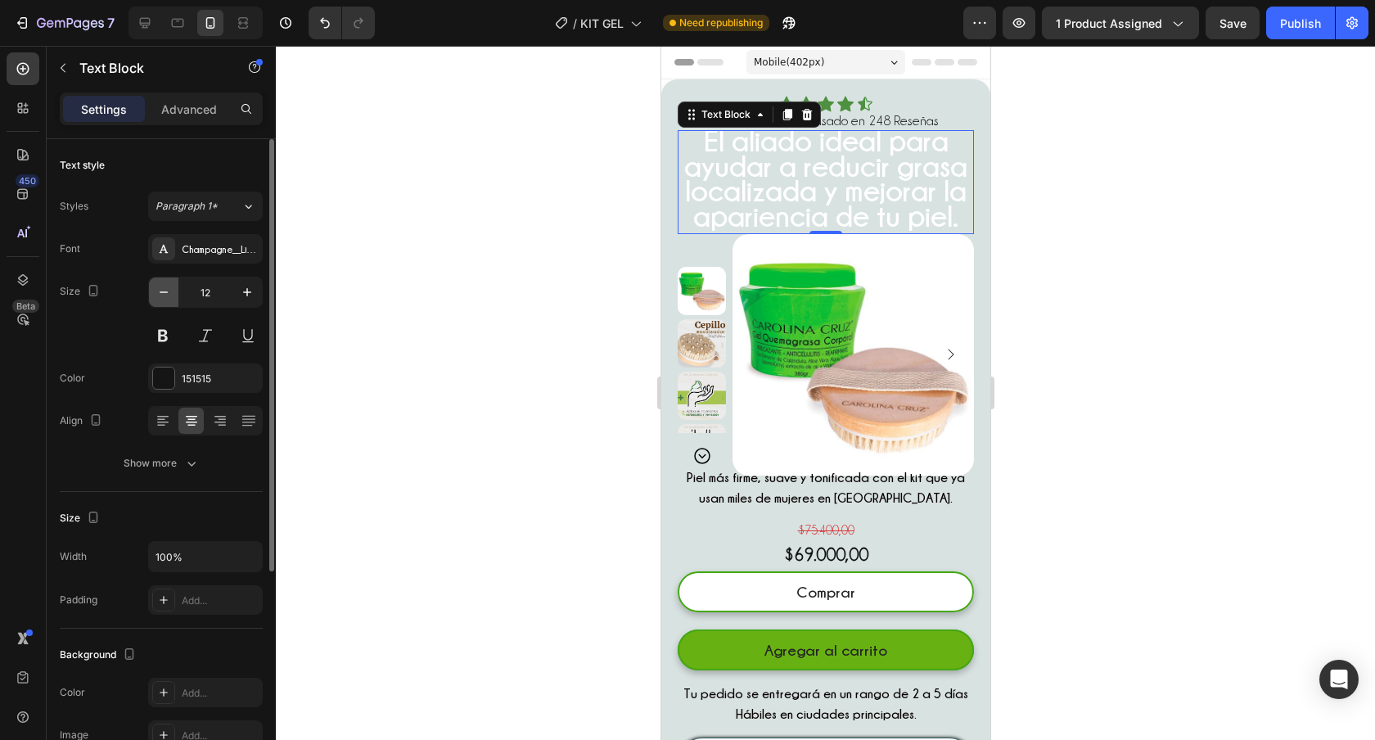
type input "11"
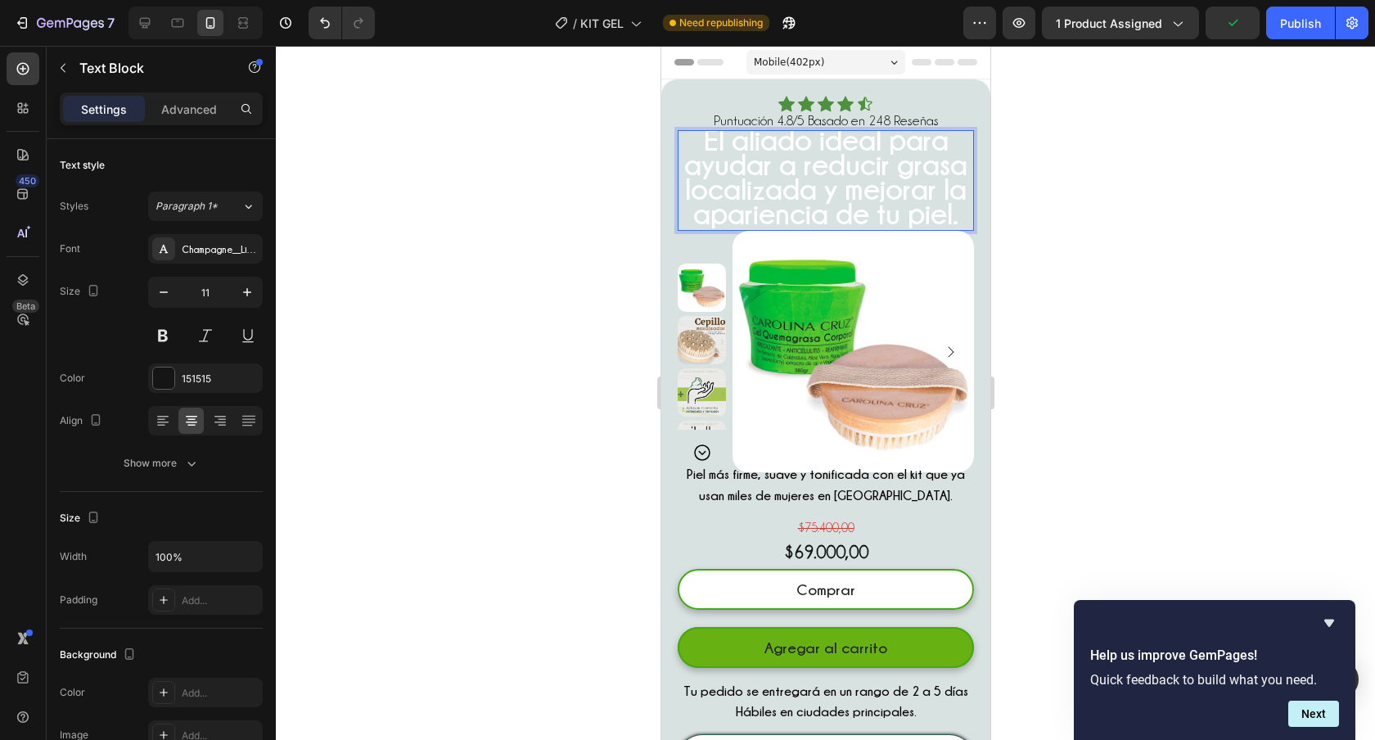
click at [833, 167] on strong "El aliado ideal para ayudar a reducir grasa localizada y mejorar la apariencia …" at bounding box center [824, 176] width 283 height 105
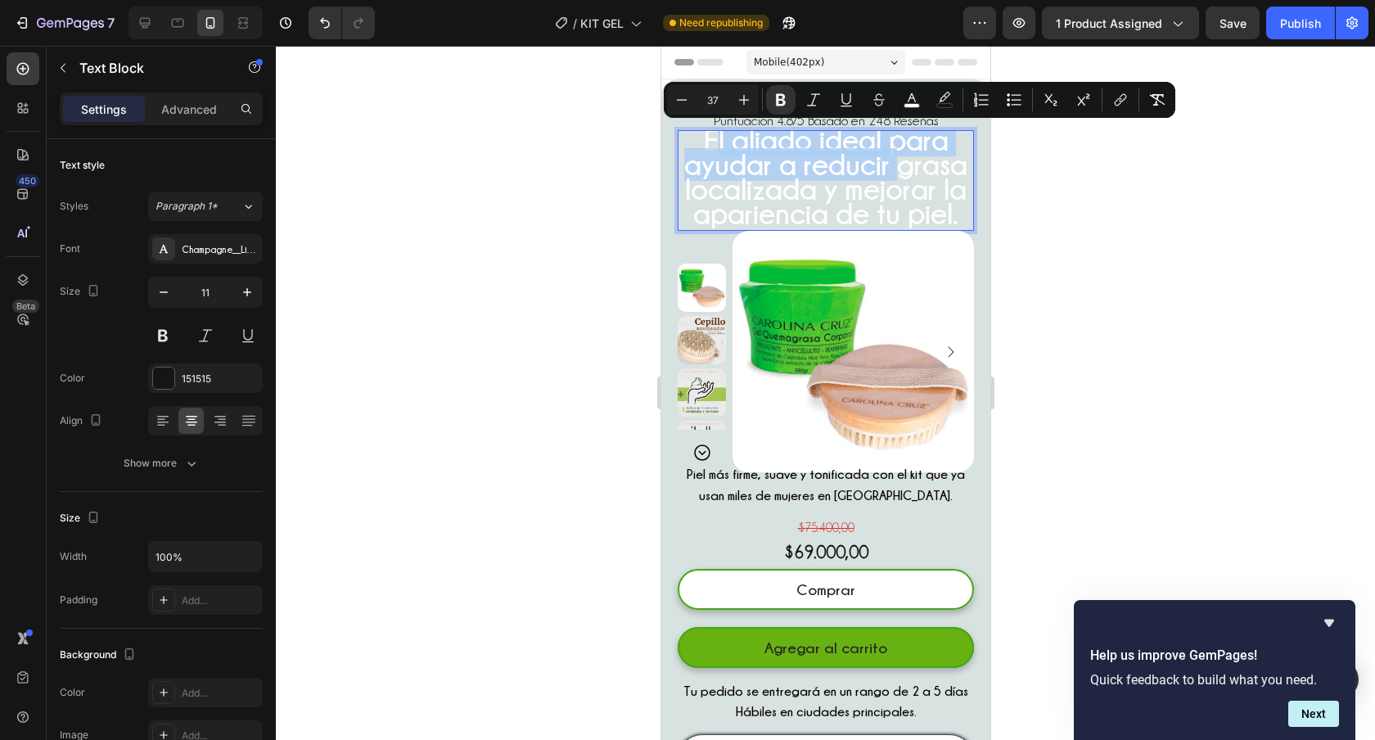
drag, startPoint x: 833, startPoint y: 167, endPoint x: 696, endPoint y: 149, distance: 137.9
click at [696, 149] on strong "El aliado ideal para ayudar a reducir grasa localizada y mejorar la apariencia …" at bounding box center [824, 176] width 283 height 105
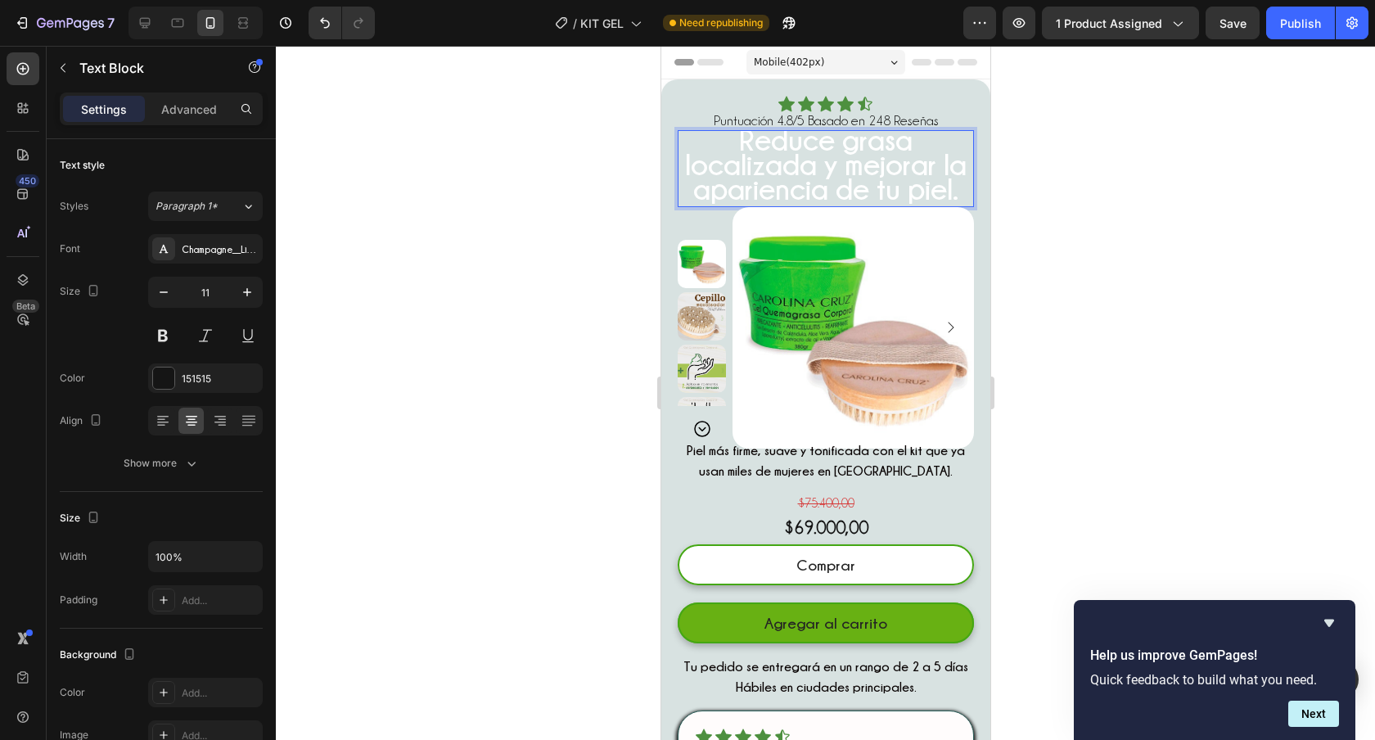
click at [901, 142] on strong "Reduce grasa localizada y mejorar la apariencia de tu piel." at bounding box center [825, 164] width 282 height 81
click at [767, 175] on strong "Reduce grasa localizada y mejorar la apariencia de tu piel." at bounding box center [825, 164] width 282 height 81
drag, startPoint x: 853, startPoint y: 220, endPoint x: 721, endPoint y: 135, distance: 156.9
click at [721, 135] on p "Reduce grasa localizada y mejorar la apariencia de tu piel." at bounding box center [824, 168] width 293 height 73
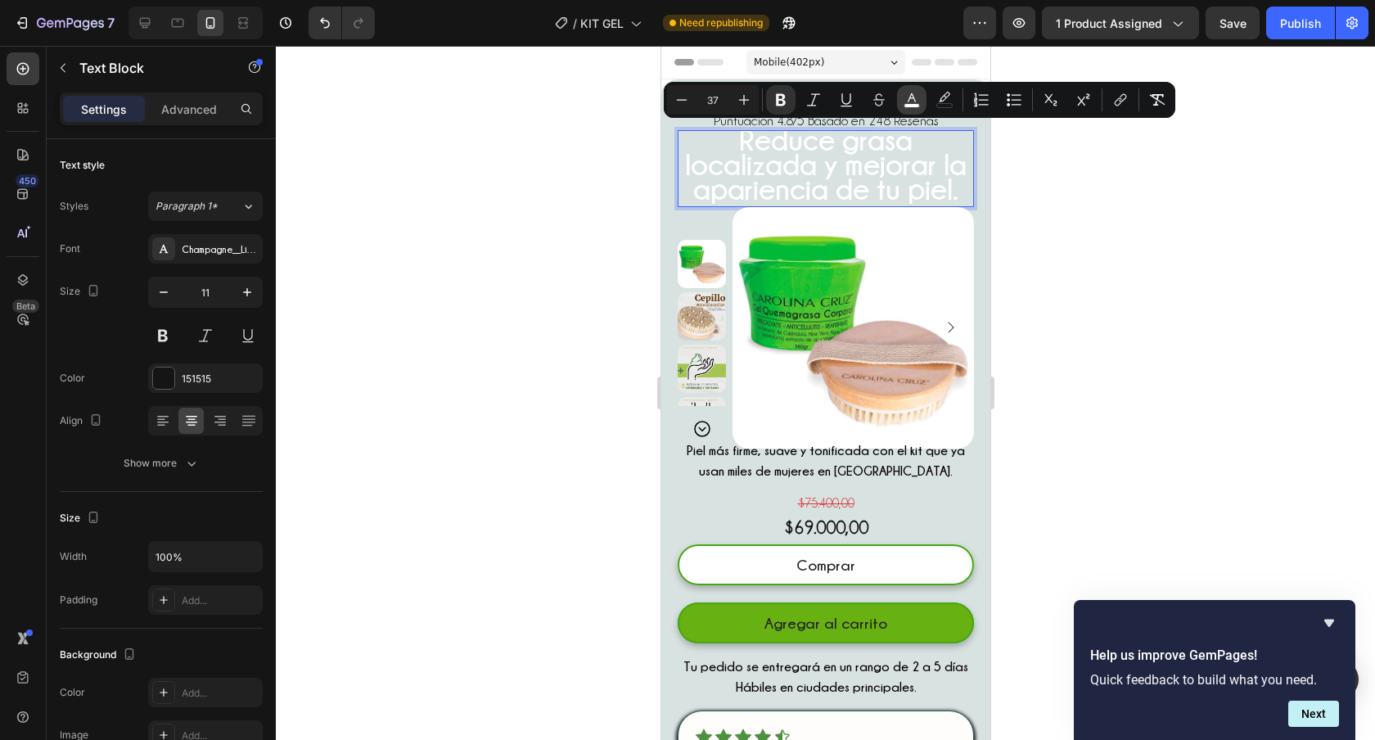
click at [912, 101] on icon "Editor contextual toolbar" at bounding box center [912, 100] width 16 height 16
type input "FFFFFF"
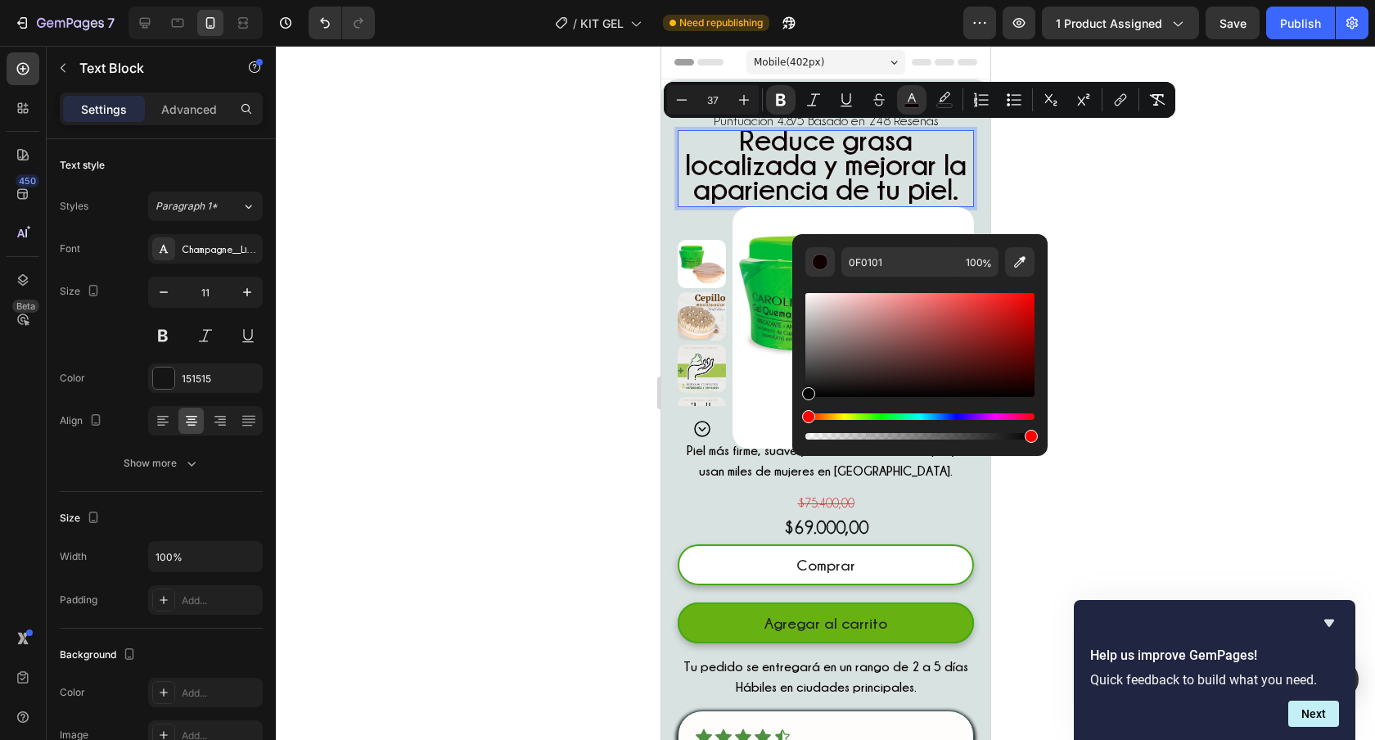
type input "000000"
drag, startPoint x: 1013, startPoint y: 390, endPoint x: 802, endPoint y: 403, distance: 211.6
click at [802, 403] on div "000000 100 %" at bounding box center [919, 338] width 255 height 209
click at [481, 286] on div at bounding box center [825, 393] width 1099 height 694
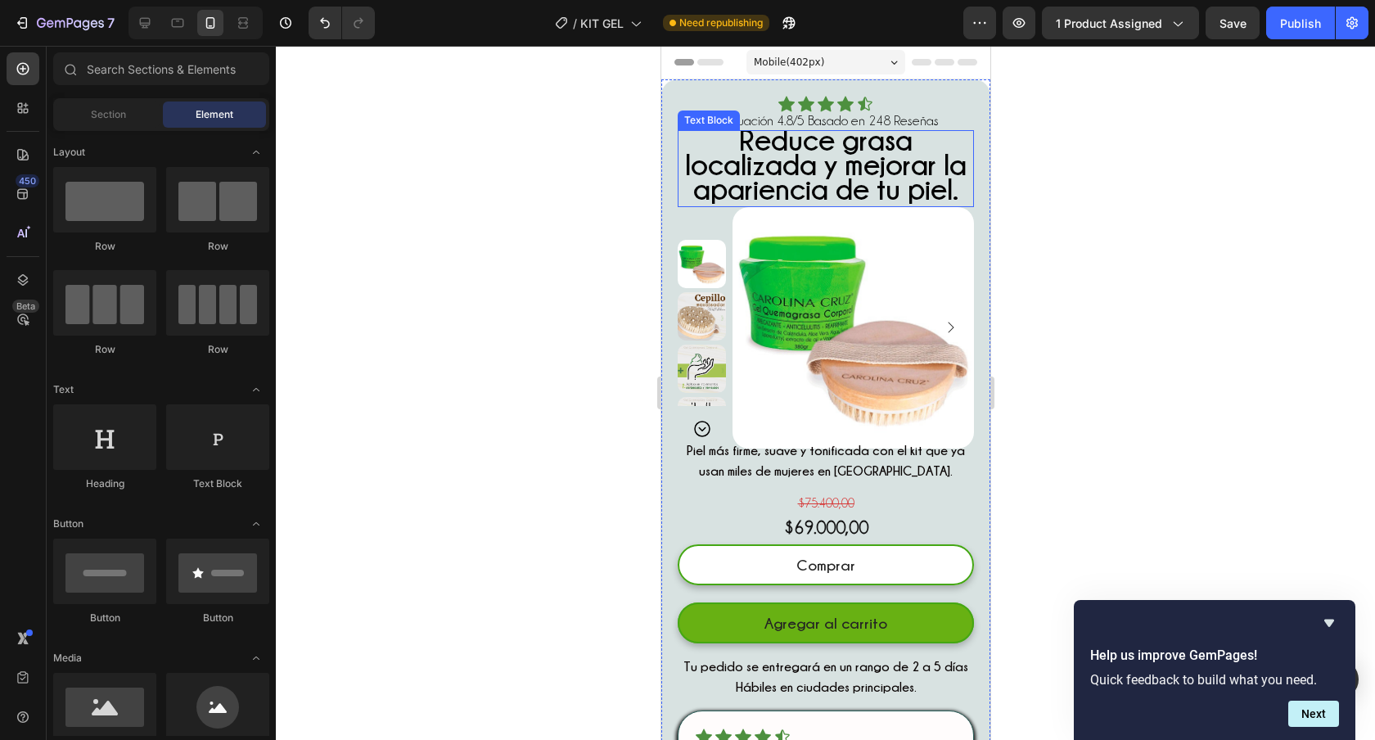
click at [854, 180] on strong "Reduce grasa localizada y mejorar la apariencia de tu piel." at bounding box center [825, 164] width 282 height 81
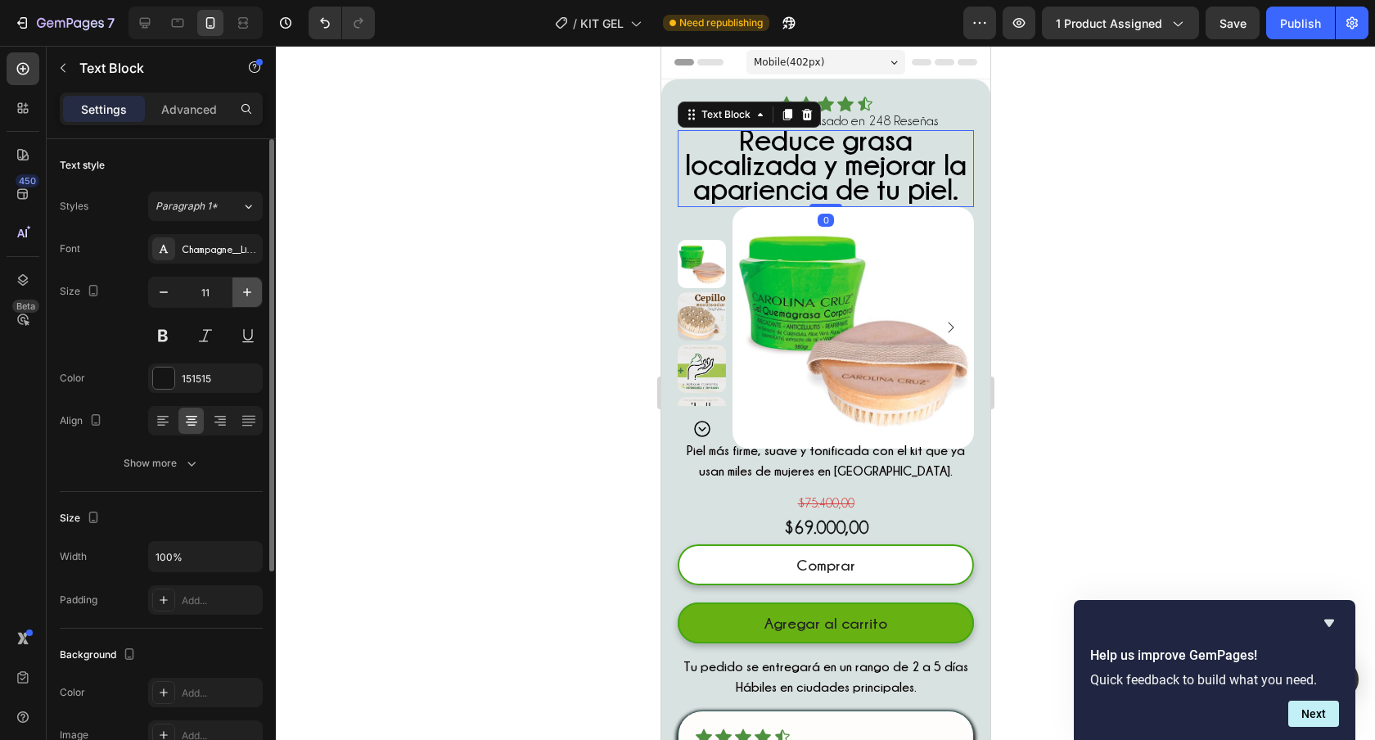
click at [245, 293] on icon "button" at bounding box center [247, 292] width 16 height 16
type input "12"
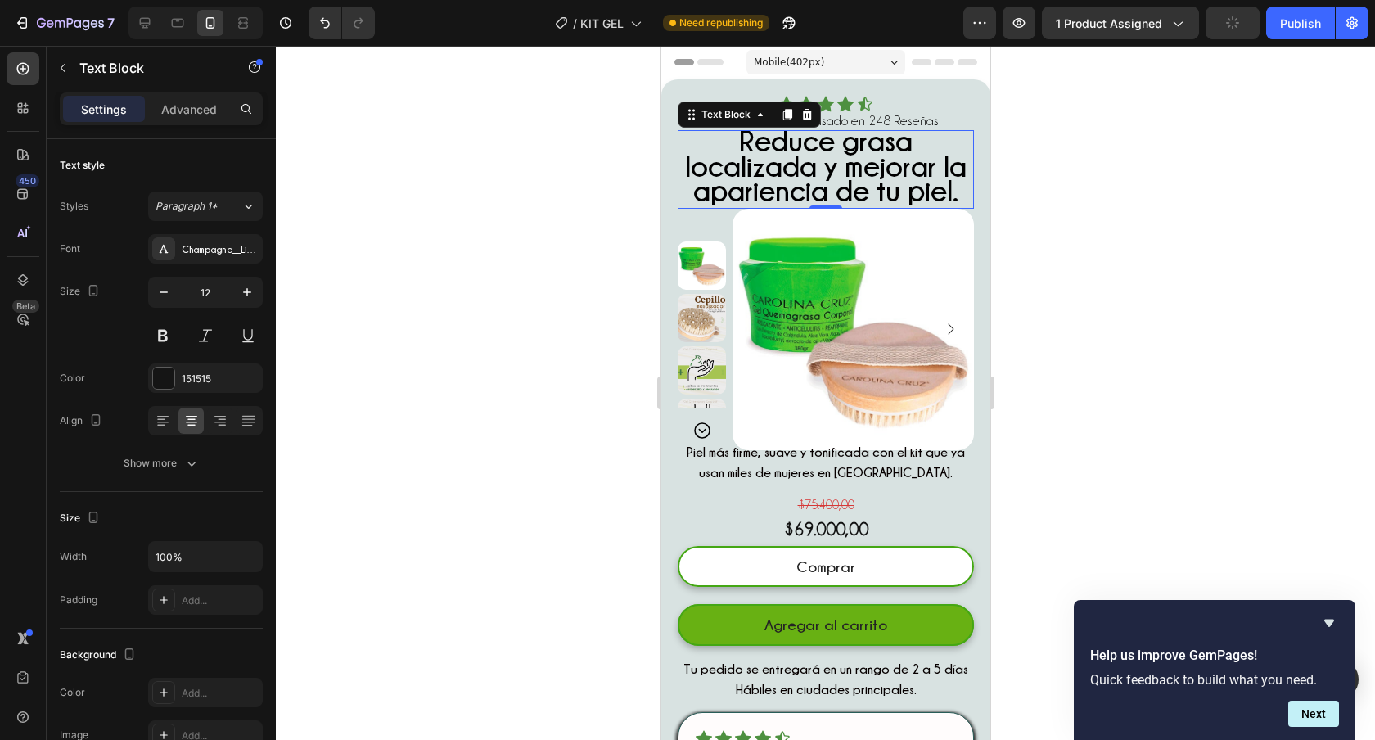
click at [589, 340] on div at bounding box center [825, 393] width 1099 height 694
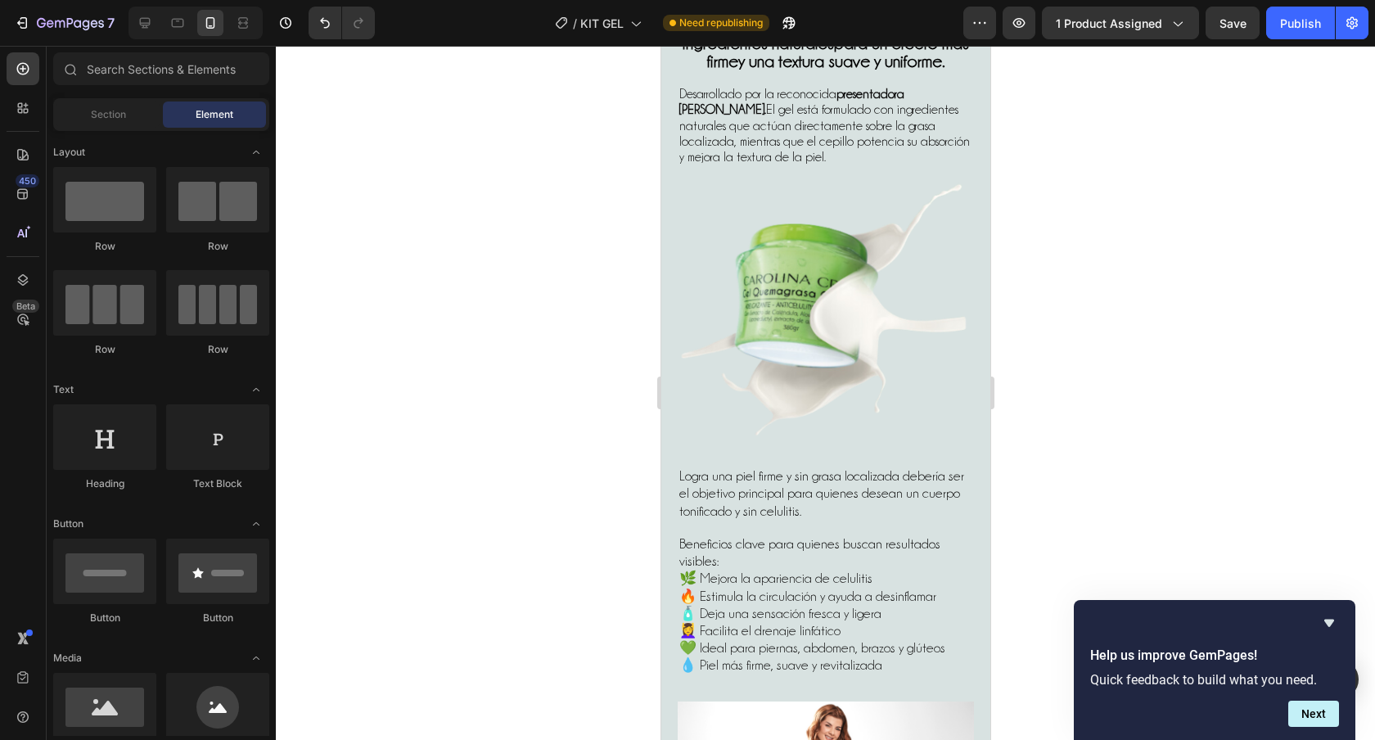
scroll to position [3295, 0]
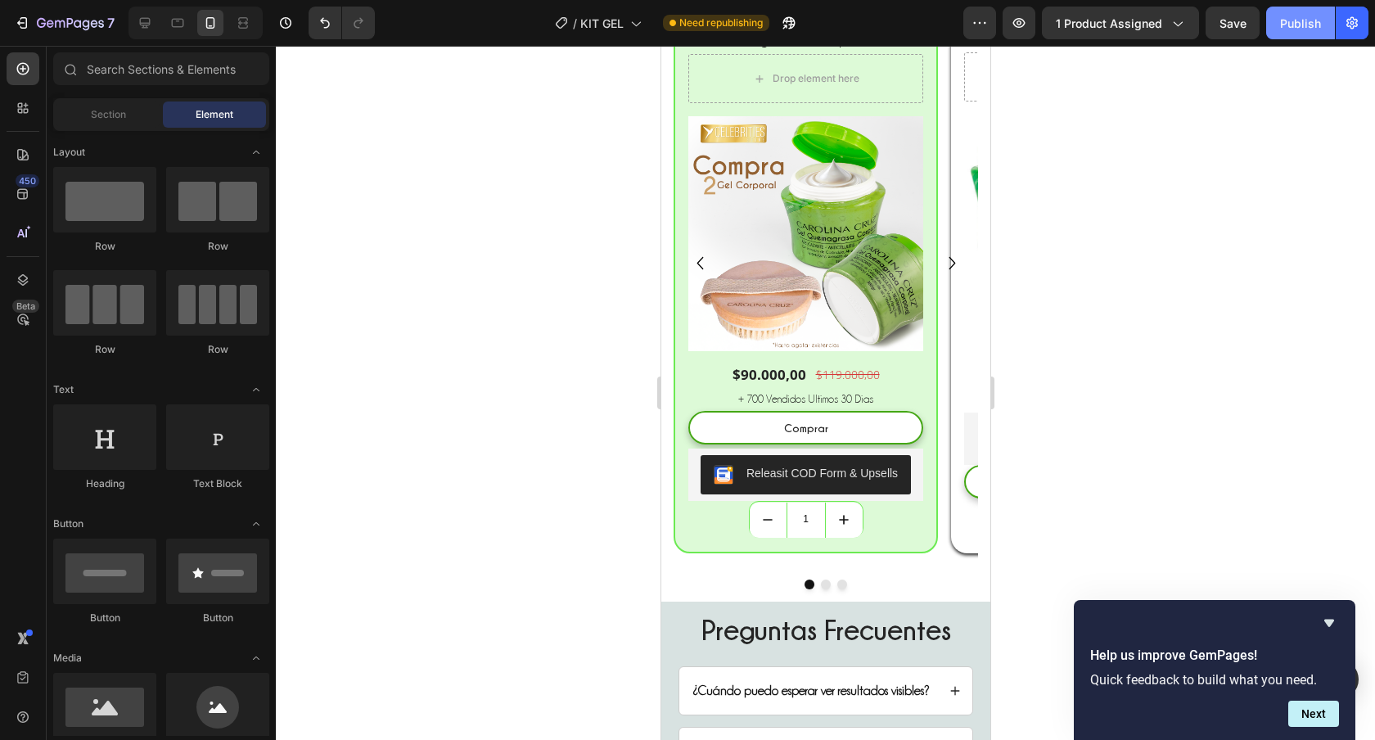
click at [1295, 17] on div "Publish" at bounding box center [1300, 23] width 41 height 17
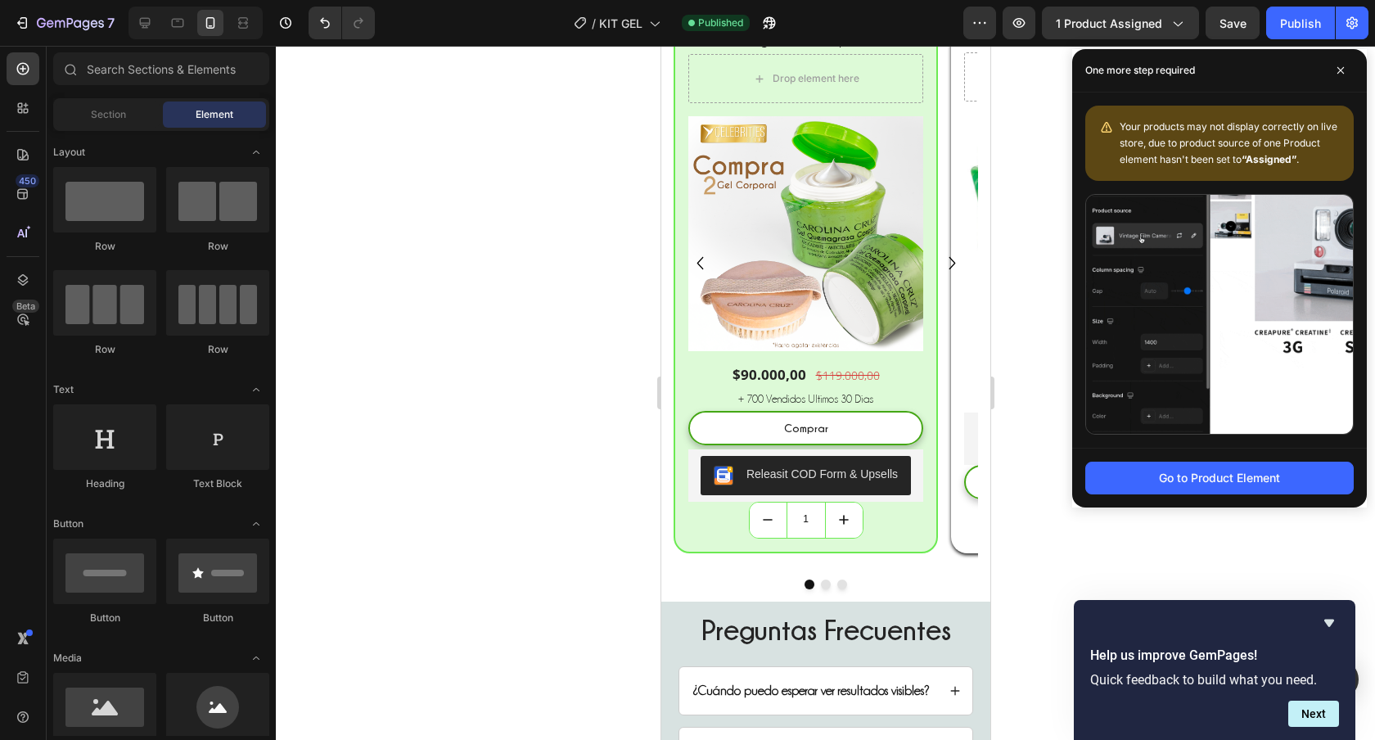
click at [492, 345] on div at bounding box center [825, 393] width 1099 height 694
